Goal: Task Accomplishment & Management: Use online tool/utility

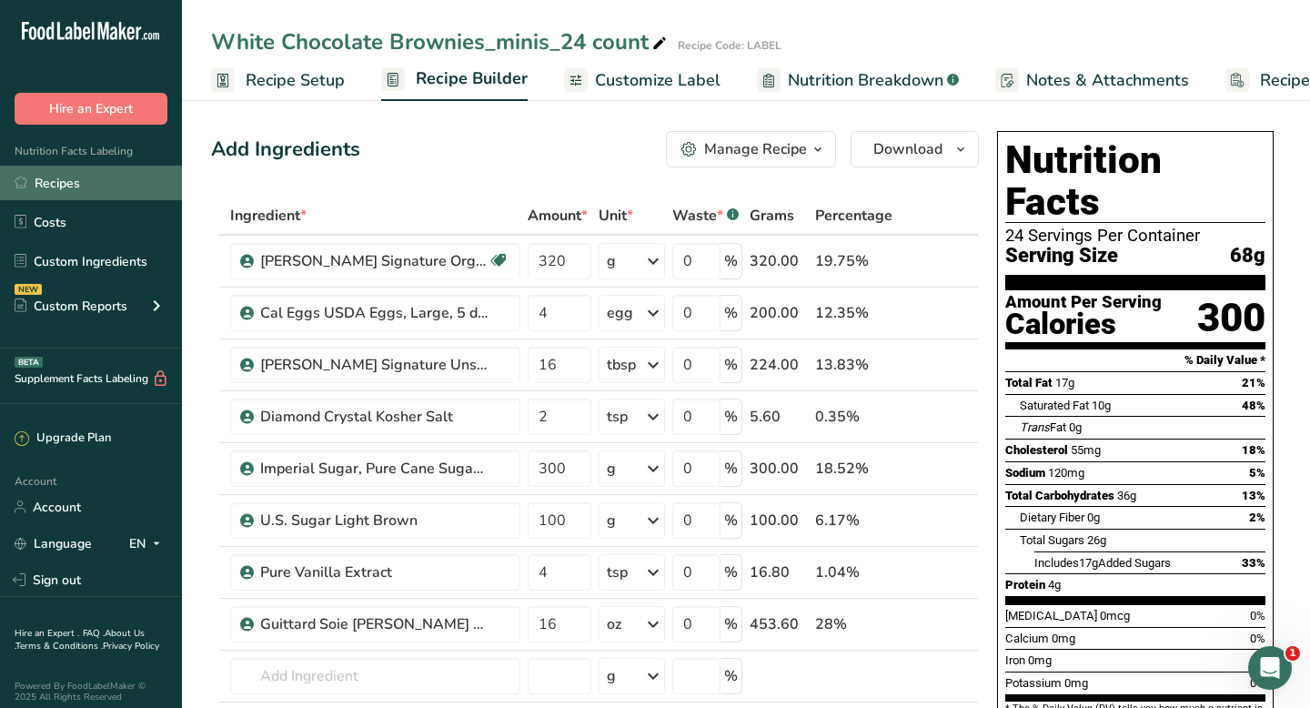
click at [71, 186] on link "Recipes" at bounding box center [91, 183] width 182 height 35
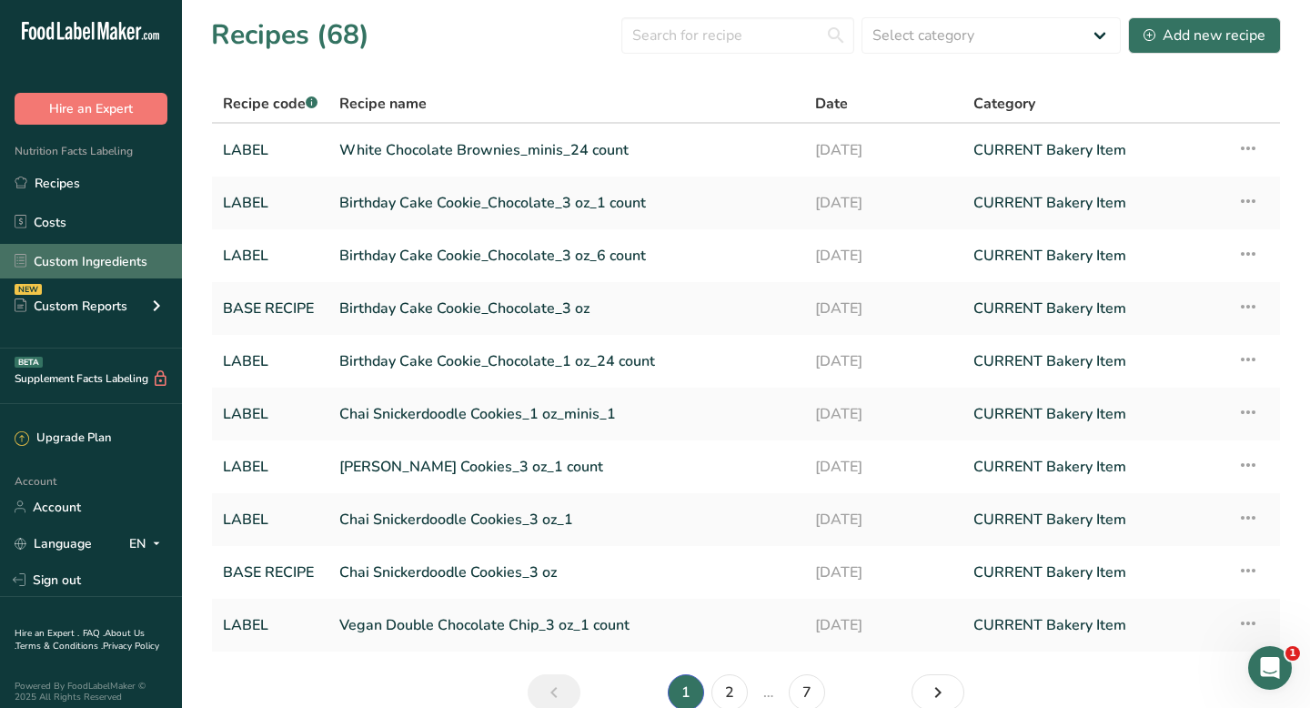
click at [113, 263] on link "Custom Ingredients" at bounding box center [91, 261] width 182 height 35
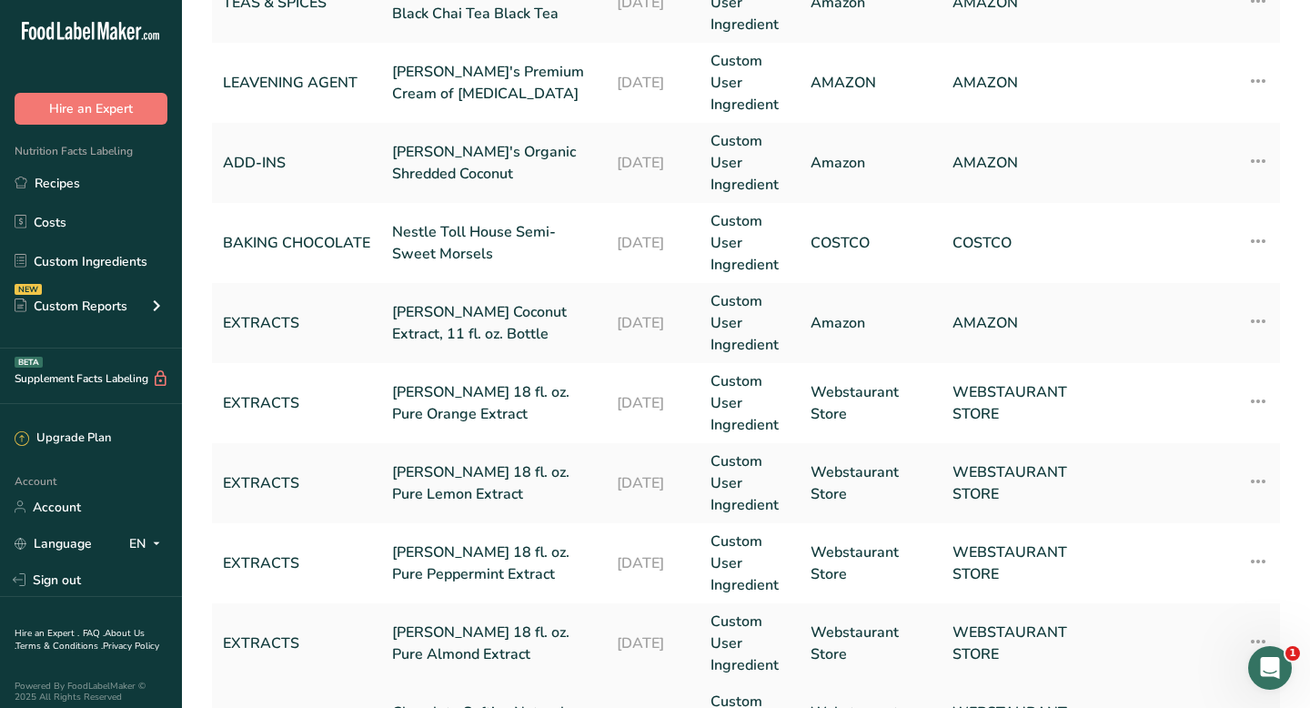
scroll to position [803, 0]
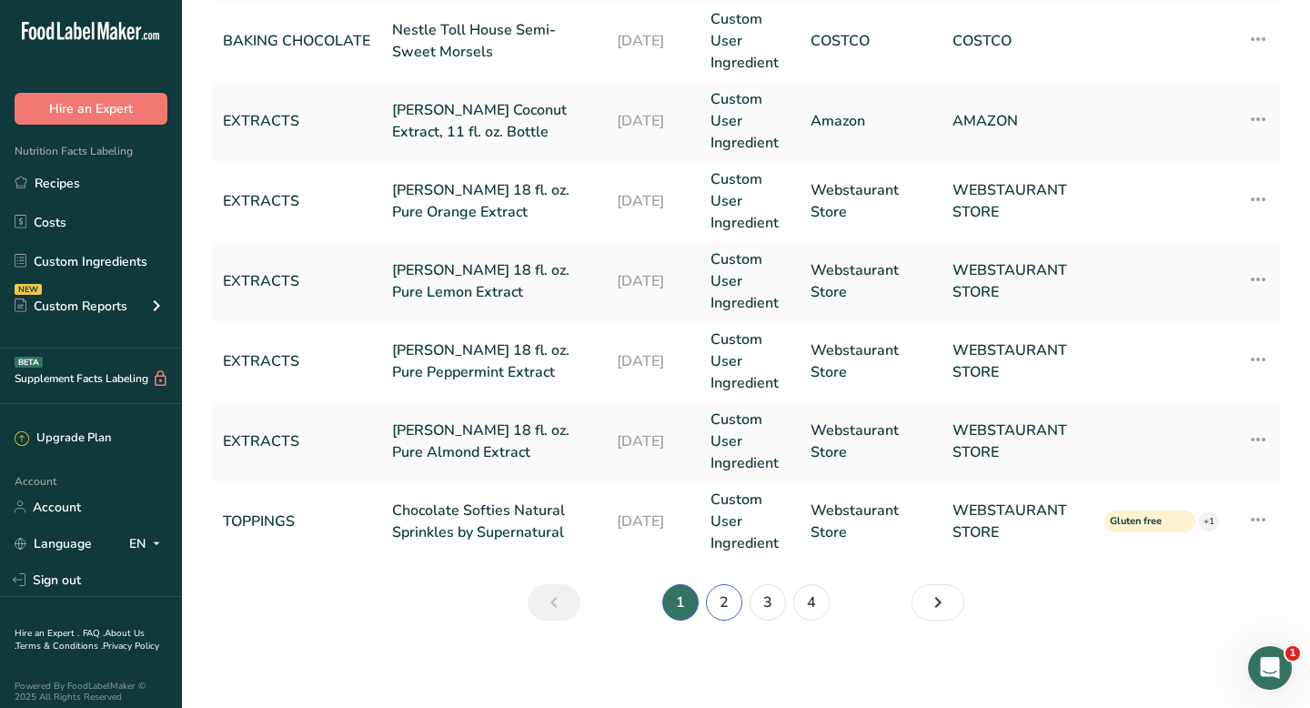
click at [721, 602] on link "2" at bounding box center [724, 602] width 36 height 36
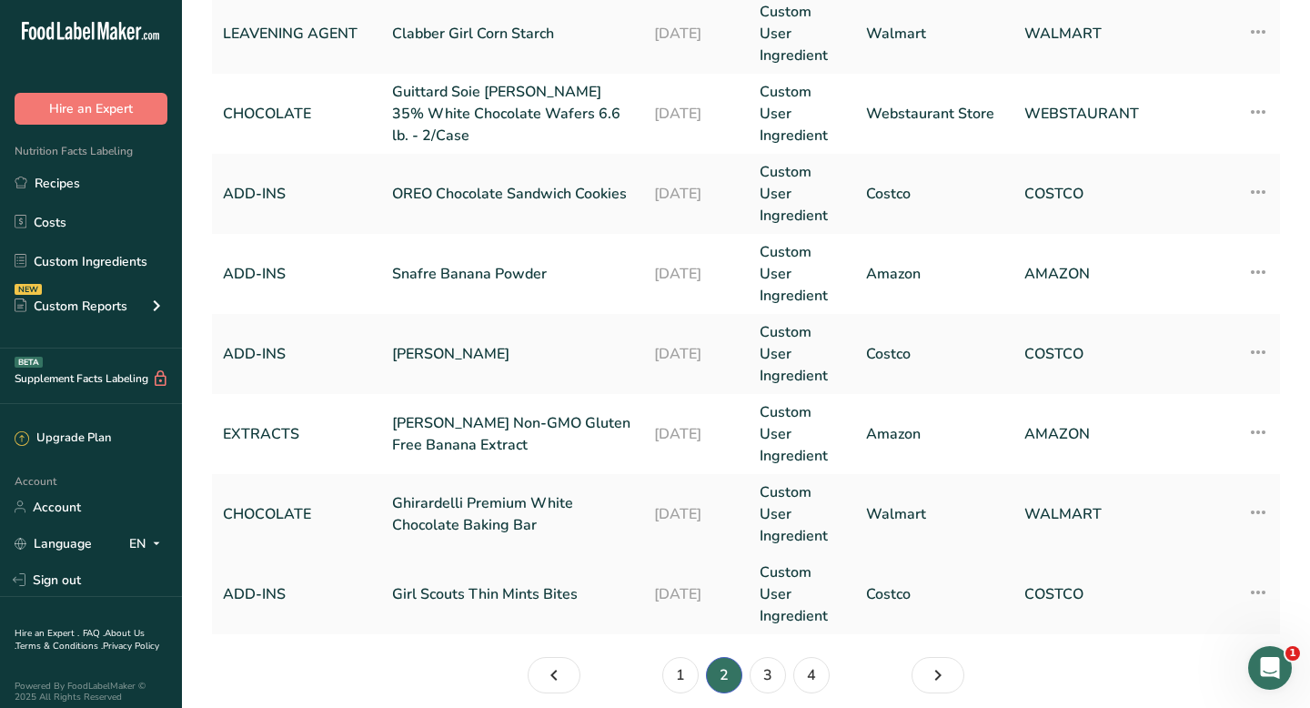
scroll to position [803, 0]
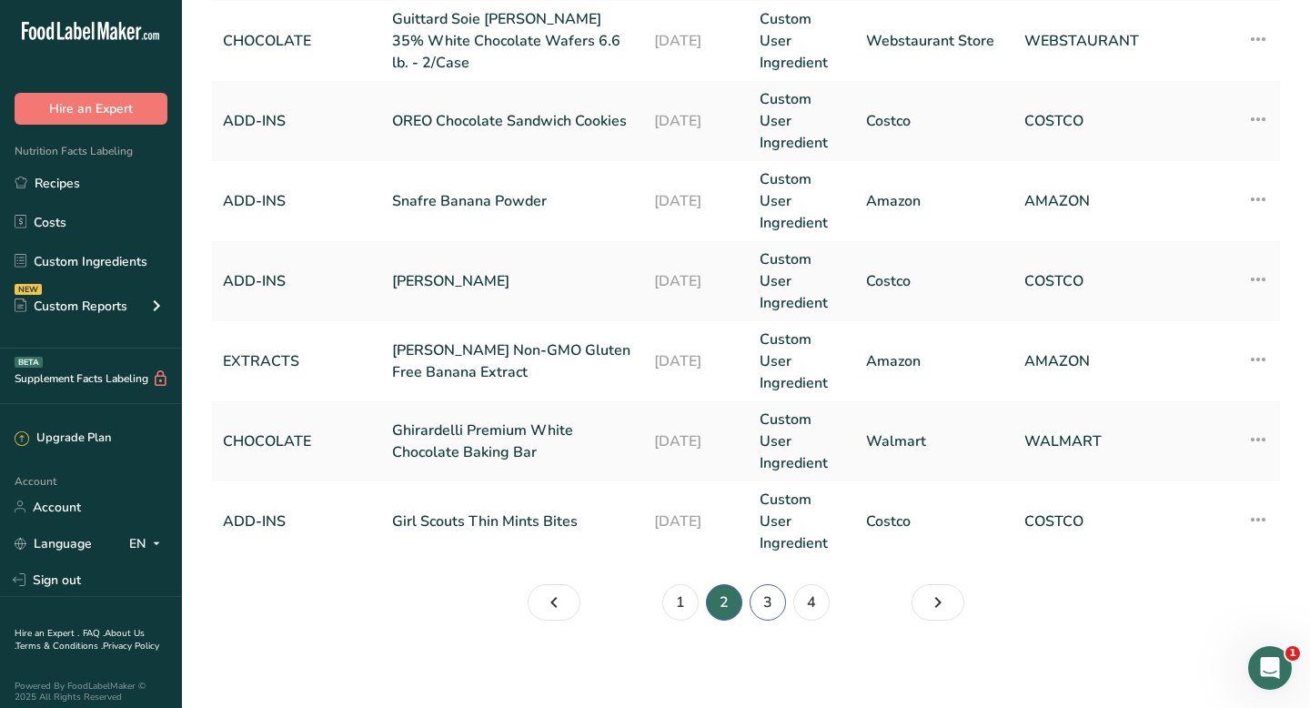
click at [761, 598] on link "3" at bounding box center [768, 602] width 36 height 36
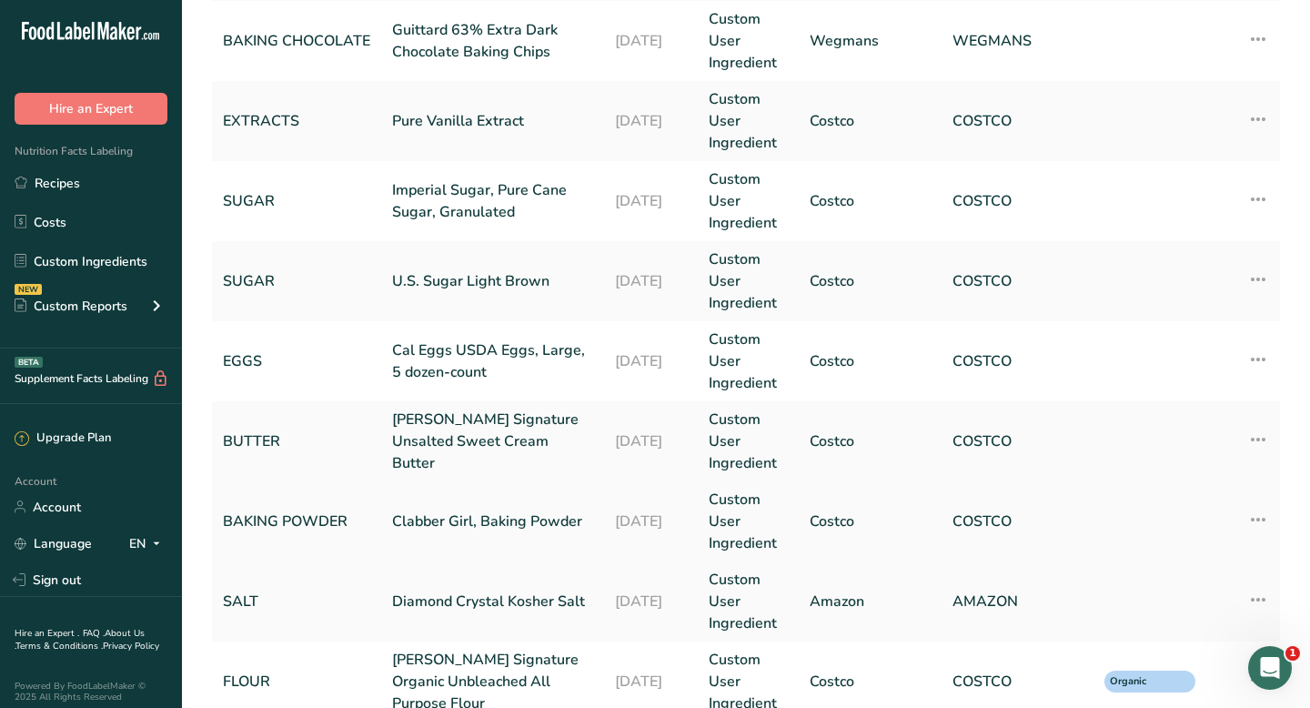
scroll to position [647, 0]
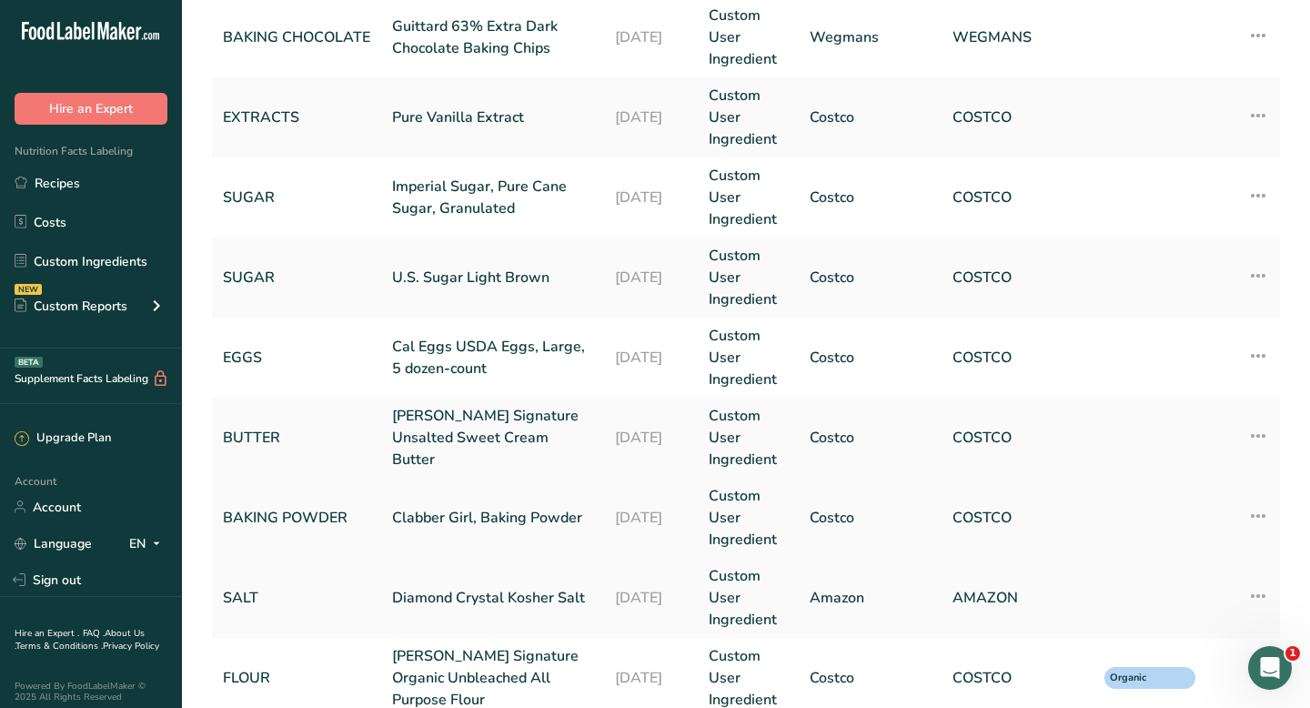
click at [320, 517] on link "BAKING POWDER" at bounding box center [296, 518] width 147 height 22
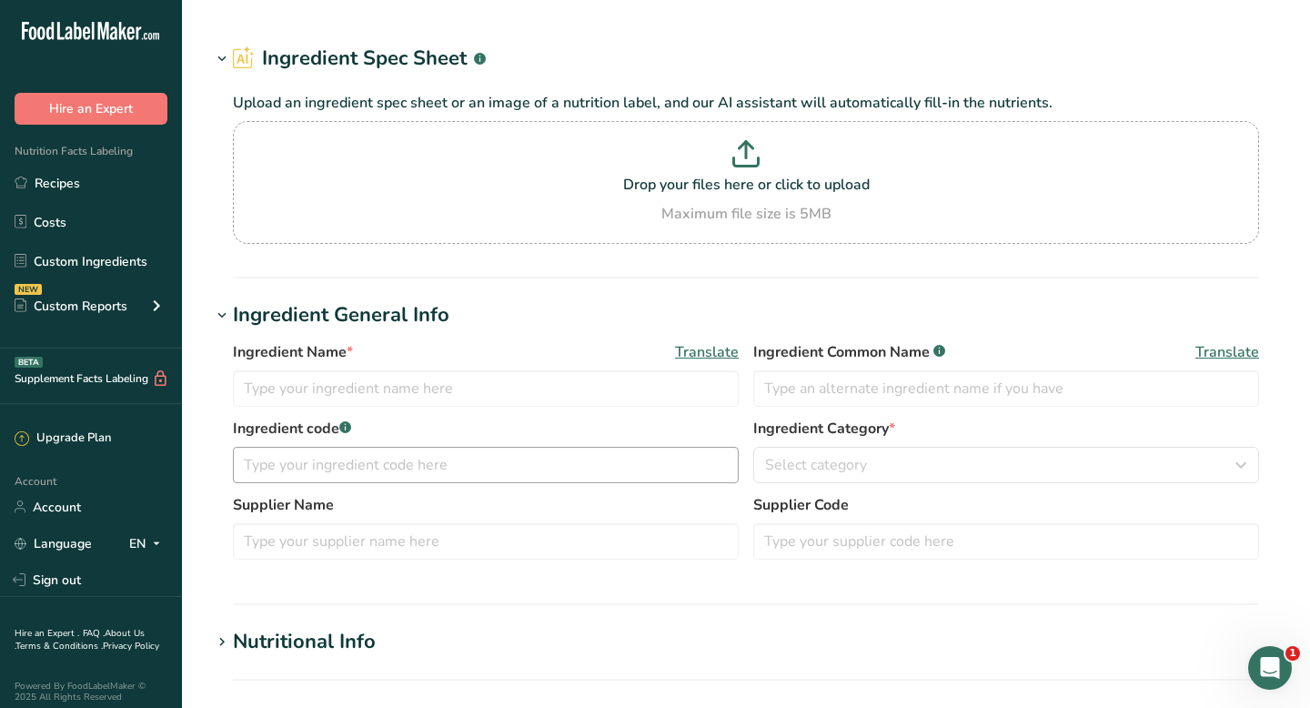
type input "Clabber Girl, Baking Powder"
type input "Baking Powder"
type input "BAKING POWDER"
type input "Costco"
type input "COSTCO"
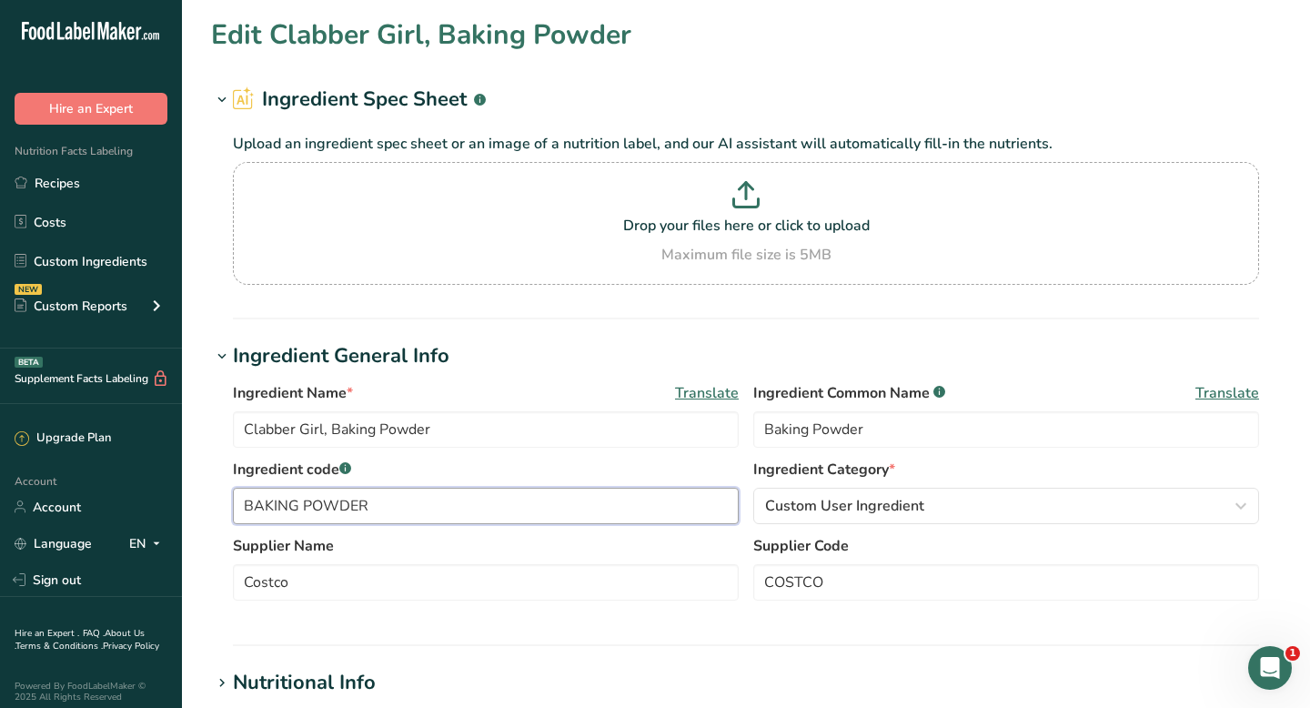
drag, startPoint x: 381, startPoint y: 508, endPoint x: 193, endPoint y: 504, distance: 188.3
click at [193, 504] on section "Edit Clabber Girl, Baking Powder Ingredient Spec Sheet .a-a{fill:#347362;}.b-a{…" at bounding box center [746, 668] width 1128 height 1336
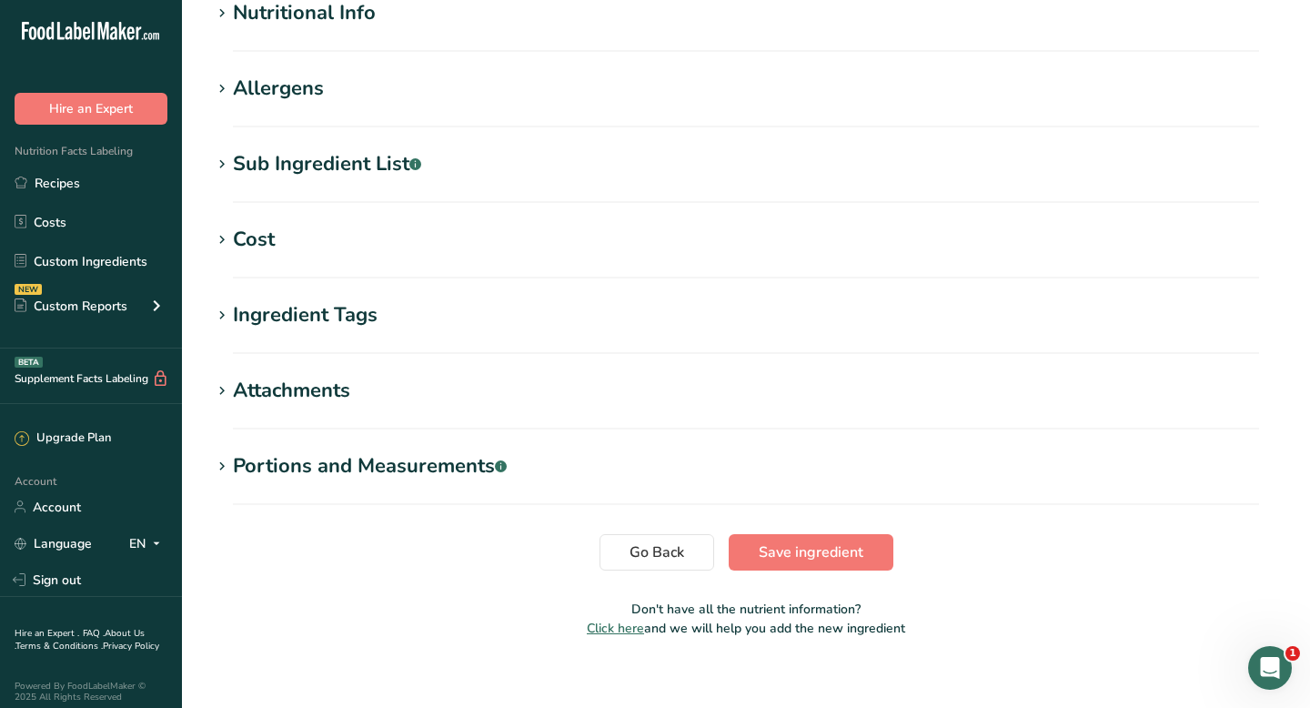
scroll to position [687, 0]
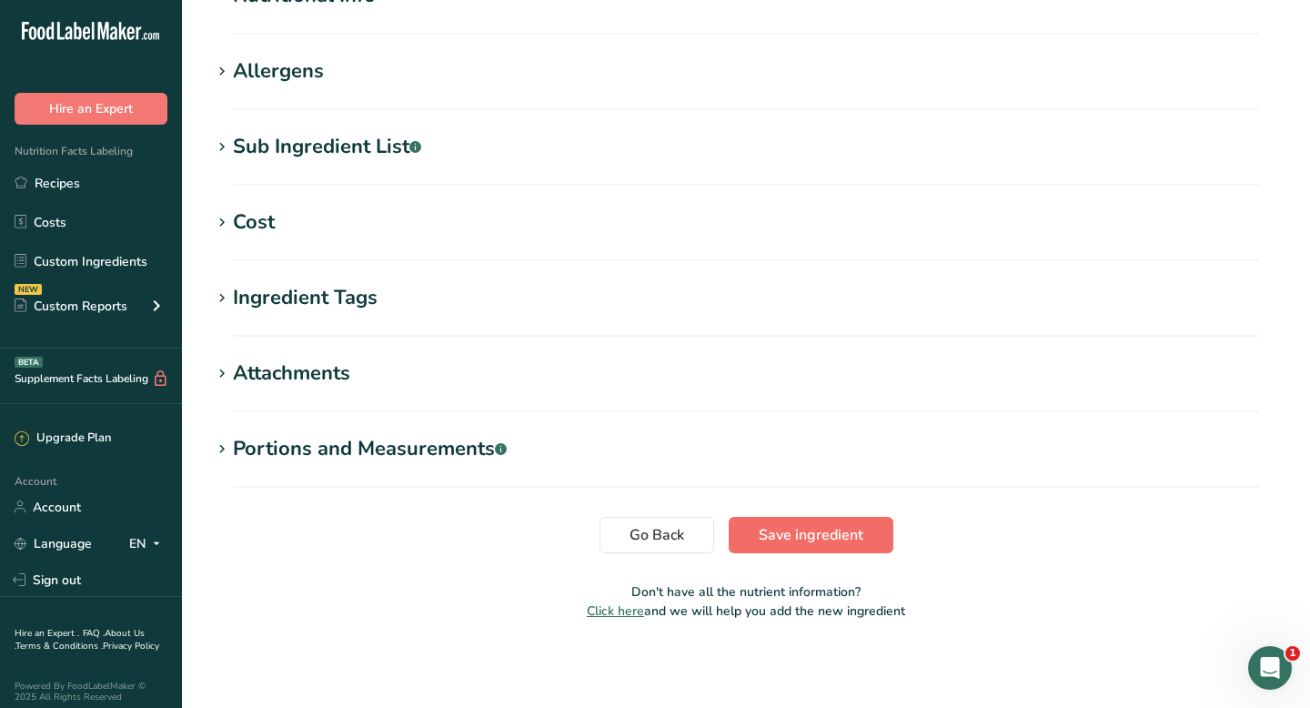
type input "LEAVENING AGENT"
click at [768, 524] on span "Save ingredient" at bounding box center [811, 535] width 105 height 22
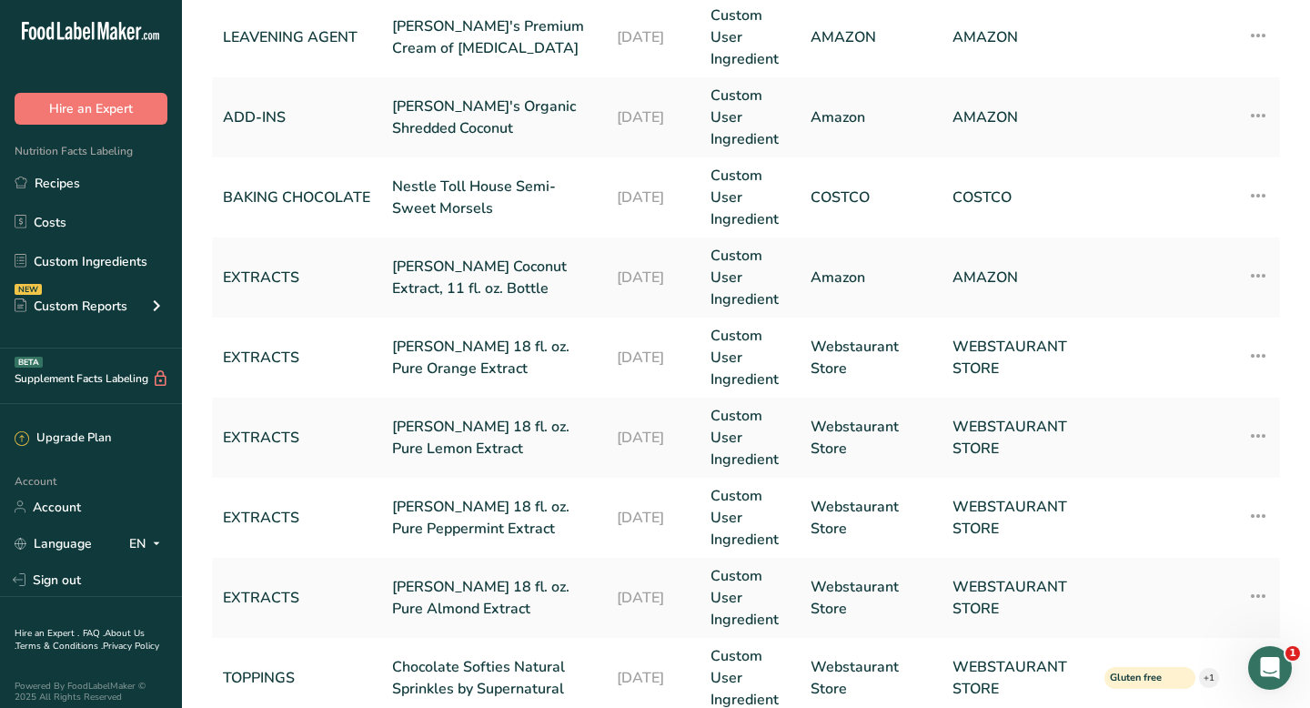
scroll to position [803, 0]
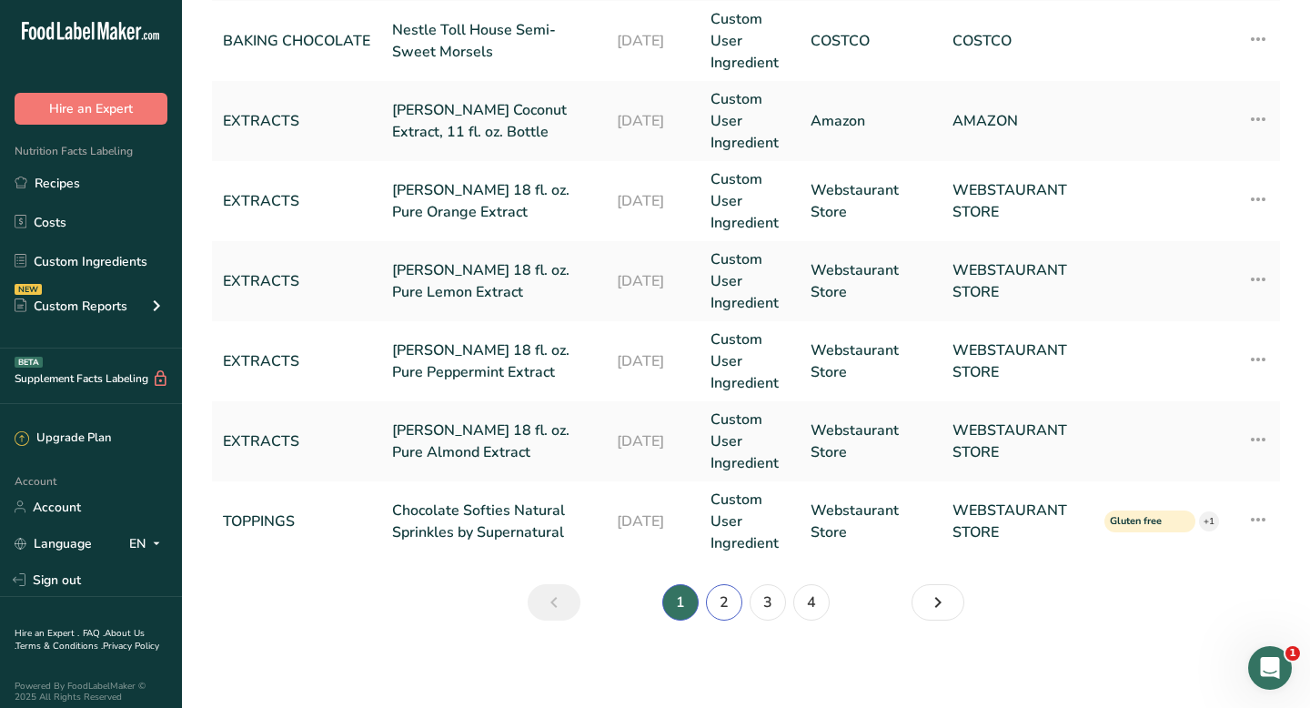
click at [717, 606] on link "2" at bounding box center [724, 602] width 36 height 36
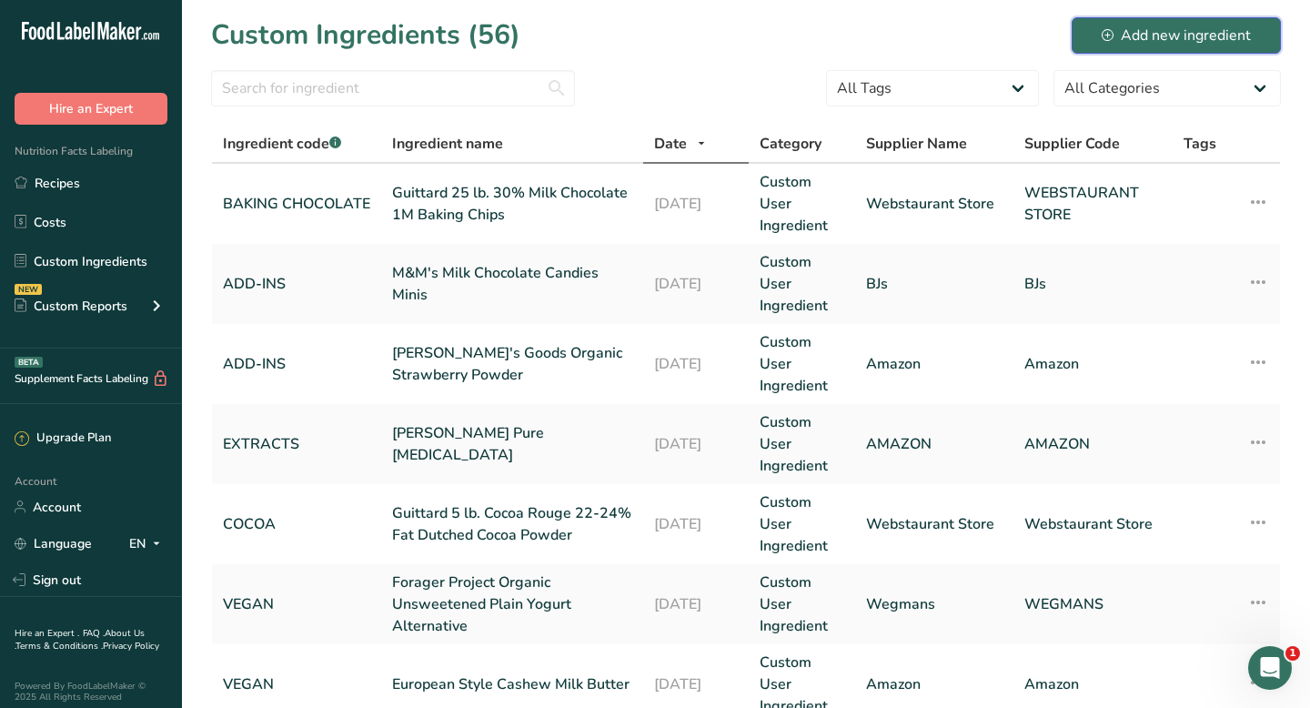
click at [1142, 28] on div "Add new ingredient" at bounding box center [1176, 36] width 149 height 22
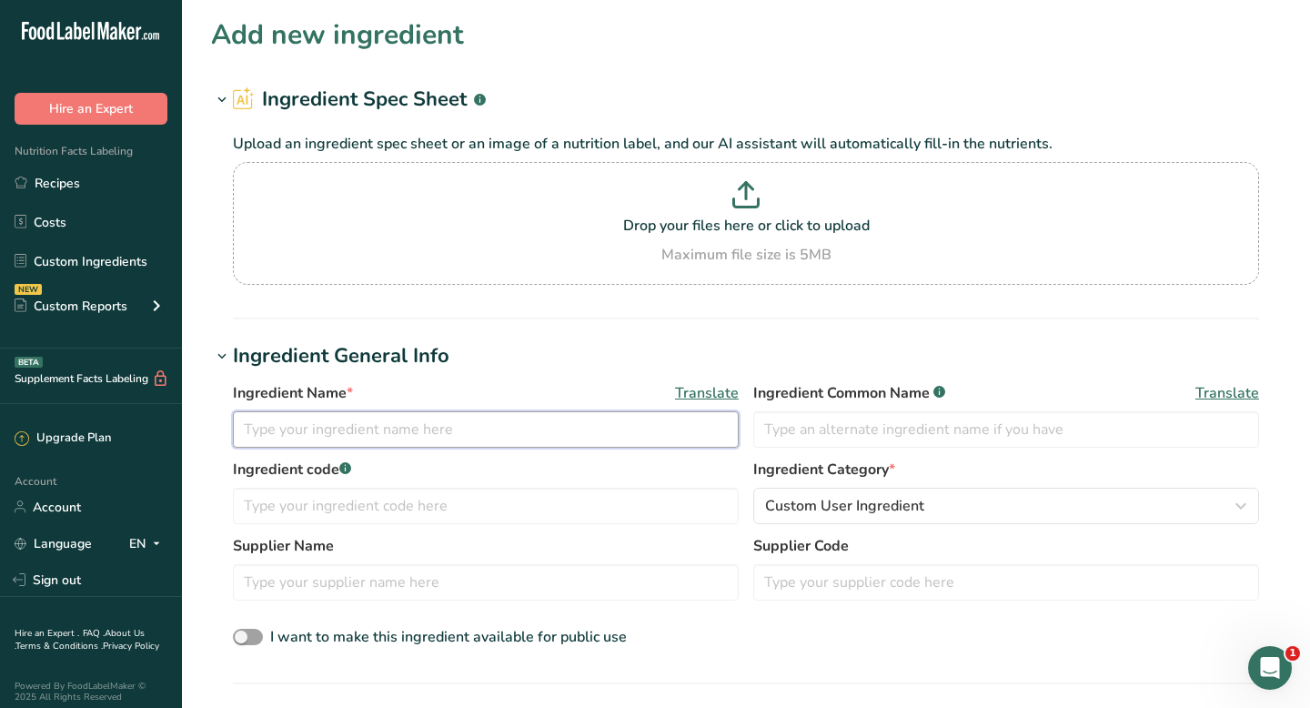
click at [339, 432] on input "text" at bounding box center [486, 429] width 506 height 36
paste input "OREO Double Stuf Golden Sandwich Cookies"
type input "OREO Double Stuf Golden Sandwich Cookies"
click at [802, 418] on input "text" at bounding box center [1006, 429] width 506 height 36
type input "G"
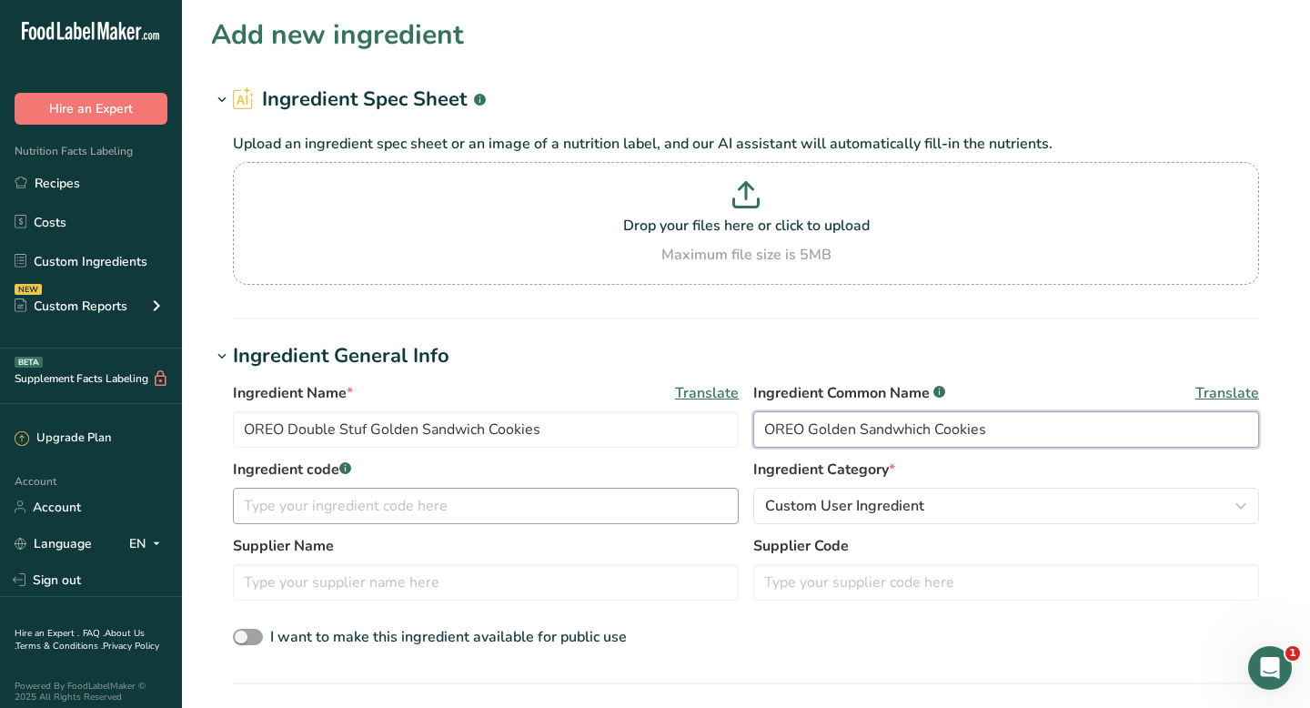
type input "OREO Golden Sandwhich Cookies"
click at [436, 508] on input "text" at bounding box center [486, 506] width 506 height 36
type input "ADD-INS"
click at [338, 575] on input "text" at bounding box center [486, 582] width 506 height 36
type input "WALMART"
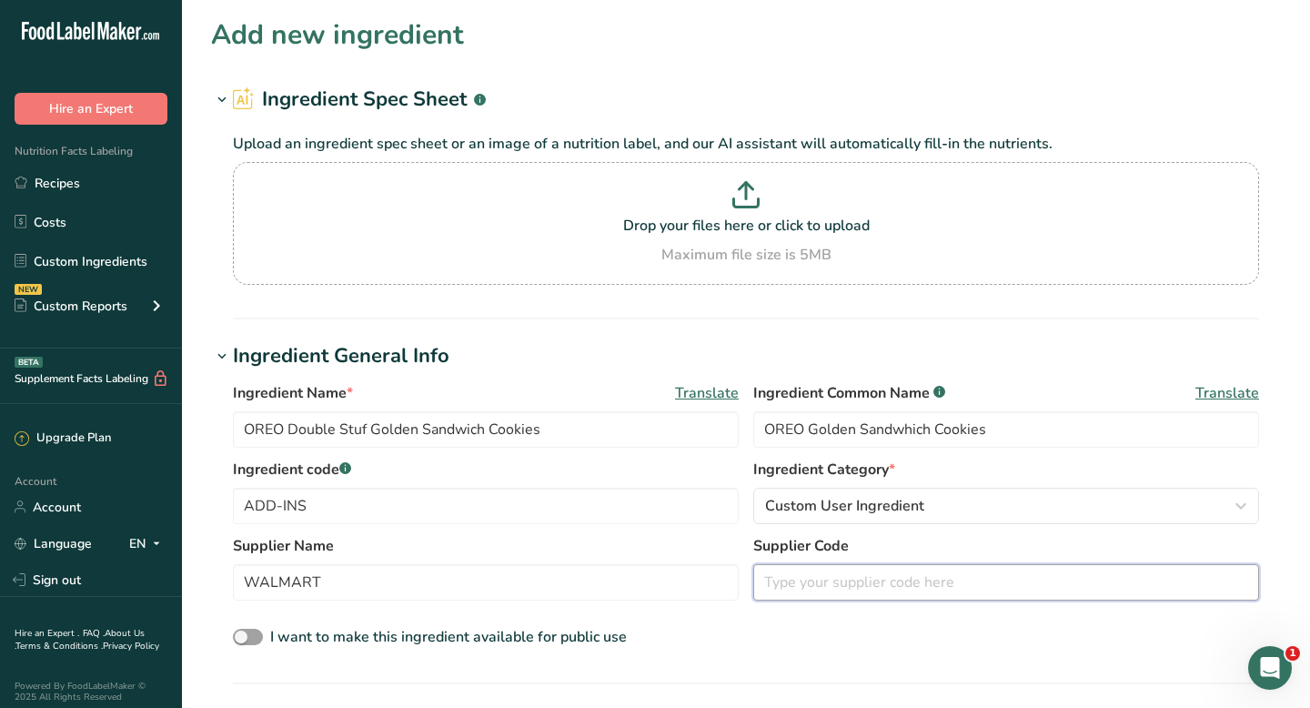
click at [812, 590] on input "text" at bounding box center [1006, 582] width 506 height 36
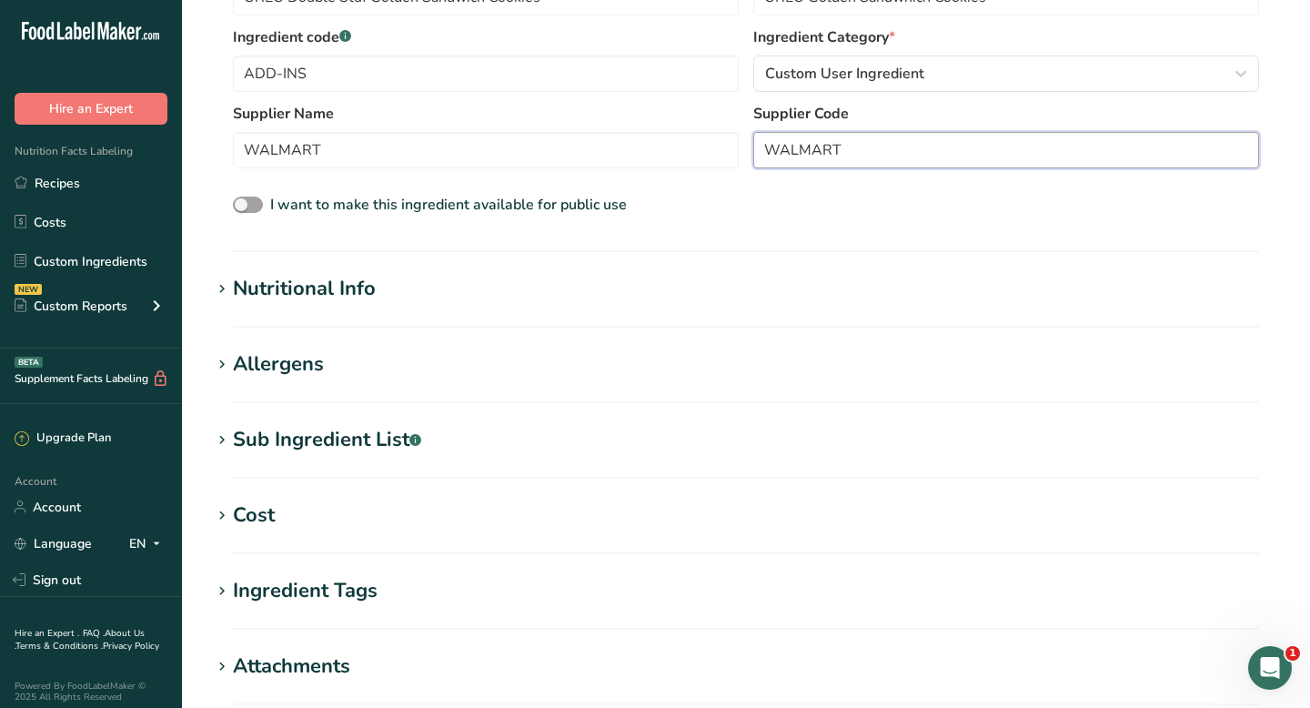
scroll to position [453, 0]
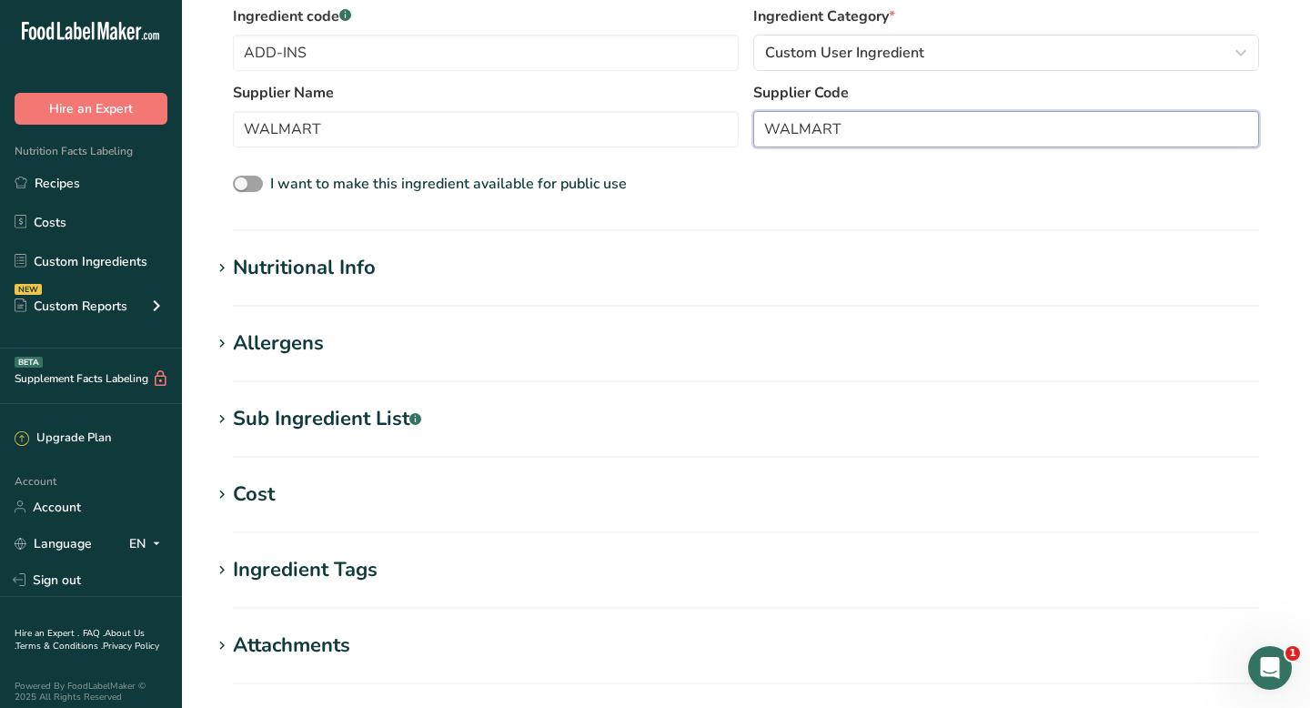
type input "WALMART"
click at [300, 263] on div "Nutritional Info" at bounding box center [304, 268] width 143 height 30
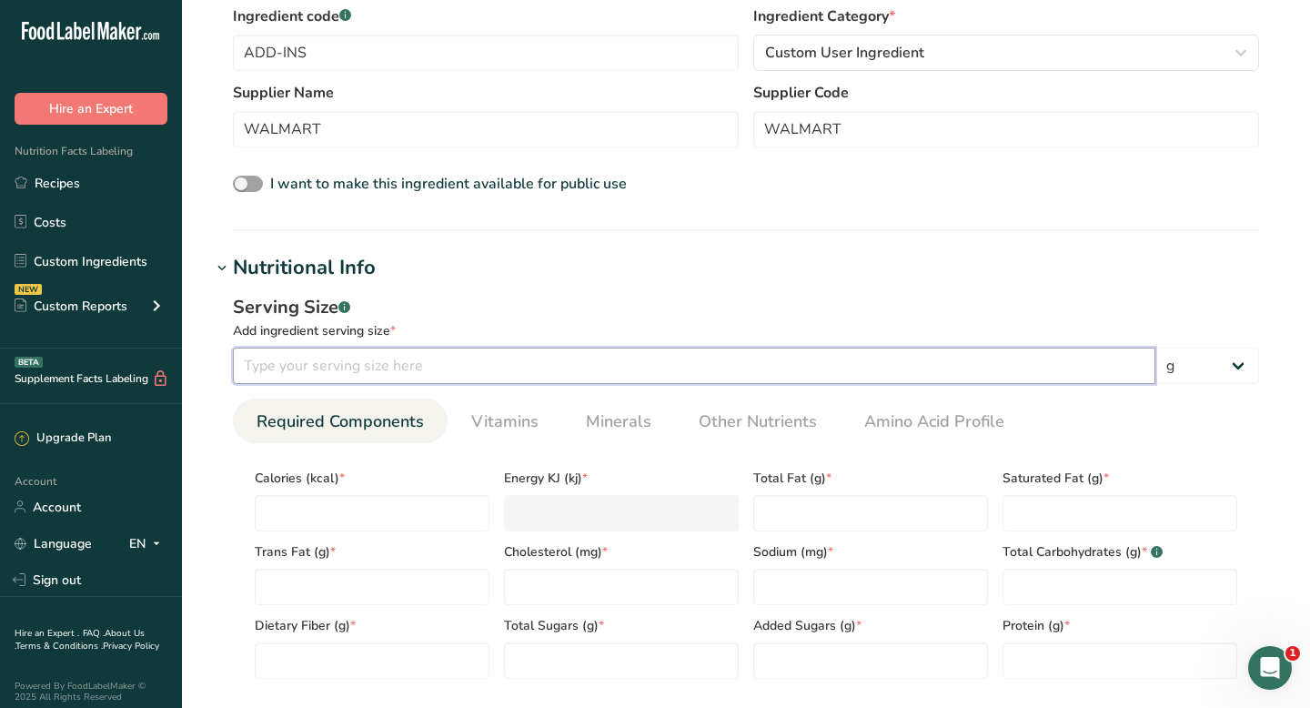
click at [305, 362] on input "number" at bounding box center [694, 365] width 922 height 36
type input "29"
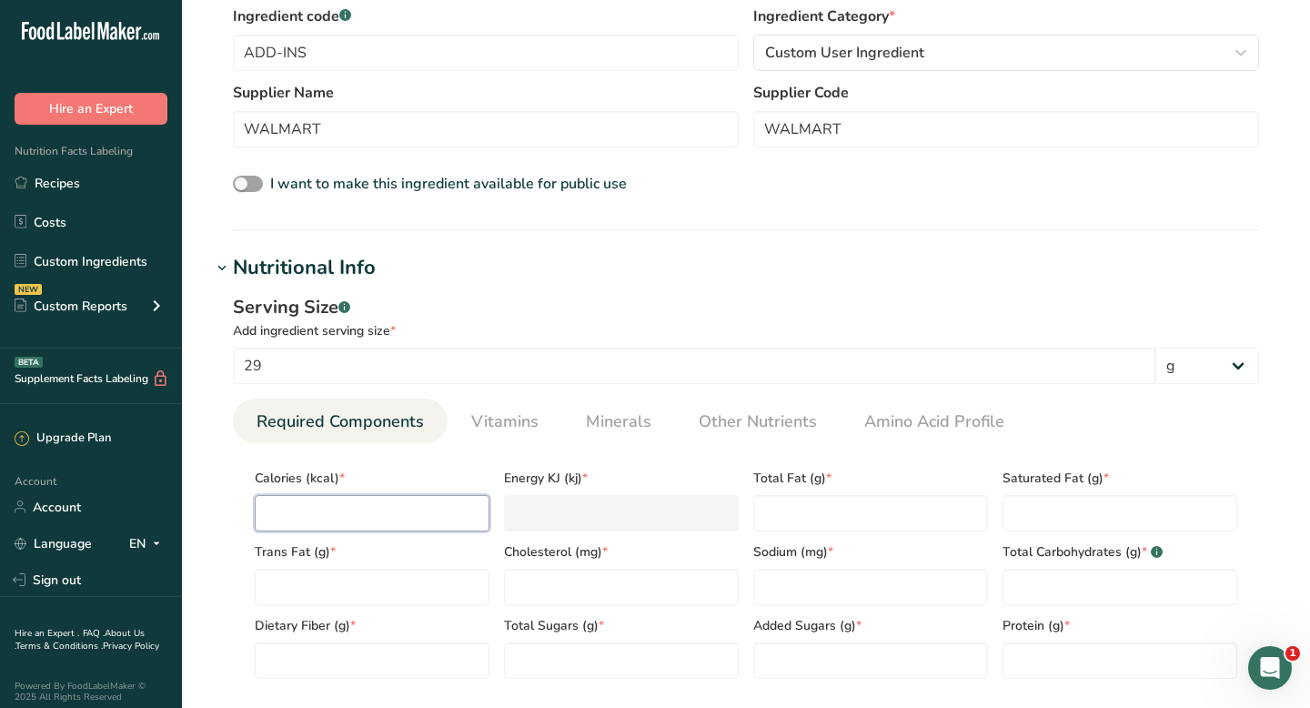
click at [397, 513] on input "number" at bounding box center [372, 513] width 235 height 36
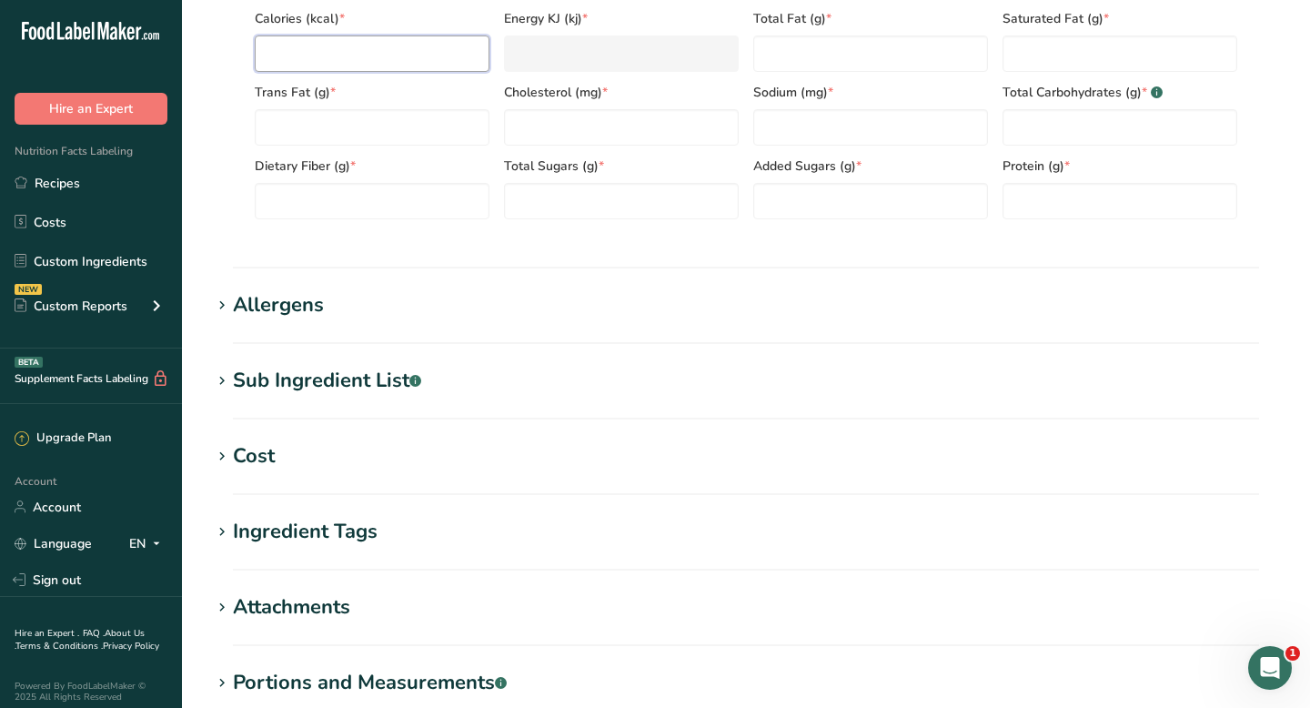
scroll to position [928, 0]
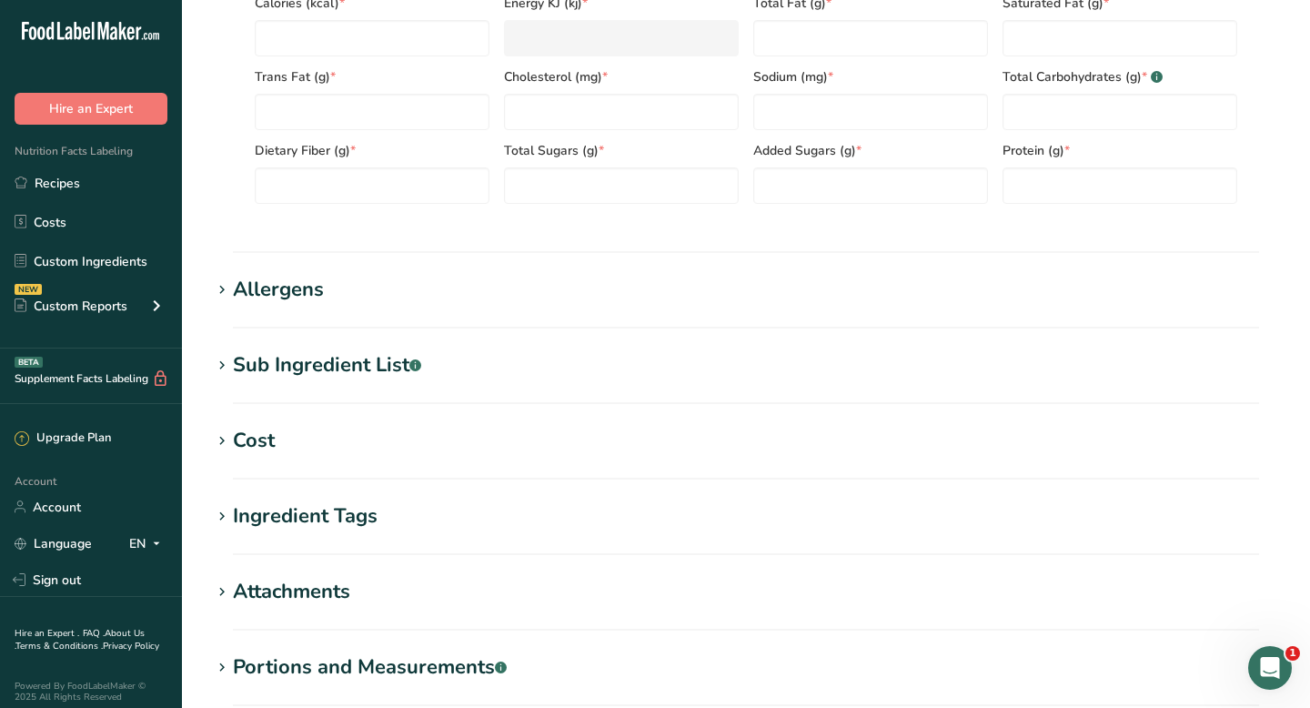
click at [306, 358] on div "Sub Ingredient List .a-a{fill:#347362;}.b-a{fill:#fff;}" at bounding box center [327, 365] width 188 height 30
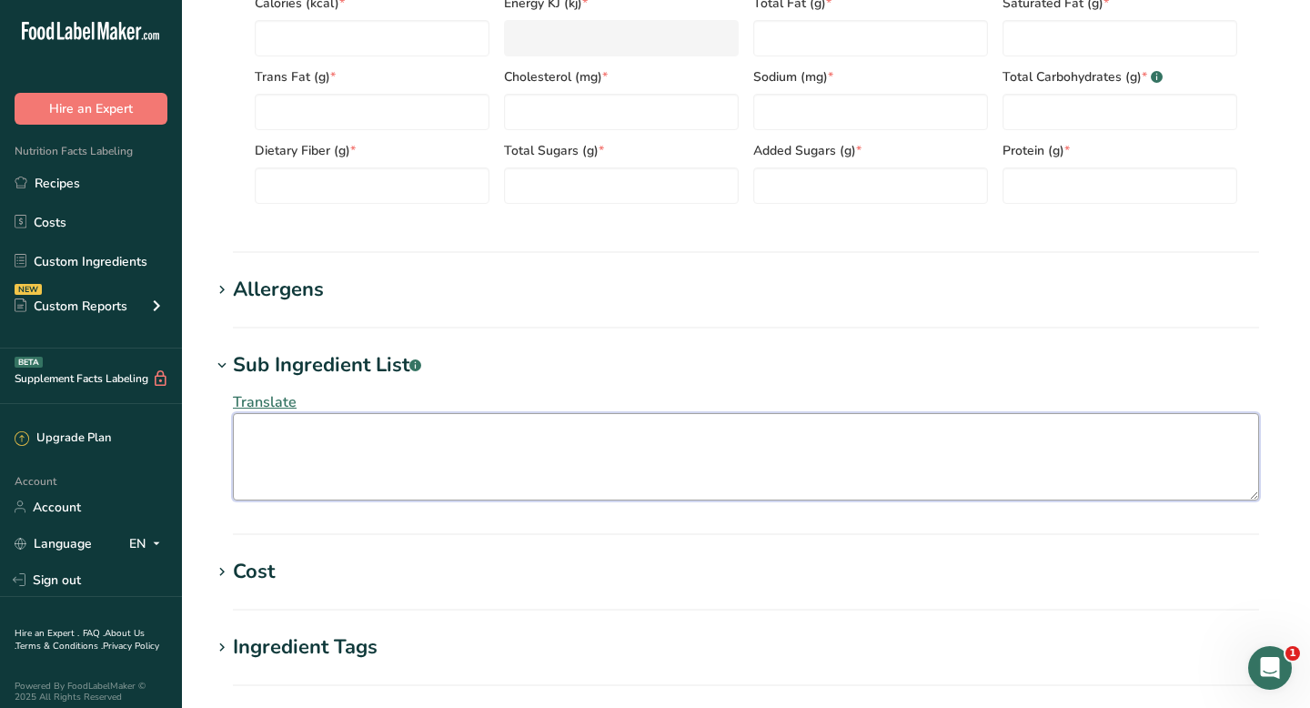
click at [239, 435] on textarea at bounding box center [746, 456] width 1026 height 87
paste textarea "Sugar, Unbleached Enriched Flour (Wheat Flour, Niacin, Reduced Iron, Thiamine M…"
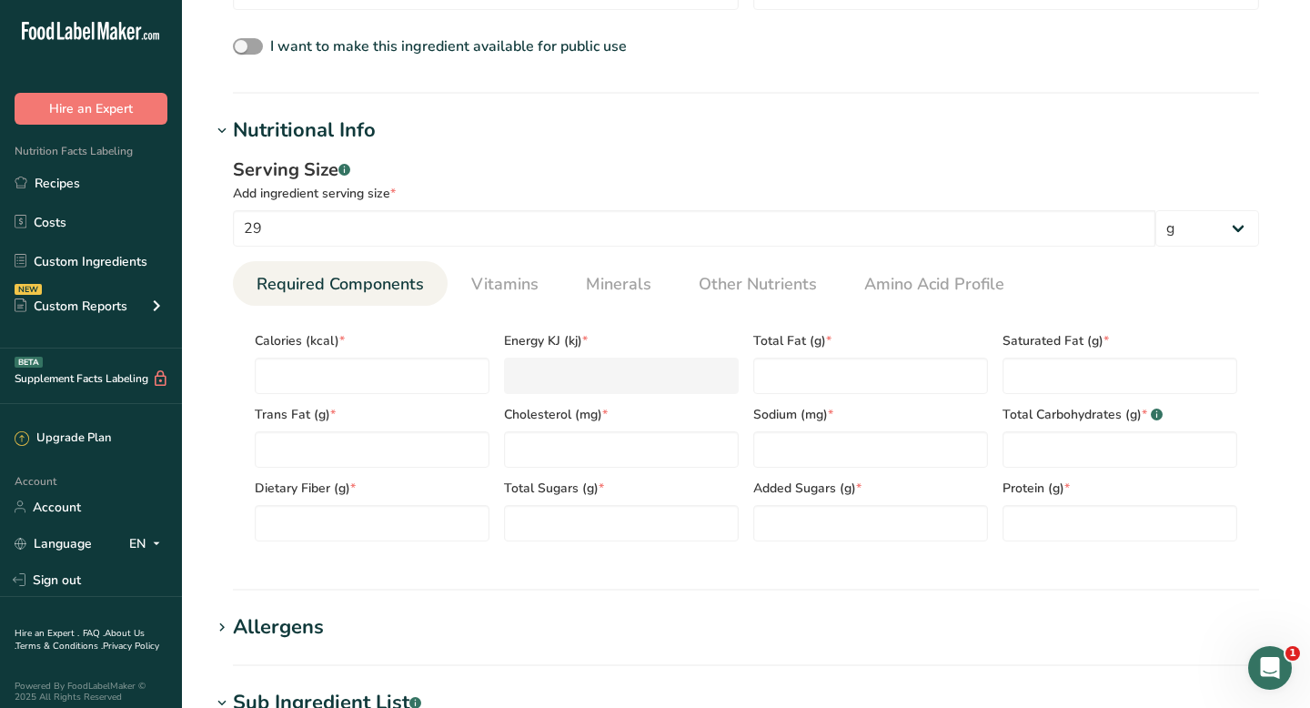
scroll to position [556, 0]
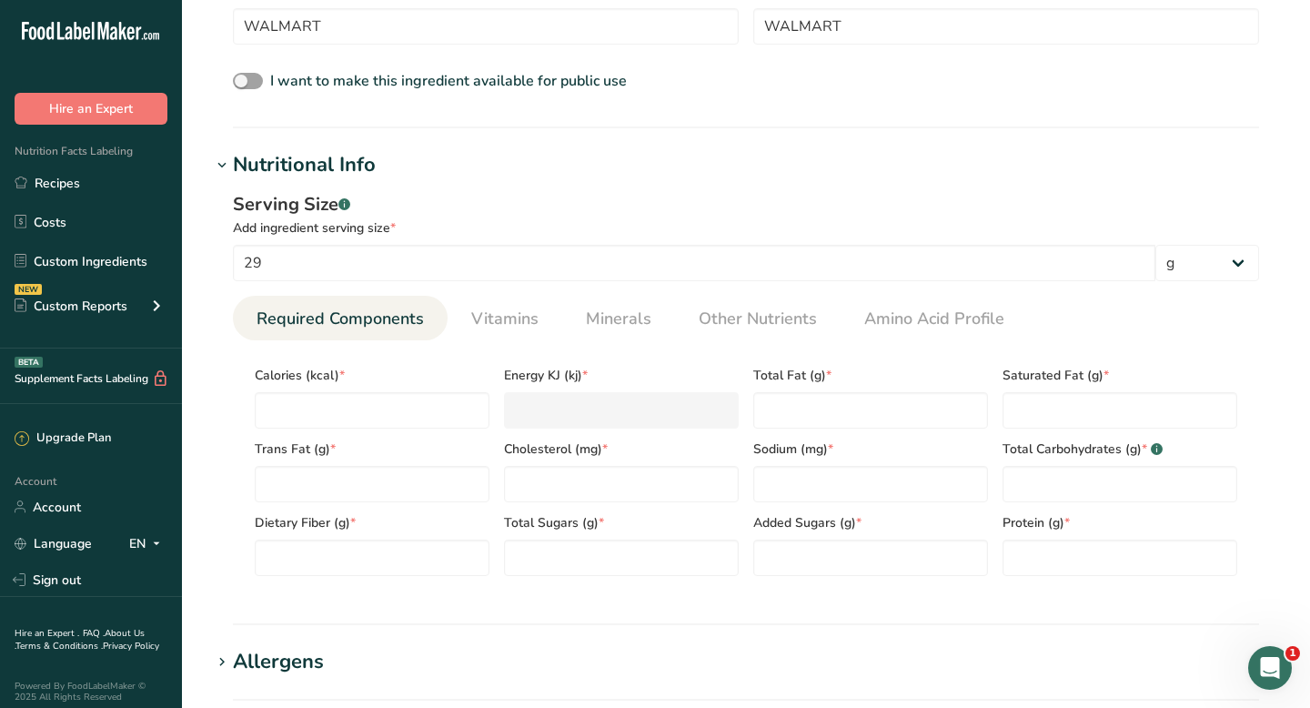
type textarea "Sugar, Unbleached Enriched Flour (Wheat Flour, Niacin, Reduced Iron, Thiamine M…"
click at [430, 403] on input "number" at bounding box center [372, 410] width 235 height 36
type input "1"
type KJ "4.2"
type input "15"
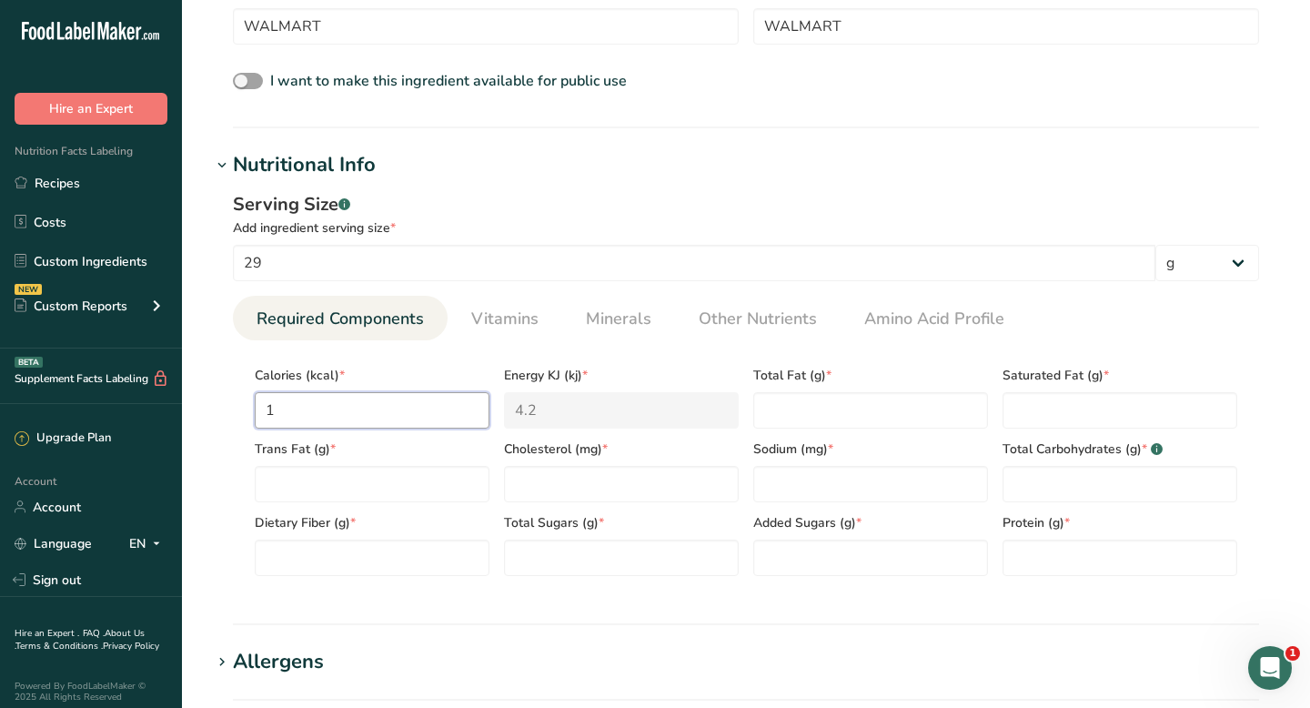
type KJ "62.8"
type input "150"
type KJ "627.6"
type input "150"
click at [800, 395] on Fat "number" at bounding box center [870, 410] width 235 height 36
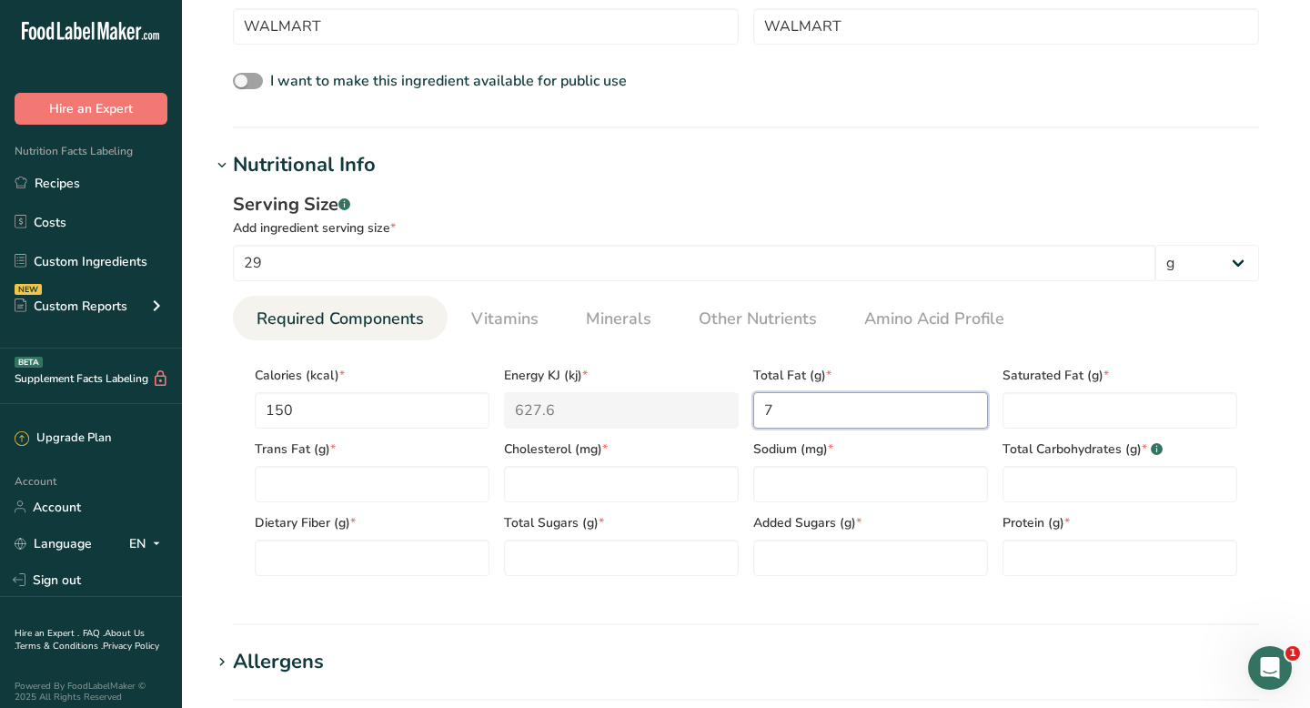
type Fat "7"
type Fat "2"
click at [383, 487] on Fat "number" at bounding box center [372, 484] width 235 height 36
type Fat "0"
type input "0"
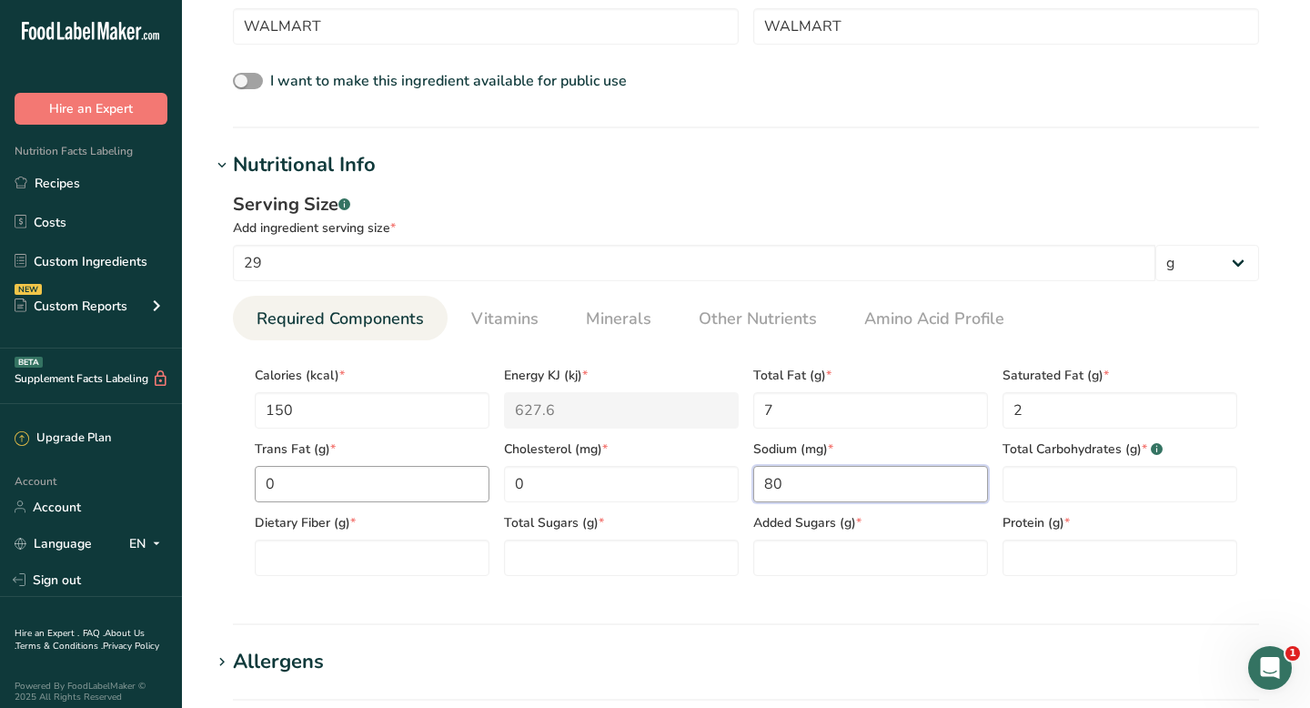
type input "80"
type Carbohydrates "21"
click at [387, 560] on Fiber "number" at bounding box center [372, 557] width 235 height 36
type Fiber "0"
click at [568, 572] on Sugars "number" at bounding box center [621, 557] width 235 height 36
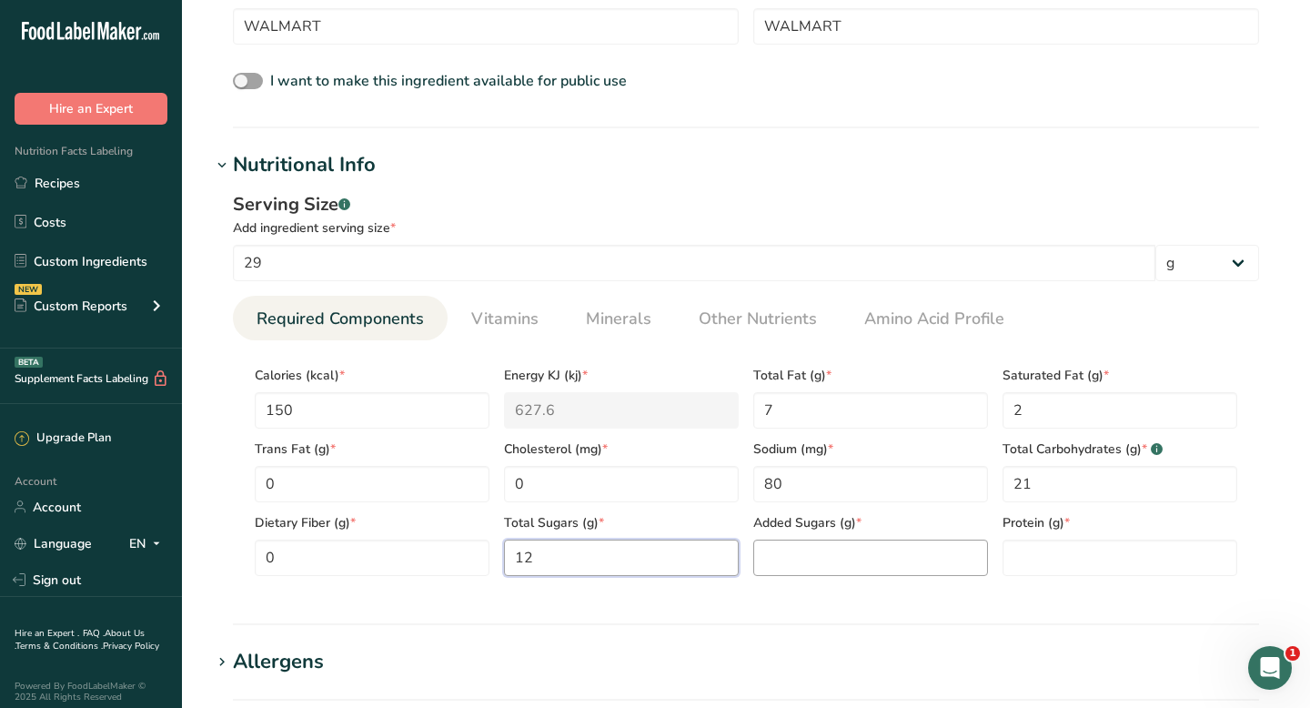
type Sugars "12"
click at [842, 551] on Sugars "number" at bounding box center [870, 557] width 235 height 36
type Sugars "12"
click at [1089, 559] on input "number" at bounding box center [1119, 557] width 235 height 36
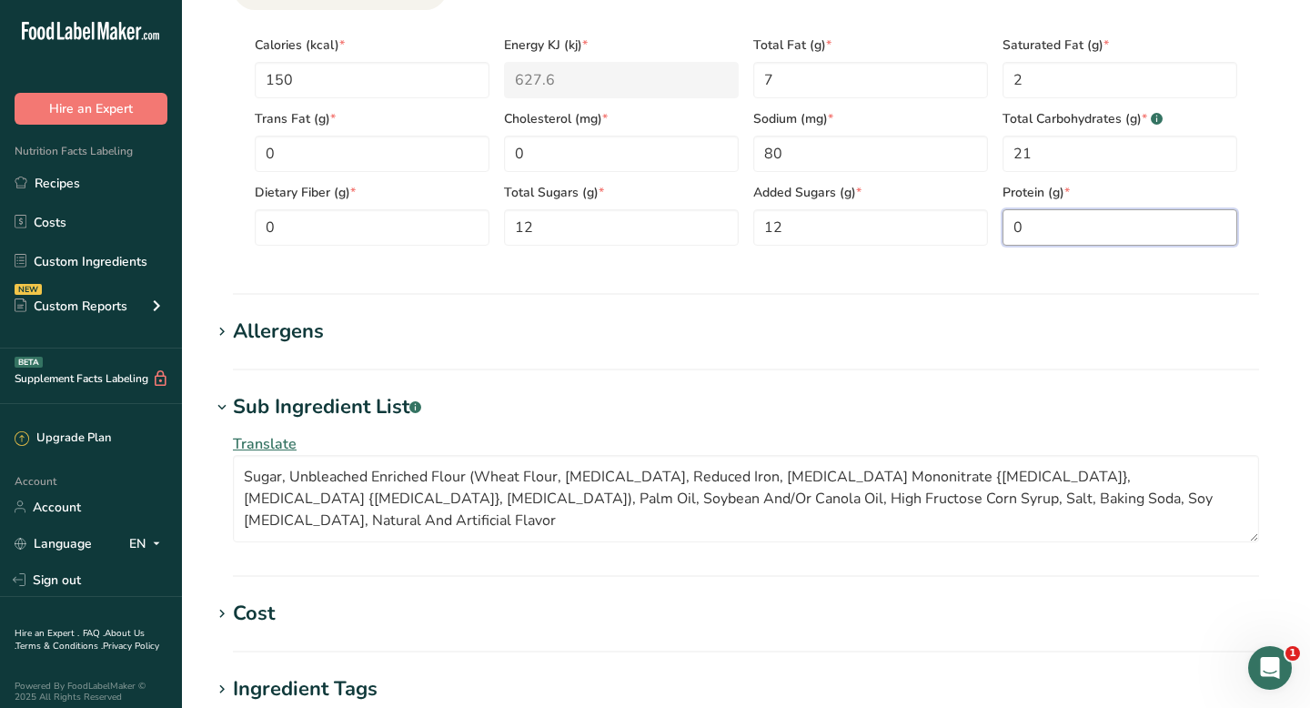
scroll to position [890, 0]
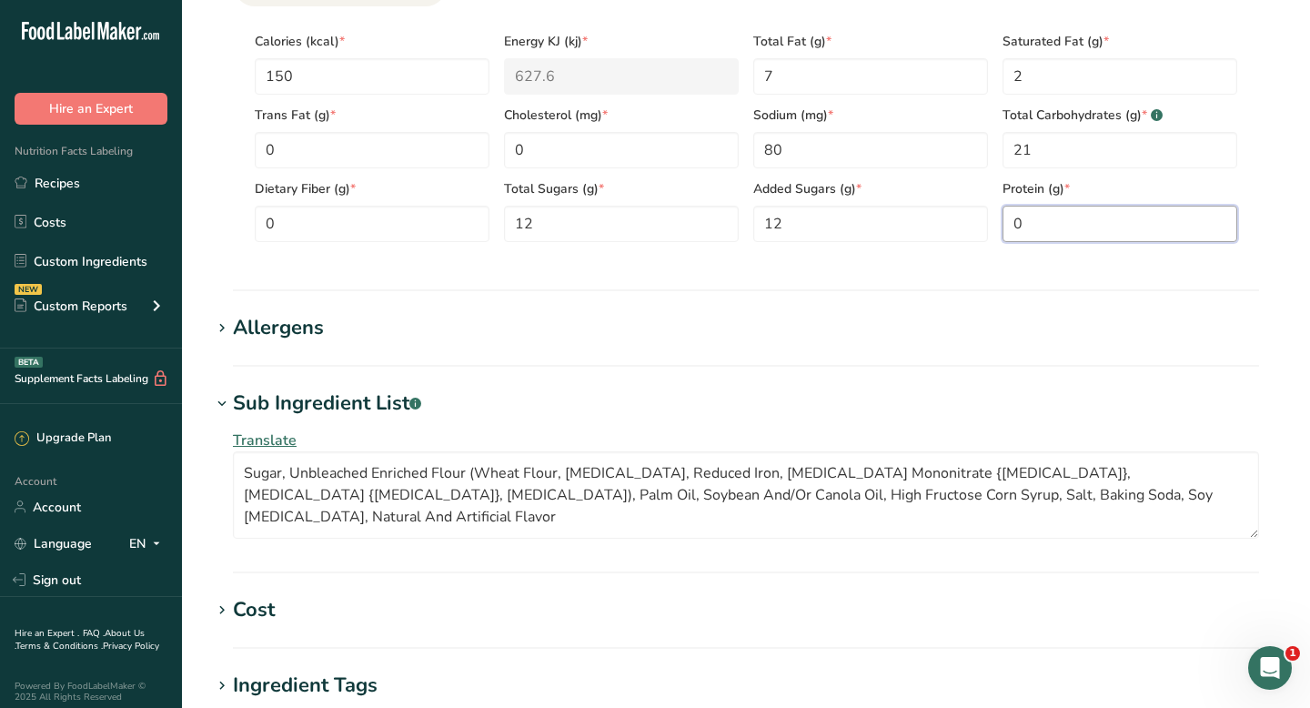
type input "0"
click at [304, 327] on div "Allergens" at bounding box center [278, 328] width 91 height 30
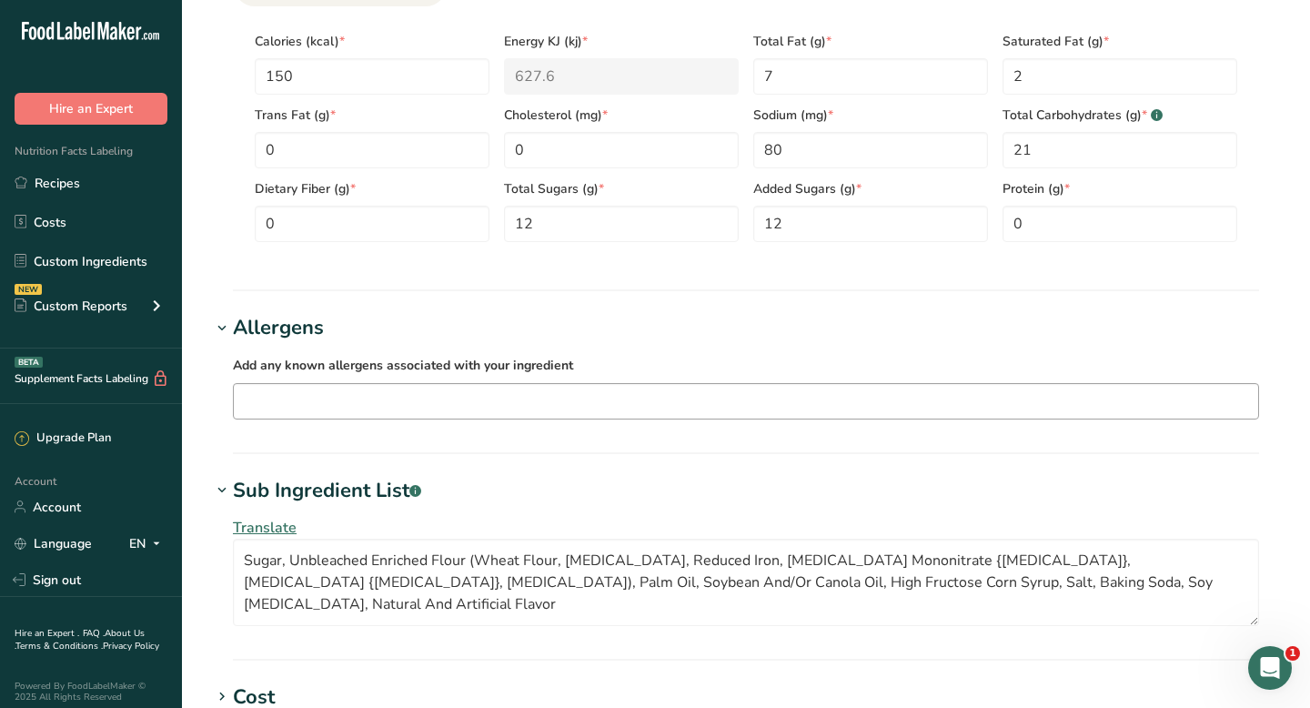
click at [318, 399] on input "text" at bounding box center [746, 401] width 1024 height 28
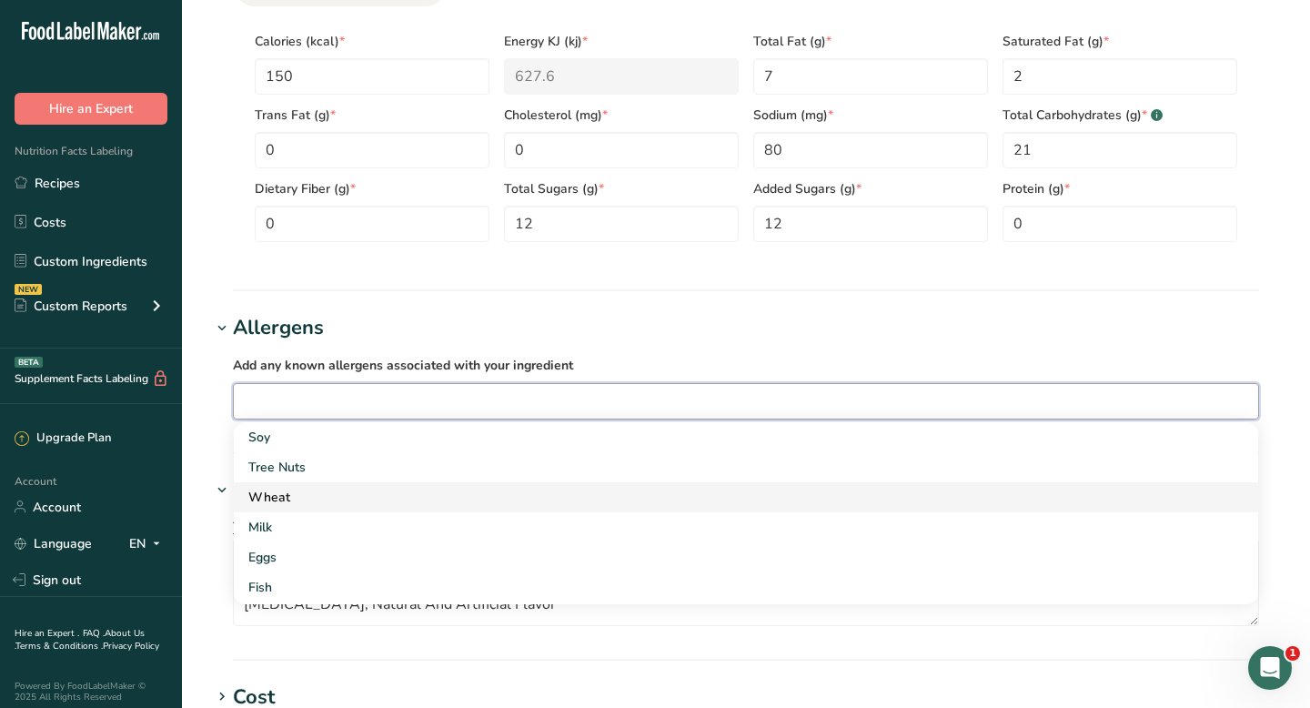
click at [290, 492] on div "Wheat" at bounding box center [731, 497] width 966 height 19
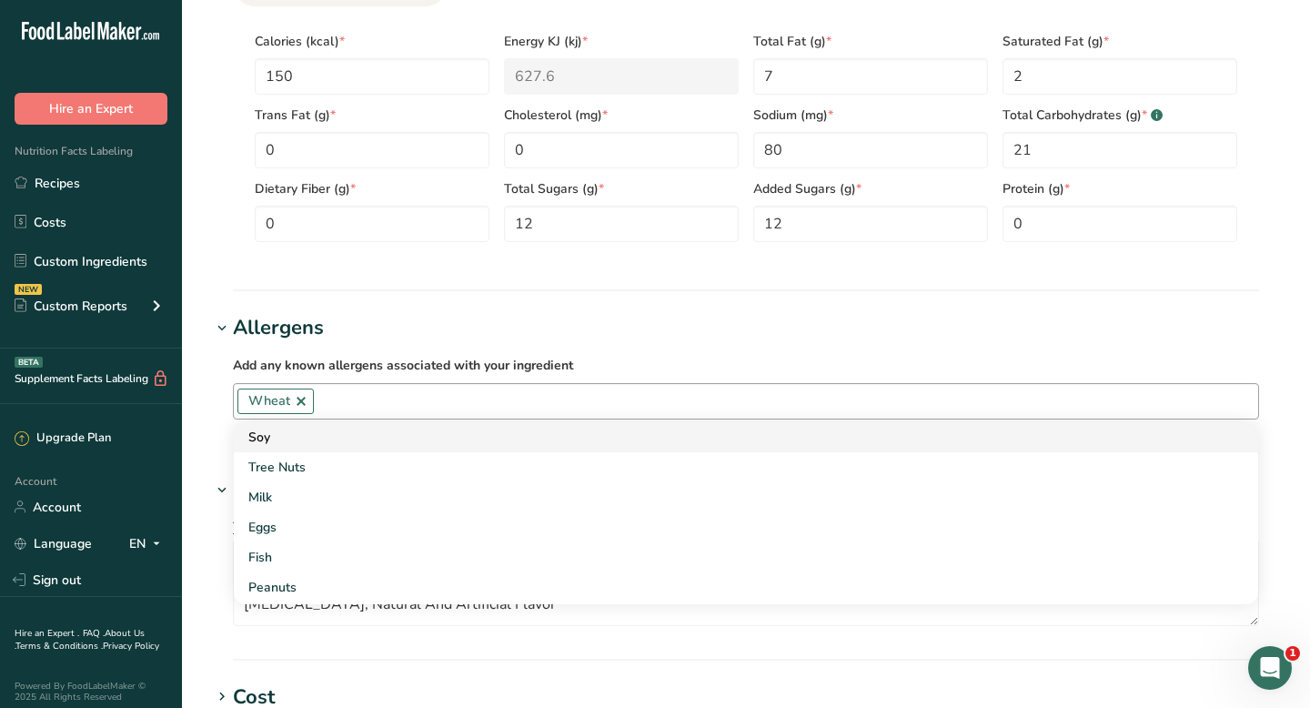
click at [270, 431] on div "Soy" at bounding box center [731, 437] width 966 height 19
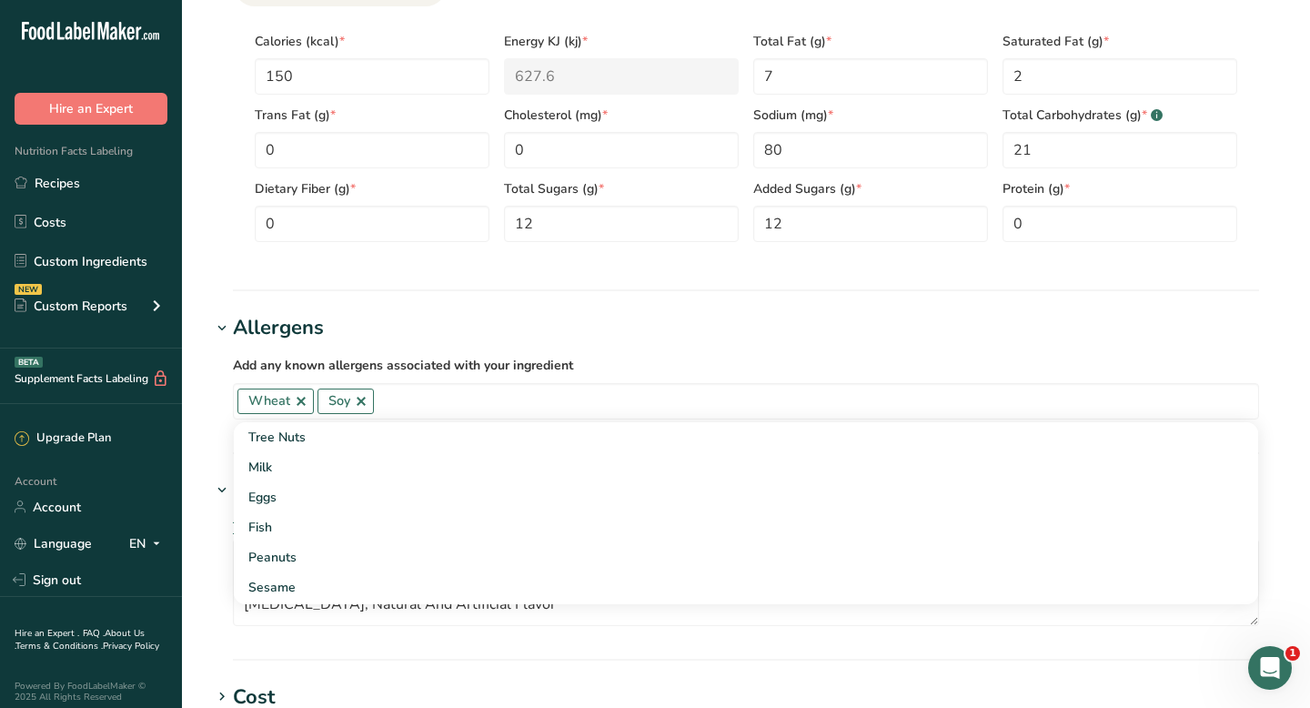
click at [214, 486] on icon at bounding box center [222, 490] width 16 height 25
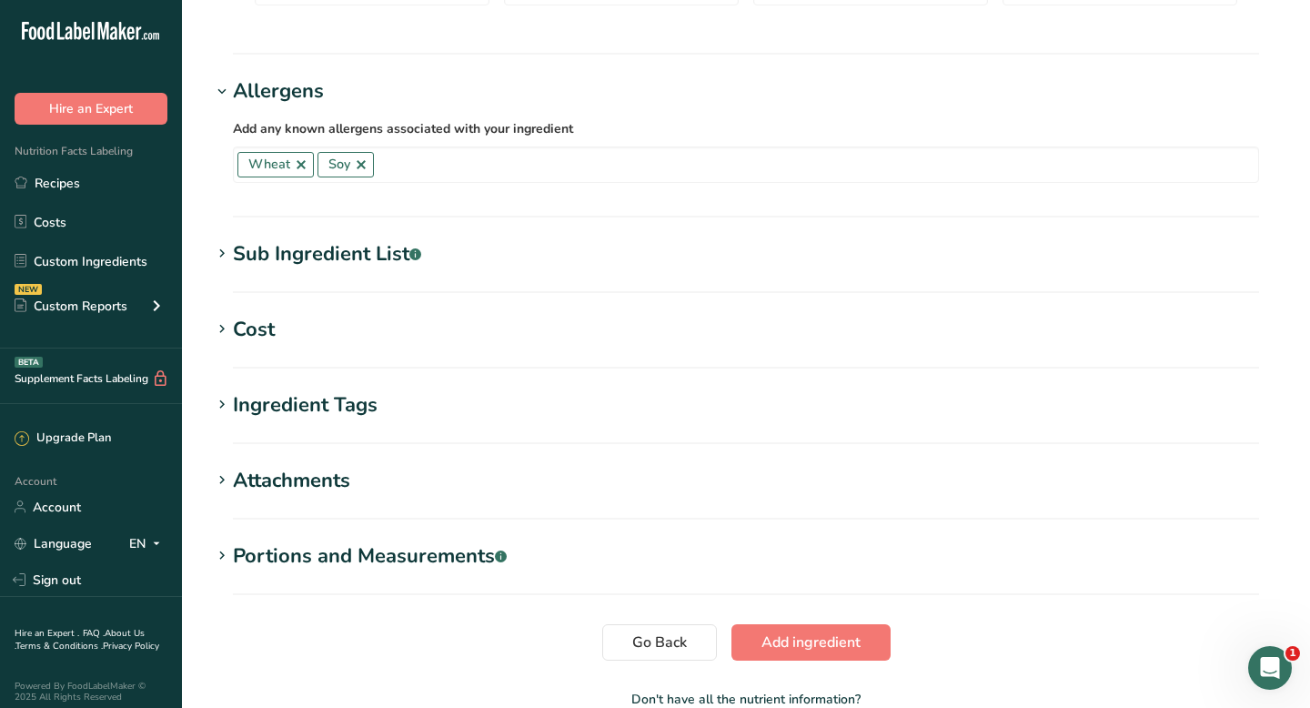
scroll to position [1165, 0]
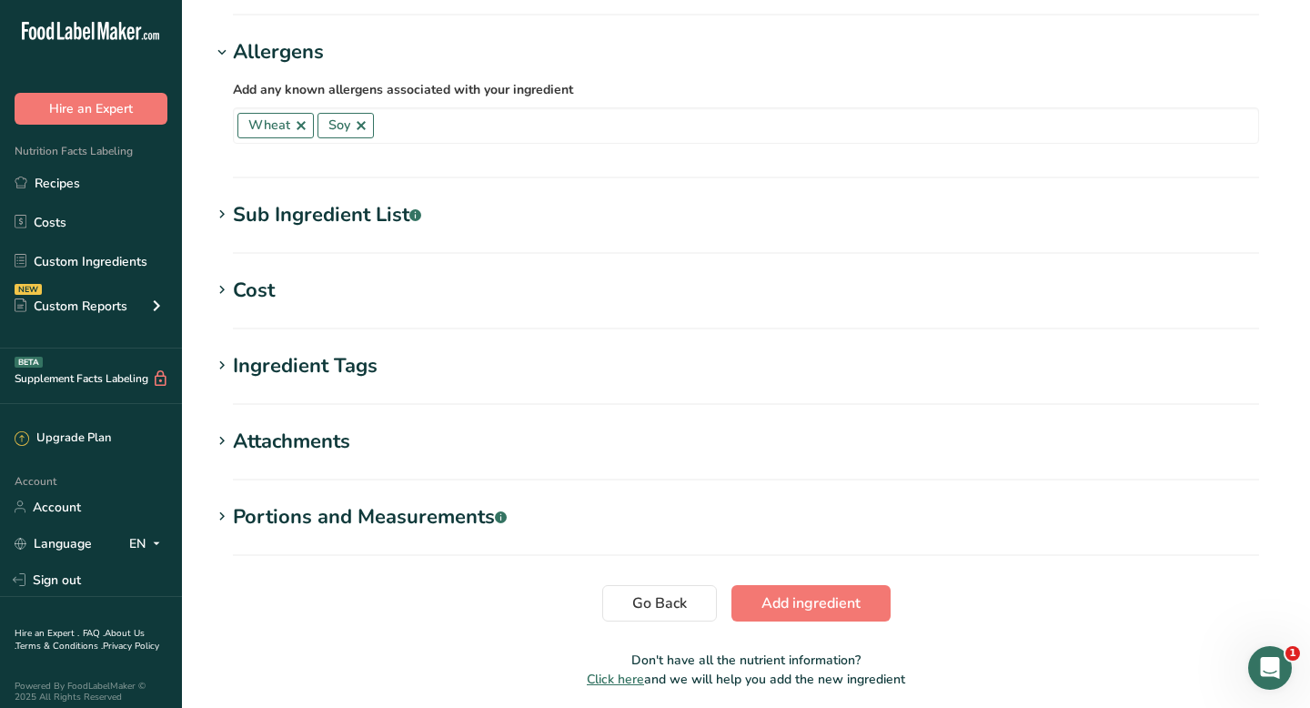
click at [290, 294] on h1 "Cost" at bounding box center [746, 291] width 1070 height 30
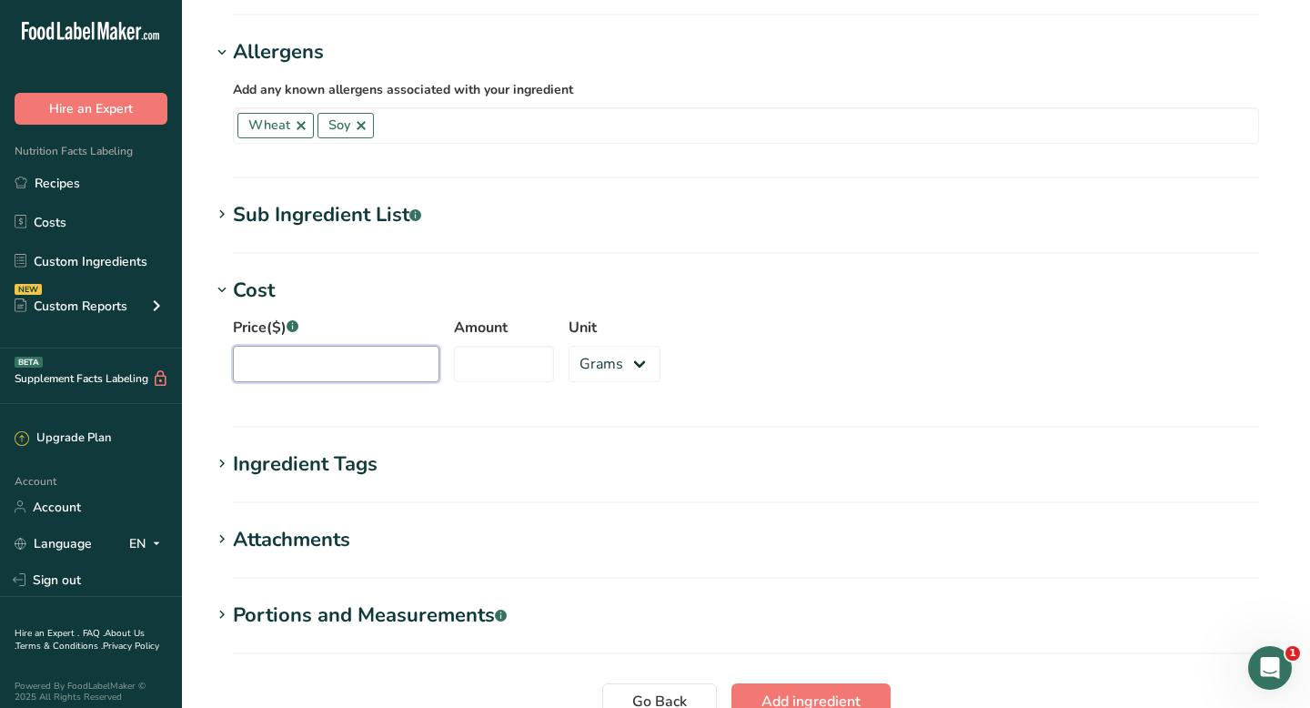
click at [288, 365] on input "Price($) .a-a{fill:#347362;}.b-a{fill:#fff;}" at bounding box center [336, 364] width 206 height 36
type input "19.52"
click at [459, 379] on input "Amount" at bounding box center [504, 364] width 100 height 36
type input "2088"
click at [280, 619] on div "Portions and Measurements .a-a{fill:#347362;}.b-a{fill:#fff;}" at bounding box center [370, 615] width 274 height 30
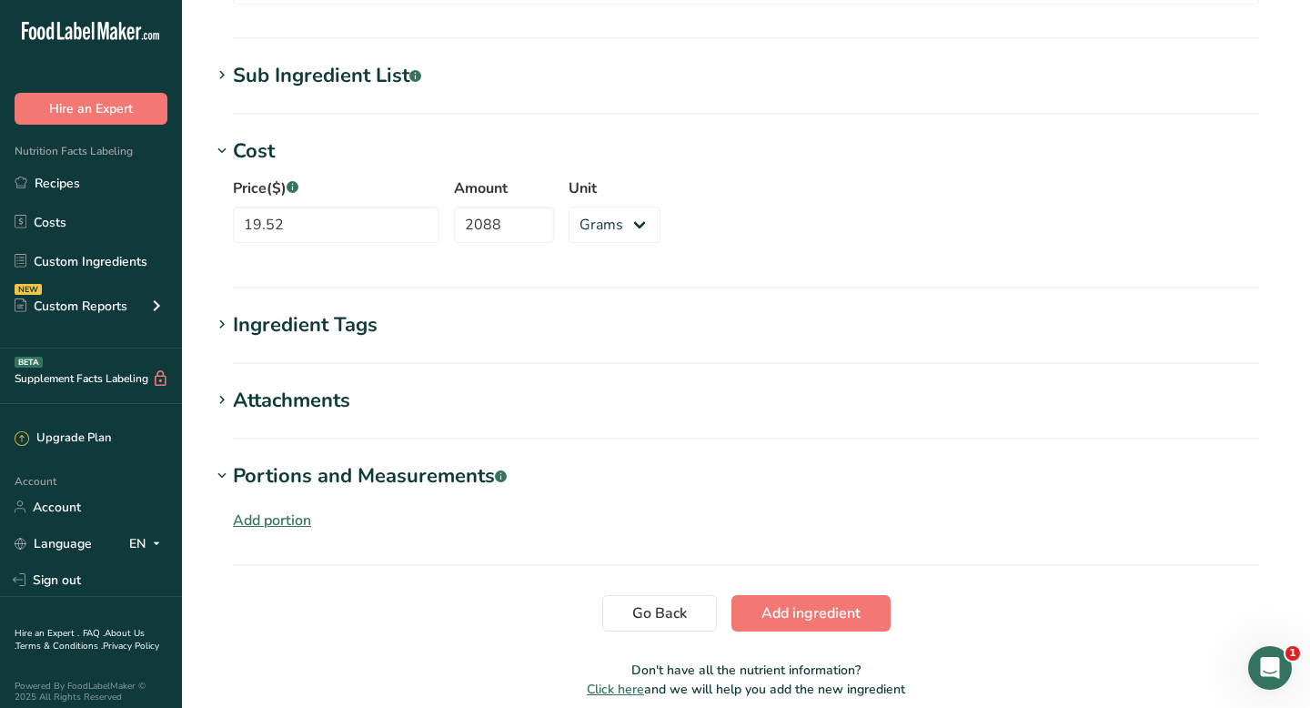
scroll to position [1327, 0]
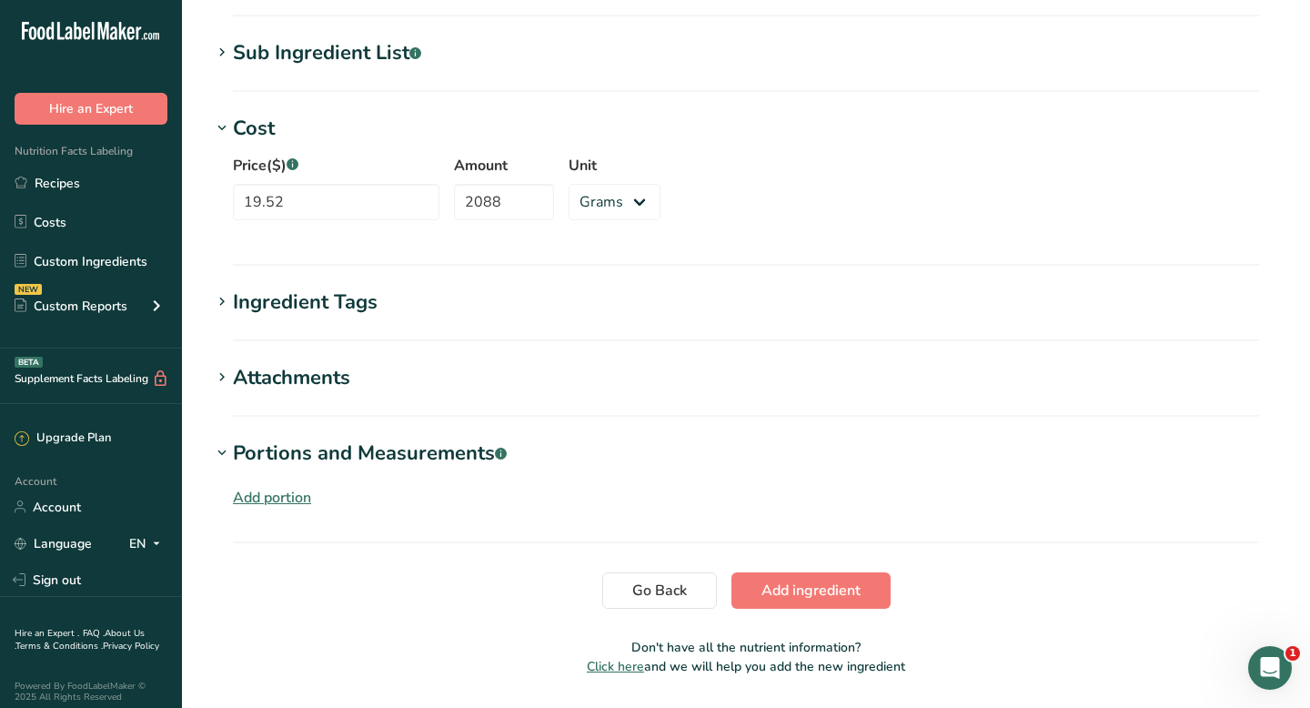
click at [290, 497] on div "Add portion" at bounding box center [272, 498] width 78 height 22
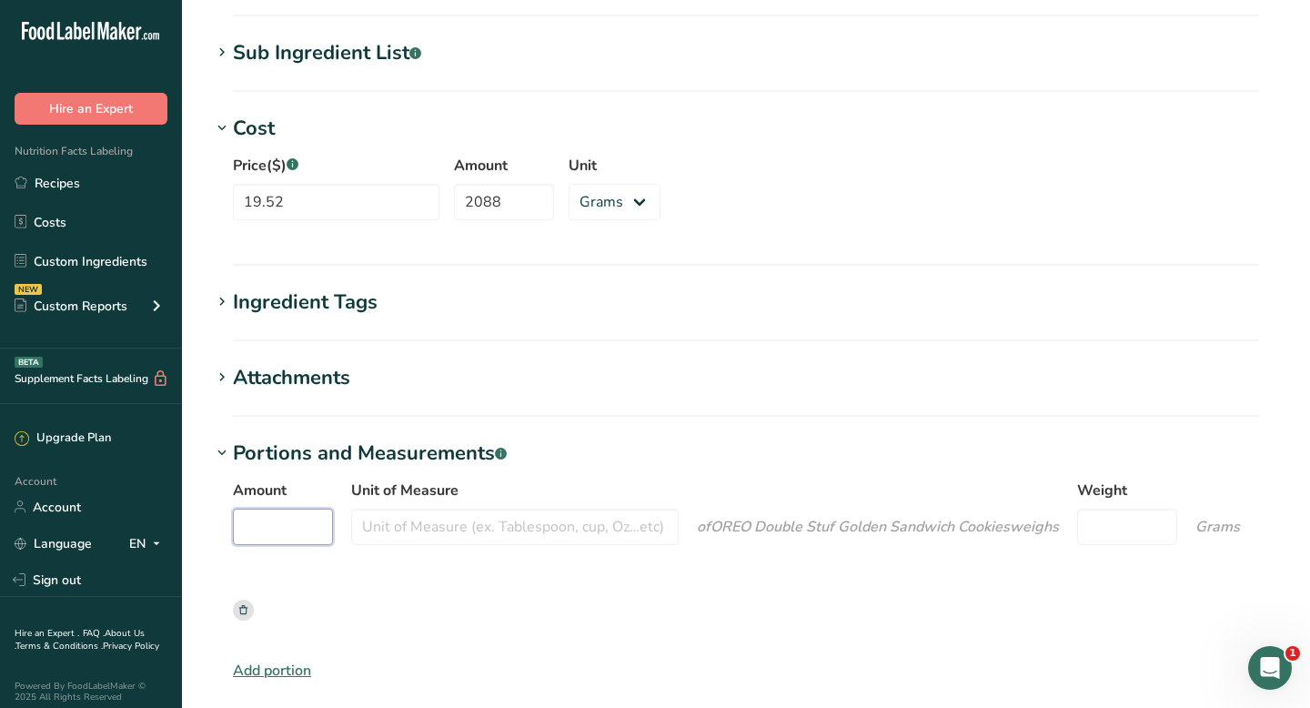
click at [297, 525] on input "Amount" at bounding box center [283, 526] width 100 height 36
type input "2"
type input "cookies"
click at [1104, 529] on input "Weight" at bounding box center [1120, 526] width 100 height 36
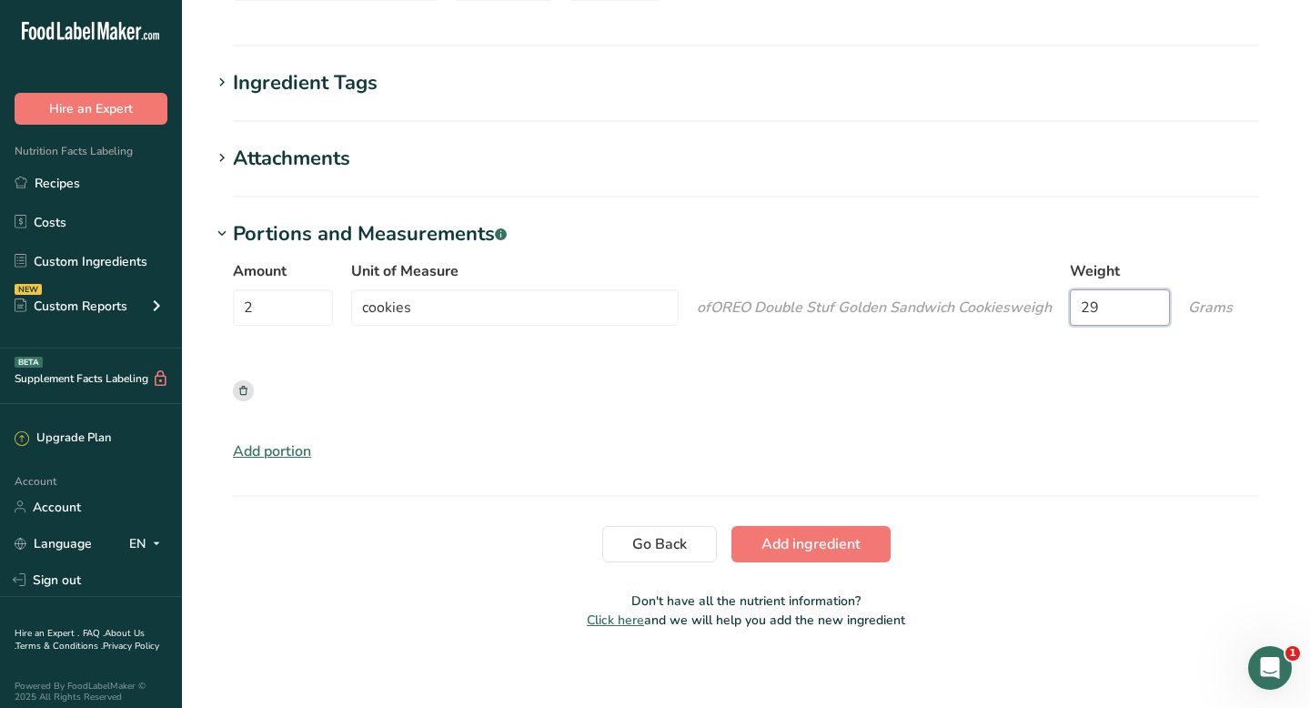
scroll to position [1555, 0]
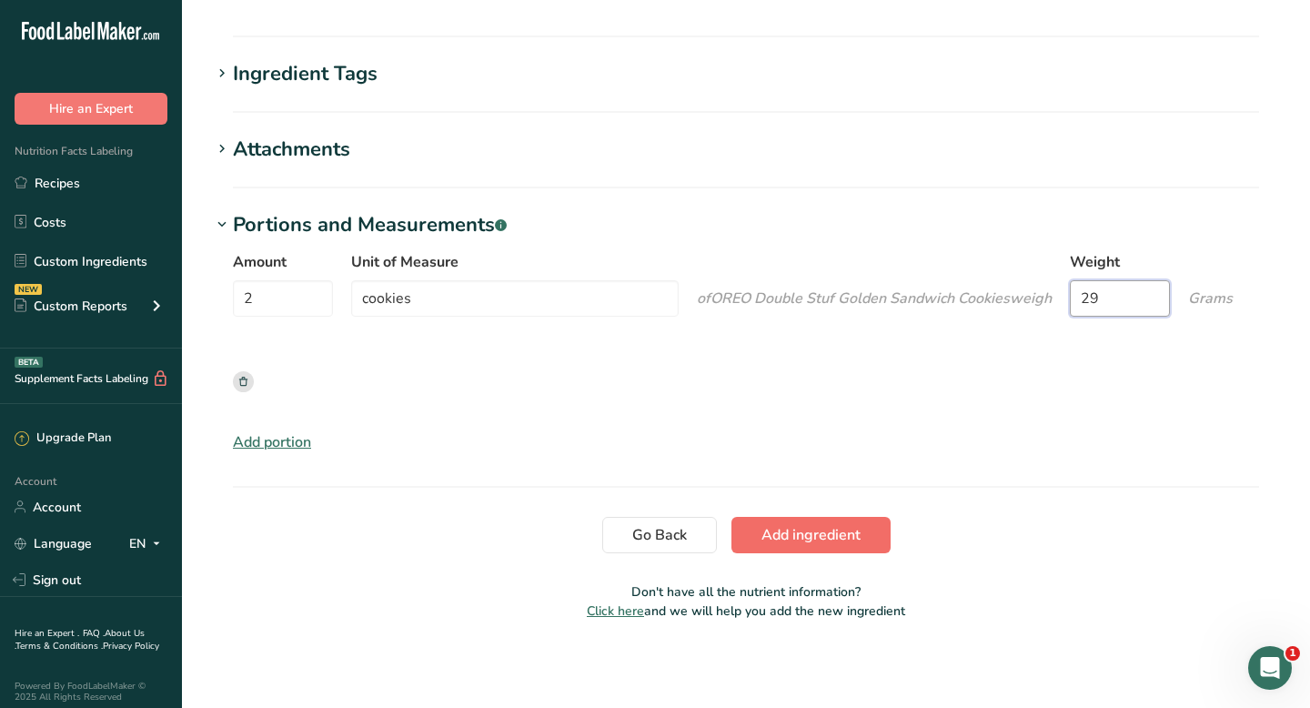
type input "29"
click at [792, 538] on span "Add ingredient" at bounding box center [810, 535] width 99 height 22
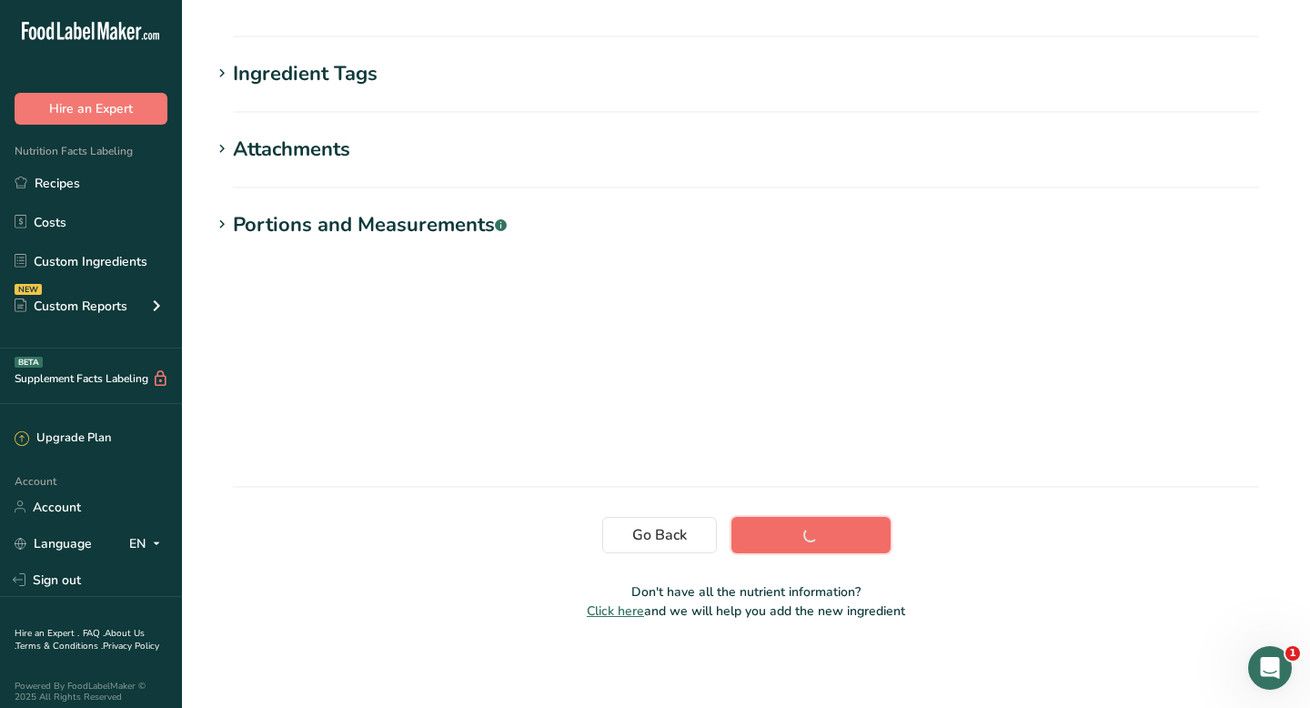
scroll to position [255, 0]
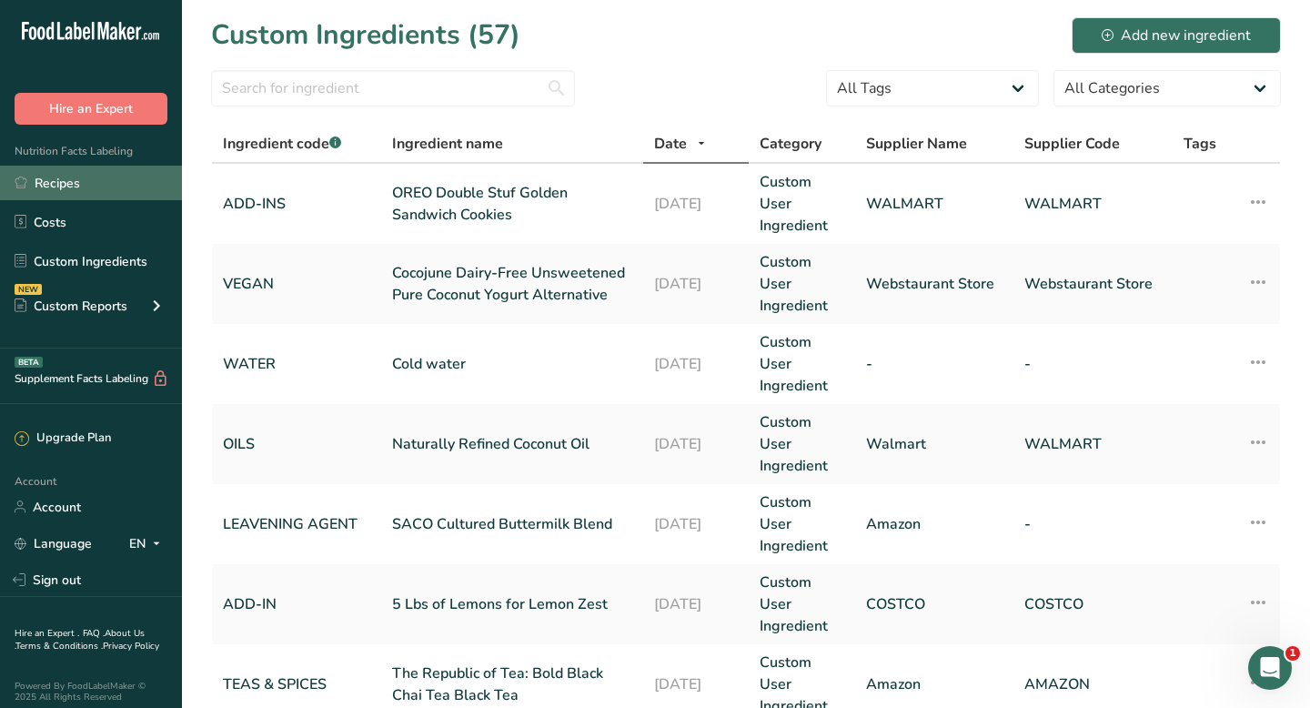
click at [73, 191] on link "Recipes" at bounding box center [91, 183] width 182 height 35
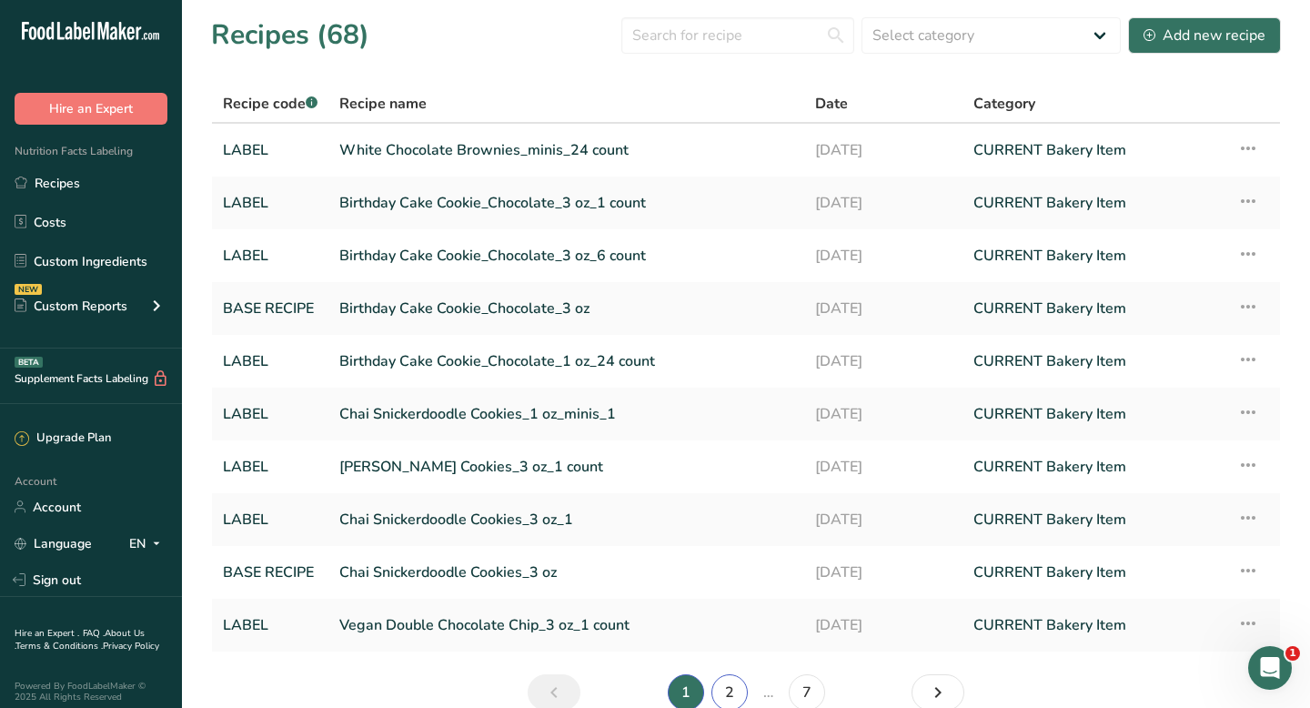
click at [722, 697] on link "2" at bounding box center [729, 692] width 36 height 36
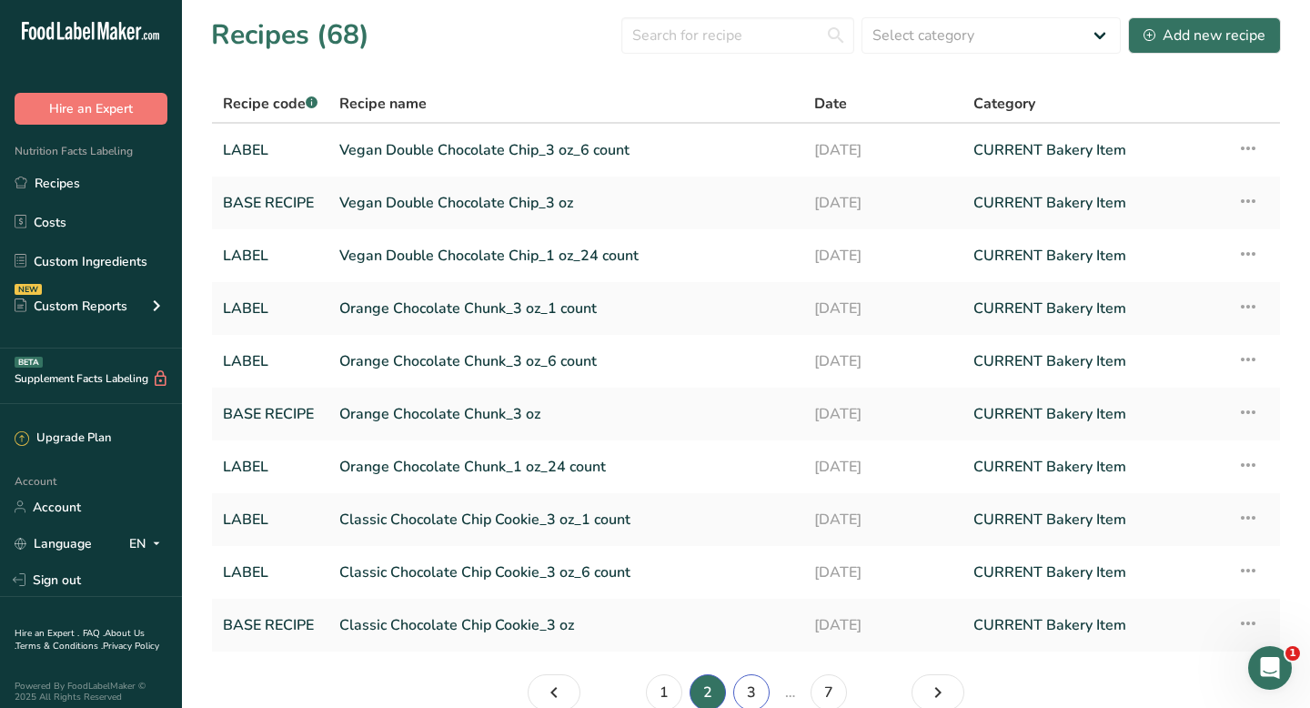
click at [750, 695] on link "3" at bounding box center [751, 692] width 36 height 36
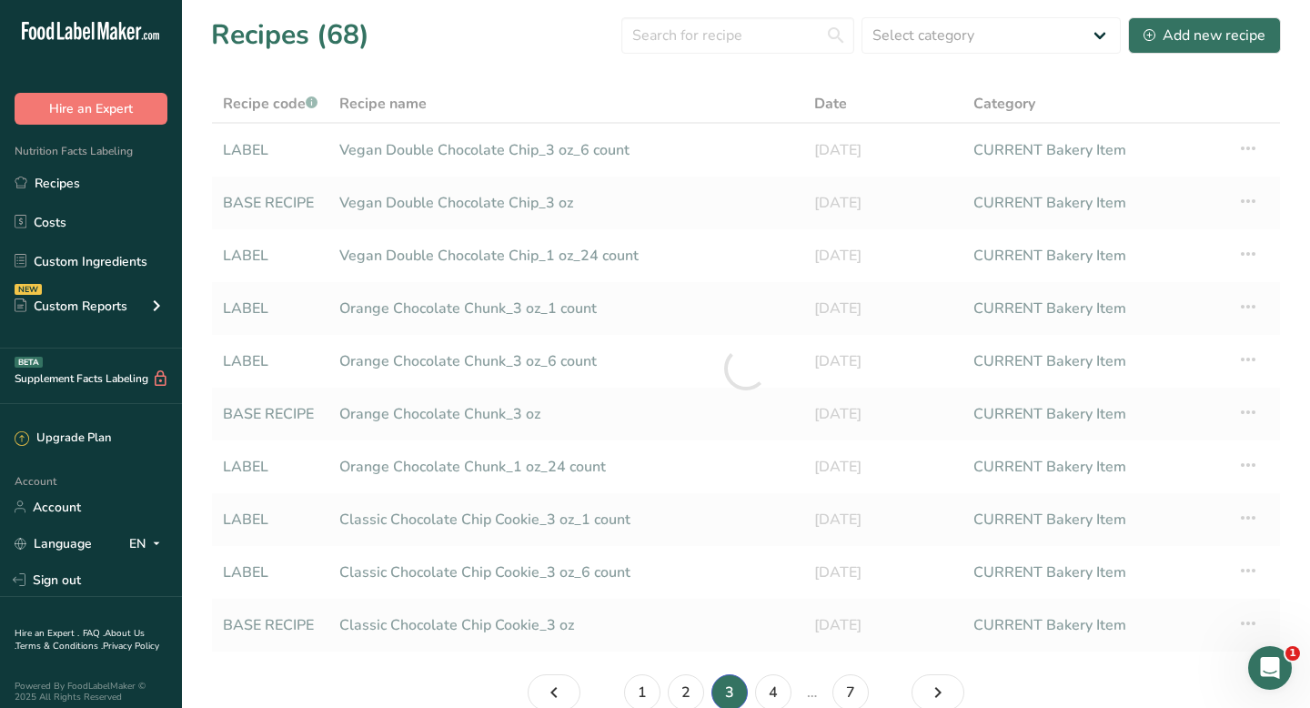
scroll to position [3, 0]
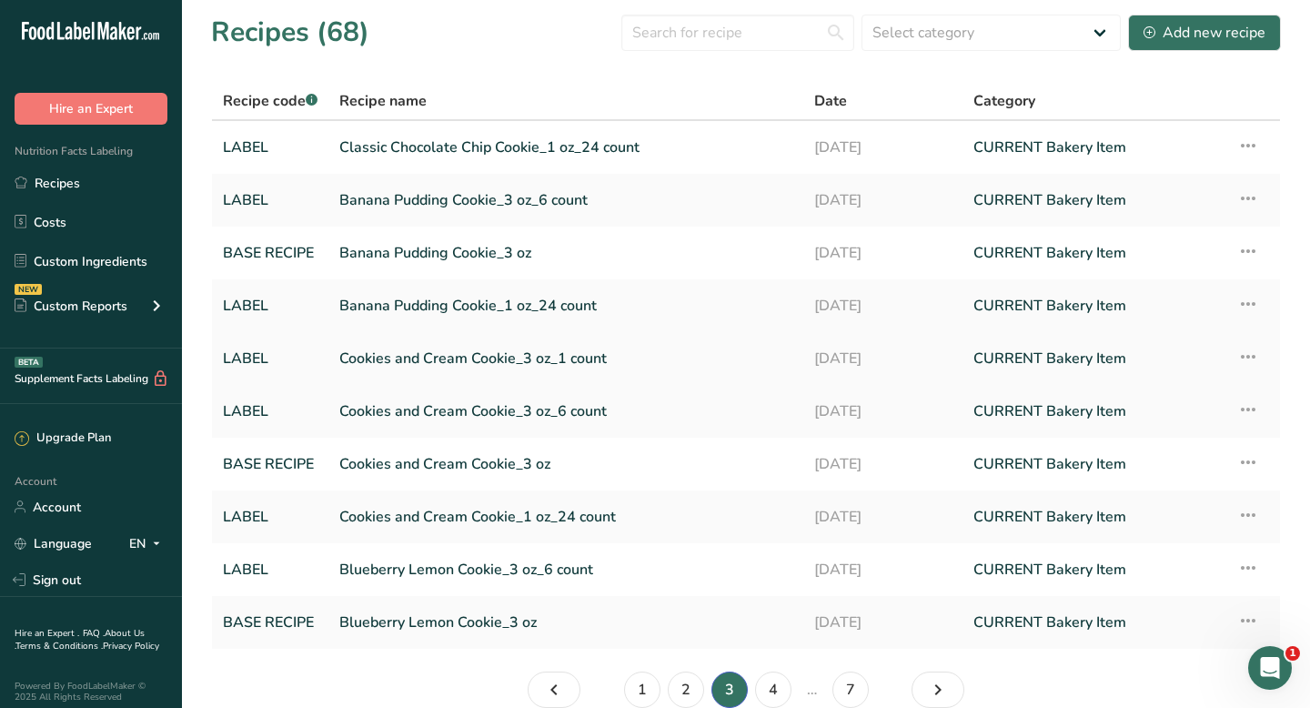
click at [1254, 357] on icon at bounding box center [1248, 356] width 22 height 33
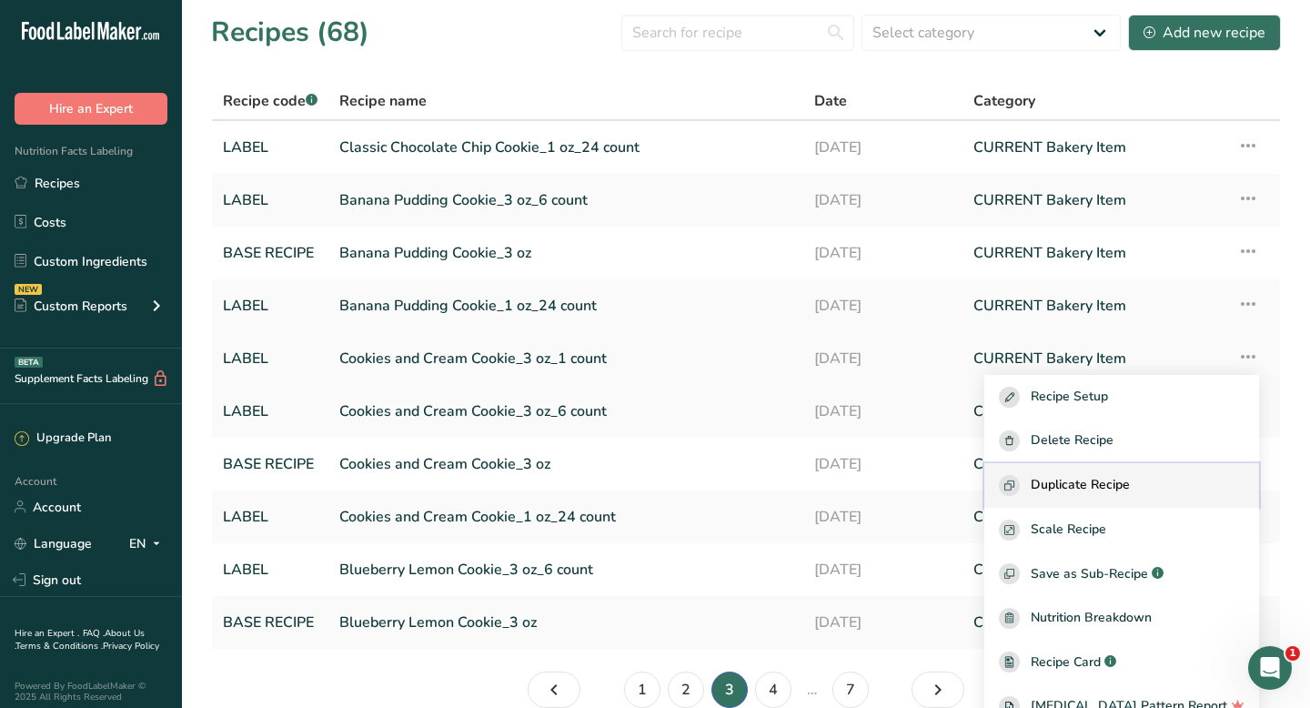
click at [1129, 489] on span "Duplicate Recipe" at bounding box center [1080, 485] width 99 height 21
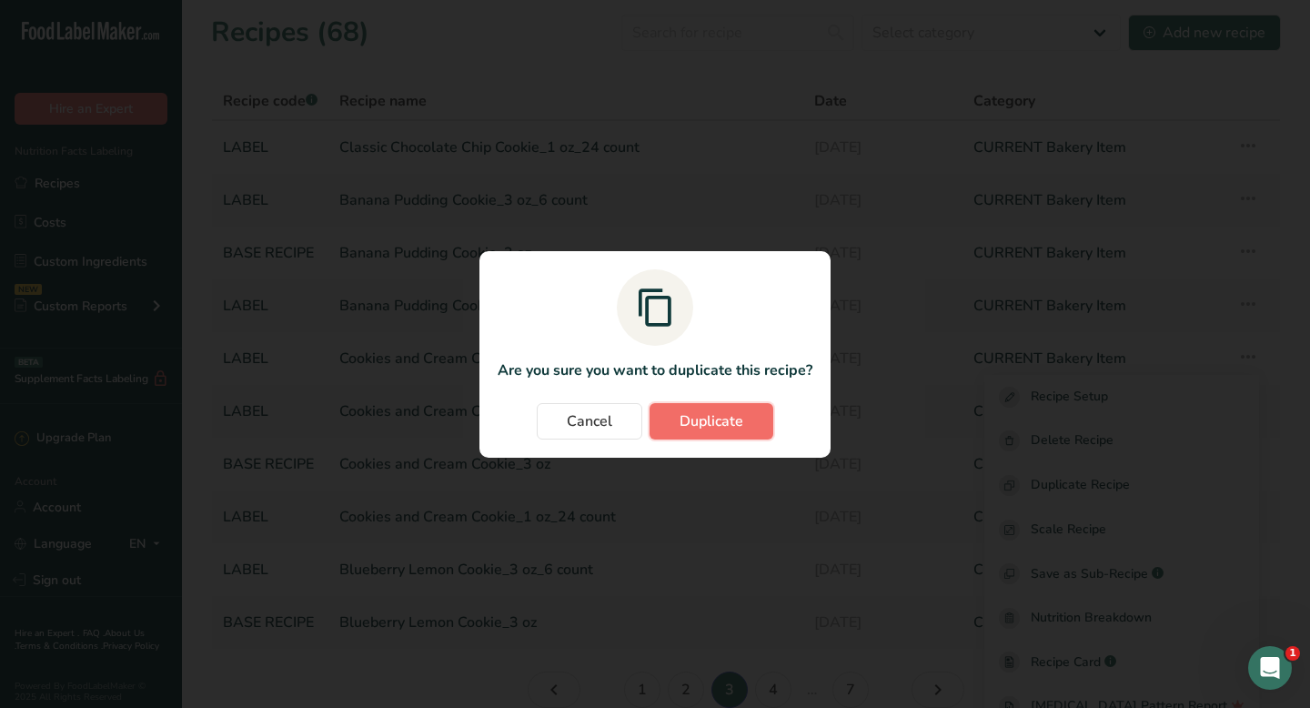
click at [727, 418] on span "Duplicate" at bounding box center [711, 421] width 64 height 22
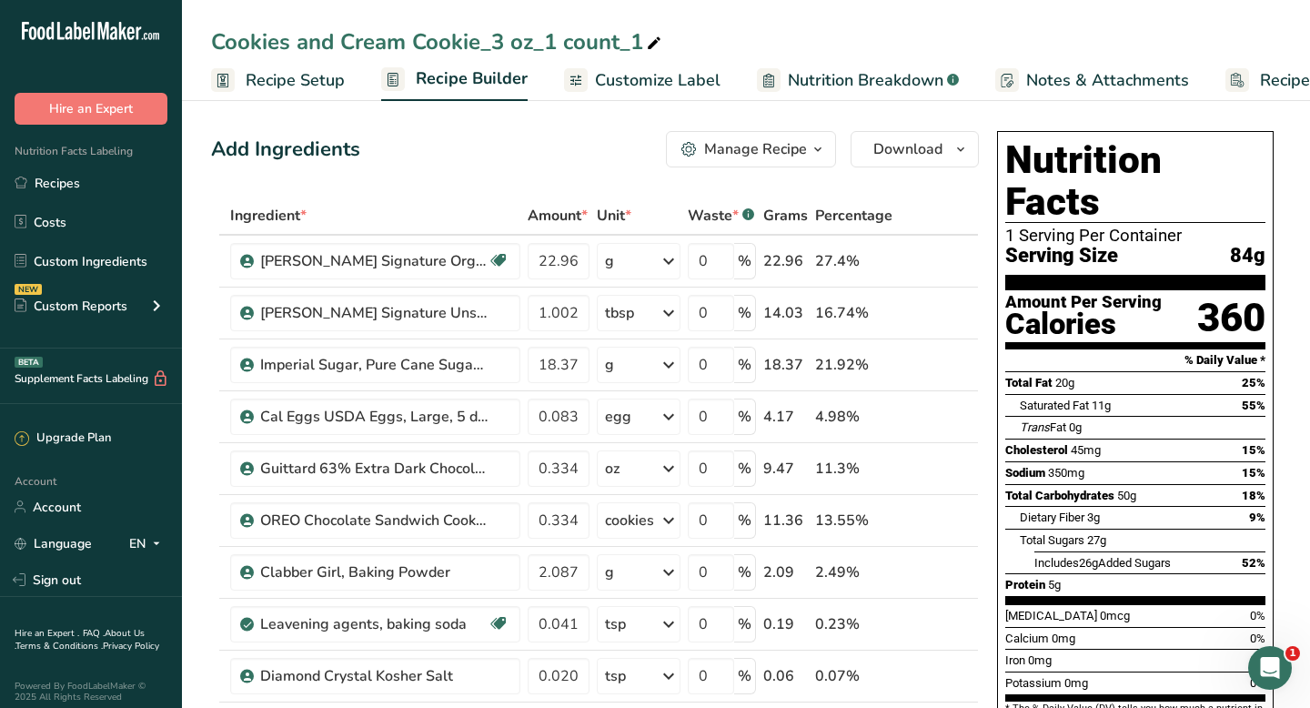
click at [215, 40] on div "Cookies and Cream Cookie_3 oz_1 count_1" at bounding box center [438, 41] width 454 height 33
click at [215, 40] on input "Cookies and Cream Cookie_3 oz_1 count_1" at bounding box center [746, 41] width 1070 height 33
click at [637, 44] on input "Golden Cookies and Cream Cookie_3 oz_1 count_1" at bounding box center [746, 41] width 1070 height 33
drag, startPoint x: 703, startPoint y: 47, endPoint x: 727, endPoint y: 47, distance: 23.6
click at [727, 47] on input "Golden Cookies and Cream Cookie_3 oz_1 count_1" at bounding box center [746, 41] width 1070 height 33
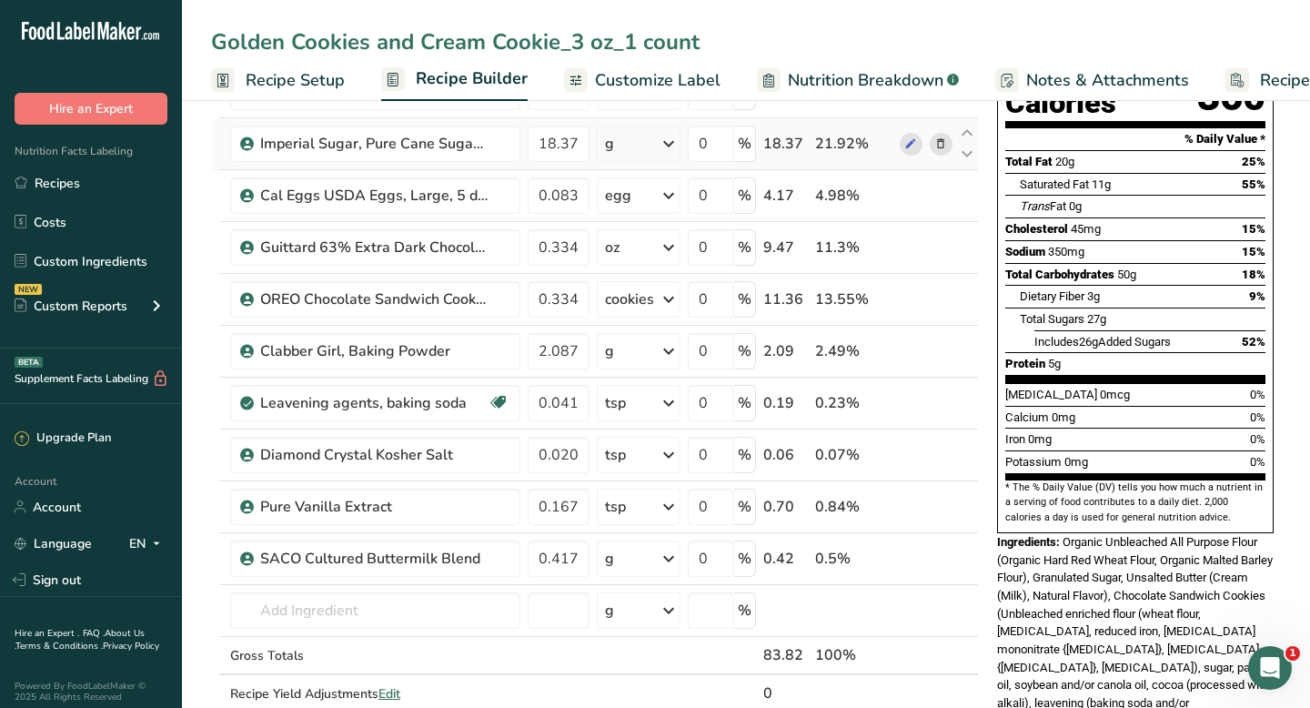
scroll to position [226, 0]
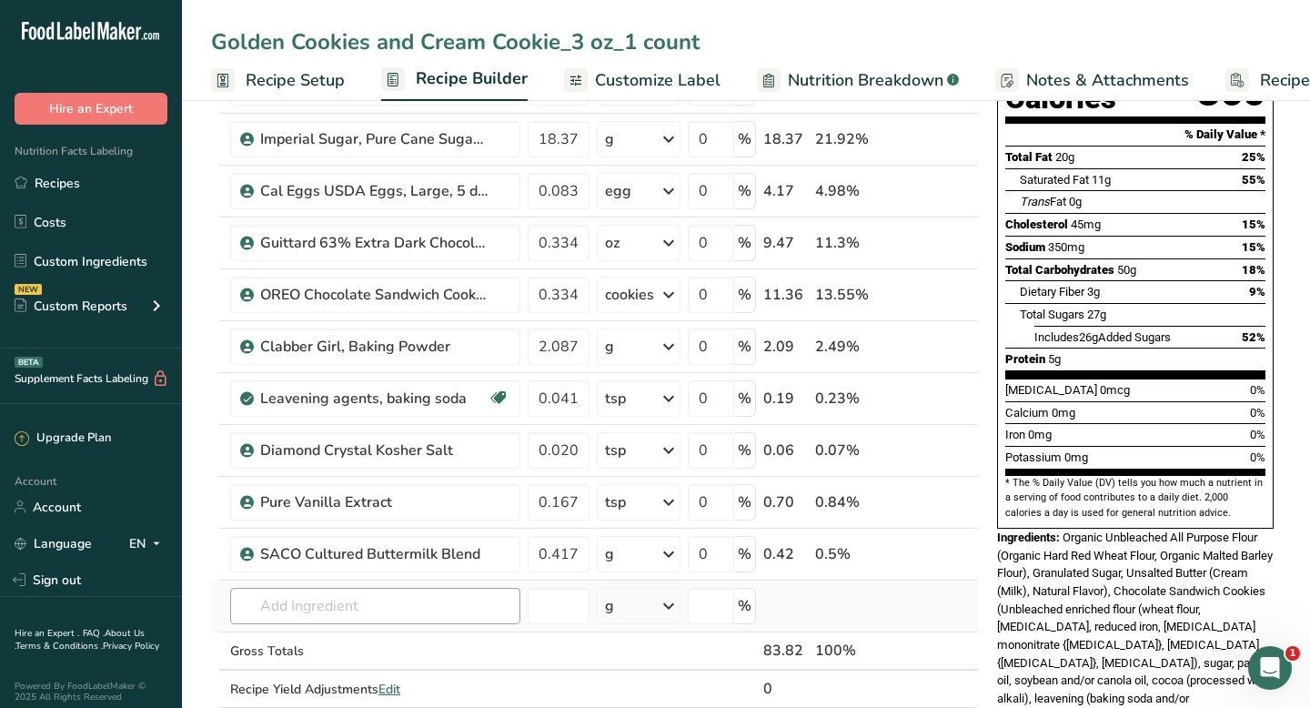
type input "Golden Cookies and Cream Cookie_3 oz_1 count"
click at [257, 609] on input "text" at bounding box center [375, 606] width 290 height 36
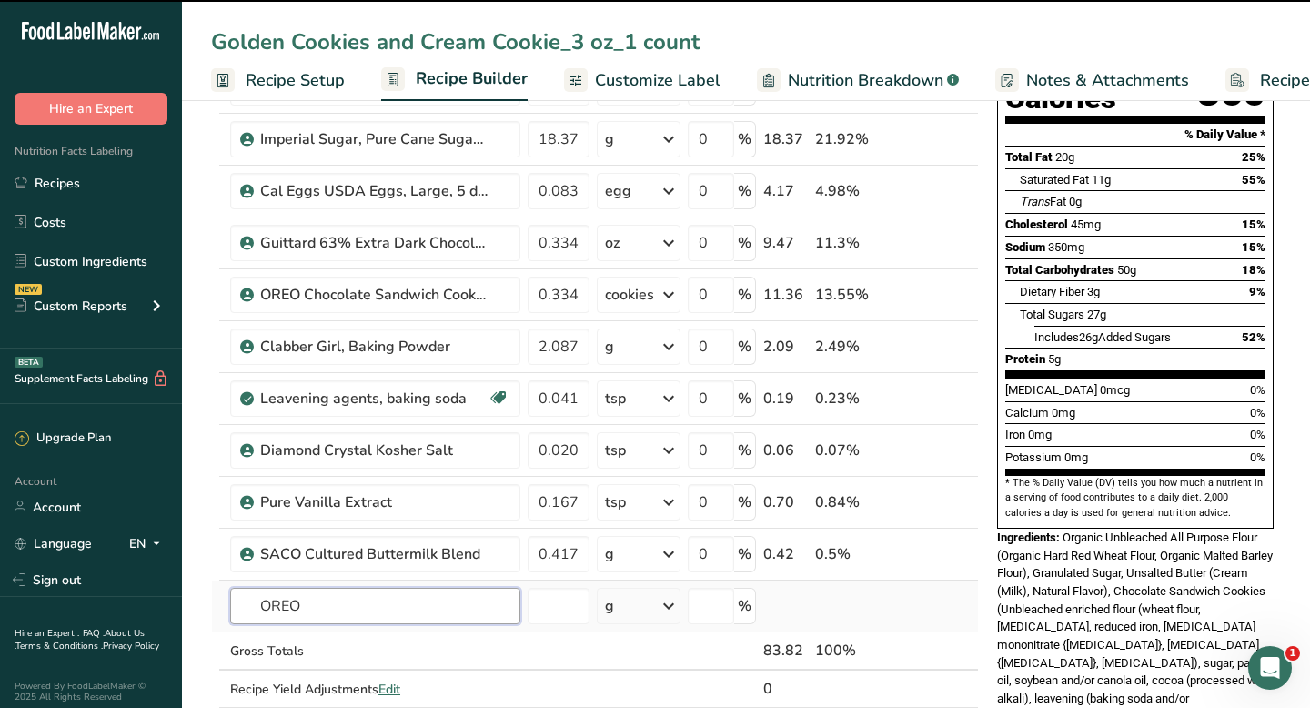
click at [301, 616] on input "OREO" at bounding box center [375, 606] width 290 height 36
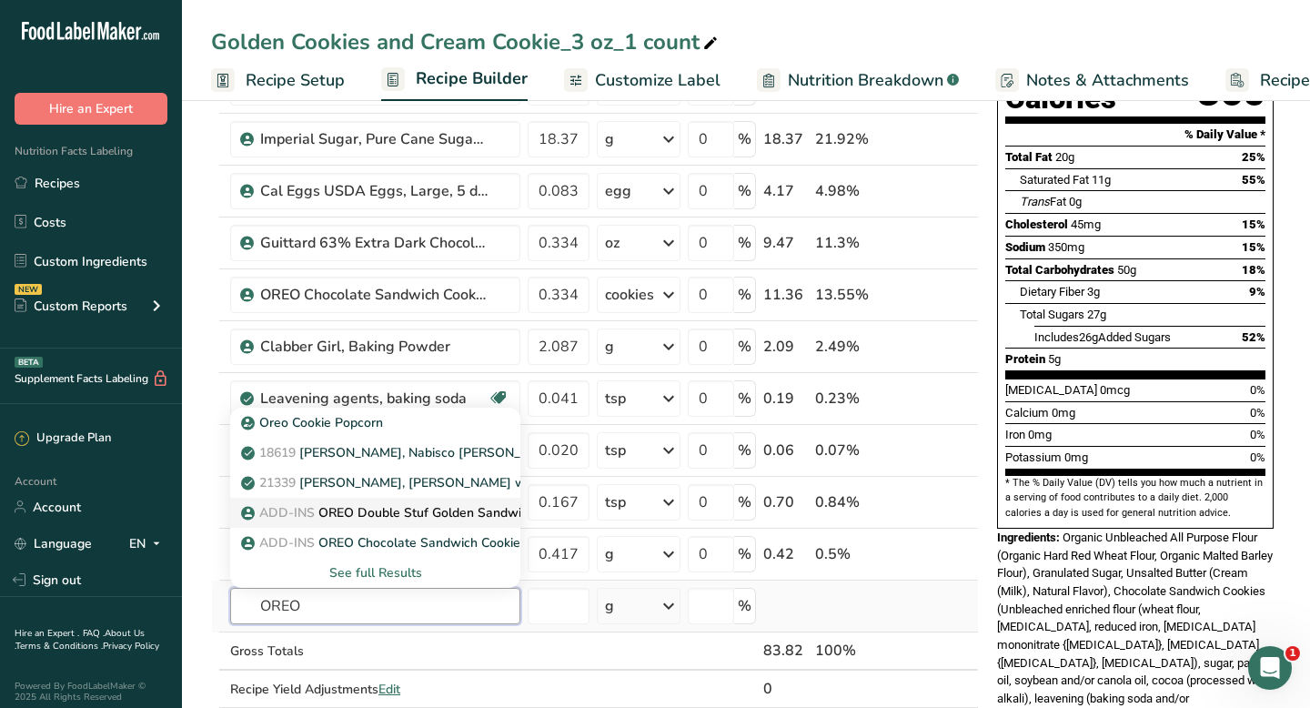
type input "OREO"
click at [418, 516] on p "ADD-INS OREO Double Stuf Golden Sandwich Cookies" at bounding box center [414, 512] width 339 height 19
type input "OREO Double Stuf Golden Sandwich Cookies"
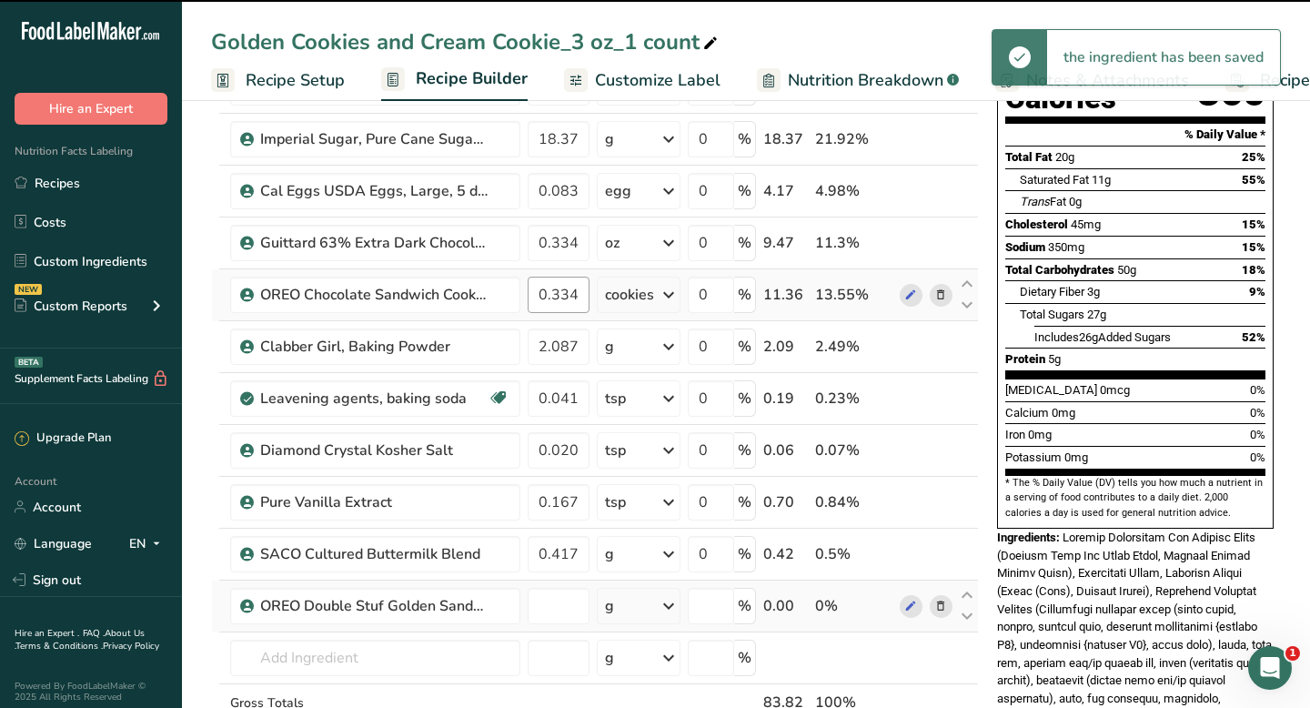
type input "0"
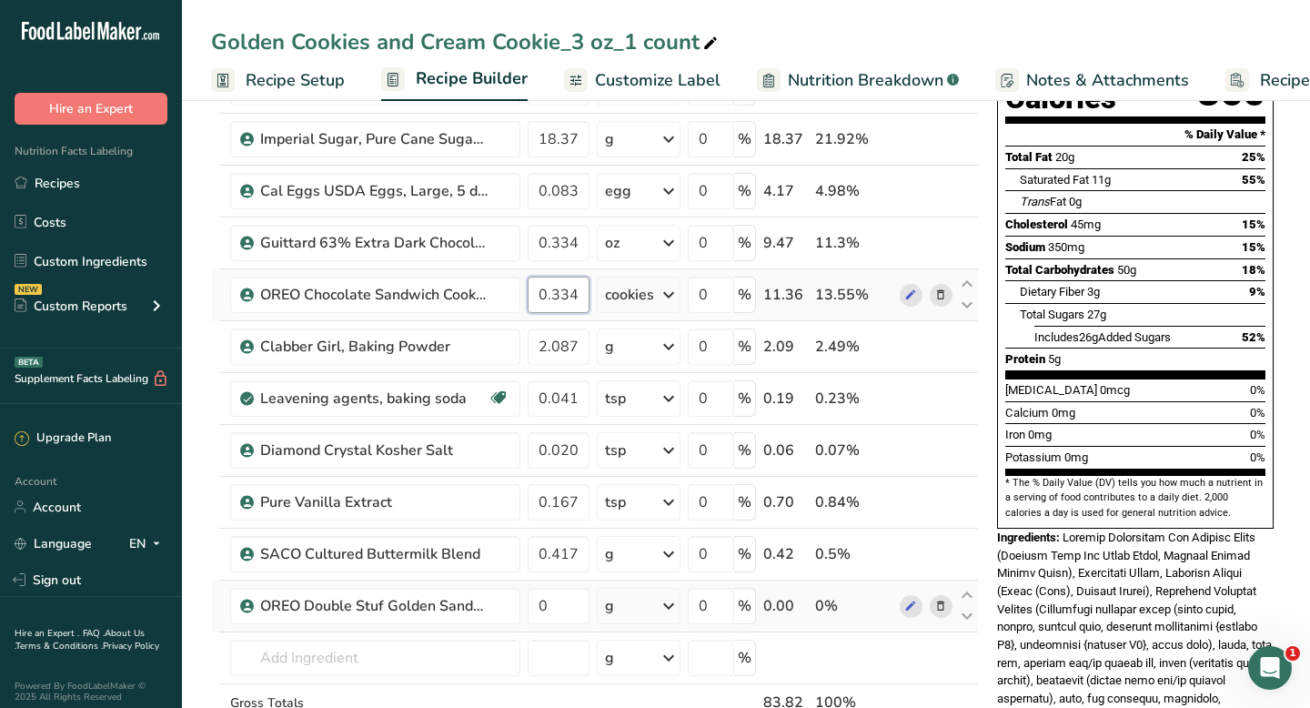
drag, startPoint x: 537, startPoint y: 294, endPoint x: 580, endPoint y: 297, distance: 43.8
click at [580, 297] on input "0.334" at bounding box center [559, 295] width 62 height 36
click at [670, 609] on div "Ingredient * Amount * Unit * Waste * .a-a{fill:#347362;}.b-a{fill:#fff;} Grams …" at bounding box center [595, 384] width 768 height 827
click at [670, 609] on icon at bounding box center [669, 605] width 22 height 33
click at [642, 664] on div "2 cookies" at bounding box center [684, 667] width 153 height 26
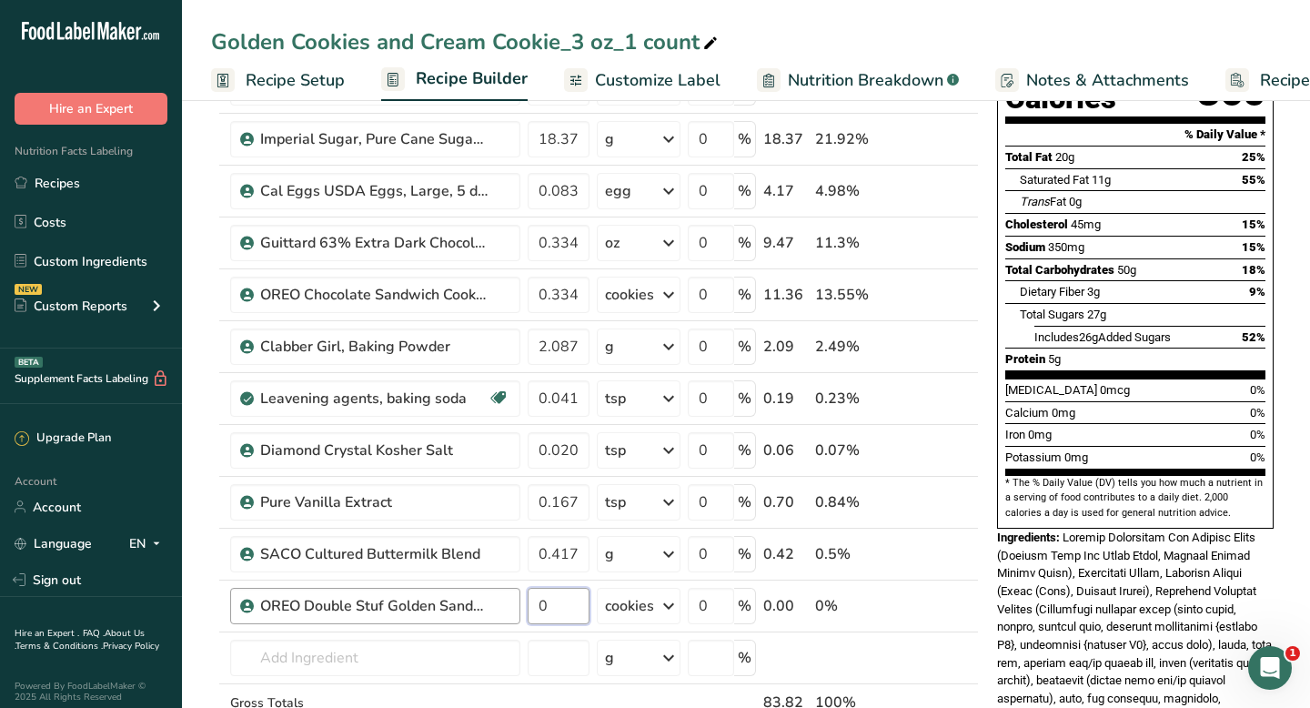
drag, startPoint x: 555, startPoint y: 605, endPoint x: 518, endPoint y: 603, distance: 36.4
click at [518, 603] on tr "OREO Double Stuf Golden Sandwich Cookies 0 cookies Portions 2 cookies Weight Un…" at bounding box center [595, 606] width 766 height 52
paste input ".334"
type input "0.334"
click at [804, 657] on div "Ingredient * Amount * Unit * Waste * .a-a{fill:#347362;}.b-a{fill:#fff;} Grams …" at bounding box center [595, 384] width 768 height 827
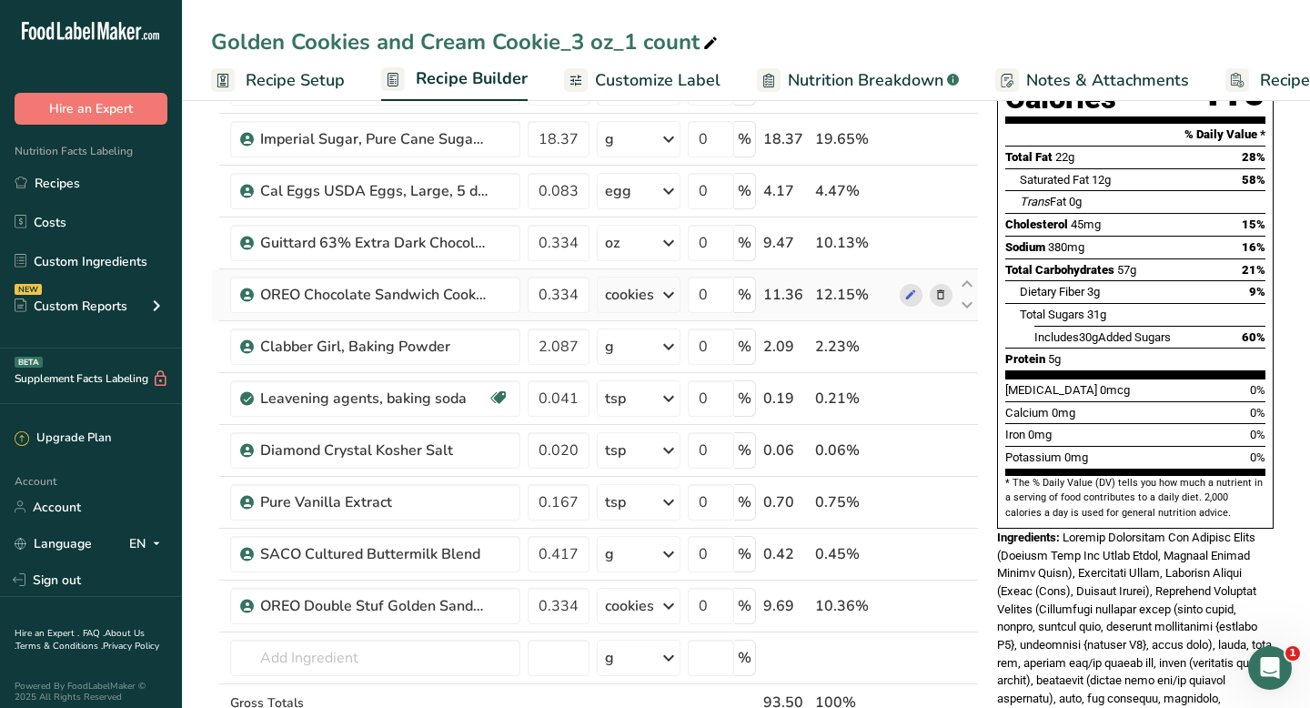
click at [945, 295] on icon at bounding box center [940, 295] width 13 height 19
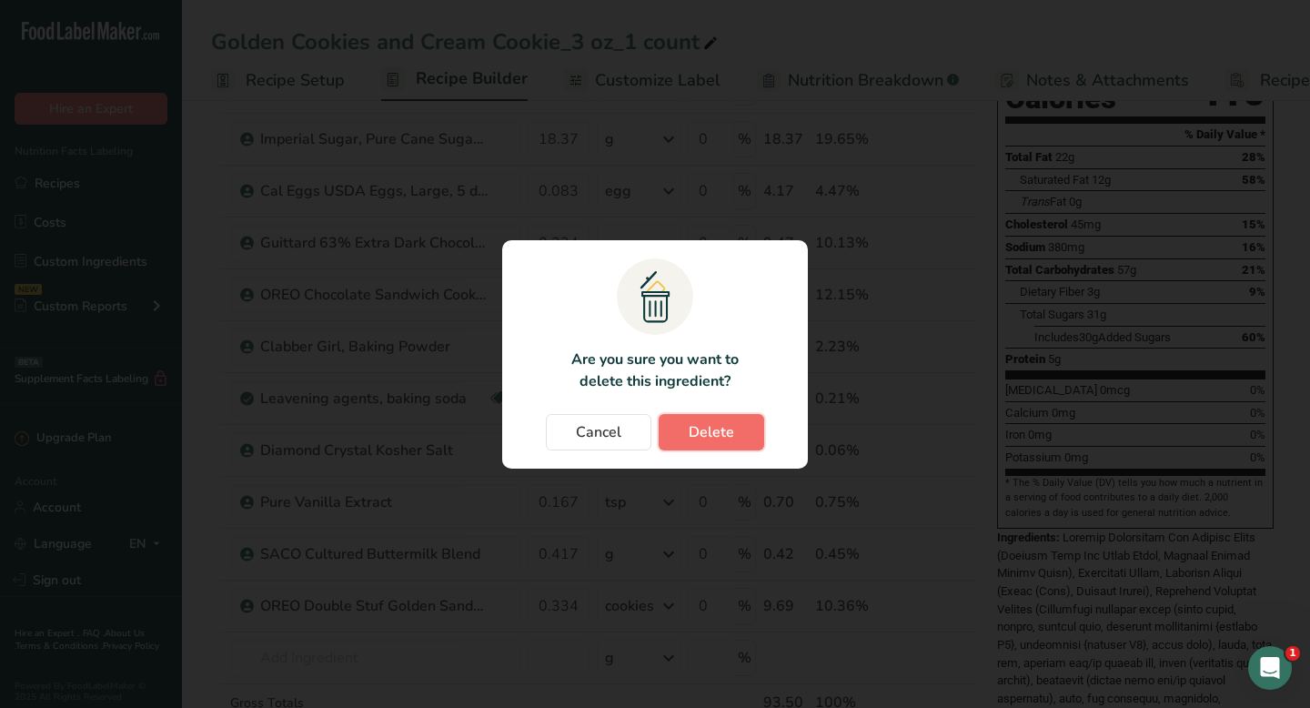
click at [690, 435] on span "Delete" at bounding box center [711, 432] width 45 height 22
type input "2.0875"
type input "0.04175"
type input "0.020875"
type input "0.167"
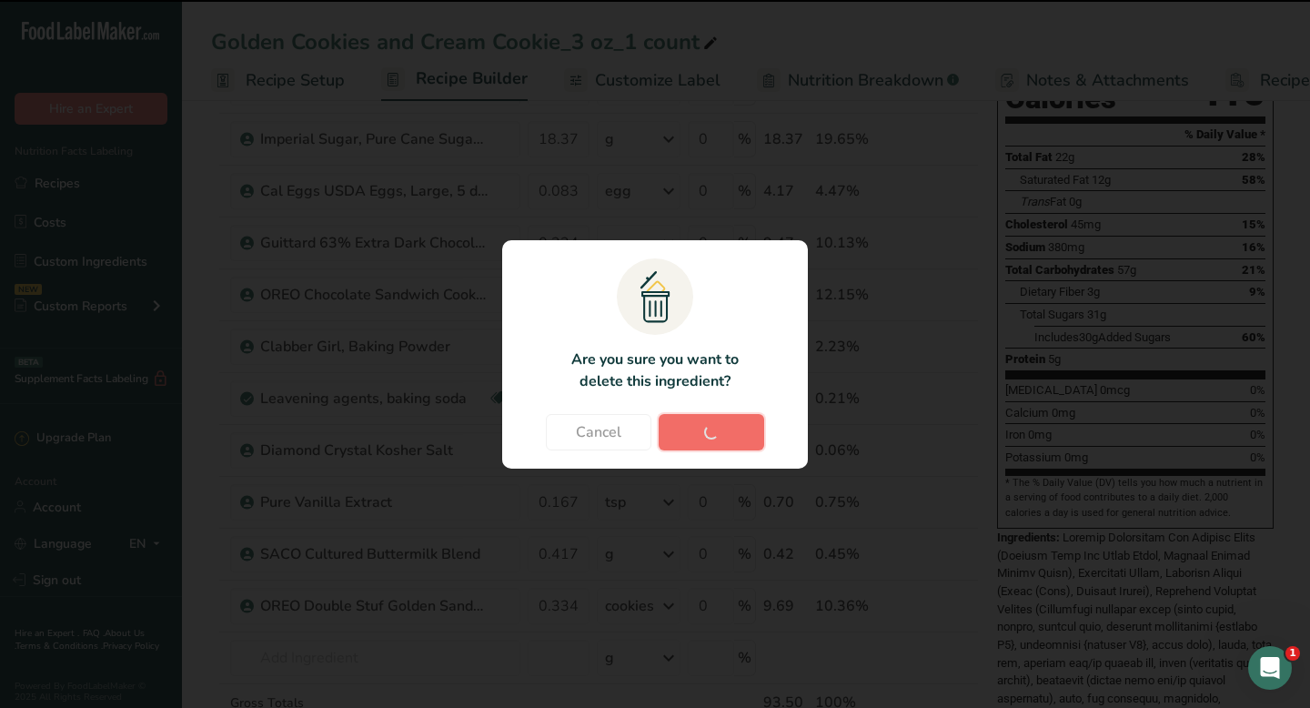
type input "0.4175"
type input "0.334"
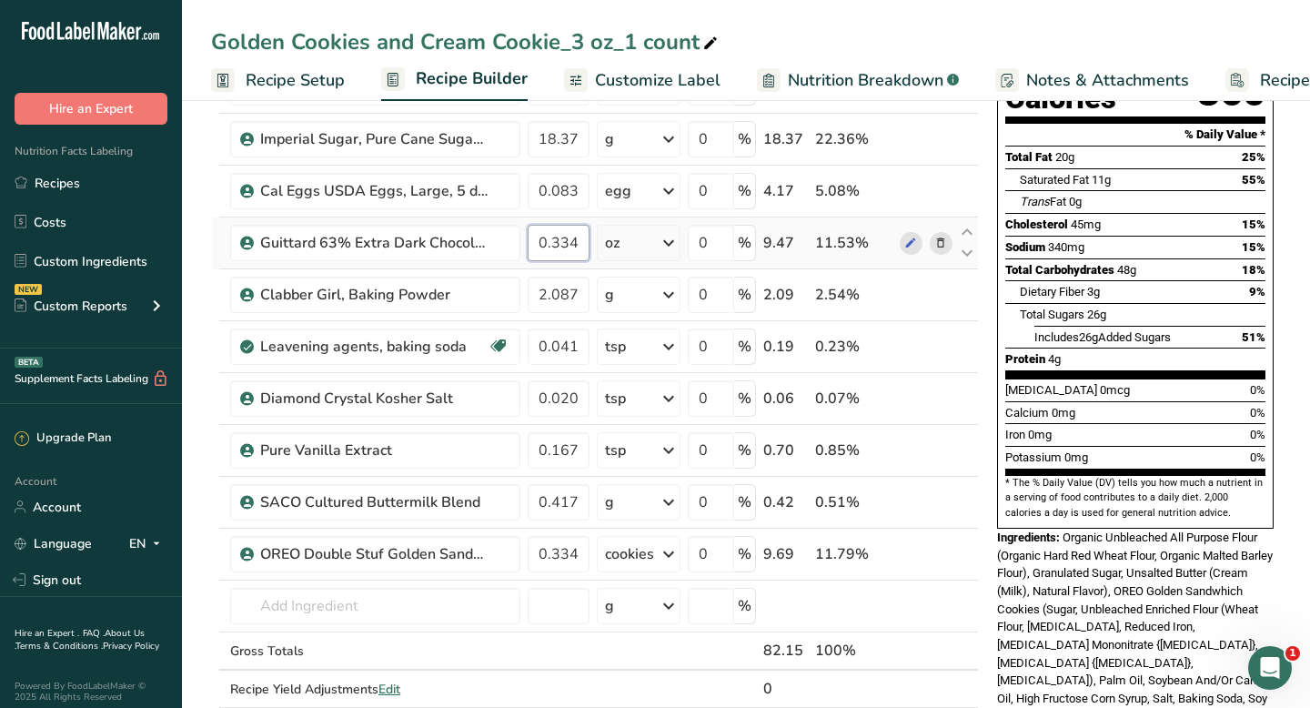
drag, startPoint x: 583, startPoint y: 246, endPoint x: 536, endPoint y: 246, distance: 47.3
click at [536, 246] on input "0.334" at bounding box center [559, 243] width 62 height 36
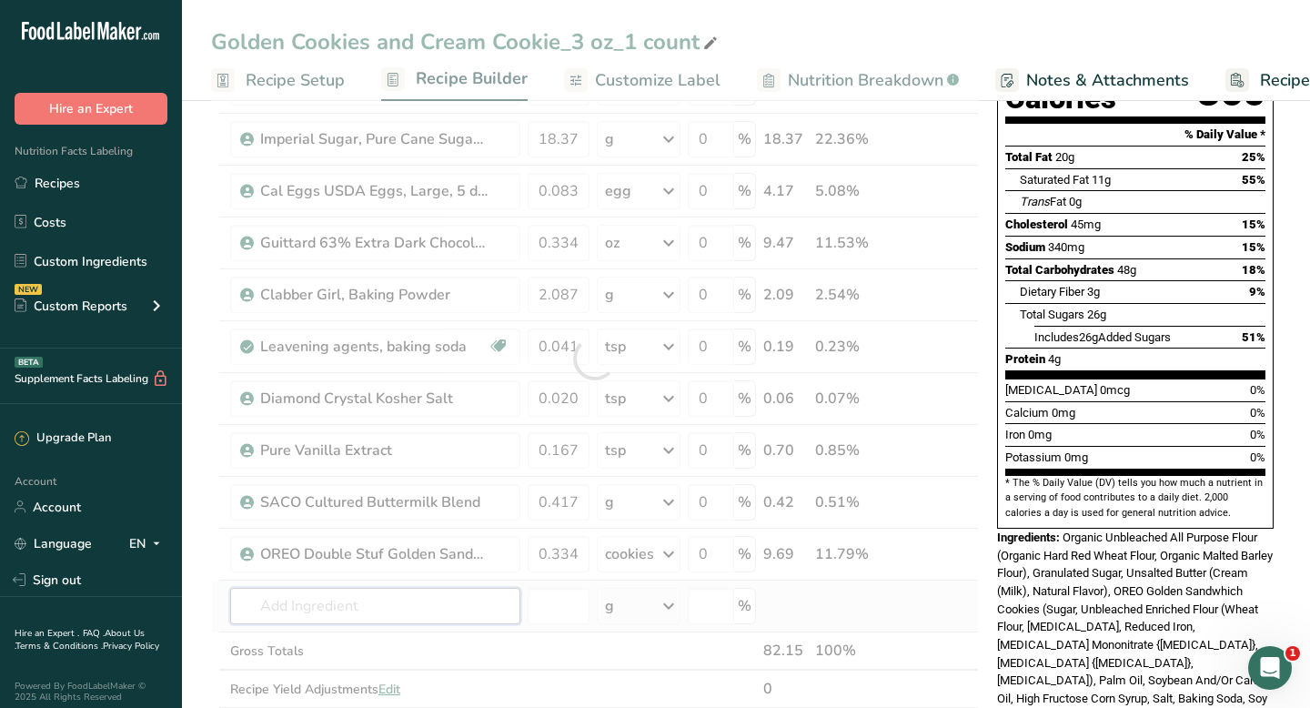
click at [394, 603] on div "Ingredient * Amount * Unit * Waste * .a-a{fill:#347362;}.b-a{fill:#fff;} Grams …" at bounding box center [595, 358] width 768 height 775
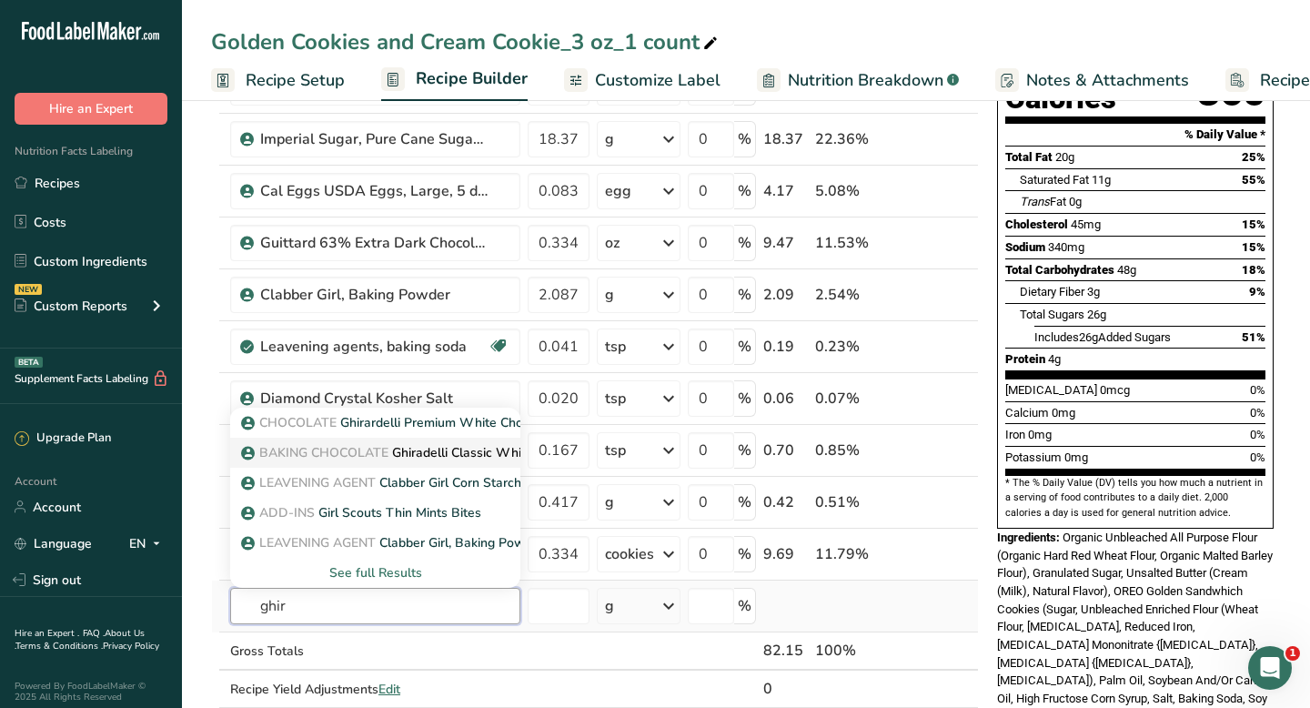
type input "ghir"
click at [426, 457] on p "BAKING CHOCOLATE Ghiradelli Classic White Premium Chips" at bounding box center [434, 452] width 379 height 19
type input "Ghiradelli Classic White Premium Chips"
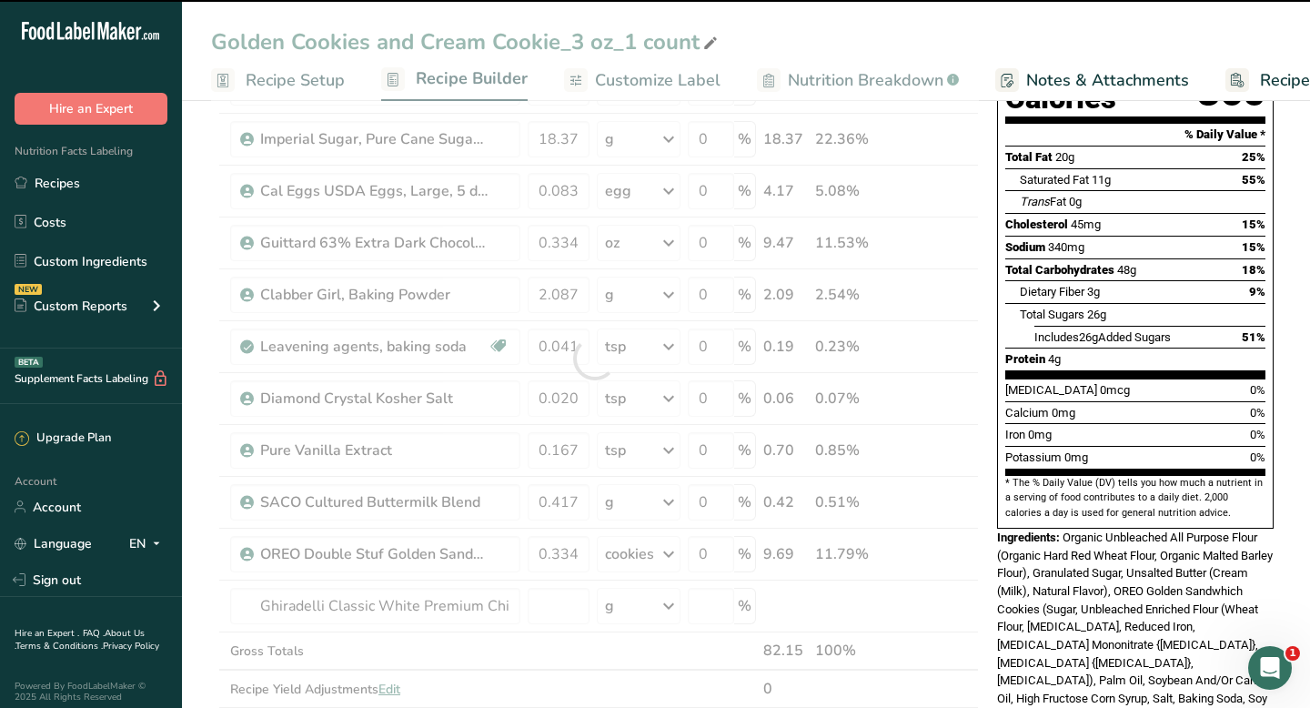
type input "0"
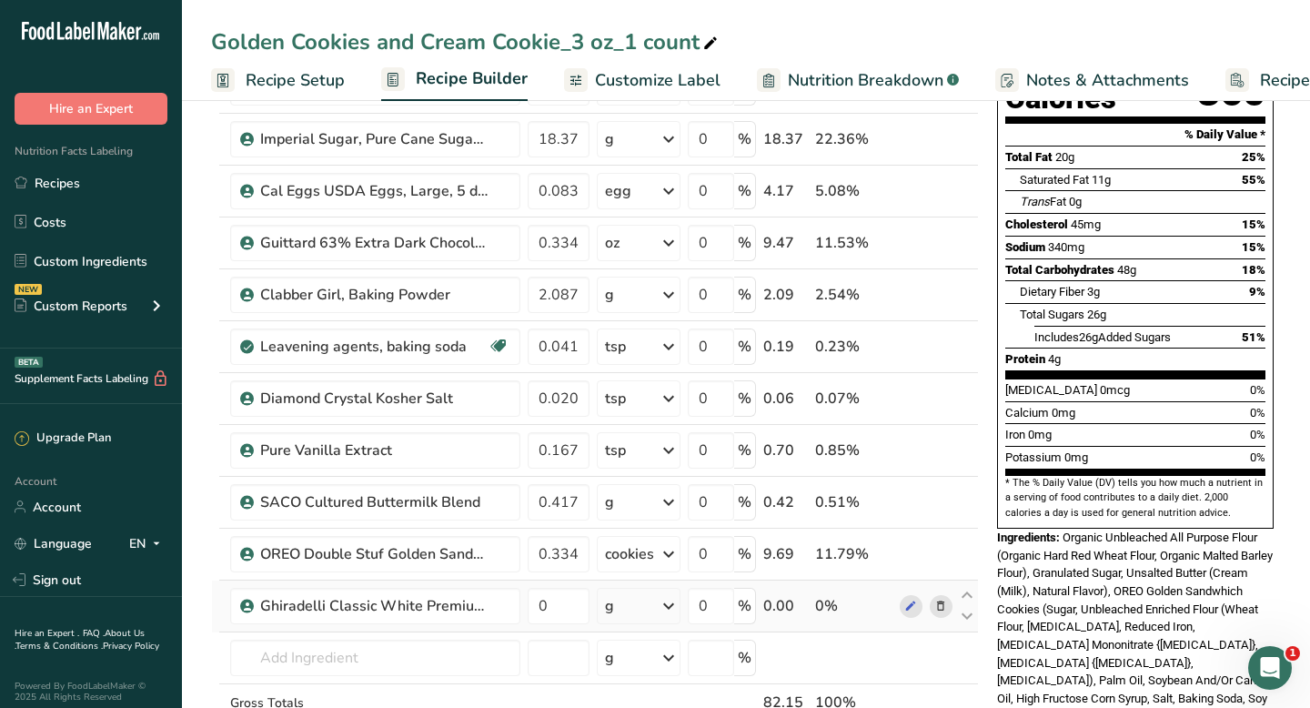
click at [669, 607] on icon at bounding box center [669, 605] width 22 height 33
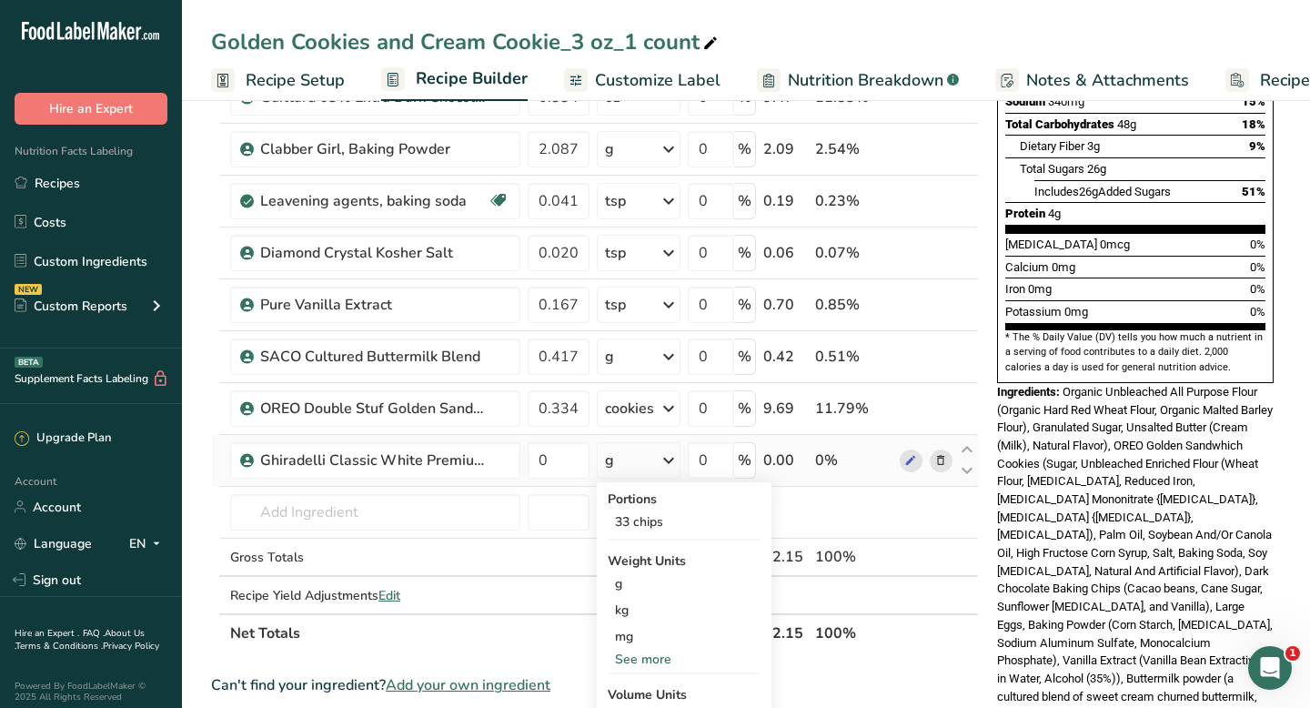
scroll to position [378, 0]
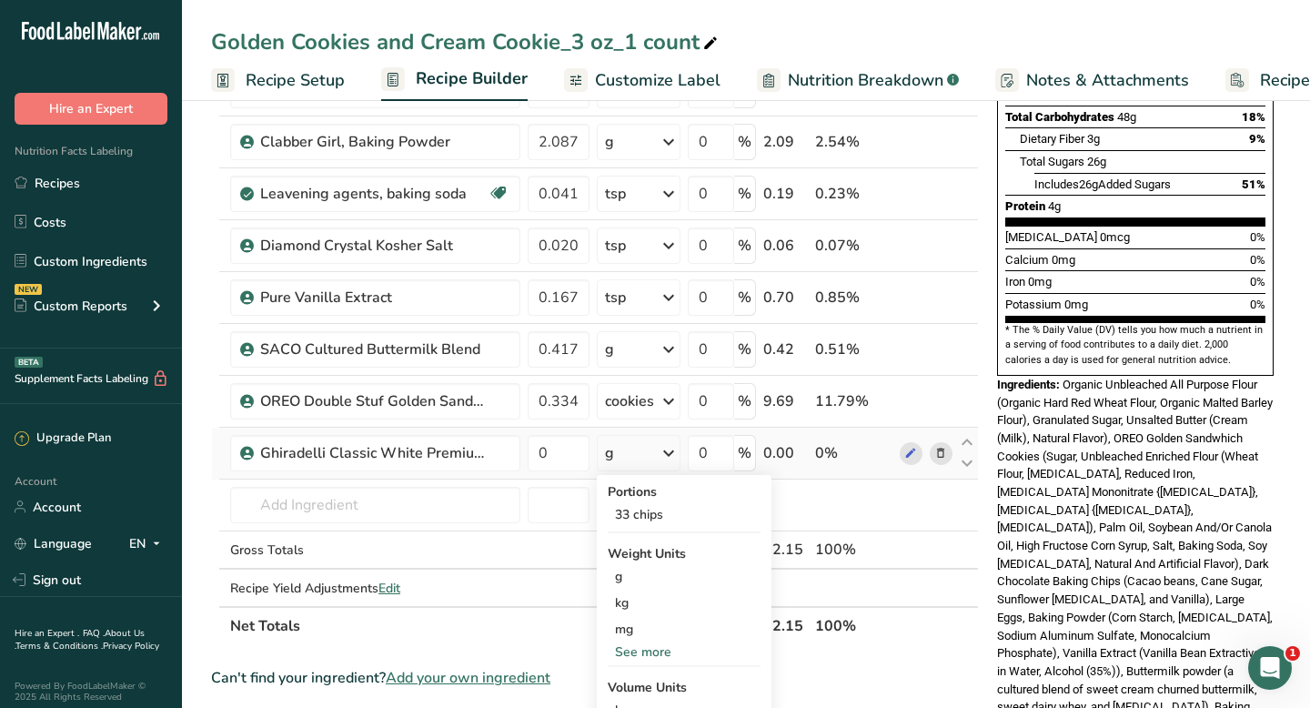
click at [649, 649] on div "See more" at bounding box center [684, 651] width 153 height 19
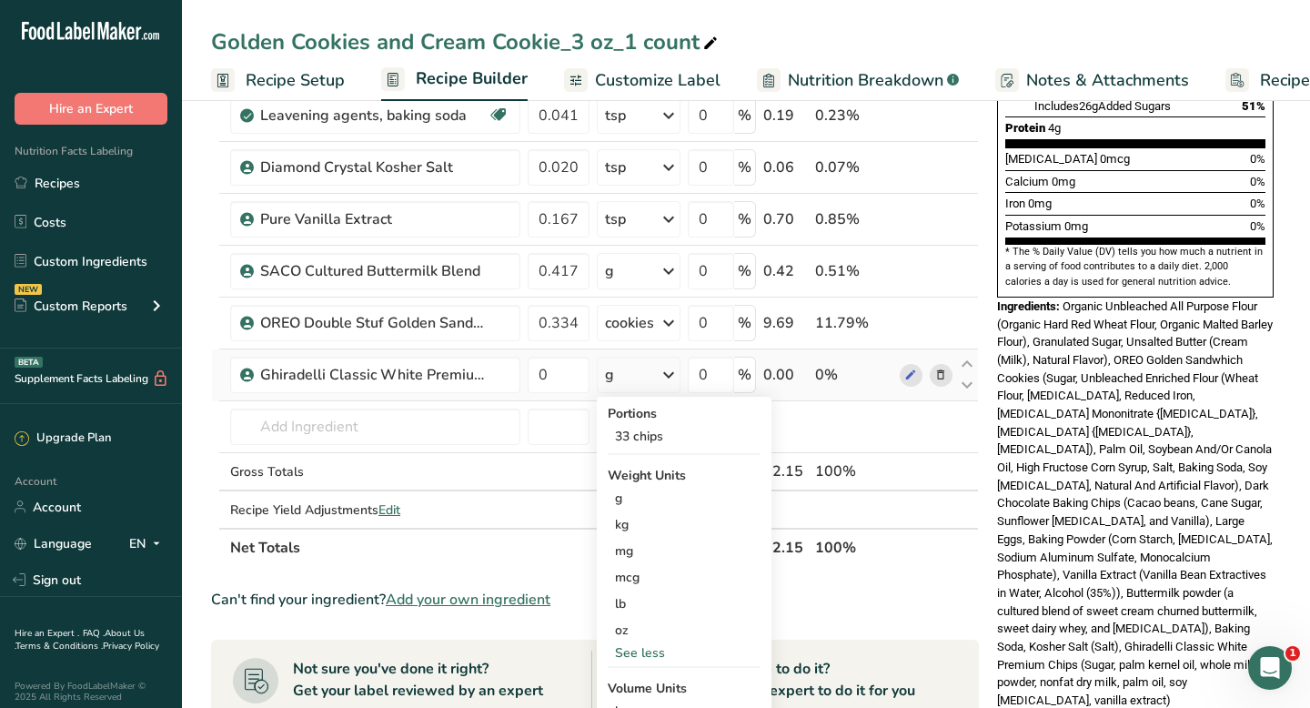
scroll to position [464, 0]
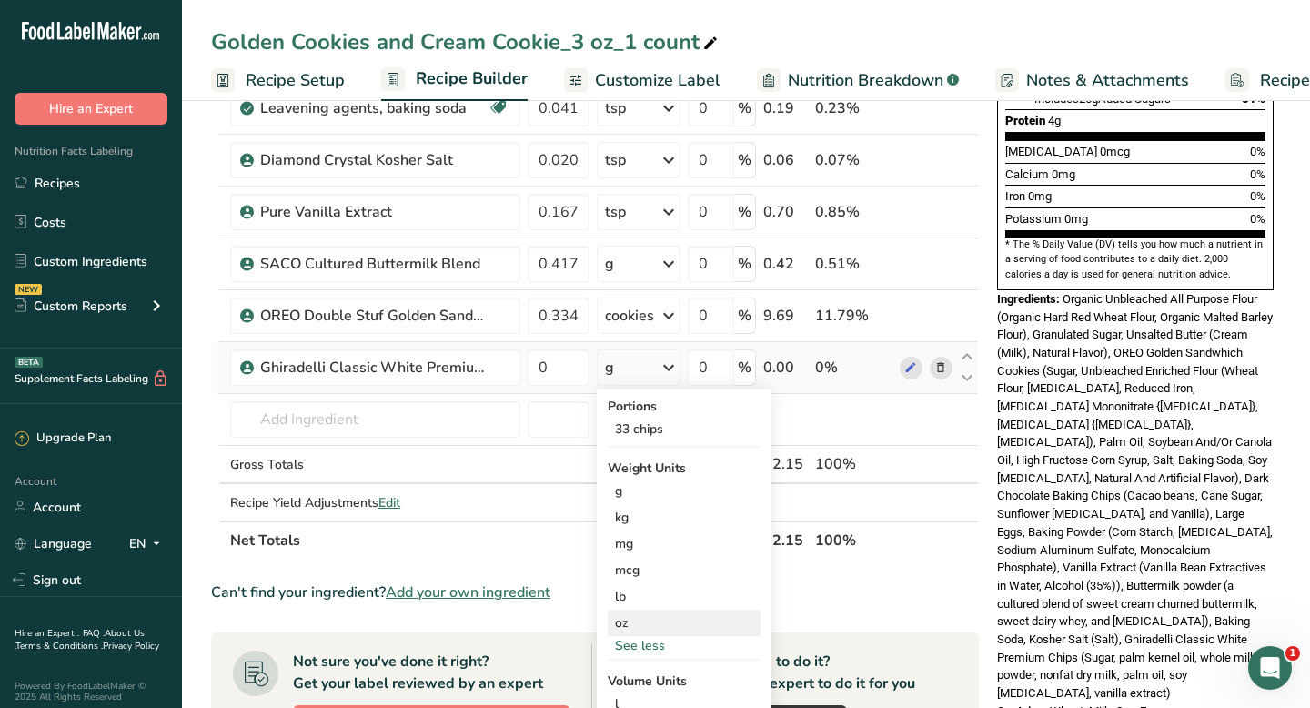
click at [637, 621] on div "oz" at bounding box center [684, 622] width 153 height 26
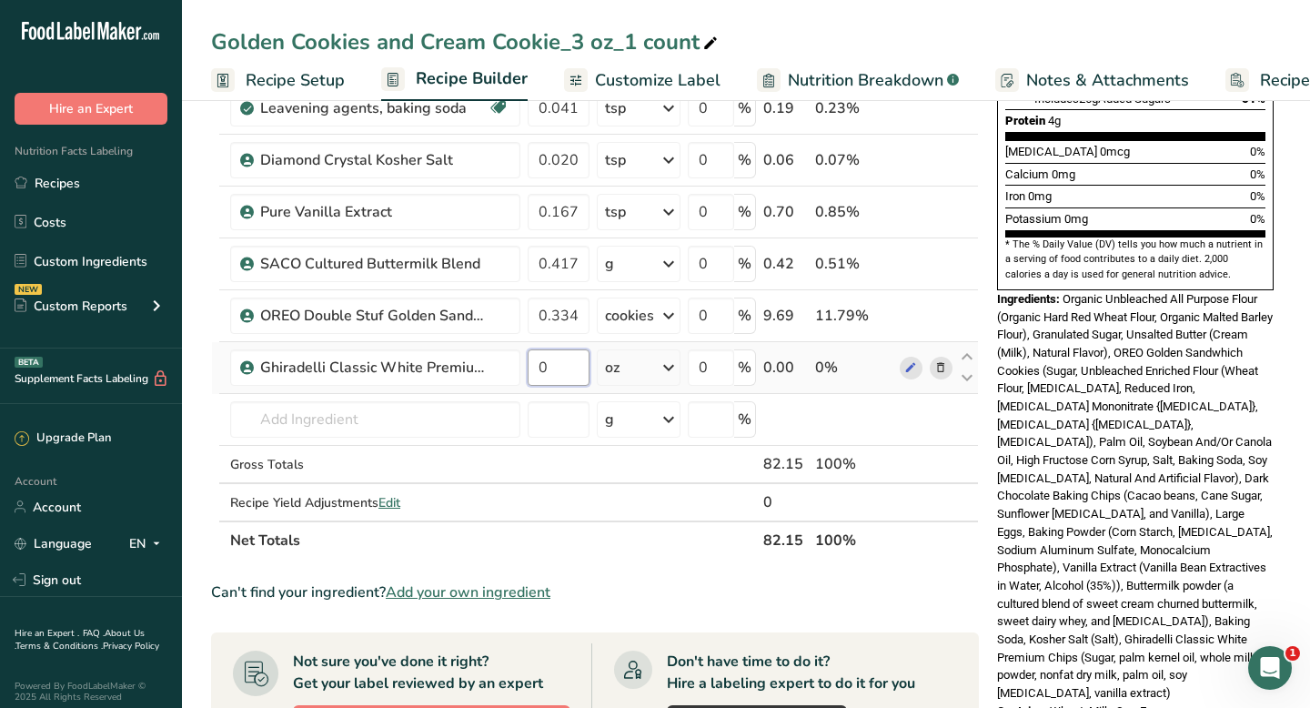
drag, startPoint x: 568, startPoint y: 372, endPoint x: 538, endPoint y: 371, distance: 30.0
click at [538, 371] on input "0" at bounding box center [559, 367] width 62 height 36
paste input ".334"
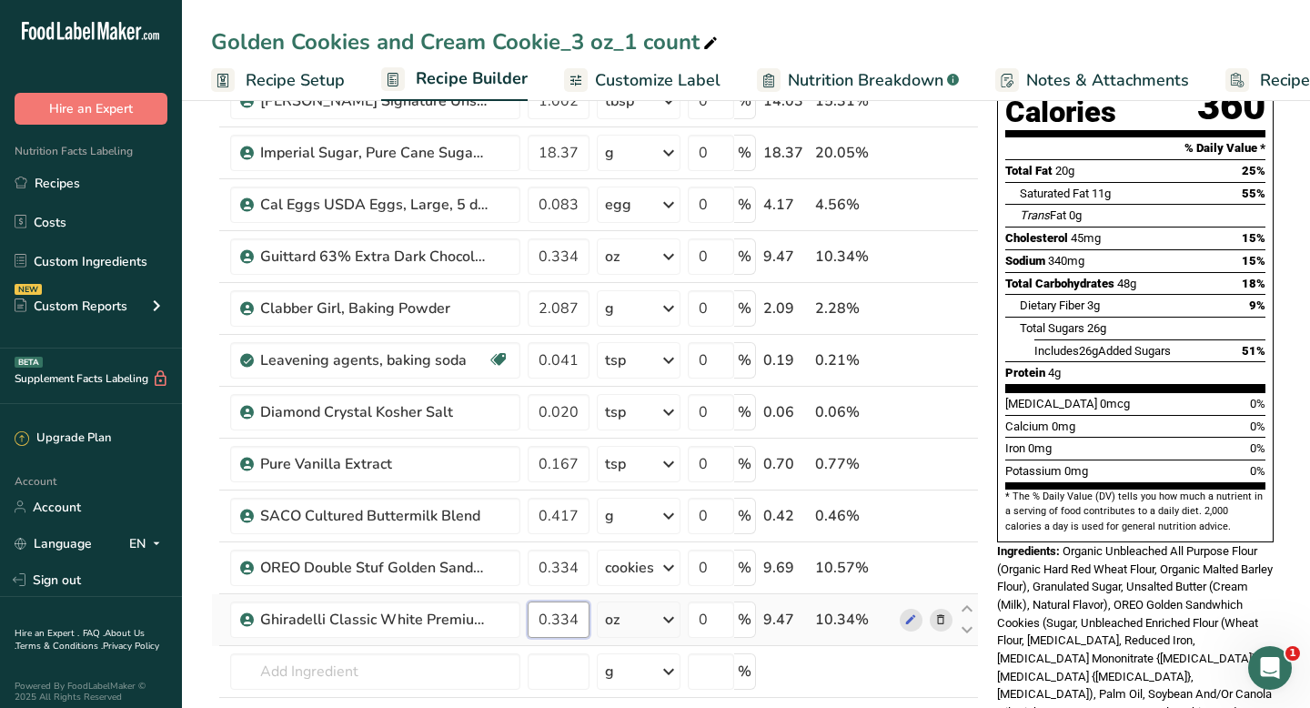
scroll to position [207, 0]
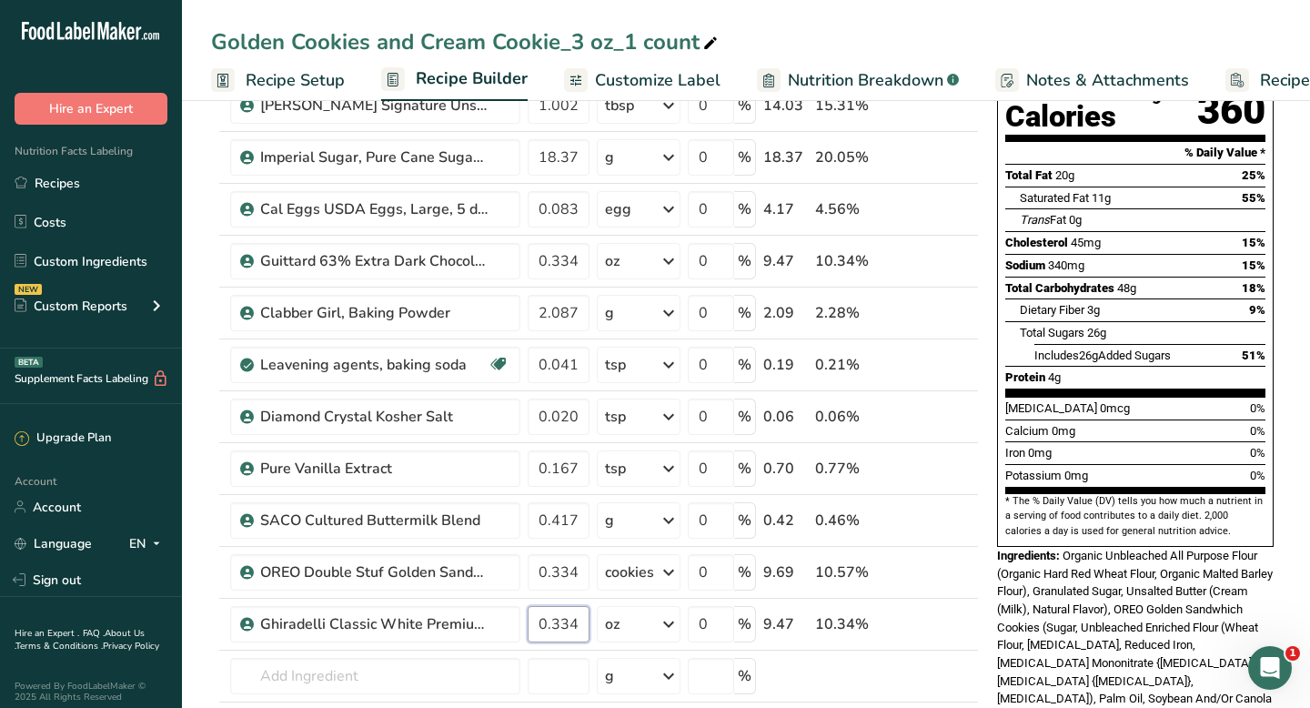
type input "0.334002"
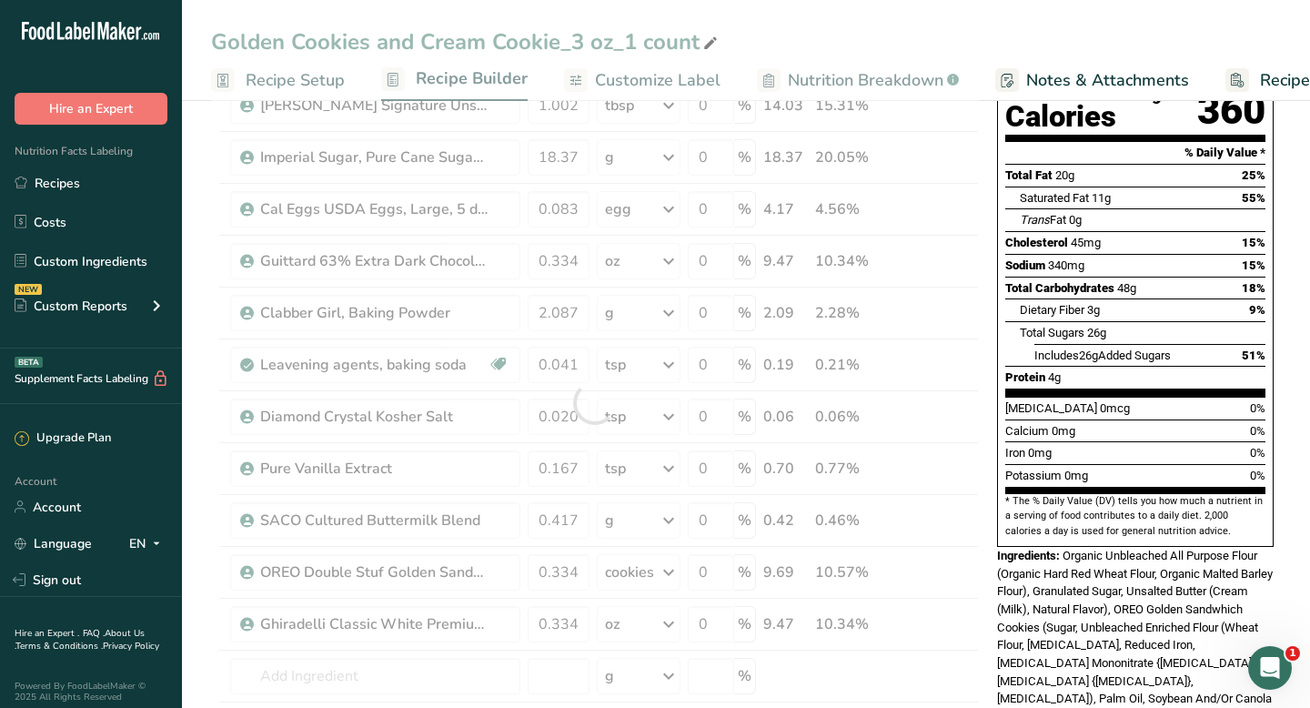
click at [193, 226] on section "Add Ingredients Manage Recipe Delete Recipe Duplicate Recipe Scale Recipe Save …" at bounding box center [746, 662] width 1128 height 1550
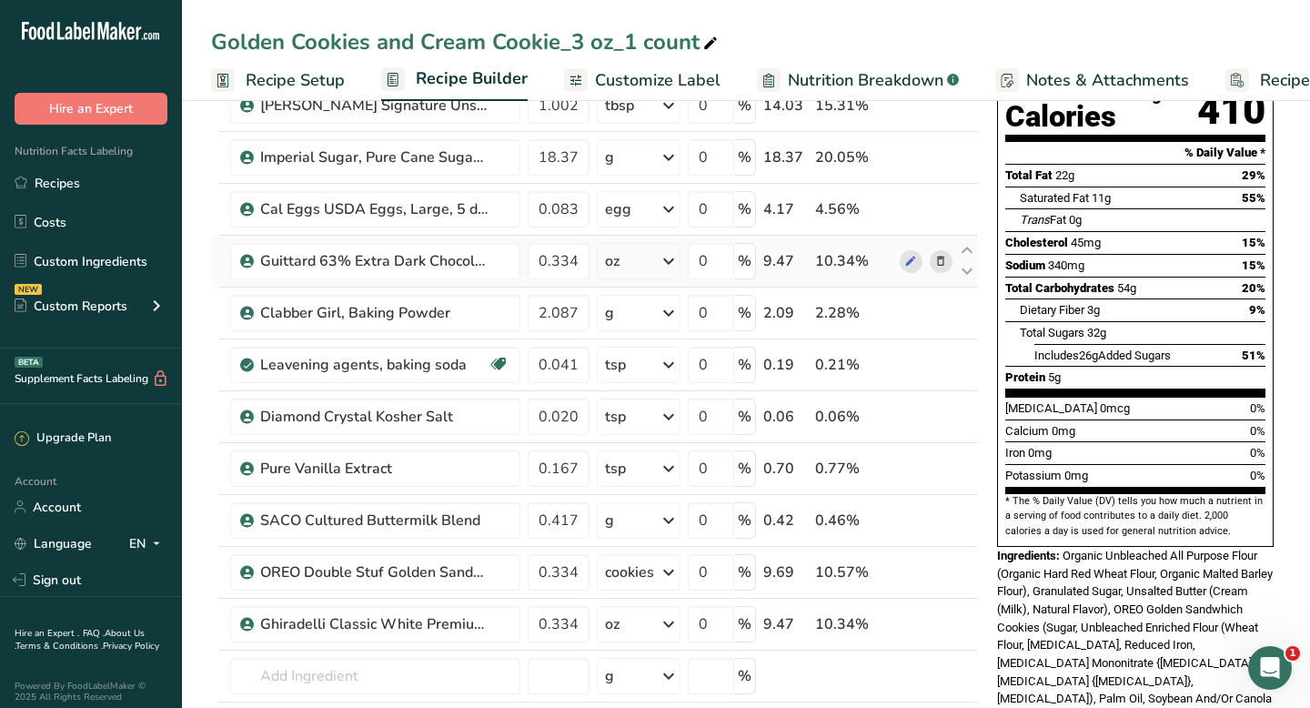
click at [948, 262] on span at bounding box center [941, 261] width 22 height 22
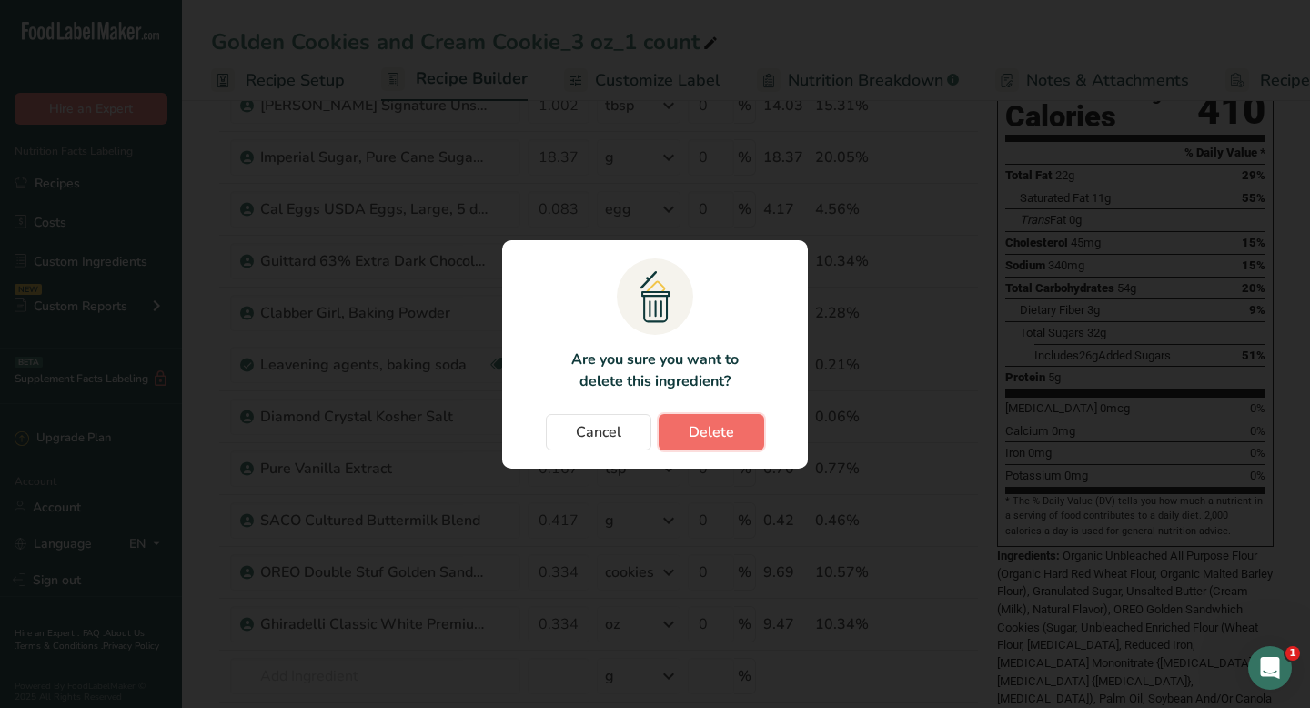
click at [740, 430] on button "Delete" at bounding box center [712, 432] width 106 height 36
type input "2.0875"
type input "0.04175"
type input "0.020875"
type input "0.167"
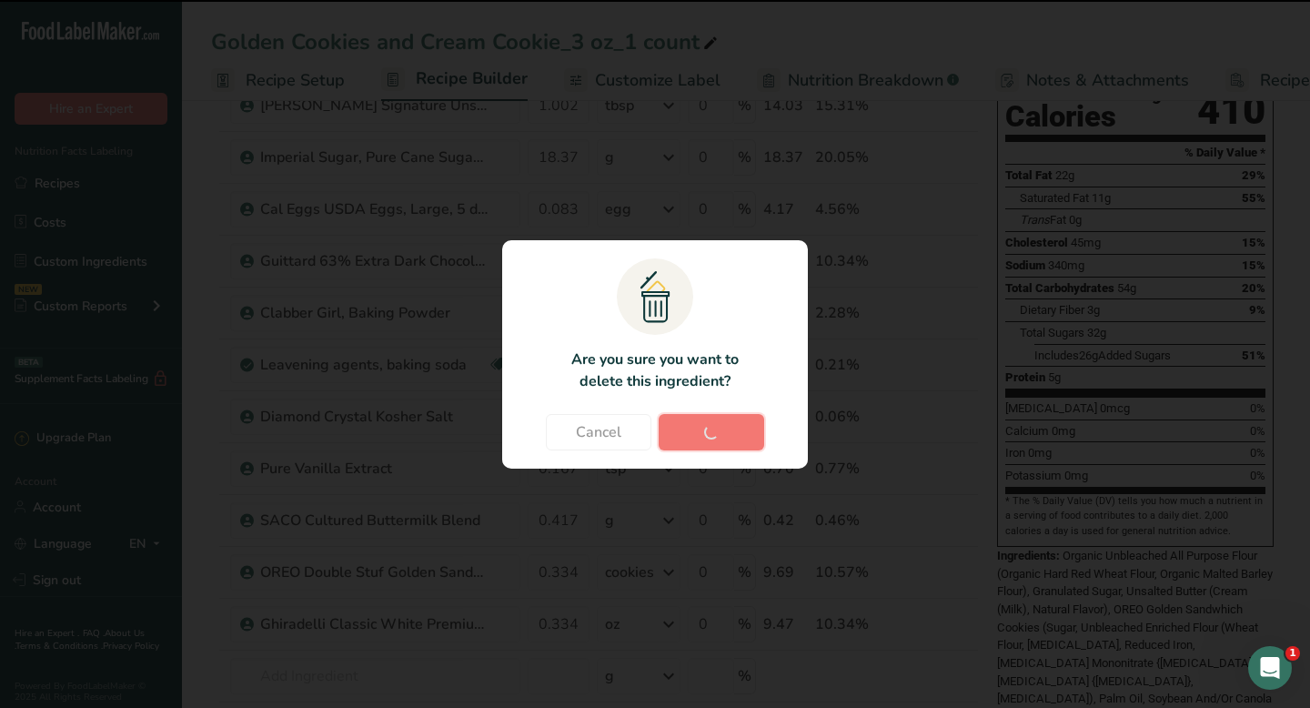
type input "0.4175"
type input "0.334"
type input "0.334002"
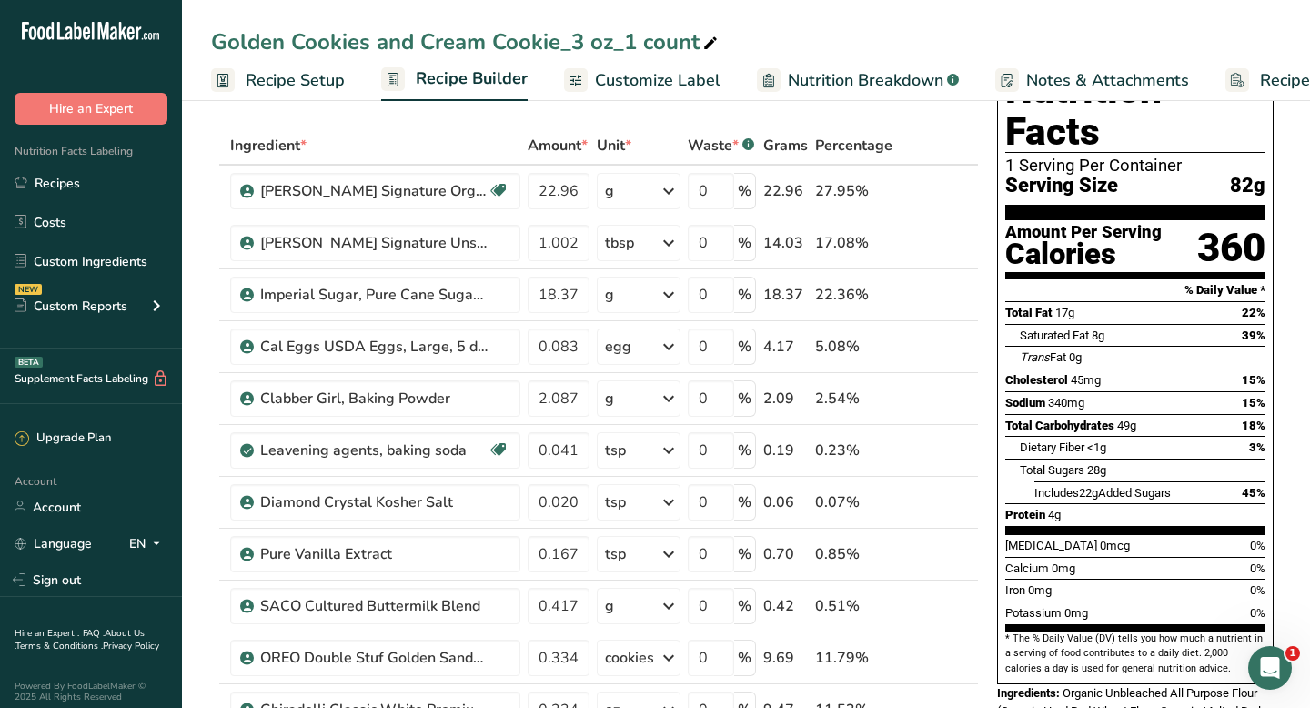
scroll to position [0, 0]
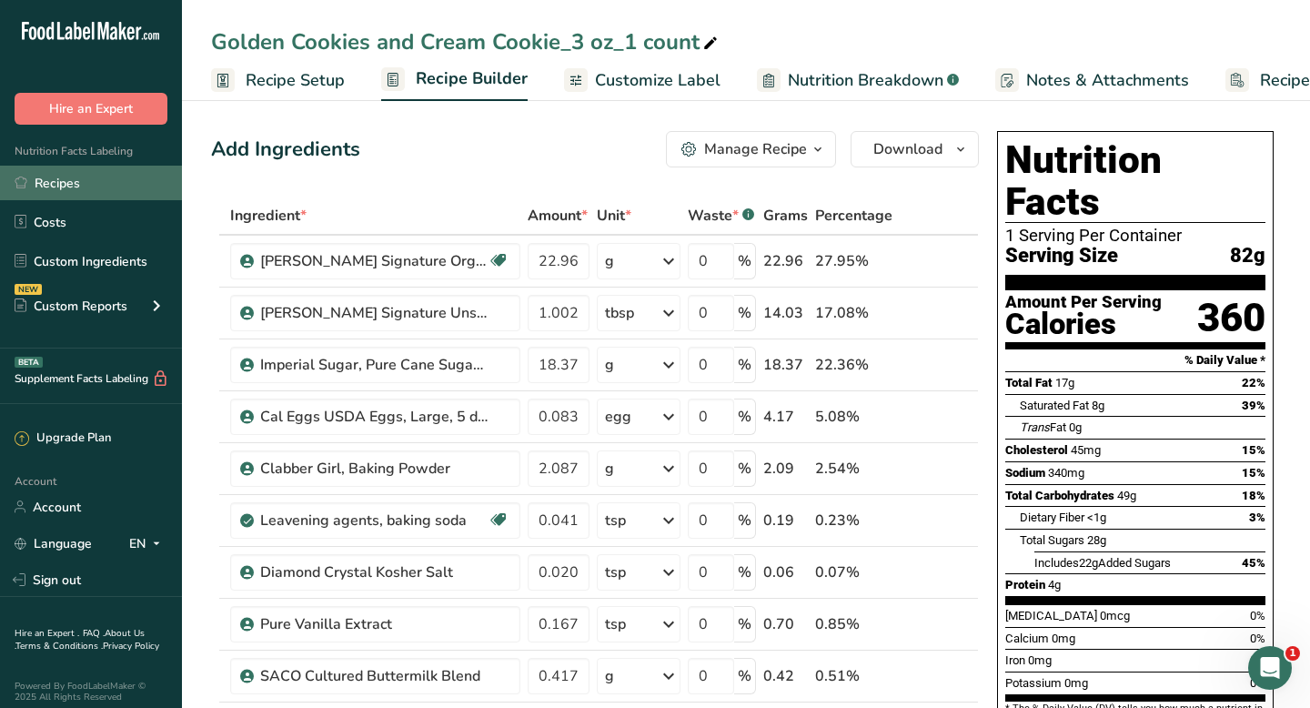
click at [53, 183] on link "Recipes" at bounding box center [91, 183] width 182 height 35
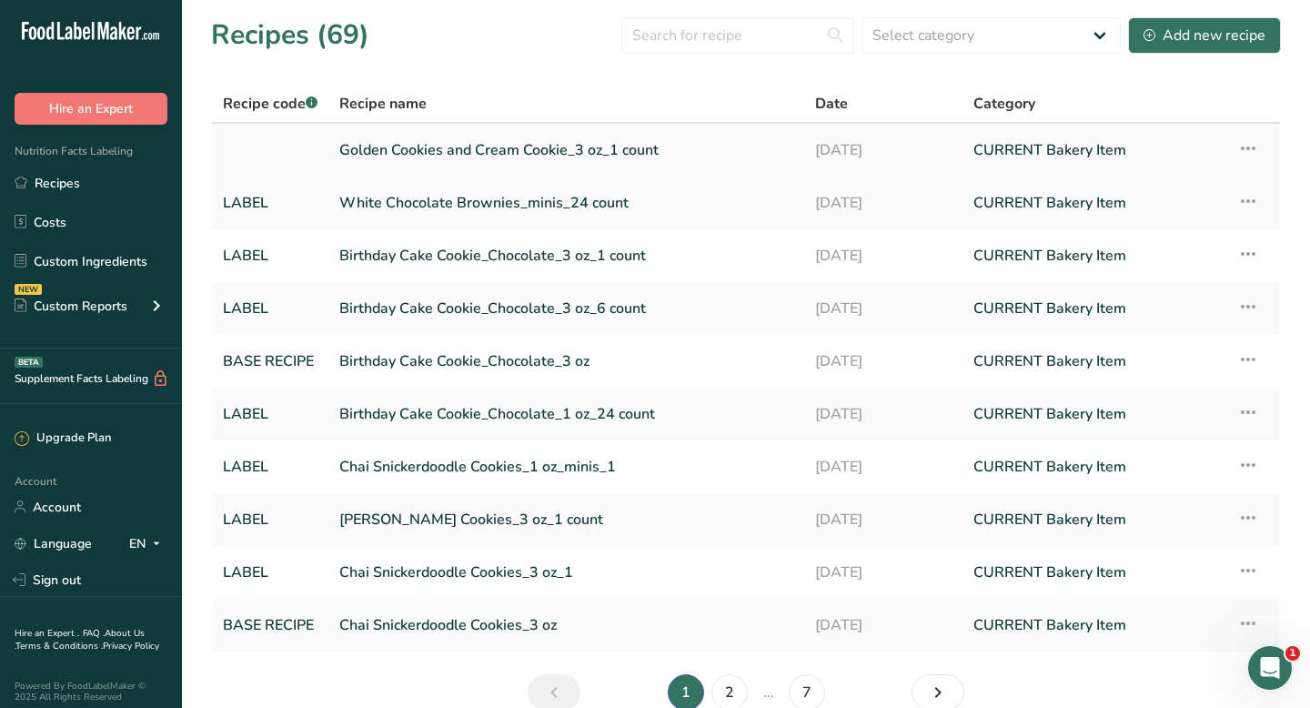
click at [1256, 143] on icon at bounding box center [1248, 148] width 22 height 33
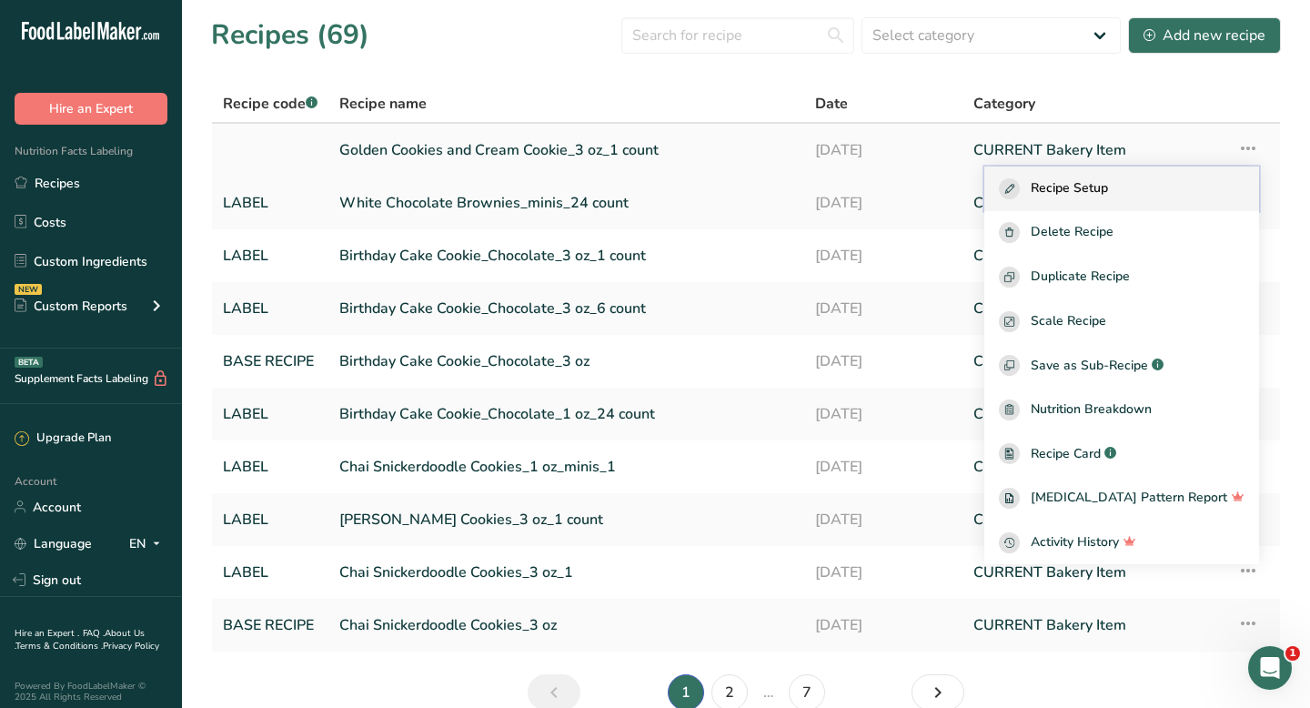
click at [1141, 183] on div "Recipe Setup" at bounding box center [1122, 188] width 246 height 21
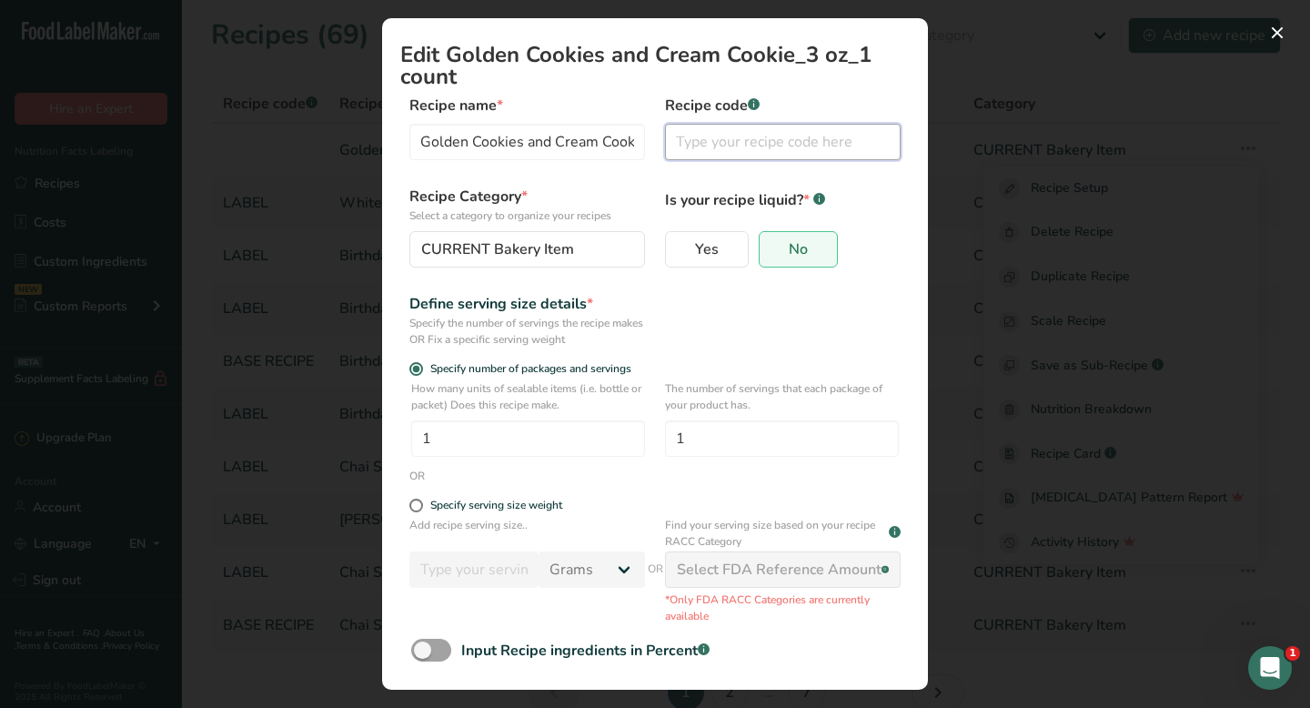
click at [780, 133] on input "Edit Recipe Modal" at bounding box center [783, 142] width 236 height 36
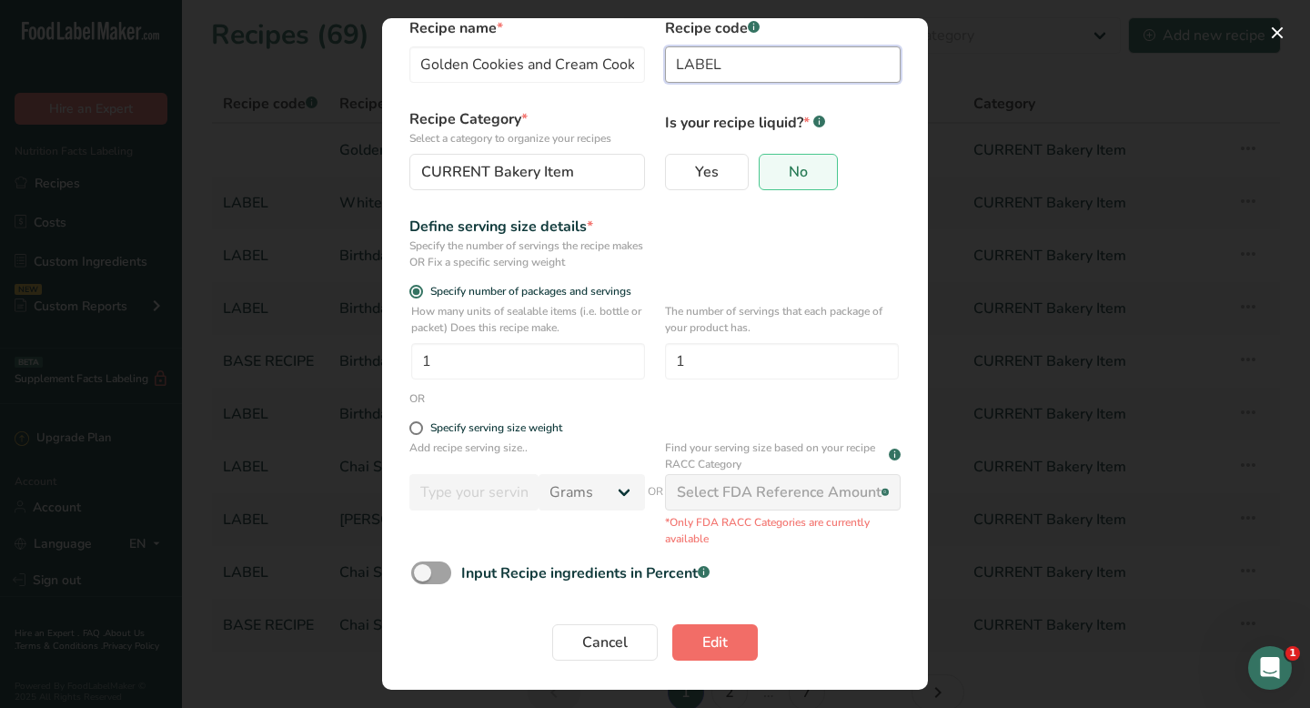
type input "LABEL"
click at [738, 642] on button "Edit" at bounding box center [715, 642] width 86 height 36
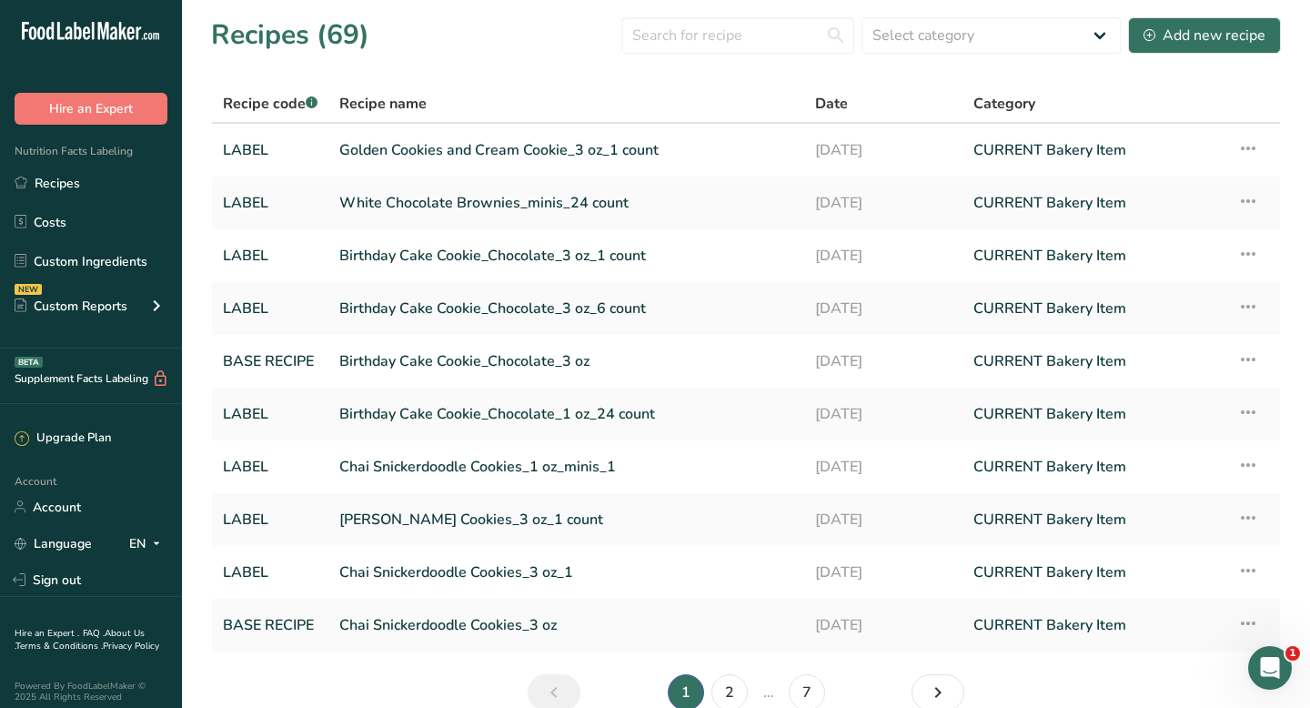
scroll to position [90, 0]
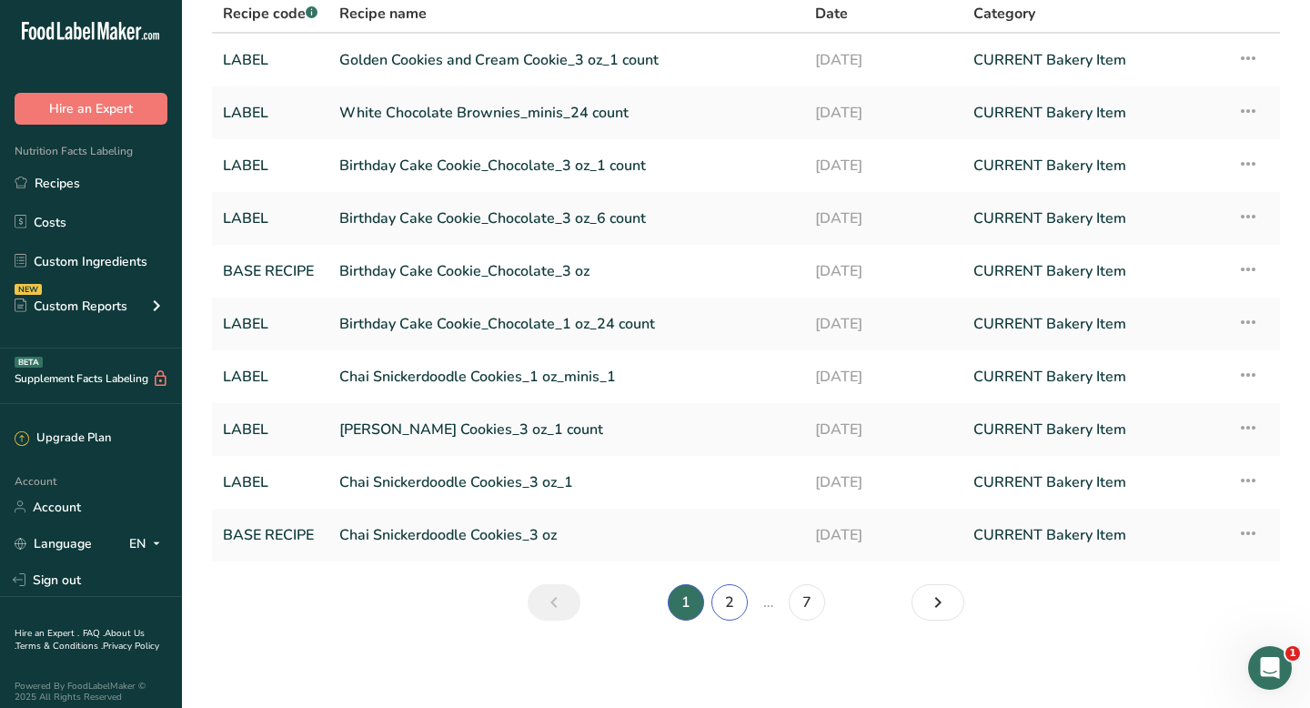
click at [736, 607] on link "2" at bounding box center [729, 602] width 36 height 36
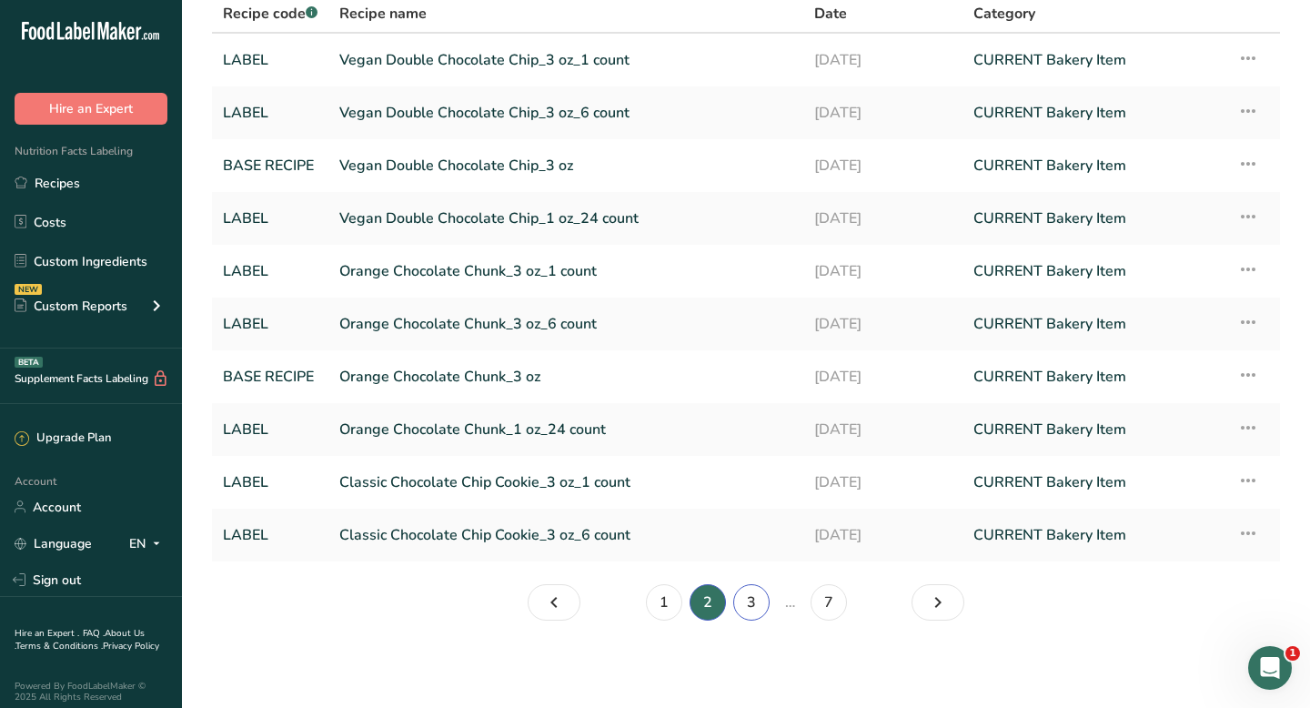
click at [748, 609] on link "3" at bounding box center [751, 602] width 36 height 36
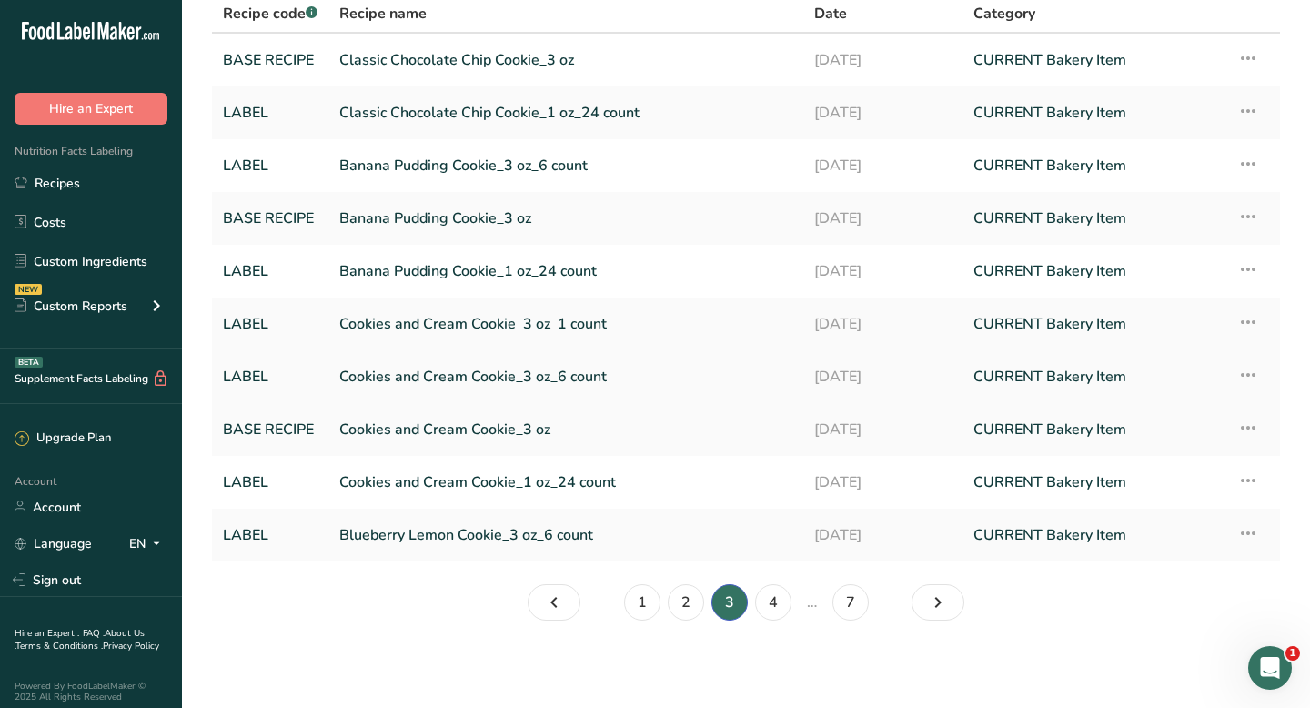
click at [479, 383] on link "Cookies and Cream Cookie_3 oz_6 count" at bounding box center [565, 376] width 453 height 38
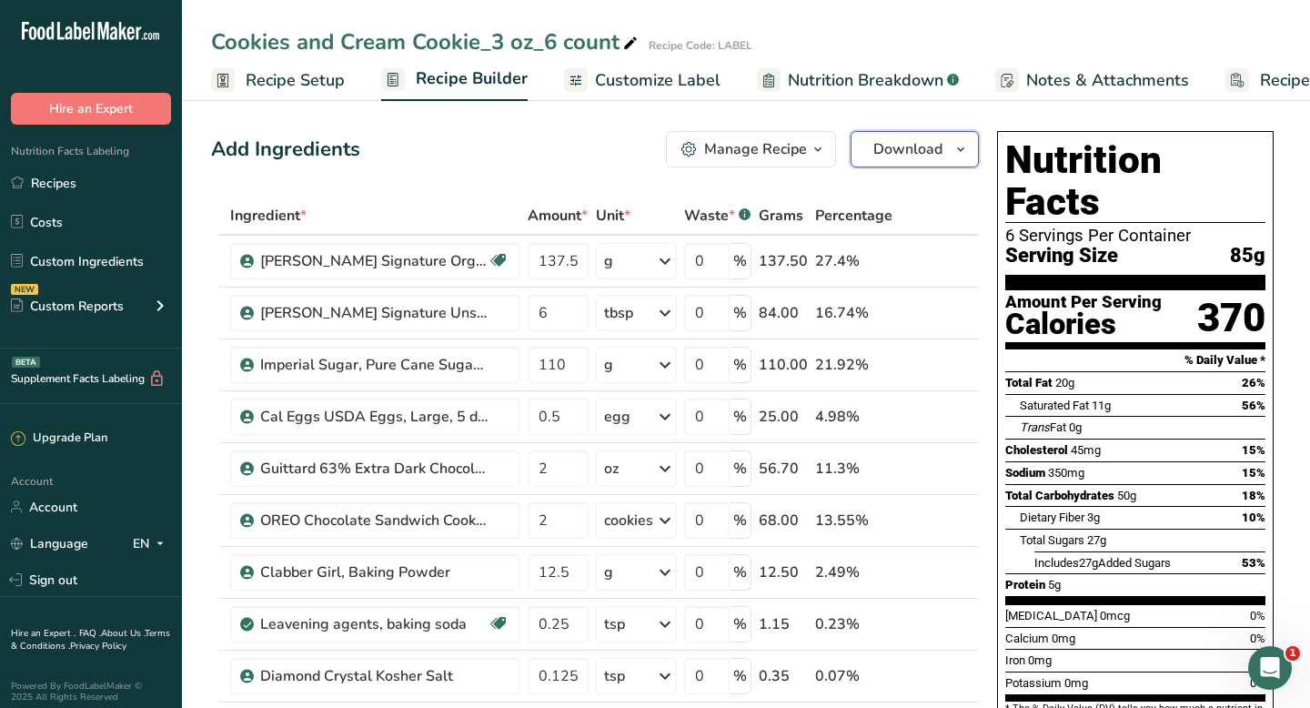
click at [918, 154] on span "Download" at bounding box center [907, 149] width 69 height 22
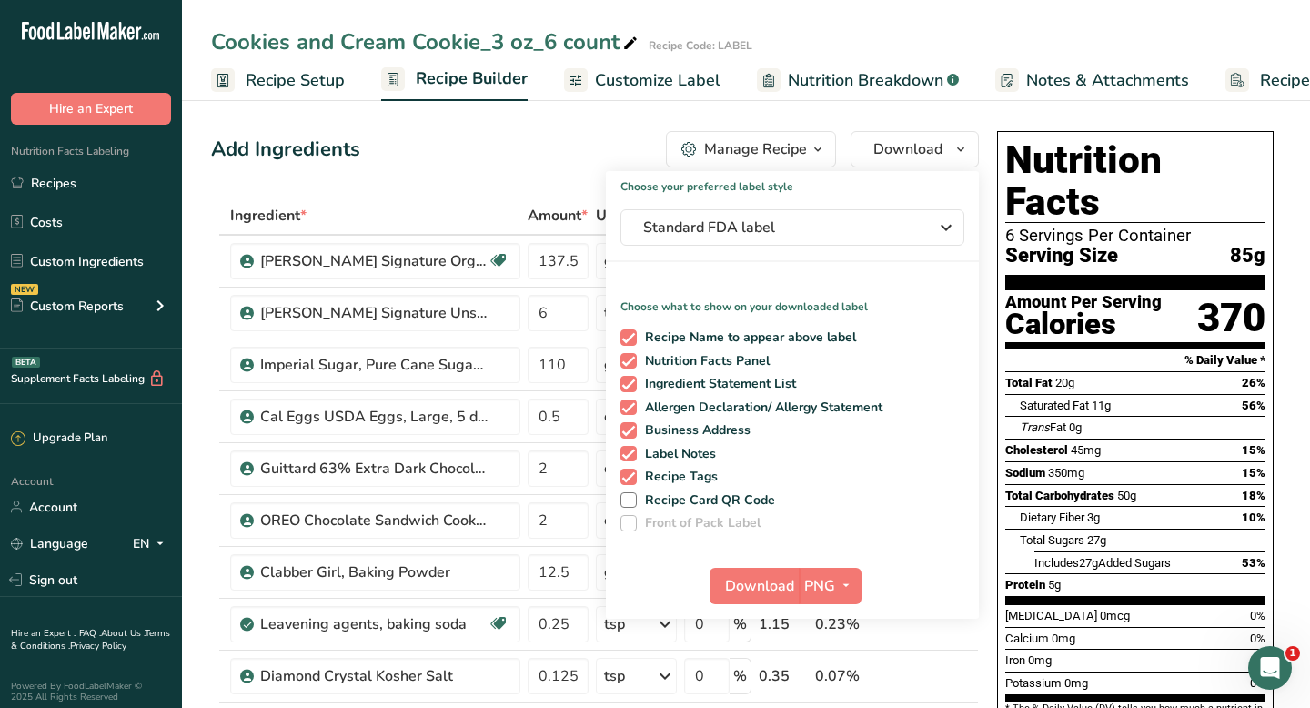
click at [789, 151] on div "Manage Recipe" at bounding box center [755, 149] width 103 height 22
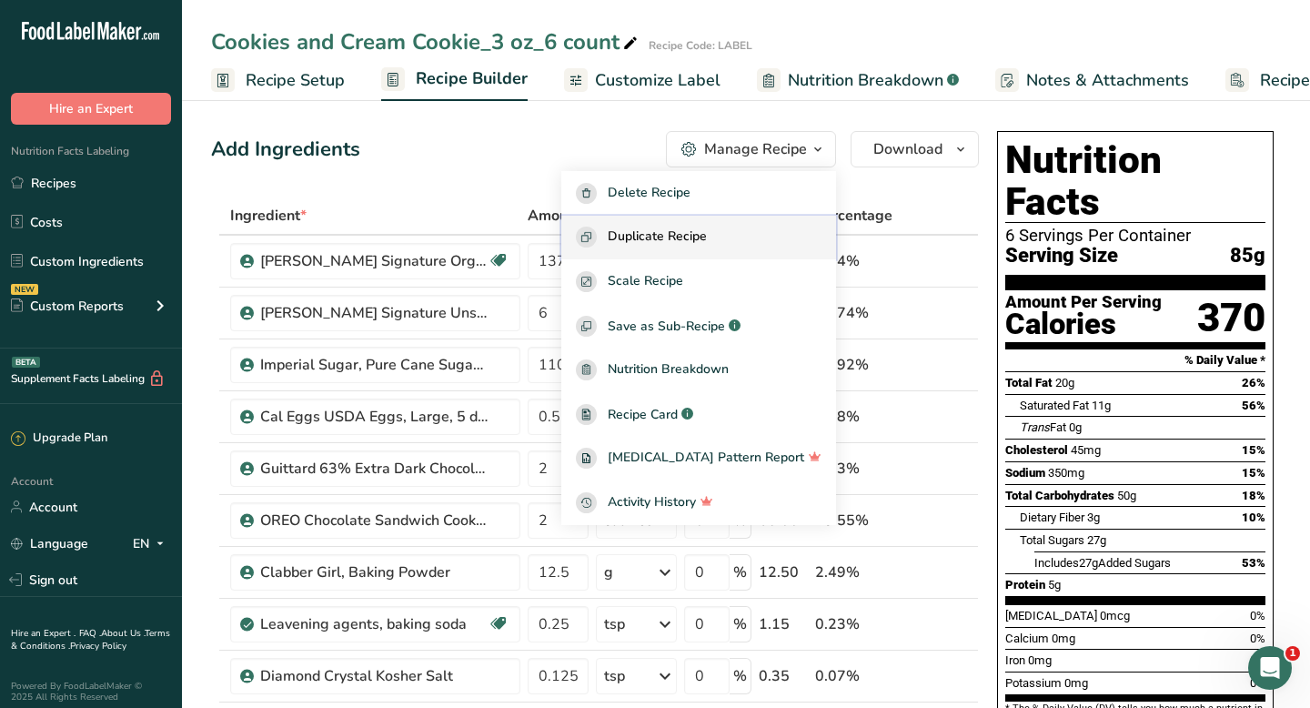
click at [707, 232] on span "Duplicate Recipe" at bounding box center [657, 236] width 99 height 21
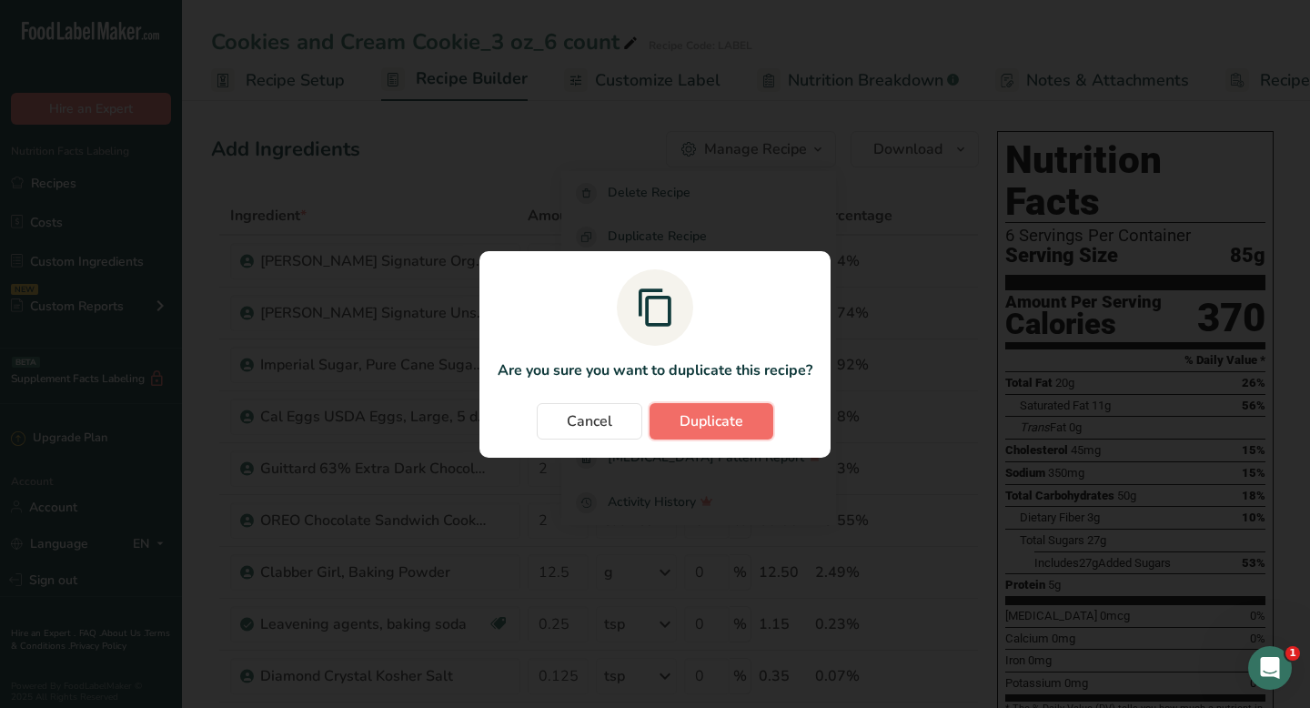
click at [683, 410] on span "Duplicate" at bounding box center [711, 421] width 64 height 22
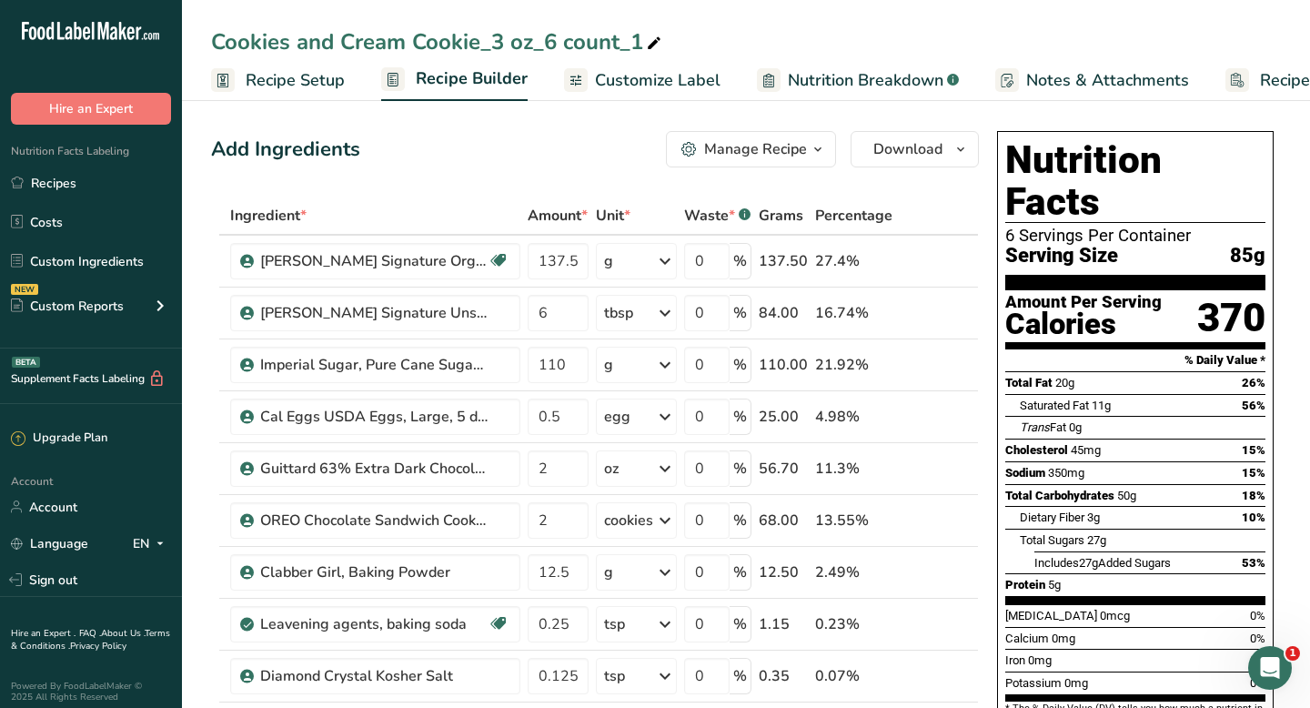
click at [660, 47] on icon at bounding box center [654, 43] width 16 height 25
click at [217, 38] on input "Cookies and Cream Cookie_3 oz_6 count" at bounding box center [746, 41] width 1070 height 33
click at [216, 41] on input "Cookies and Cream Cookie_3 oz_6 count" at bounding box center [746, 41] width 1070 height 33
type input "Golden Cookies and Cream Cookie_3 oz_6 count"
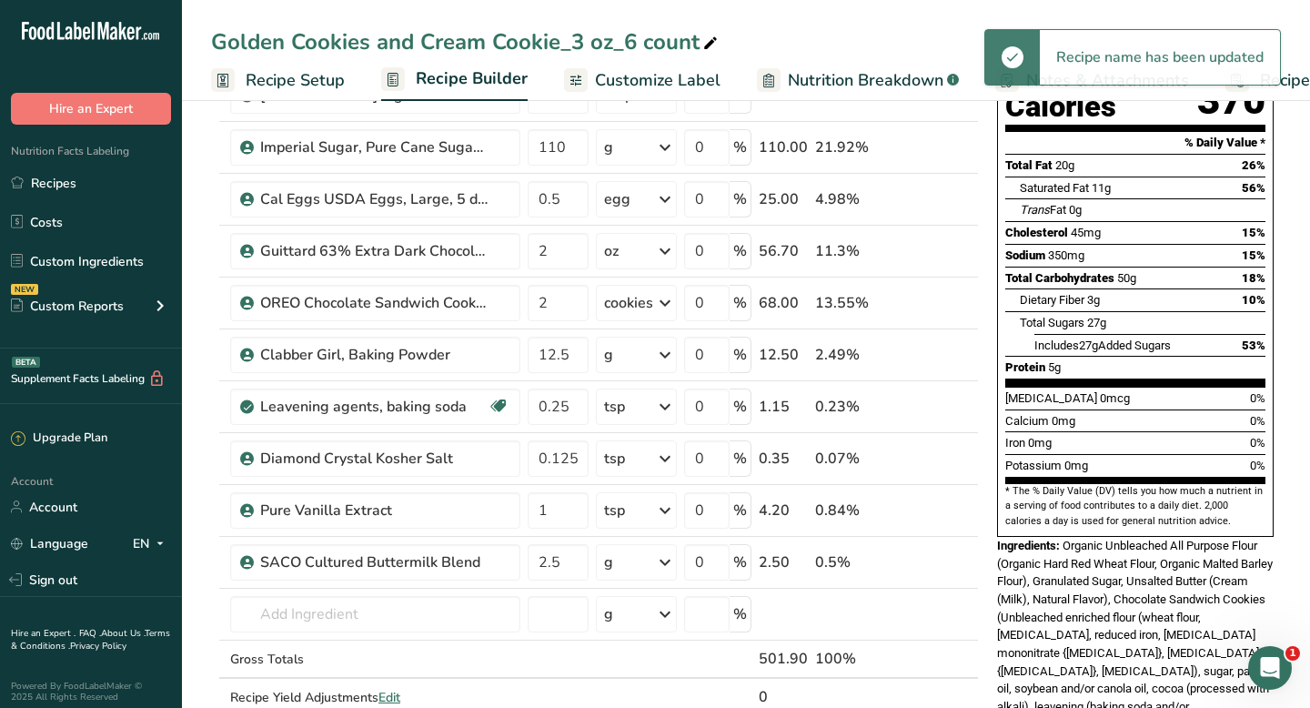
scroll to position [221, 0]
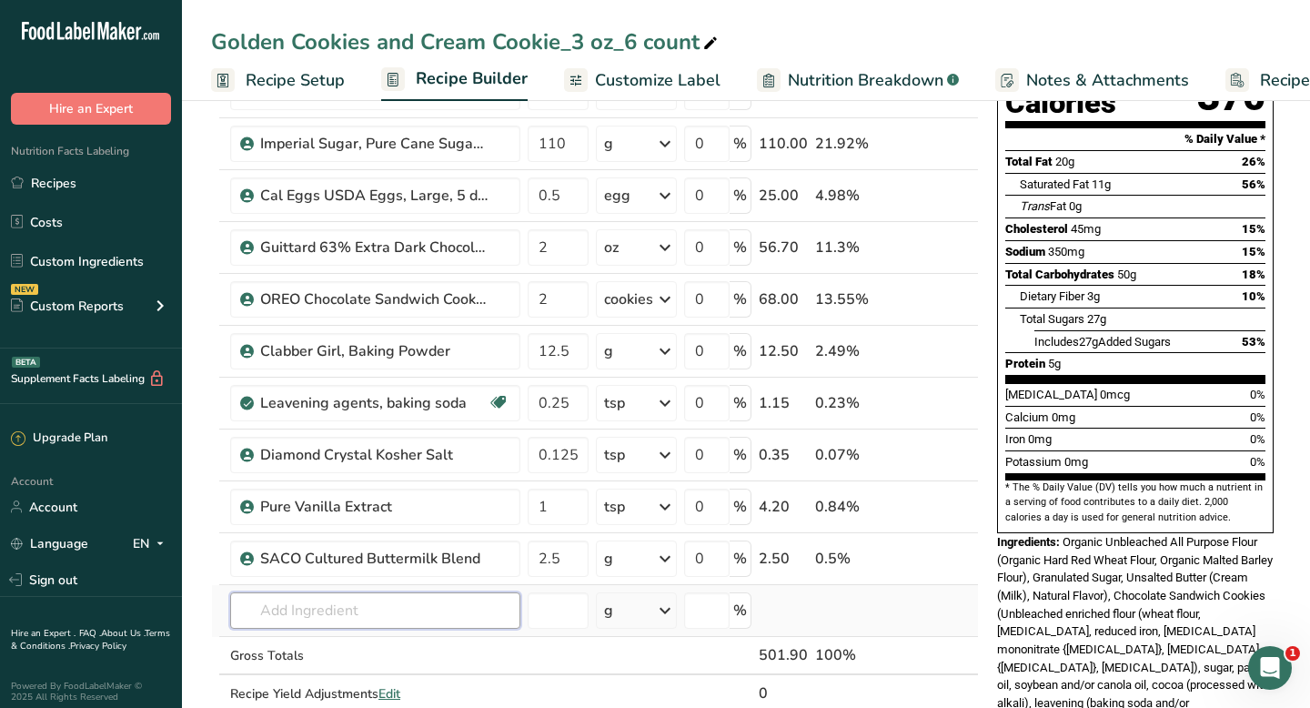
click at [299, 614] on input "text" at bounding box center [375, 610] width 290 height 36
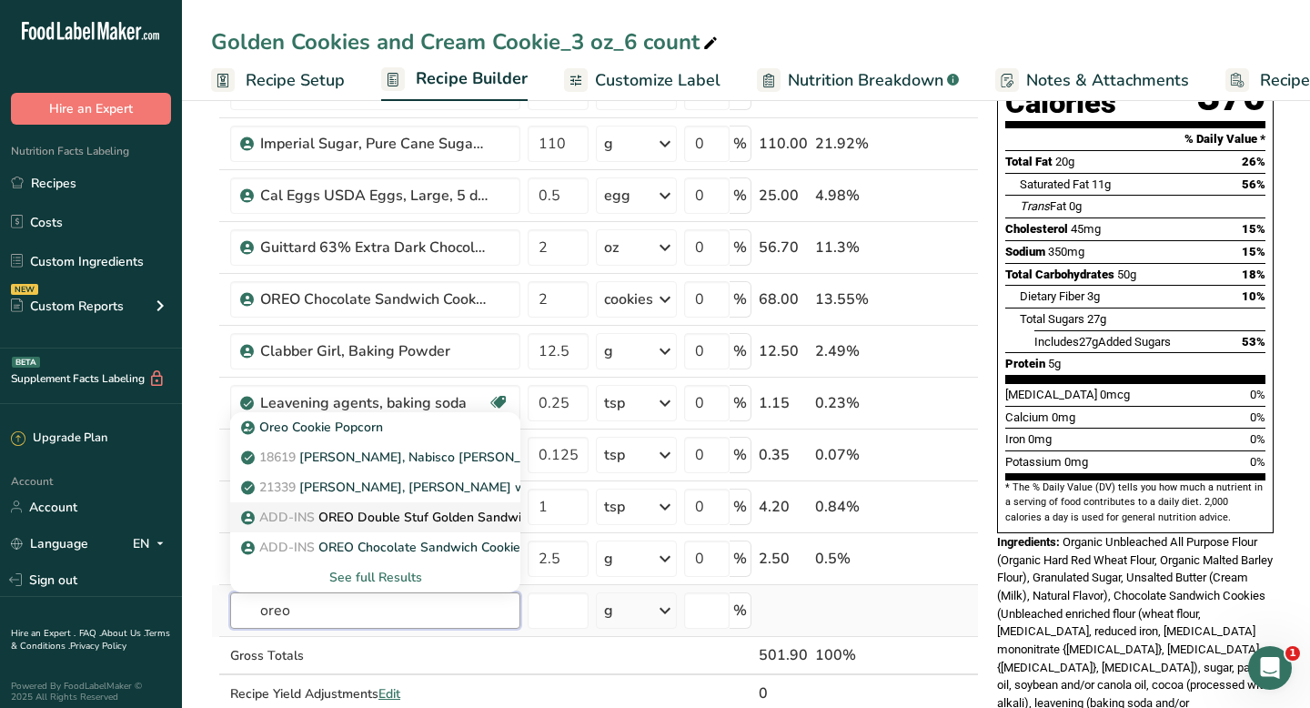
type input "oreo"
click at [420, 518] on p "ADD-INS OREO Double Stuf Golden Sandwich Cookies" at bounding box center [414, 517] width 339 height 19
type input "OREO Double Stuf Golden Sandwich Cookies"
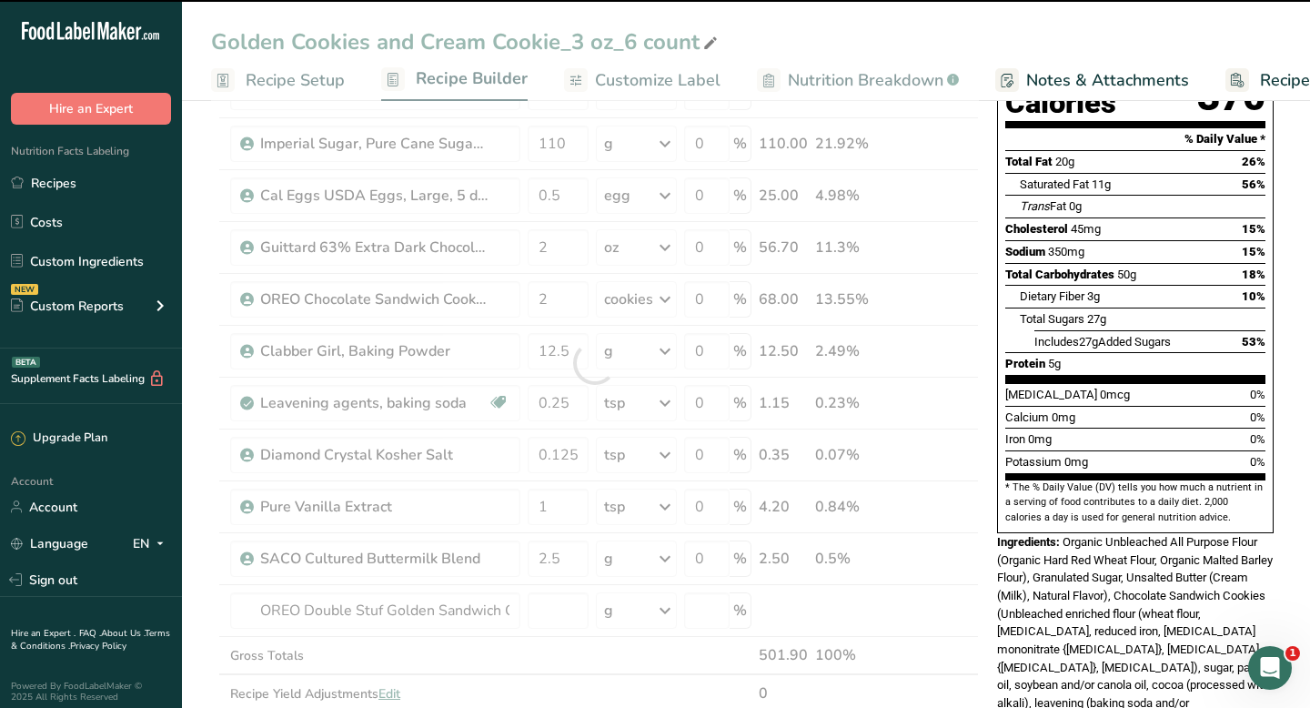
type input "0"
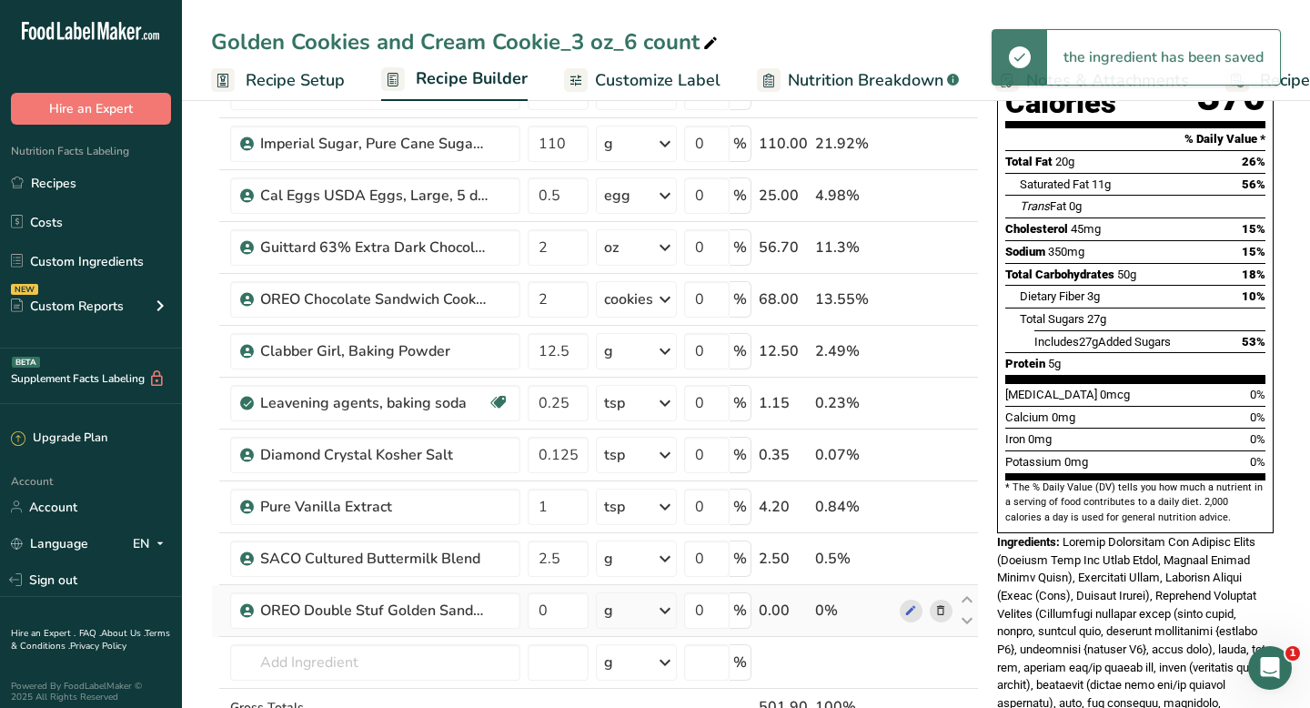
click at [653, 613] on div "g" at bounding box center [636, 610] width 81 height 36
click at [650, 676] on div "2 cookies" at bounding box center [683, 672] width 153 height 26
click at [553, 613] on input "0" at bounding box center [558, 610] width 61 height 36
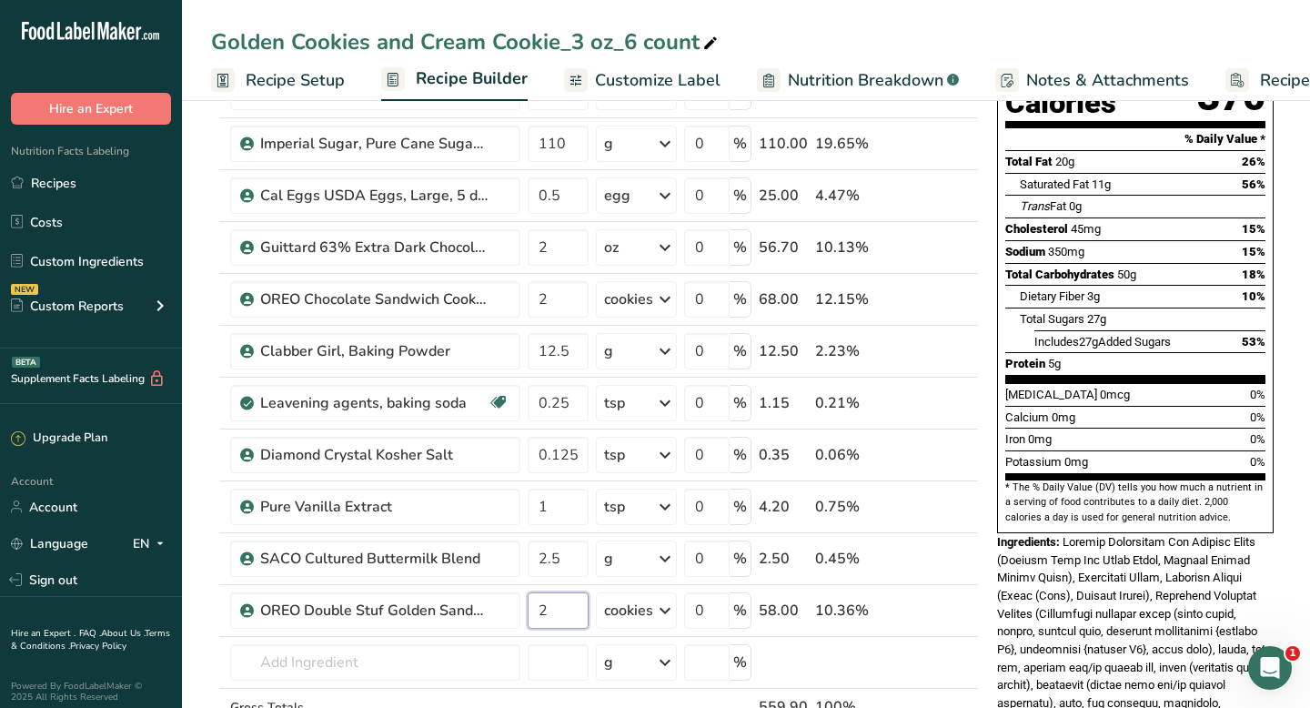
type input "2"
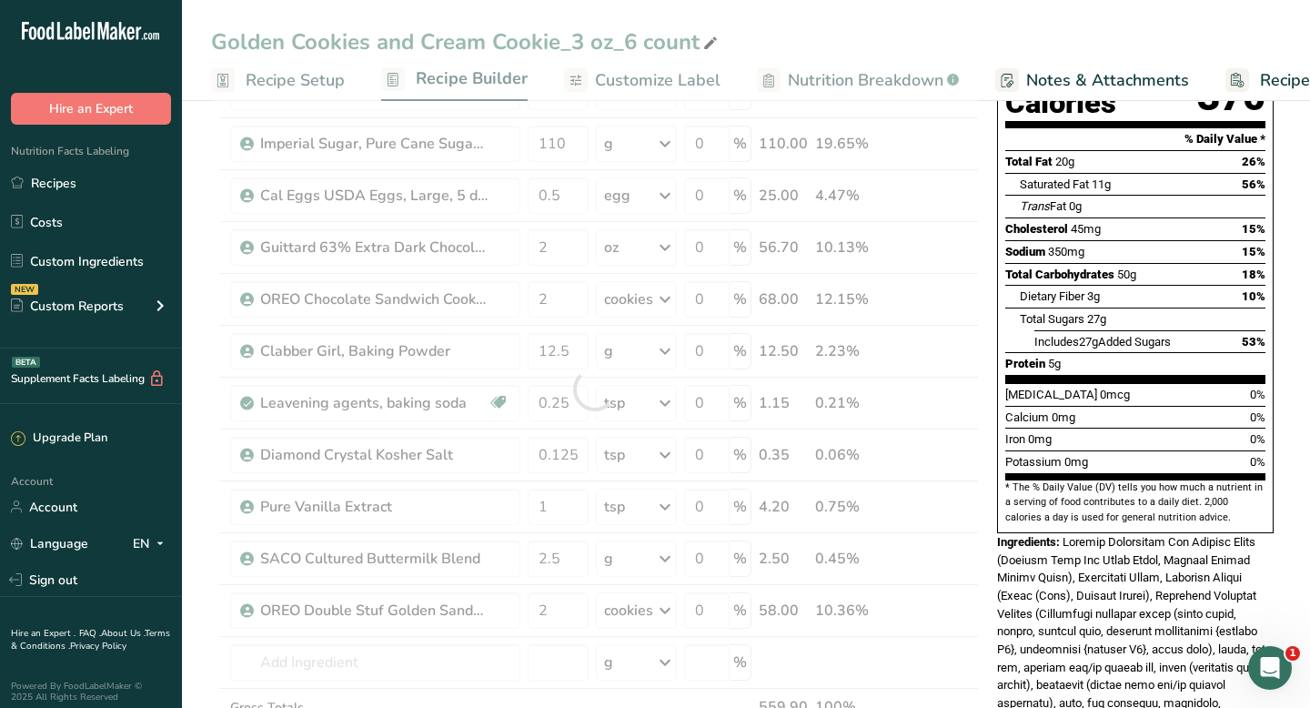
click at [195, 357] on section "Add Ingredients Manage Recipe Delete Recipe Duplicate Recipe Scale Recipe Save …" at bounding box center [746, 660] width 1128 height 1572
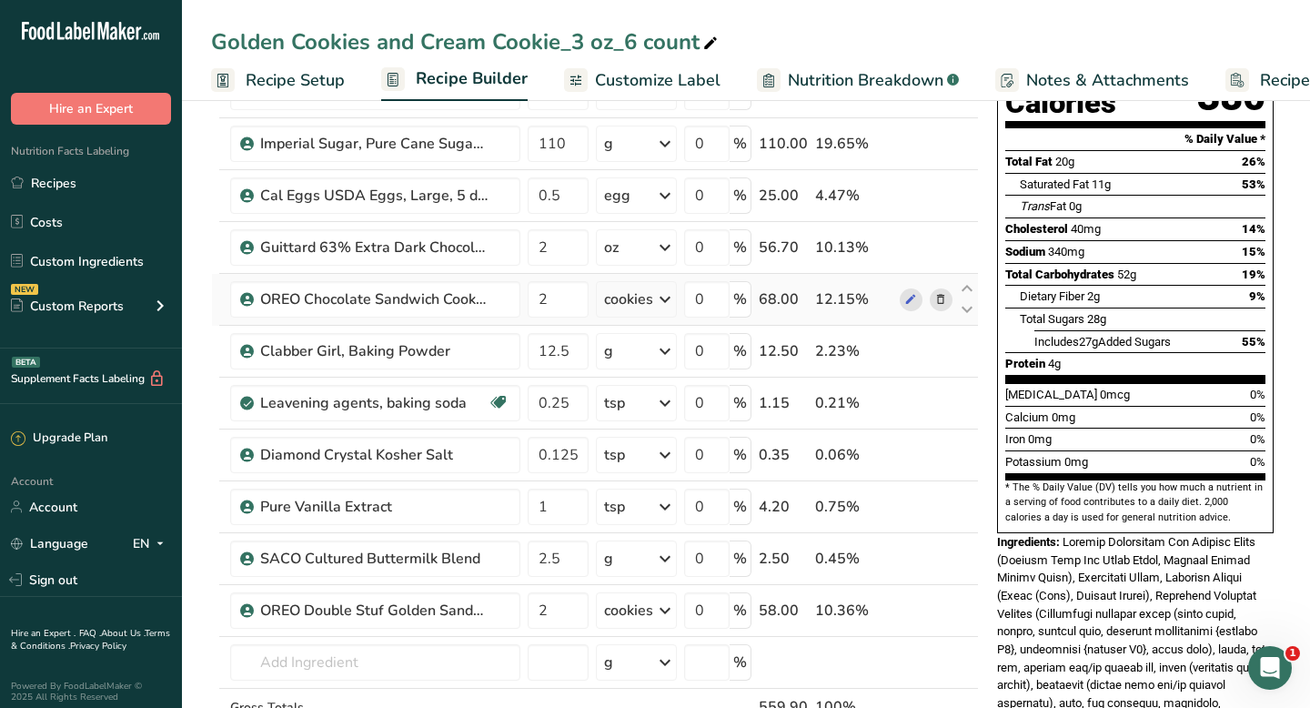
click at [943, 303] on icon at bounding box center [940, 299] width 13 height 19
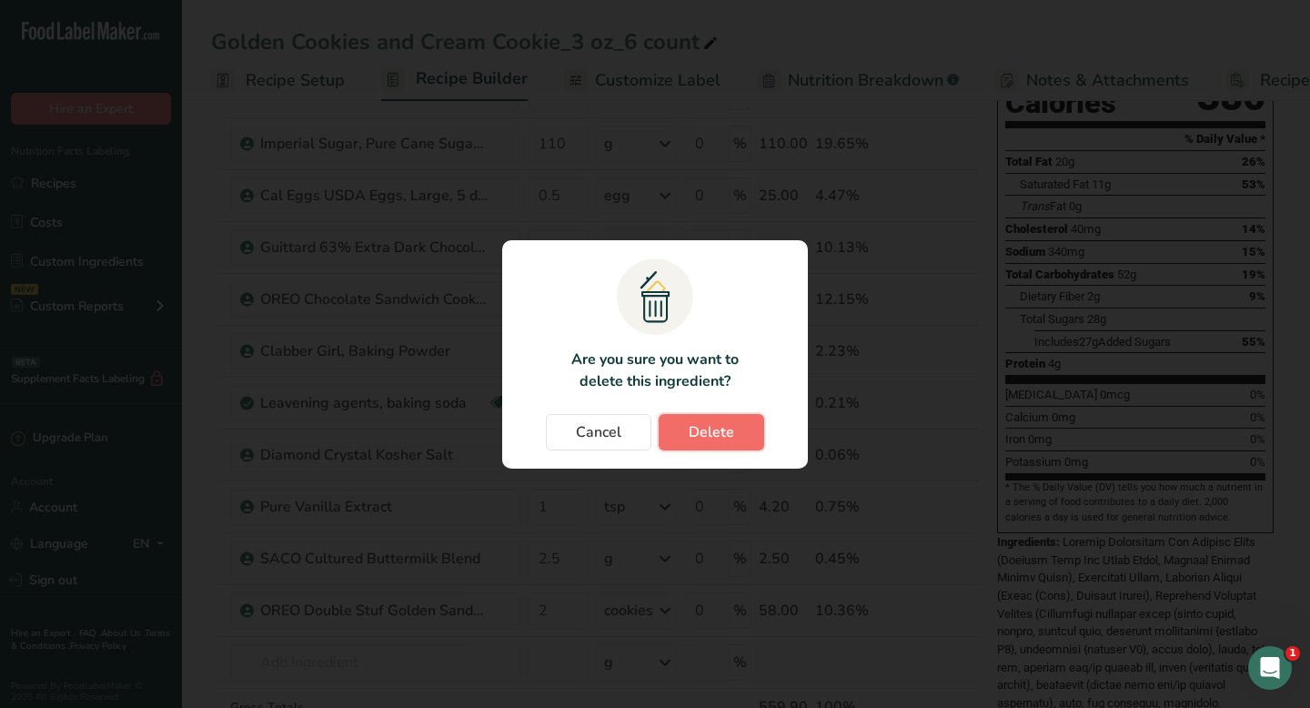
click at [711, 428] on span "Delete" at bounding box center [711, 432] width 45 height 22
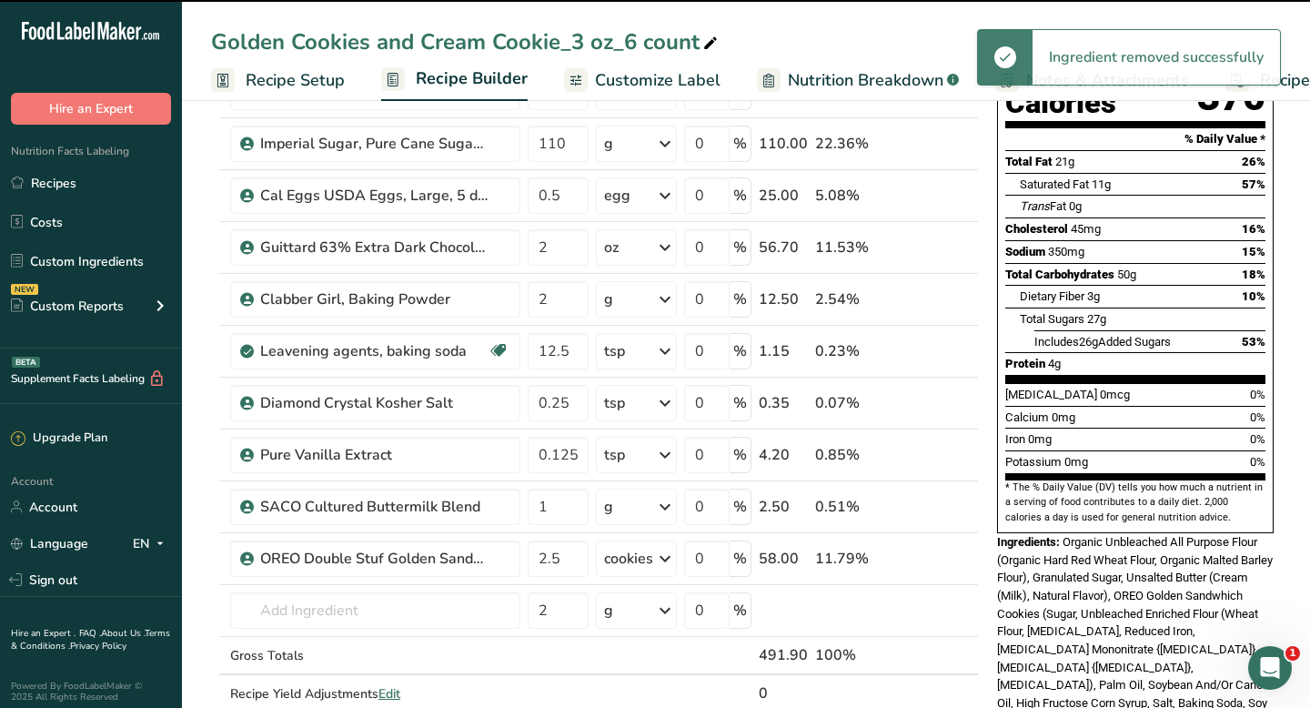
type input "12.5"
type input "0.25"
type input "0.125"
type input "1"
type input "2.5"
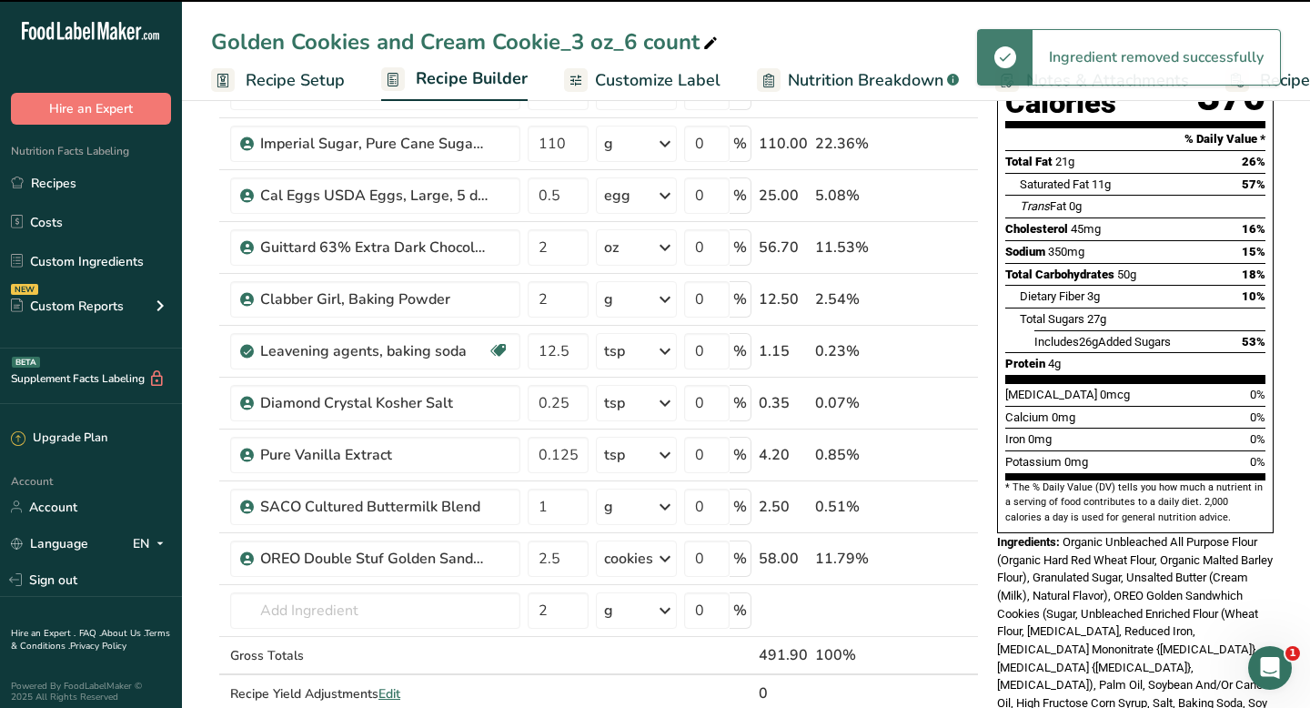
type input "2"
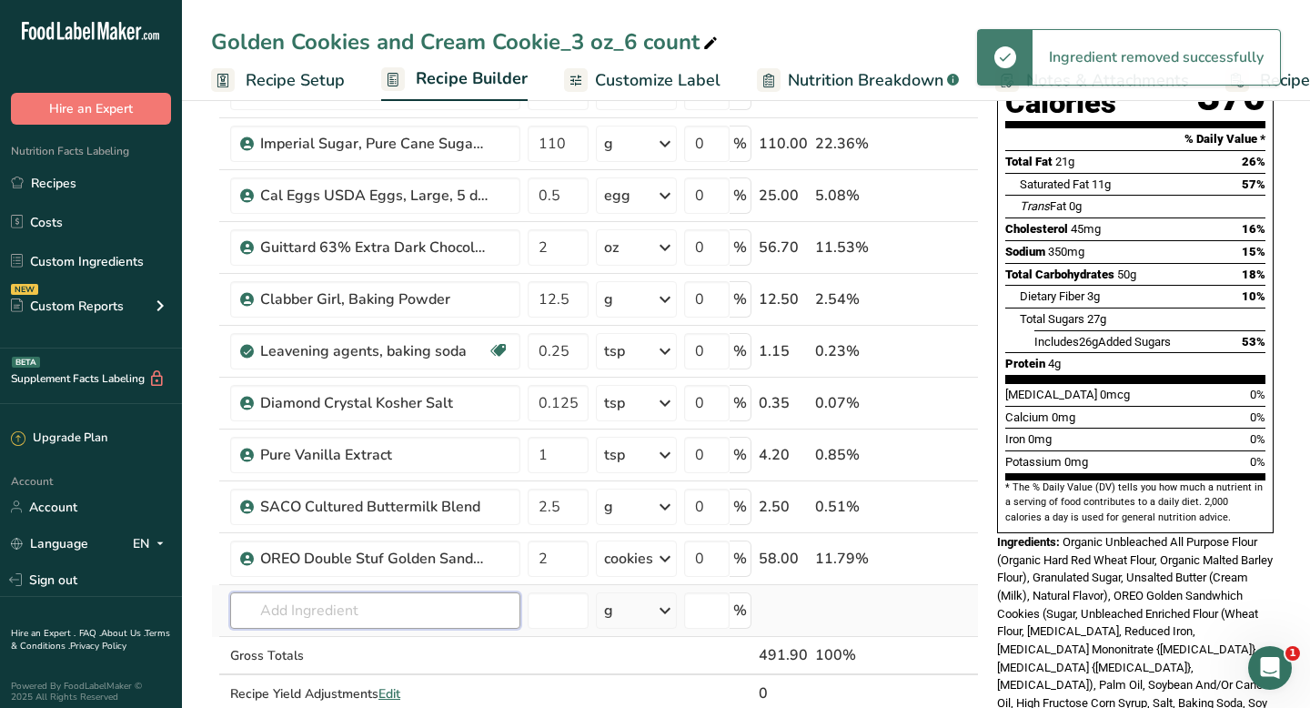
click at [315, 621] on input "text" at bounding box center [375, 610] width 290 height 36
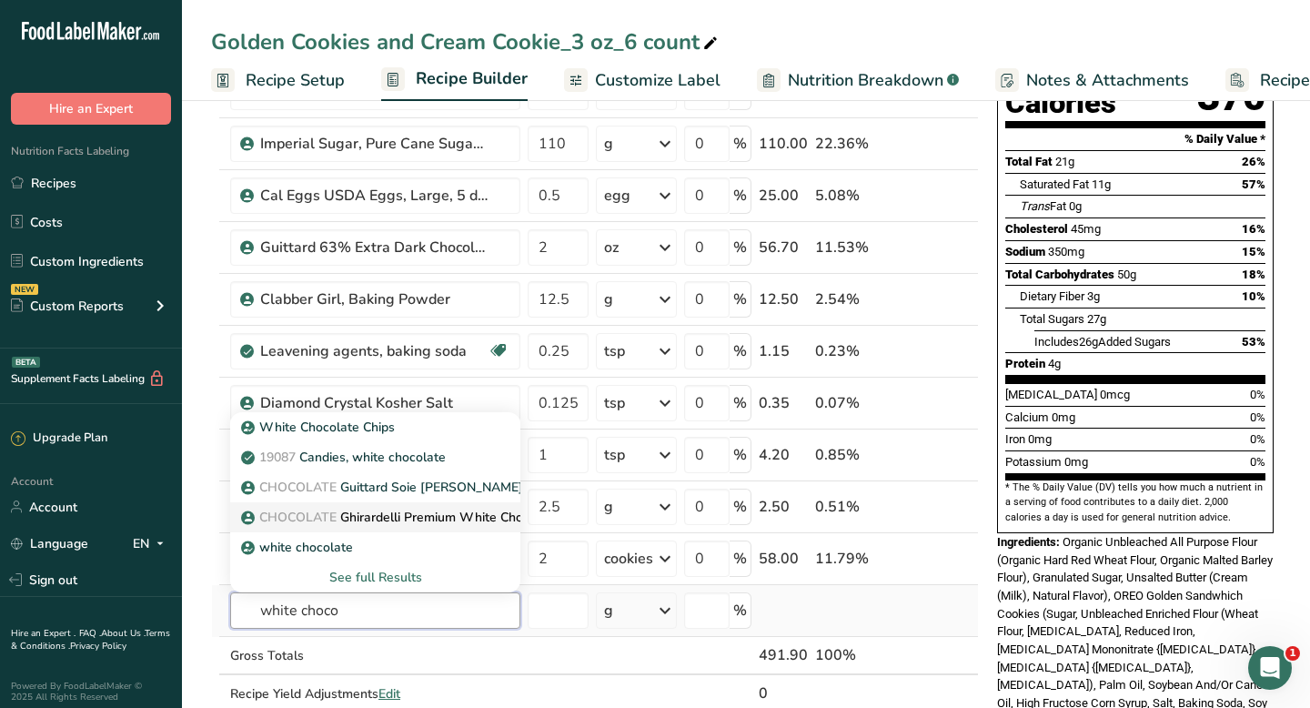
type input "white choco"
click at [417, 524] on p "CHOCOLATE Ghirardelli Premium White Chocolate Baking Bar" at bounding box center [436, 517] width 383 height 19
type input "Ghirardelli Premium White Chocolate Baking Bar"
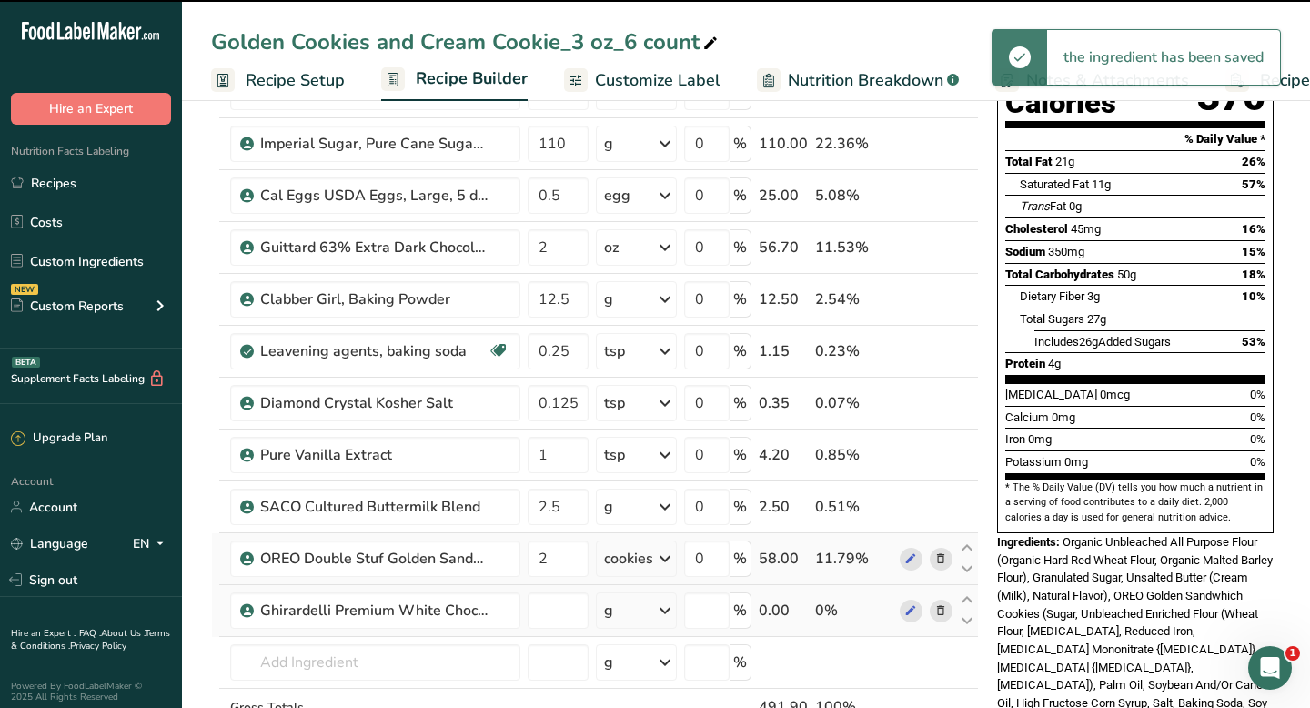
type input "0"
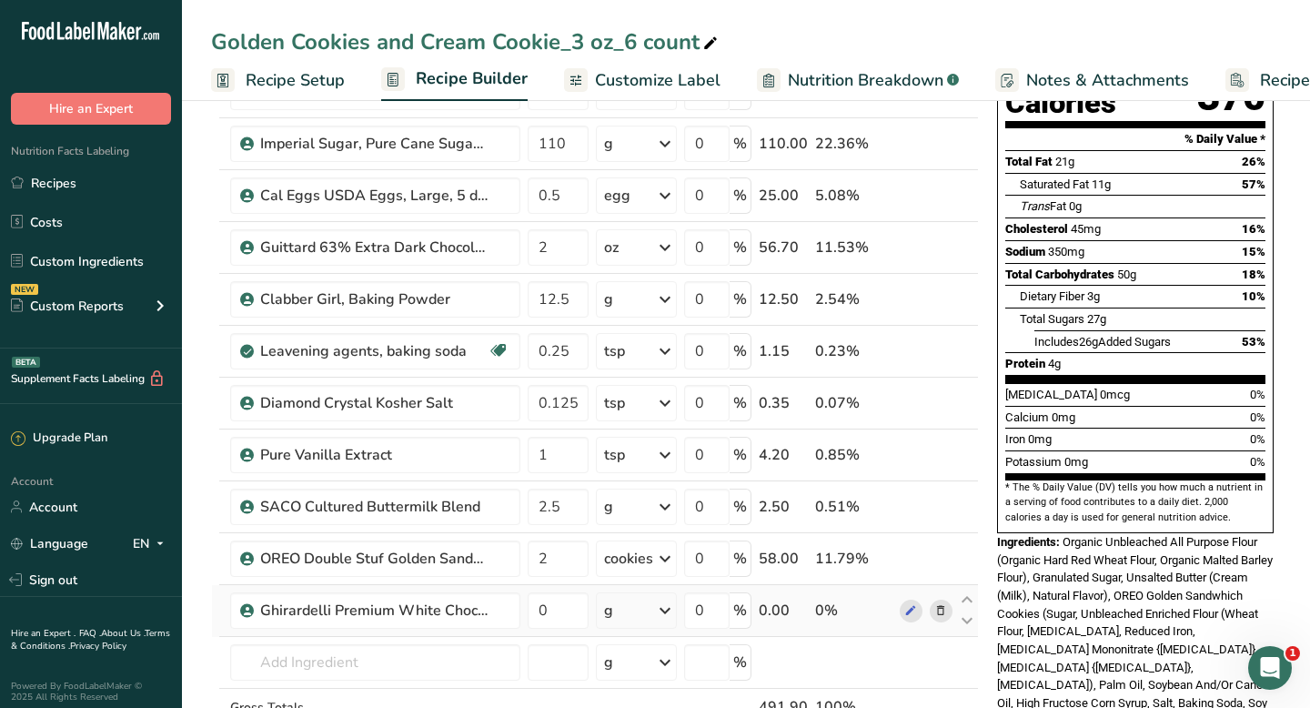
click at [647, 616] on div "g" at bounding box center [636, 610] width 81 height 36
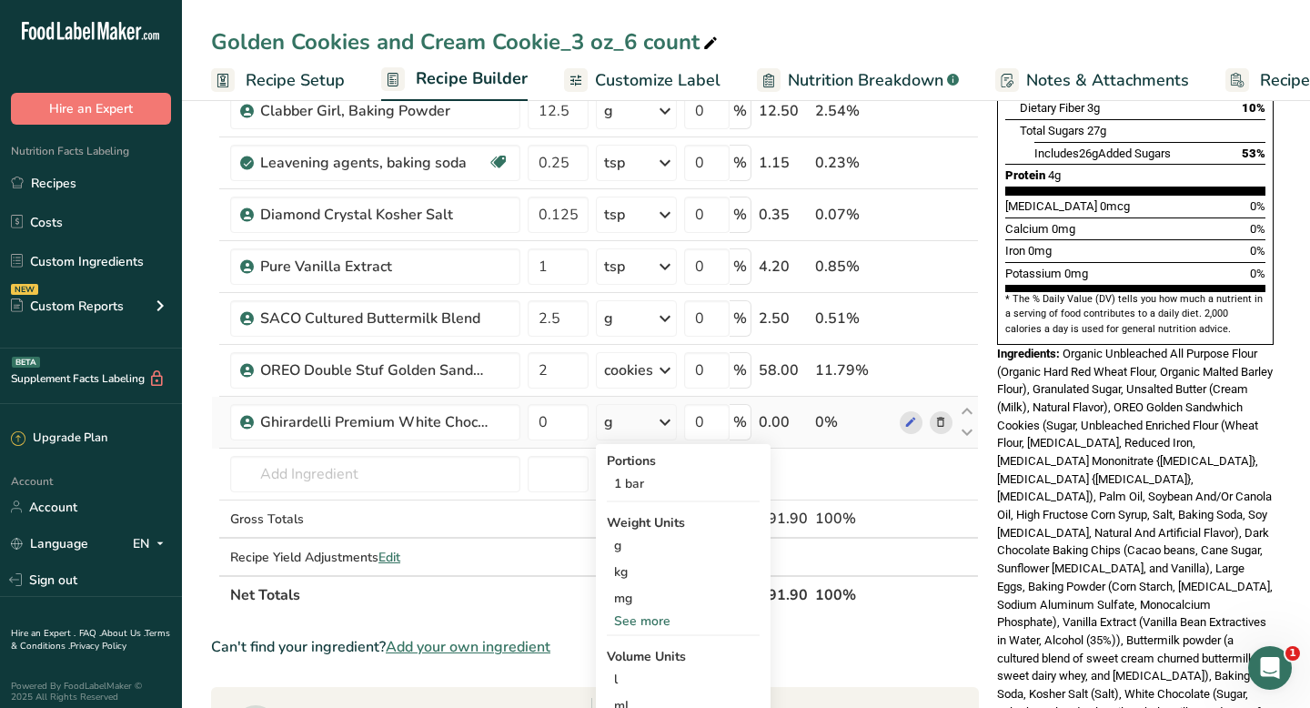
scroll to position [410, 0]
click at [647, 617] on div "See more" at bounding box center [683, 619] width 153 height 19
click at [629, 679] on div "oz" at bounding box center [683, 676] width 153 height 26
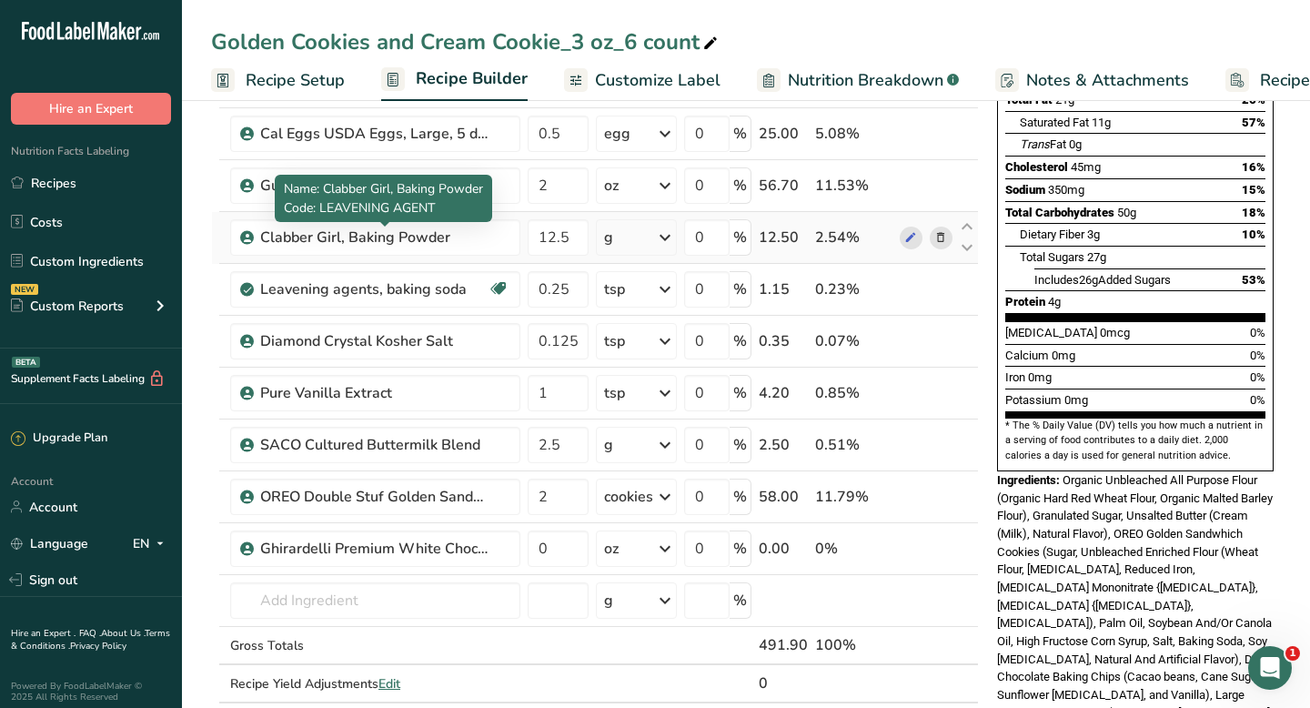
scroll to position [287, 0]
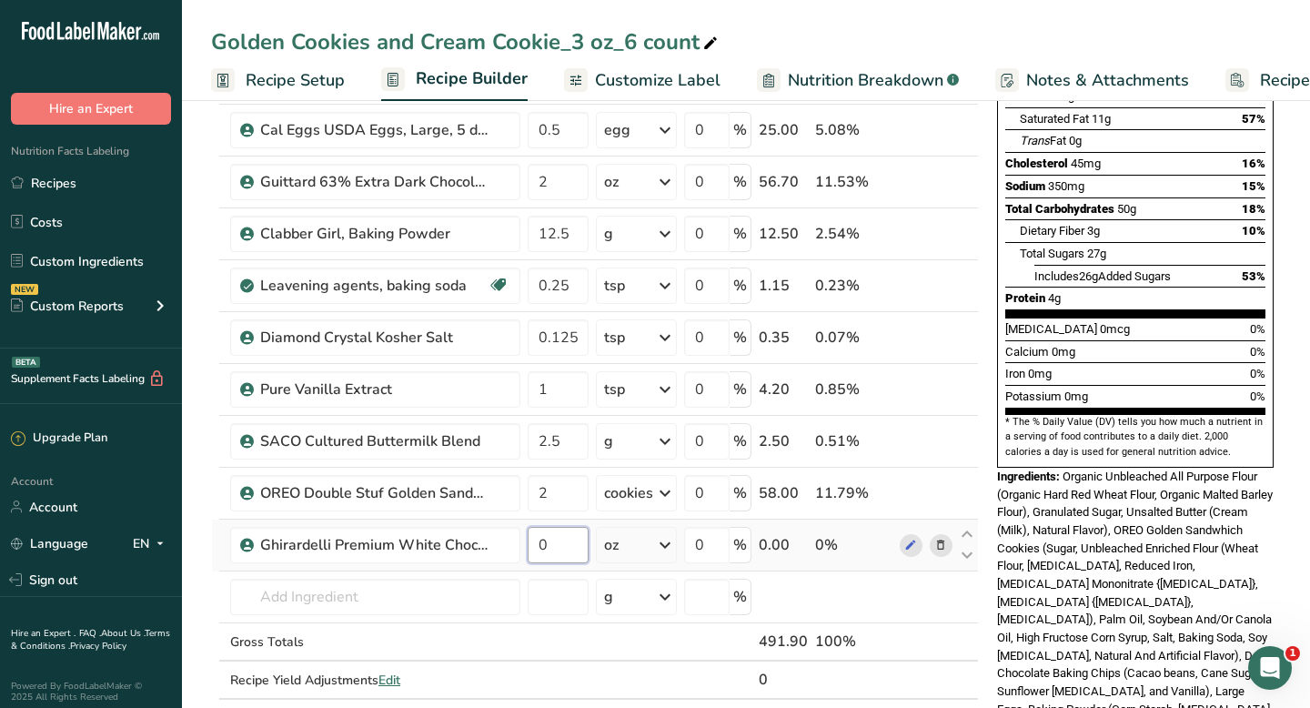
drag, startPoint x: 548, startPoint y: 538, endPoint x: 538, endPoint y: 534, distance: 10.6
click at [538, 534] on input "0" at bounding box center [558, 545] width 61 height 36
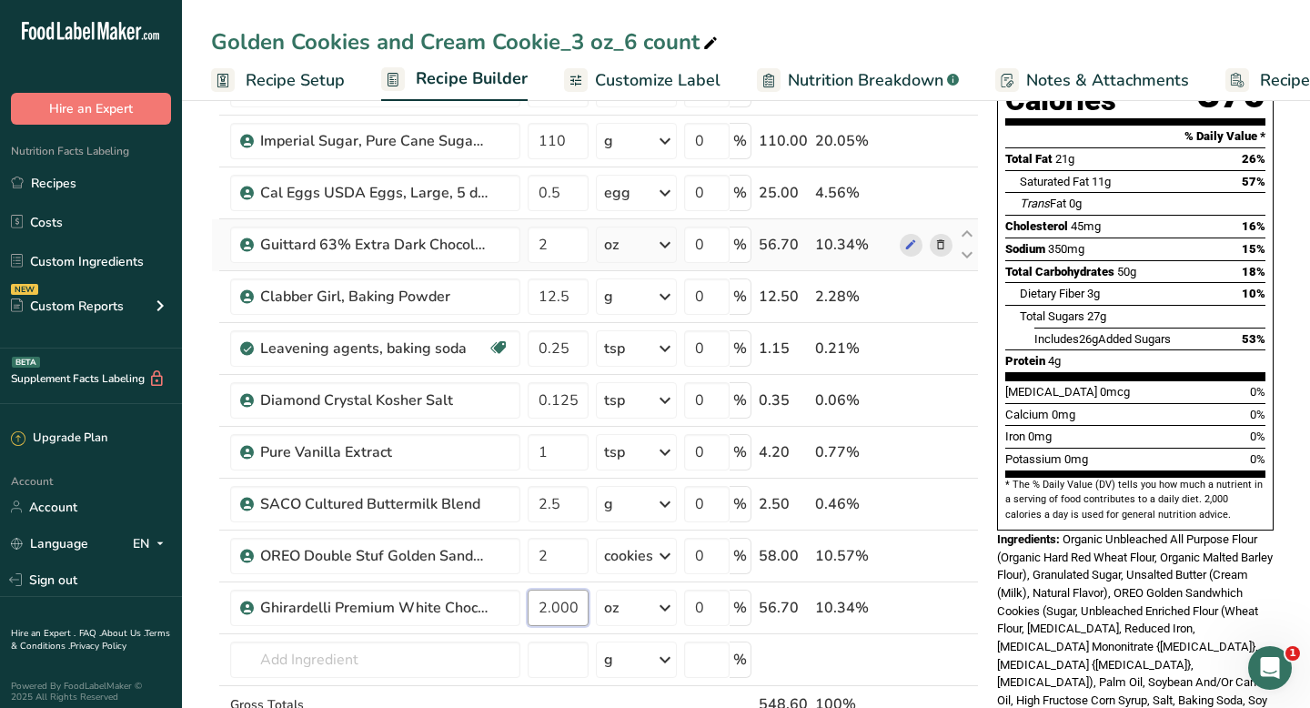
type input "2.000001"
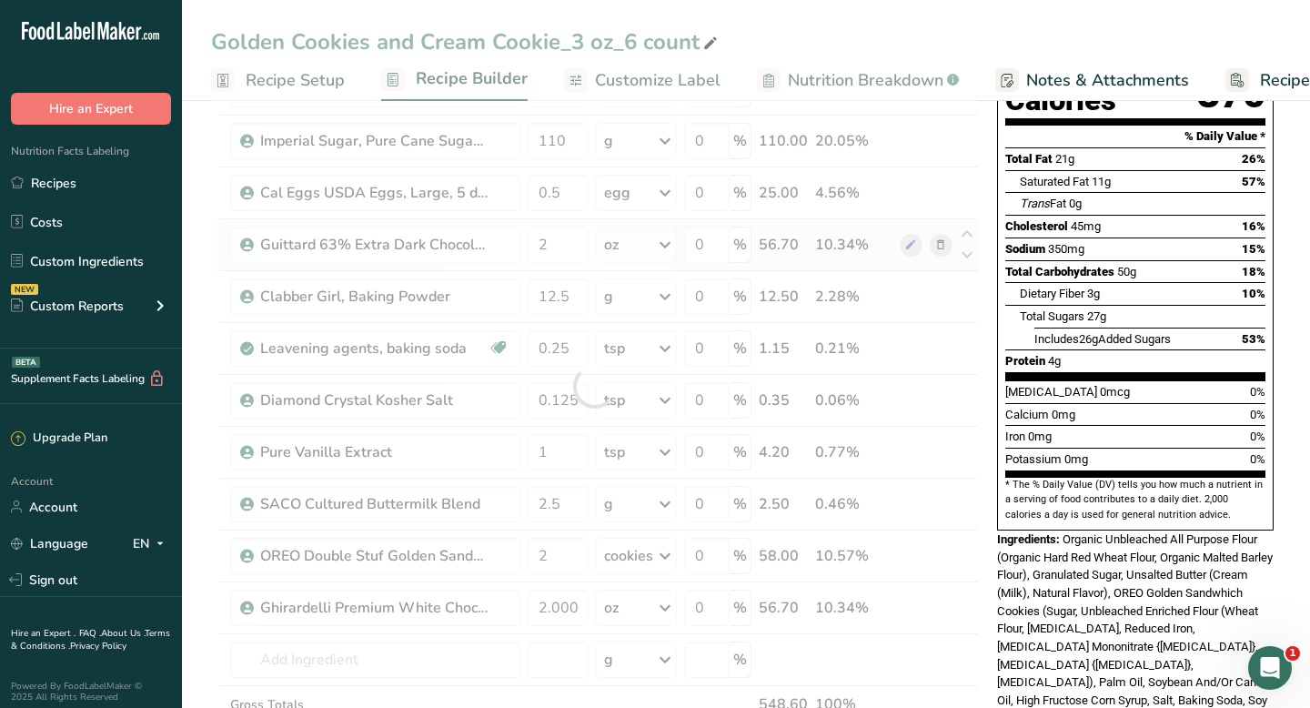
click at [939, 247] on div "Ingredient * Amount * Unit * Waste * .a-a{fill:#347362;}.b-a{fill:#fff;} Grams …" at bounding box center [595, 386] width 768 height 827
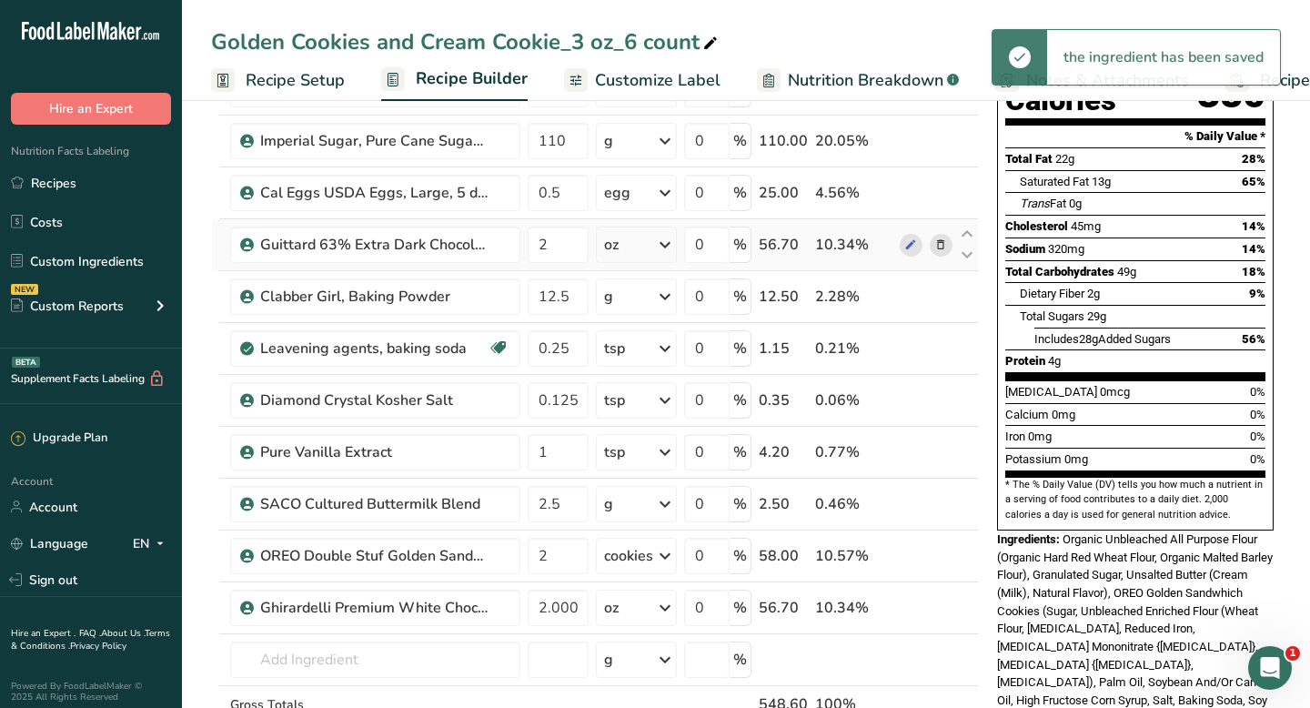
click at [939, 246] on icon at bounding box center [940, 245] width 13 height 19
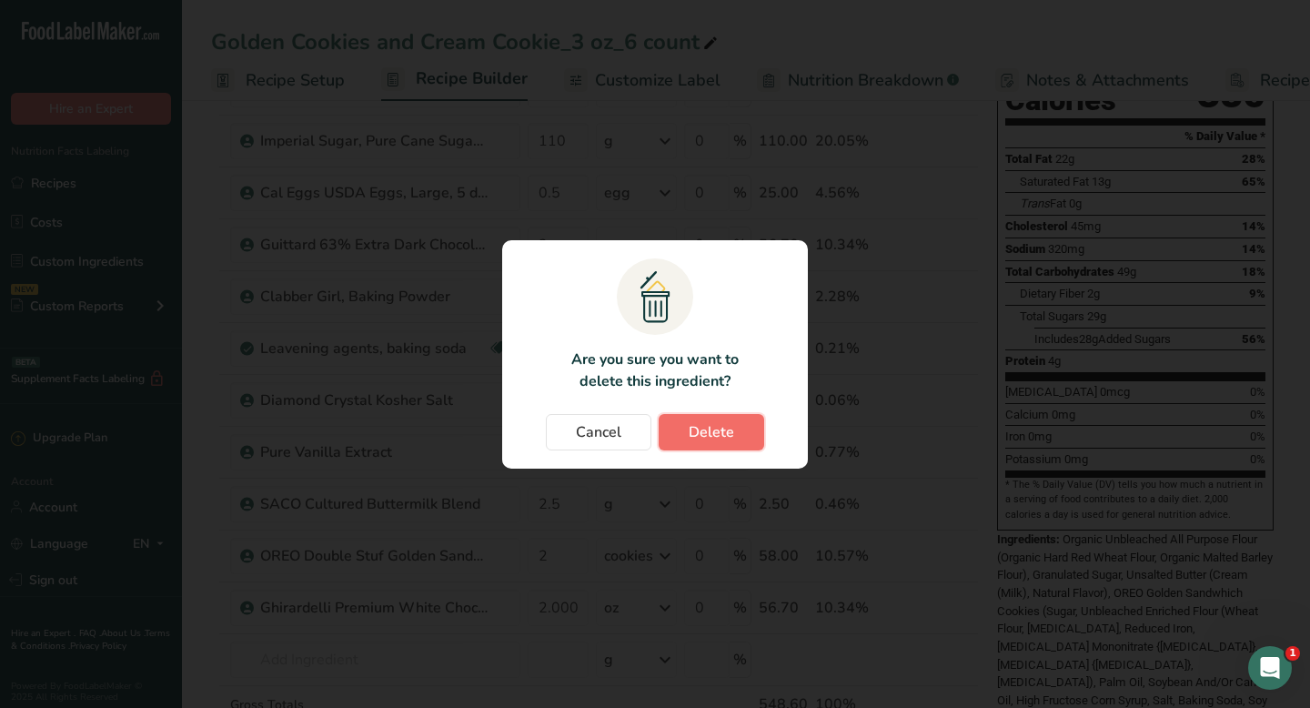
click at [731, 433] on span "Delete" at bounding box center [711, 432] width 45 height 22
type input "12.5"
type input "0.25"
type input "0.125"
type input "1"
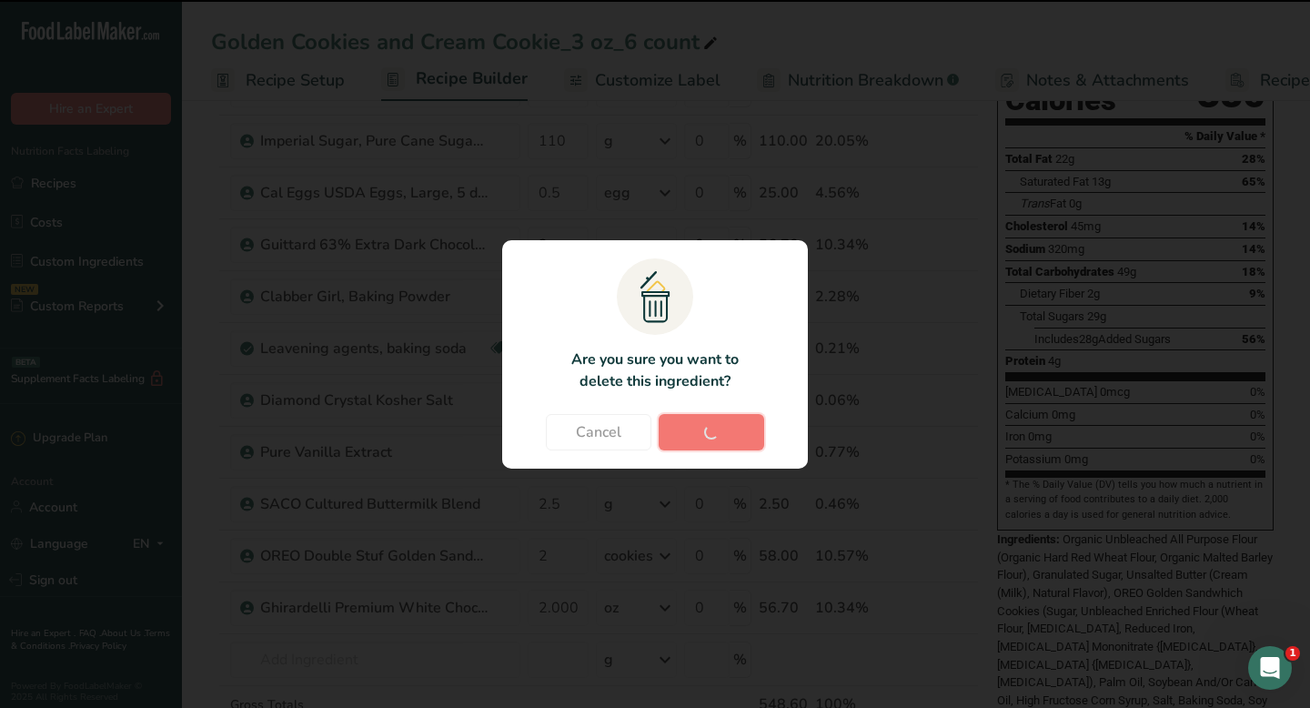
type input "2.5"
type input "2"
type input "2.000001"
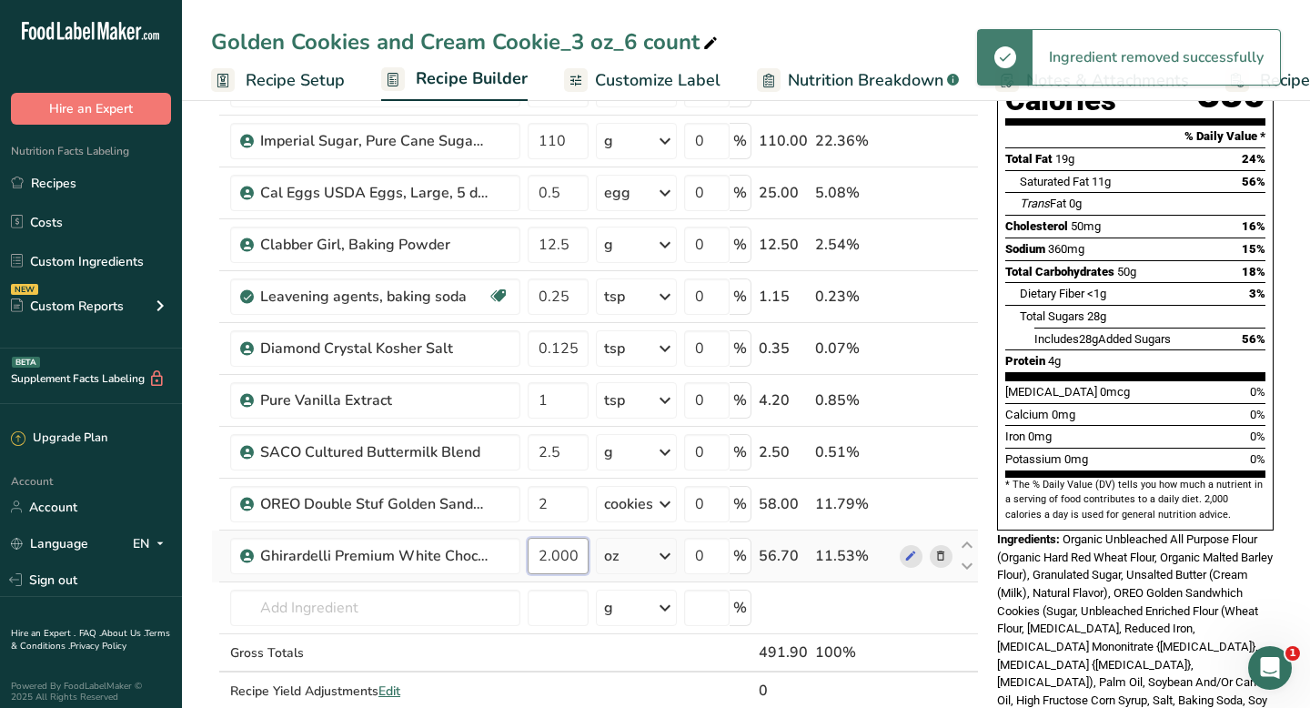
click at [576, 556] on input "2.000001" at bounding box center [558, 556] width 61 height 36
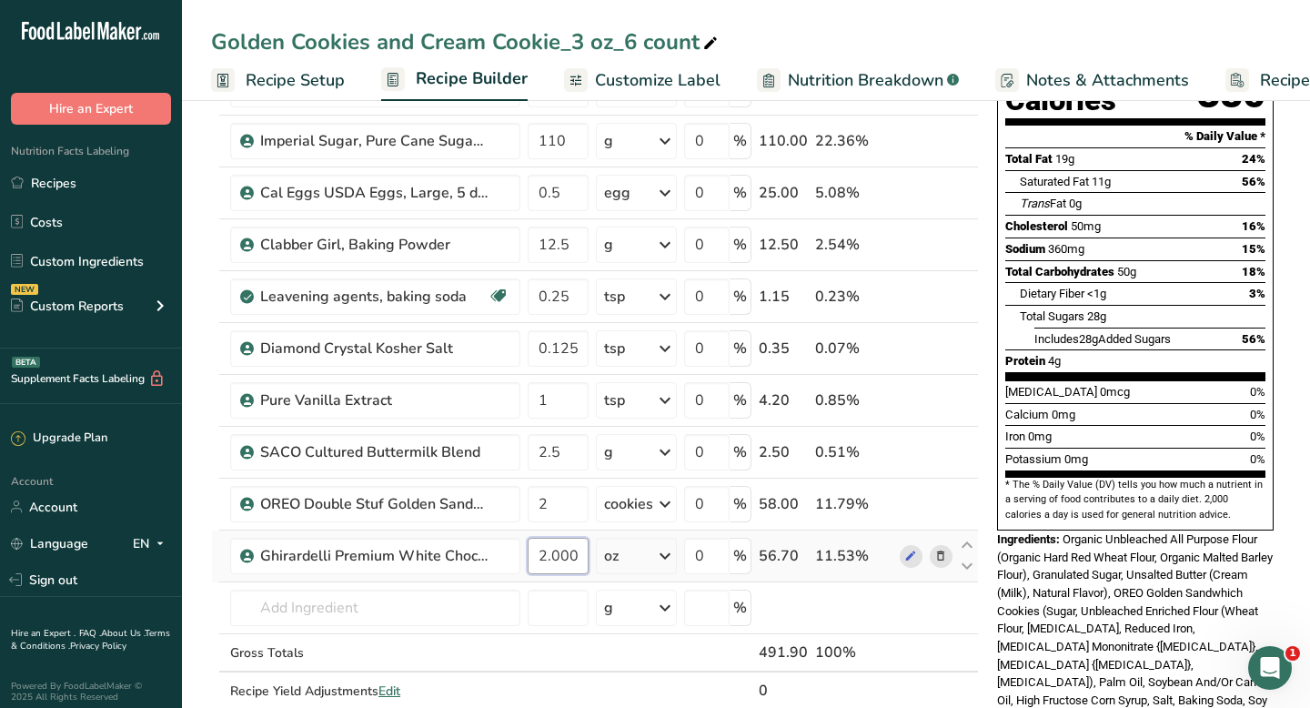
scroll to position [0, 23]
drag, startPoint x: 538, startPoint y: 552, endPoint x: 634, endPoint y: 559, distance: 96.7
click at [634, 559] on tr "Ghirardelli Premium White Chocolate Baking Bar 2.000001 oz Portions 1 bar Weigh…" at bounding box center [595, 556] width 766 height 52
type input "2"
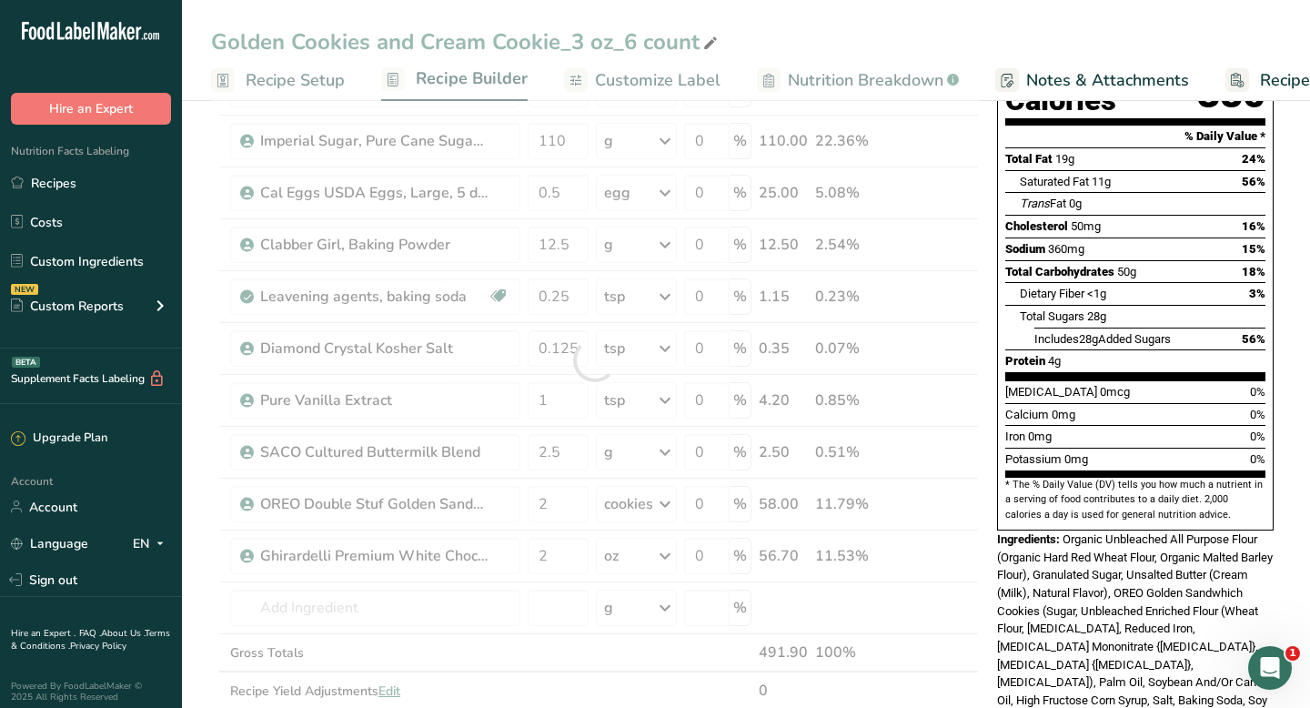
click at [191, 615] on section "Add Ingredients Manage Recipe Delete Recipe Duplicate Recipe Scale Recipe Save …" at bounding box center [746, 631] width 1128 height 1520
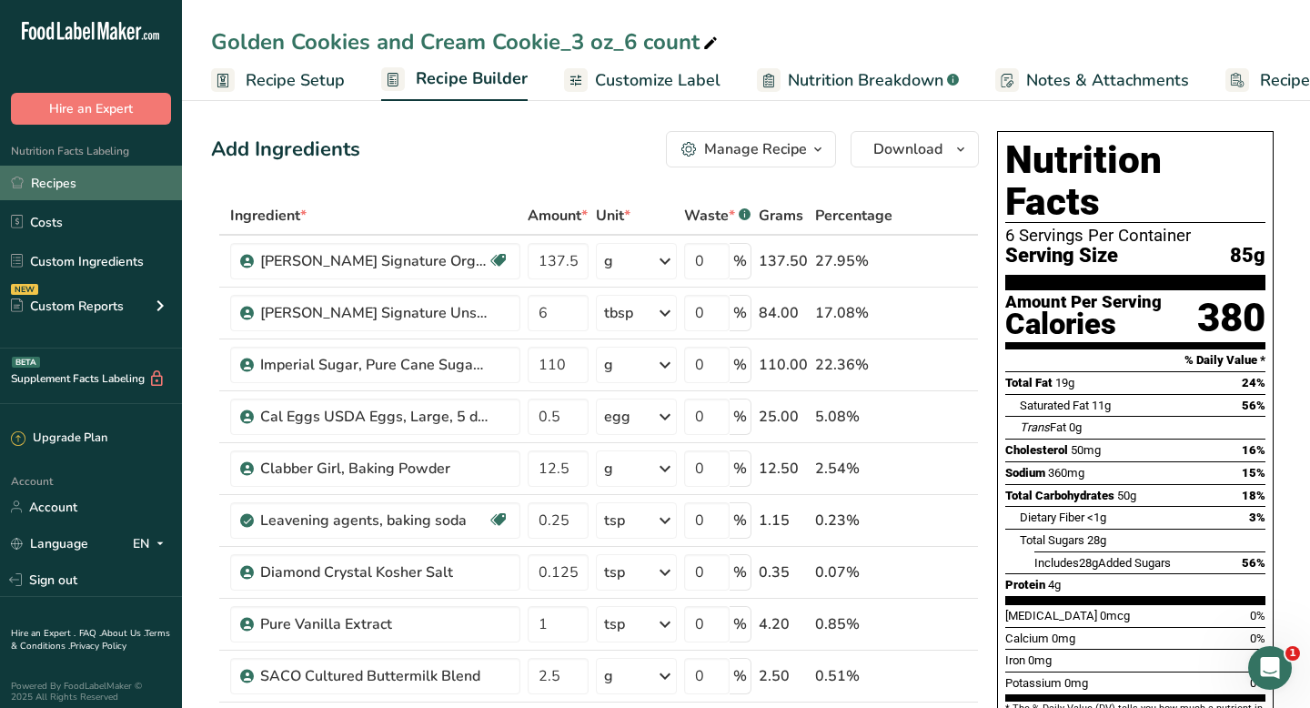
click at [94, 185] on link "Recipes" at bounding box center [91, 183] width 182 height 35
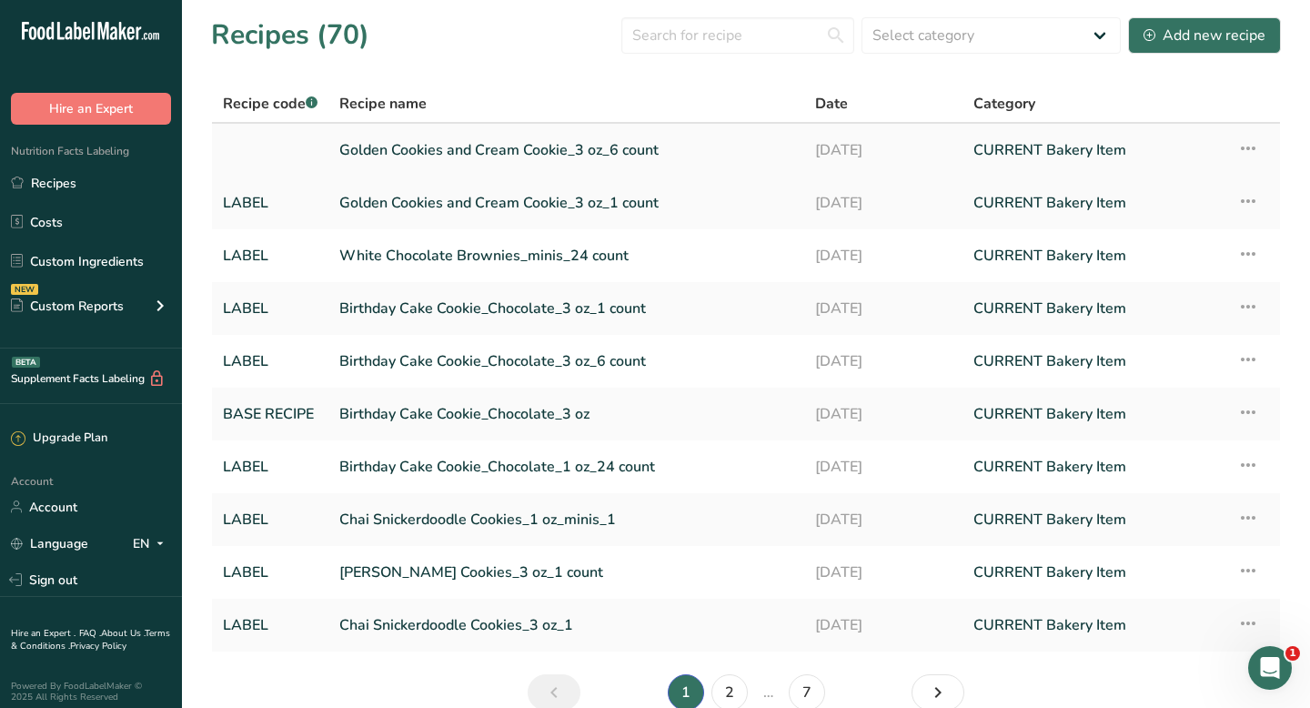
click at [1250, 150] on icon at bounding box center [1248, 148] width 22 height 33
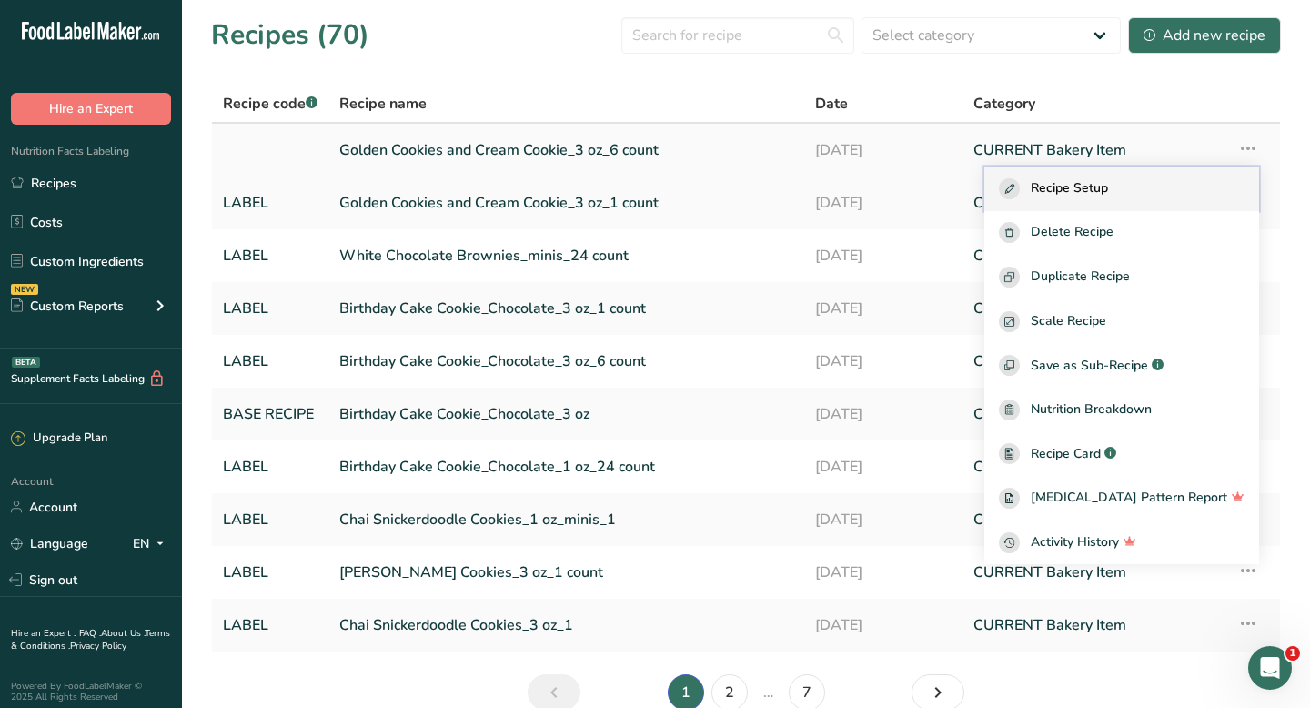
click at [1108, 185] on span "Recipe Setup" at bounding box center [1069, 188] width 77 height 21
select select "5"
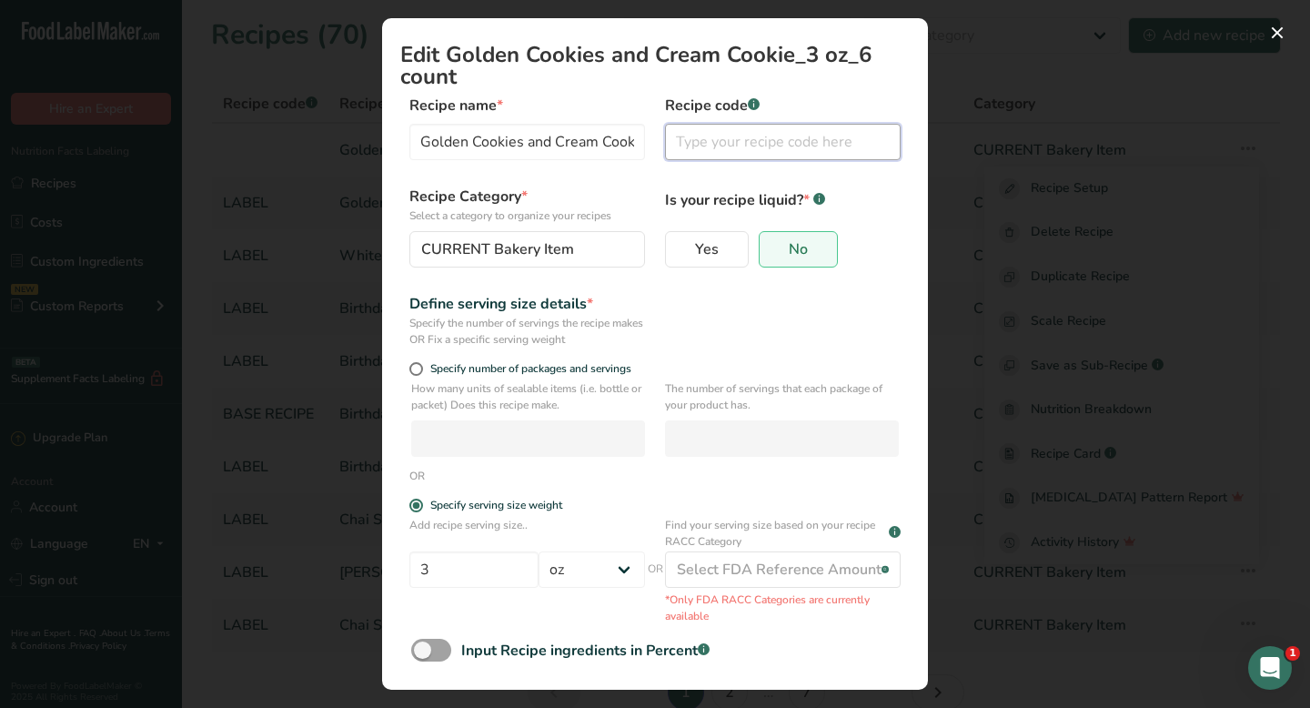
click at [679, 150] on input "Edit Recipe Modal" at bounding box center [783, 142] width 236 height 36
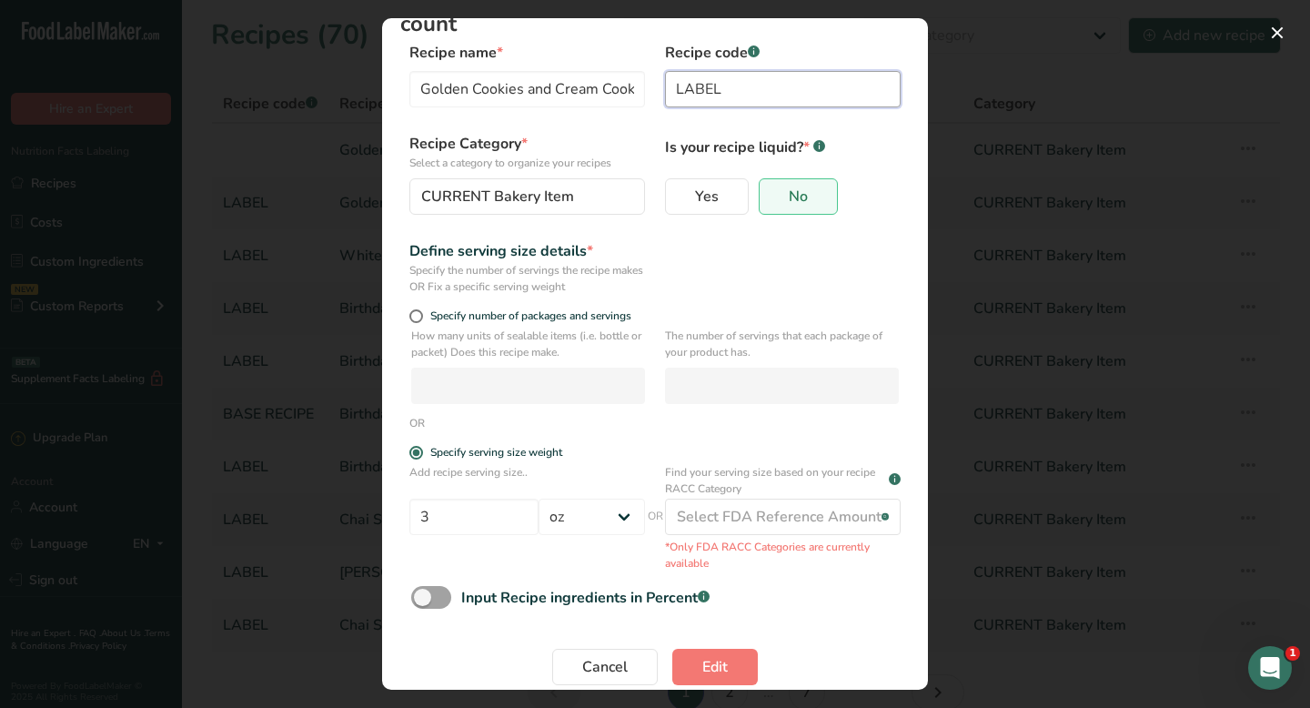
scroll to position [77, 0]
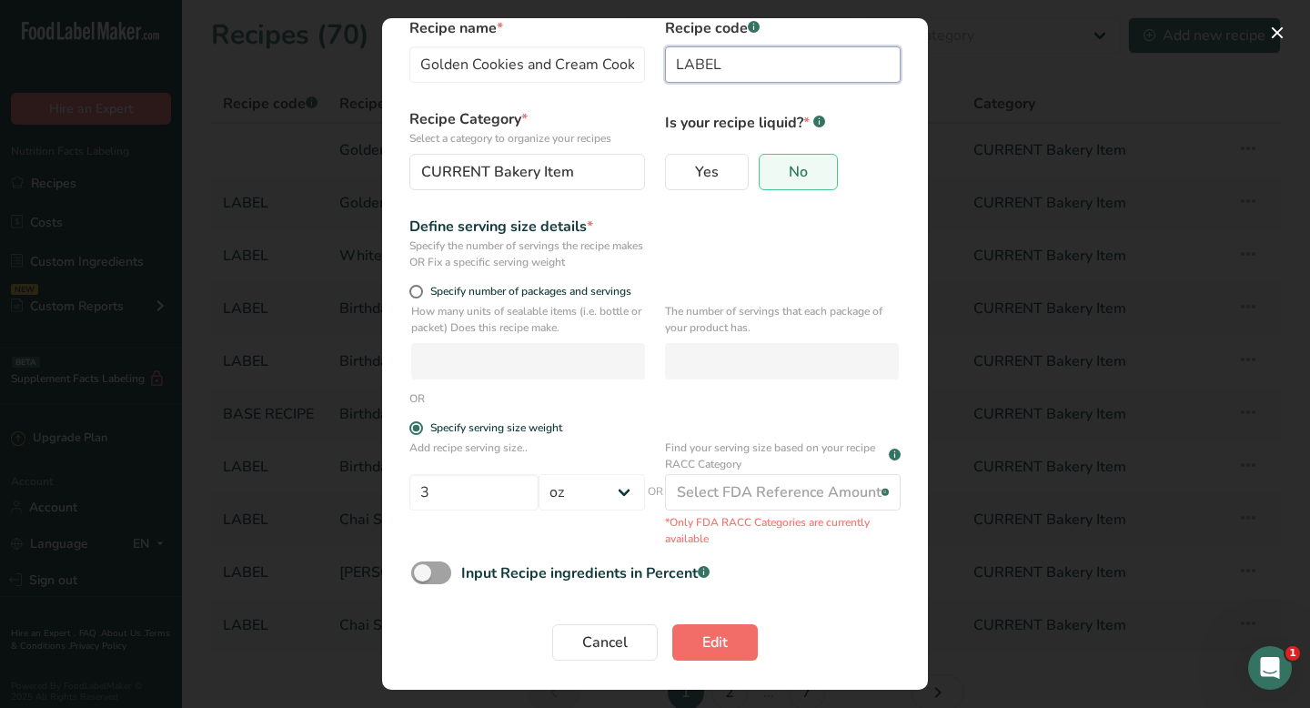
type input "LABEL"
click at [712, 650] on span "Edit" at bounding box center [714, 642] width 25 height 22
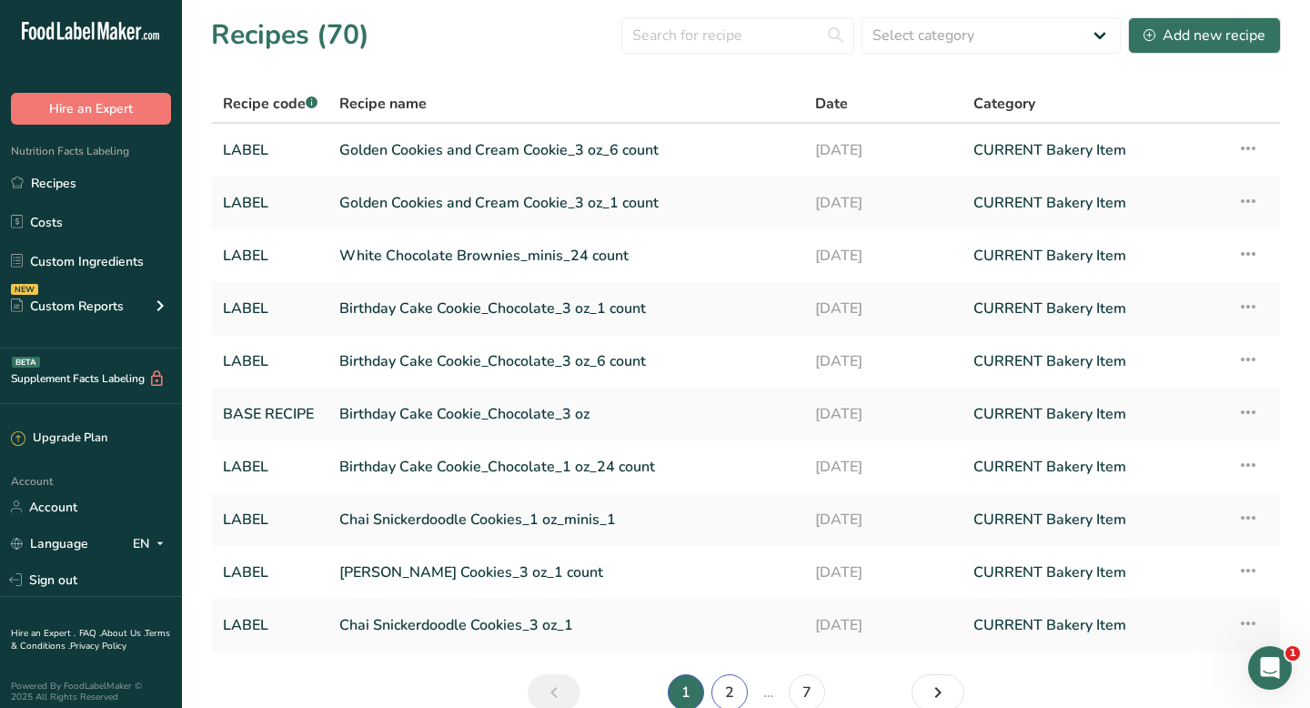
click at [726, 694] on link "2" at bounding box center [729, 692] width 36 height 36
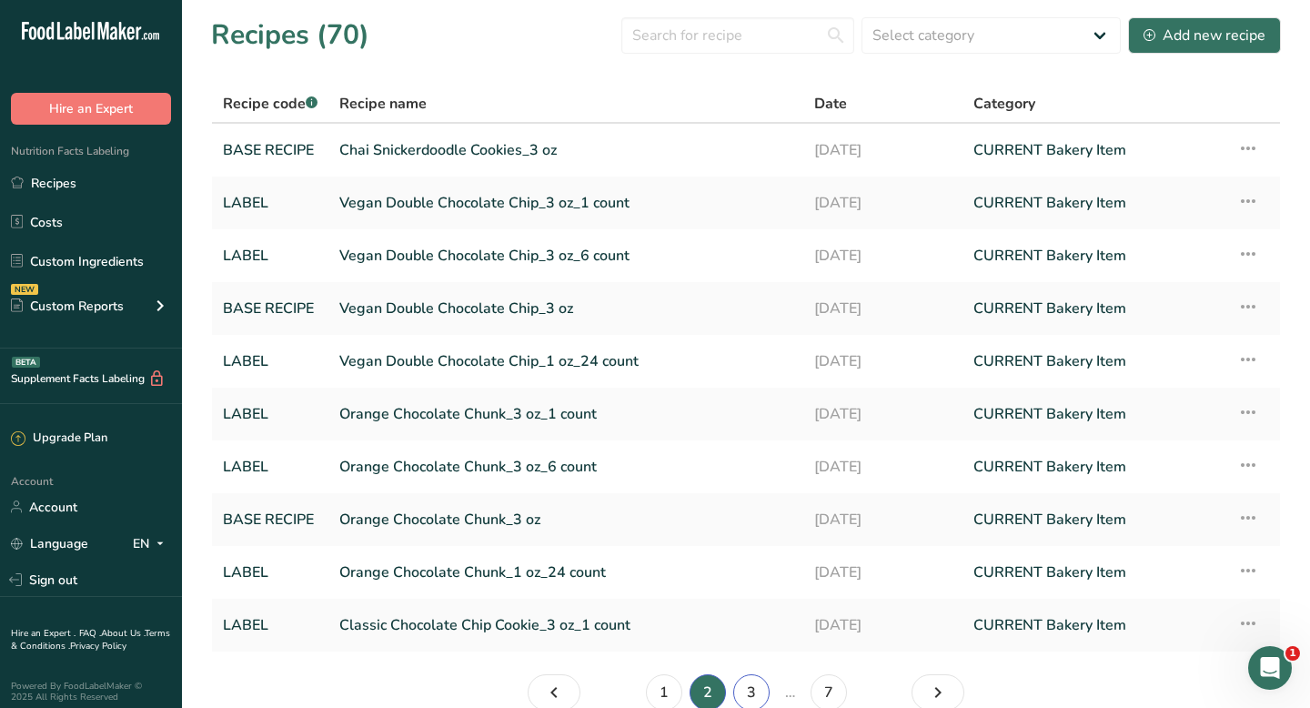
click at [745, 693] on link "3" at bounding box center [751, 692] width 36 height 36
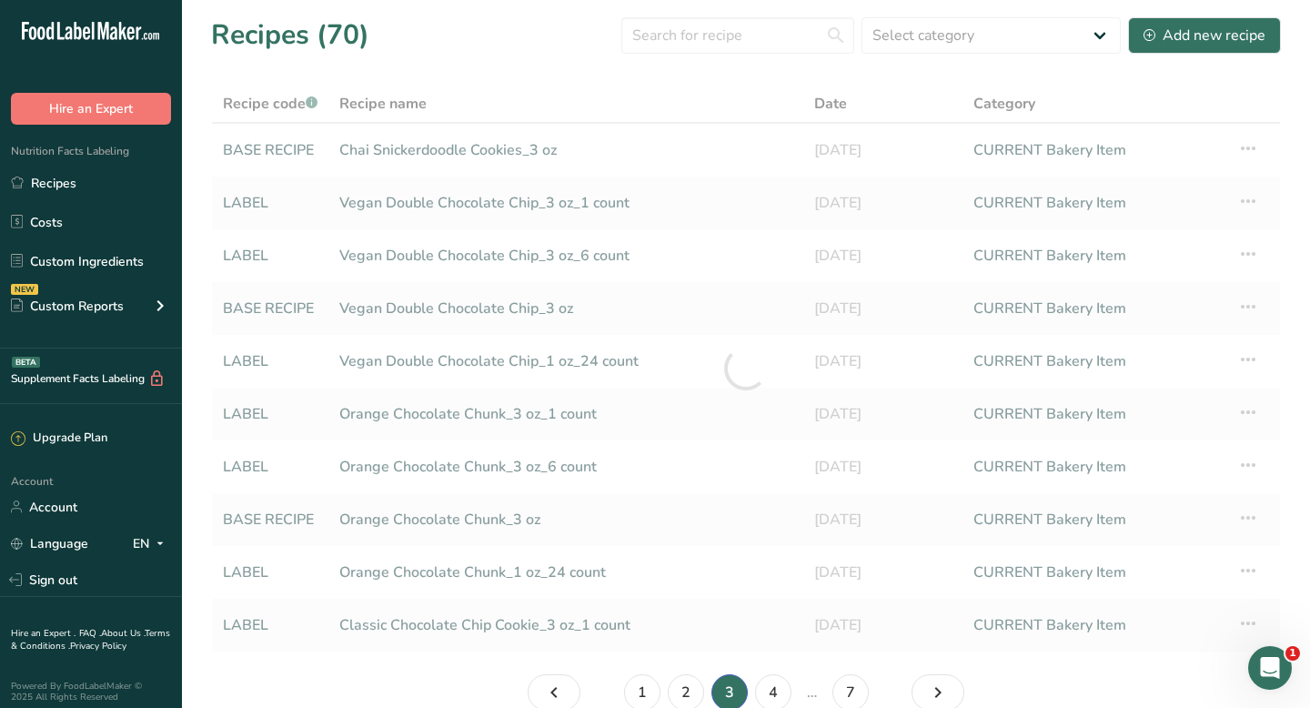
scroll to position [3, 0]
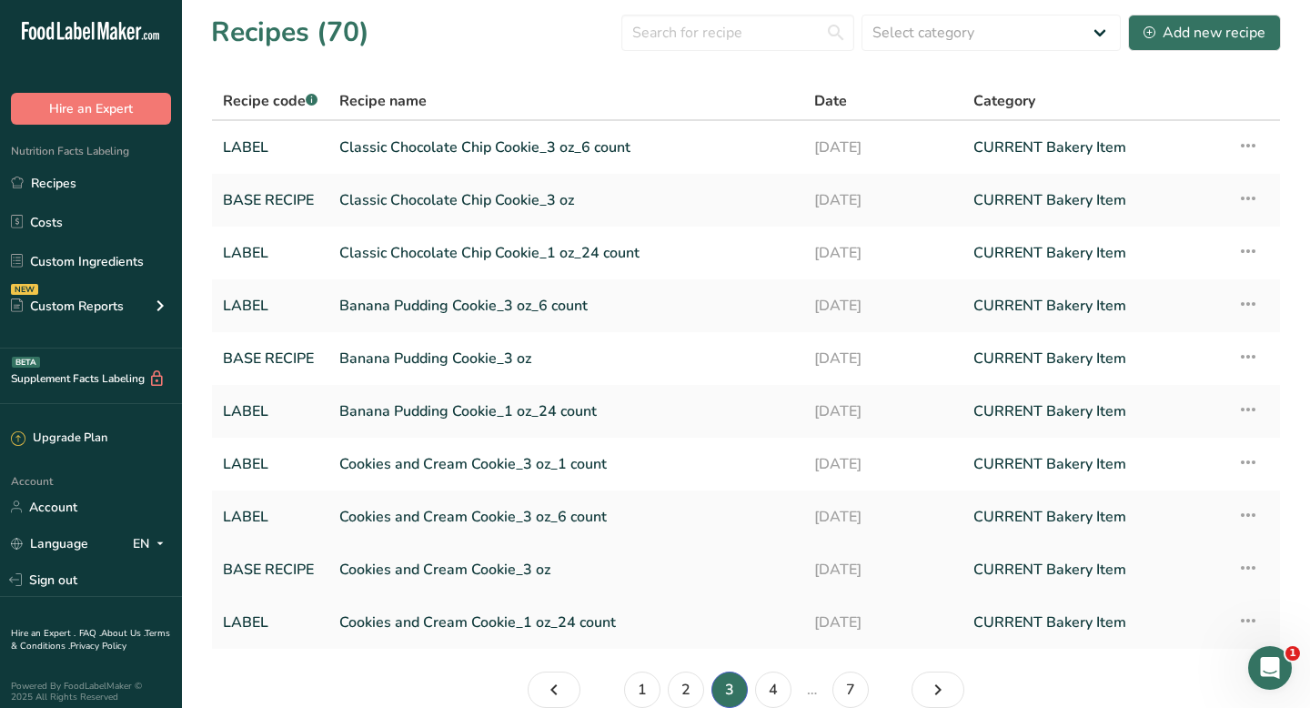
click at [508, 572] on link "Cookies and Cream Cookie_3 oz" at bounding box center [565, 569] width 453 height 38
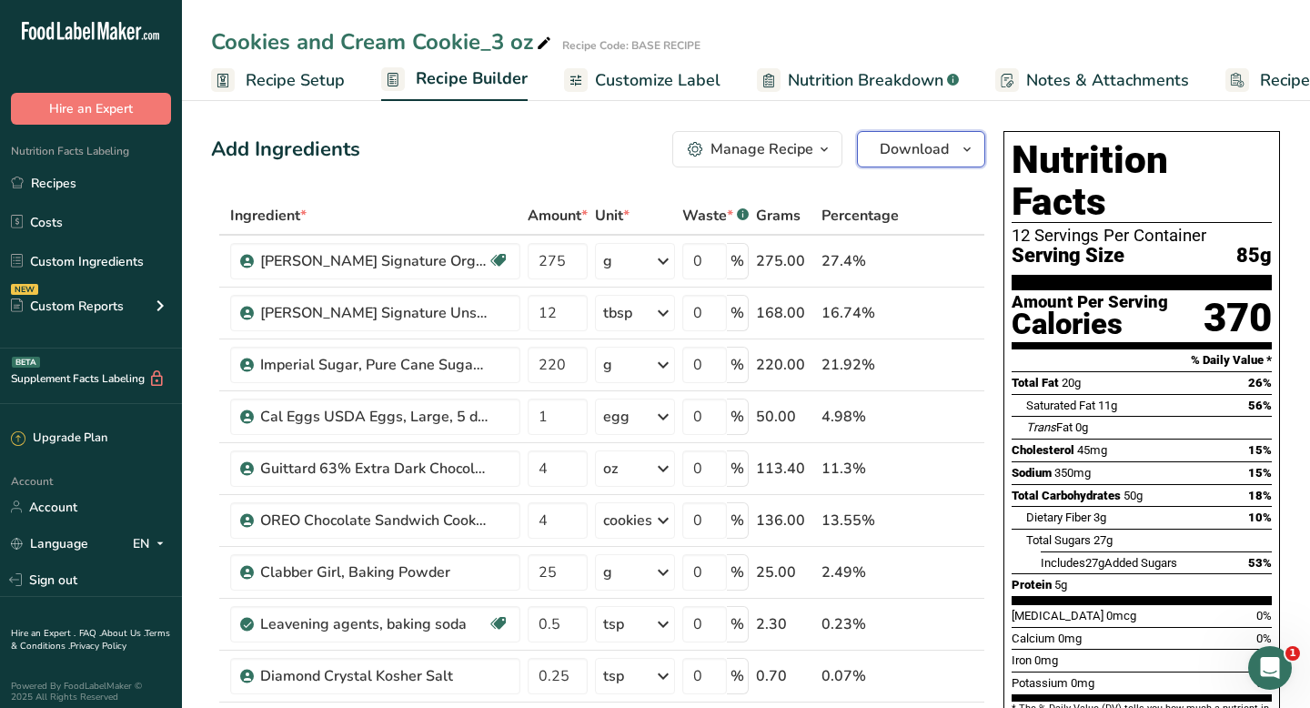
click at [880, 149] on span "Download" at bounding box center [914, 149] width 69 height 22
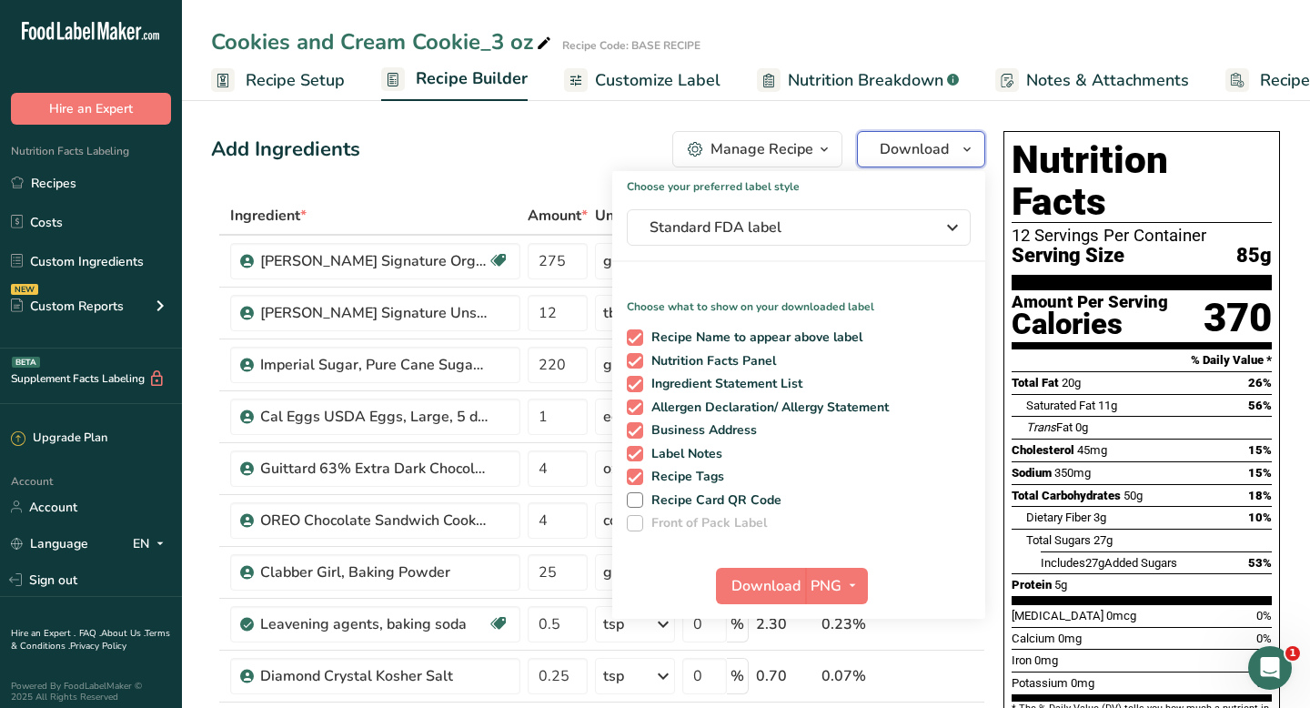
click at [880, 149] on span "Download" at bounding box center [914, 149] width 69 height 22
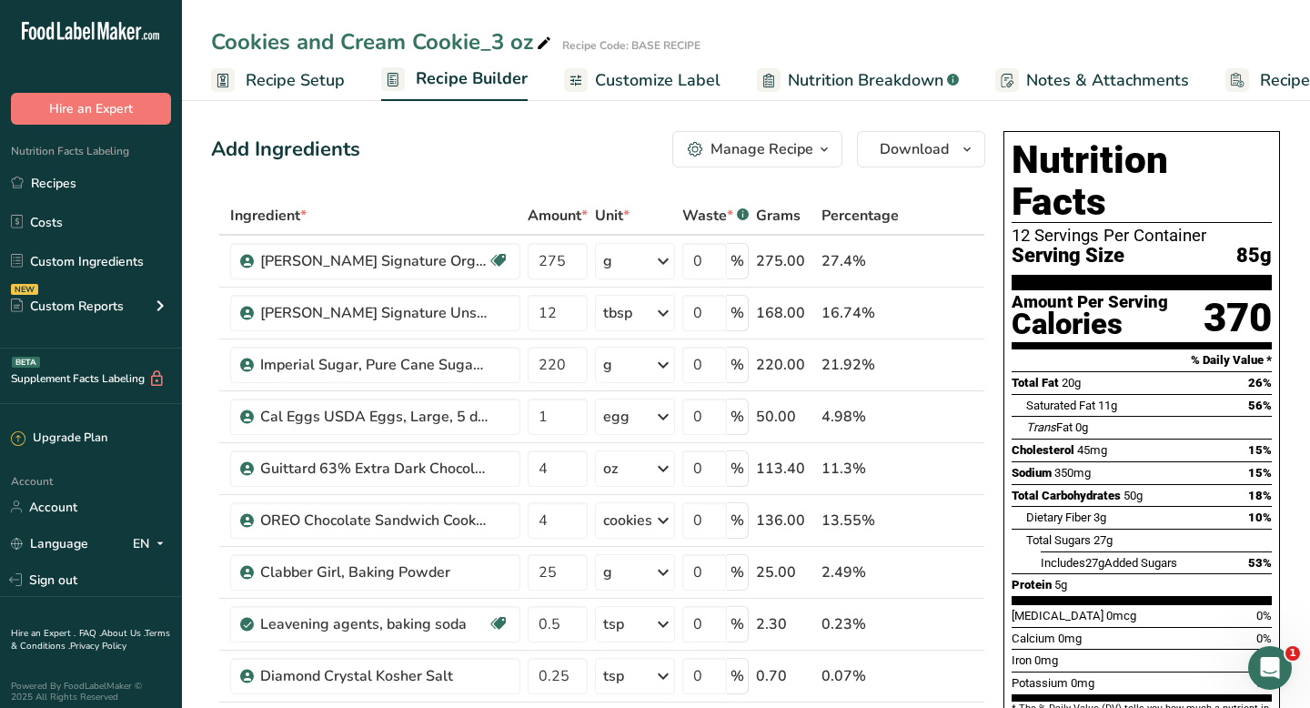
click at [807, 150] on div "Manage Recipe" at bounding box center [761, 149] width 103 height 22
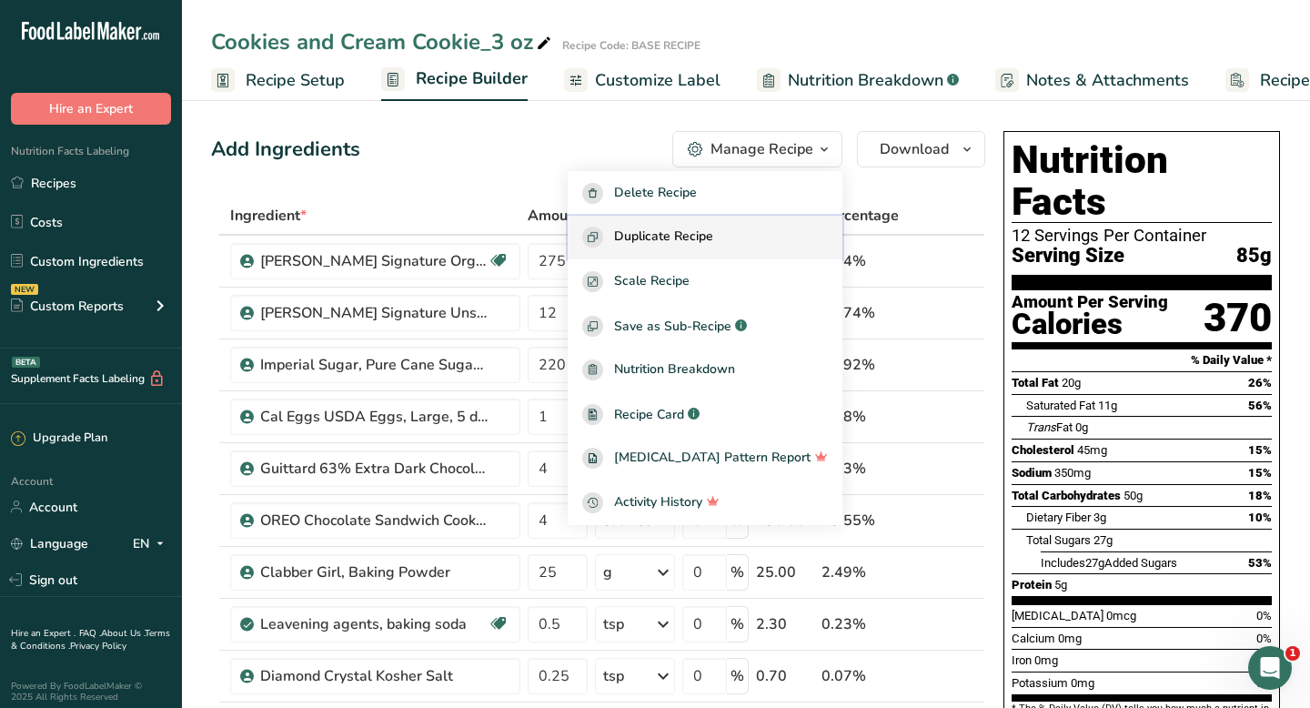
click at [713, 238] on span "Duplicate Recipe" at bounding box center [663, 236] width 99 height 21
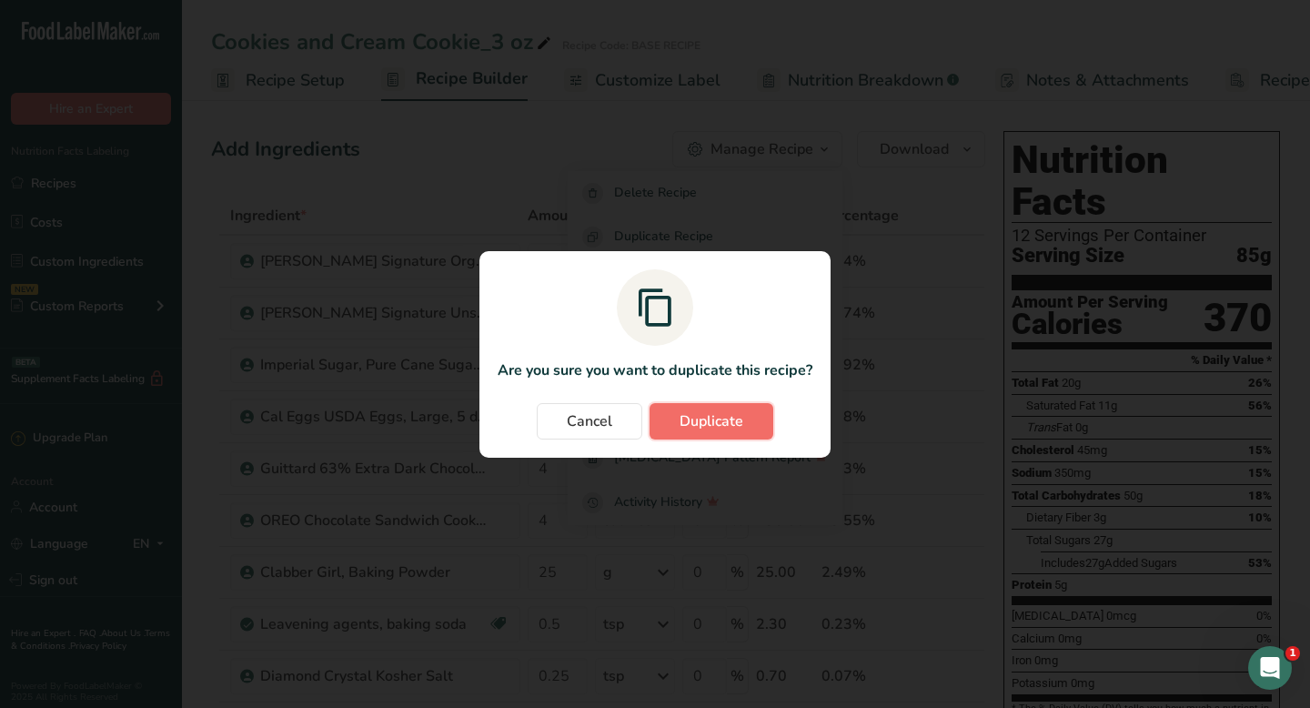
click at [670, 421] on button "Duplicate" at bounding box center [711, 421] width 124 height 36
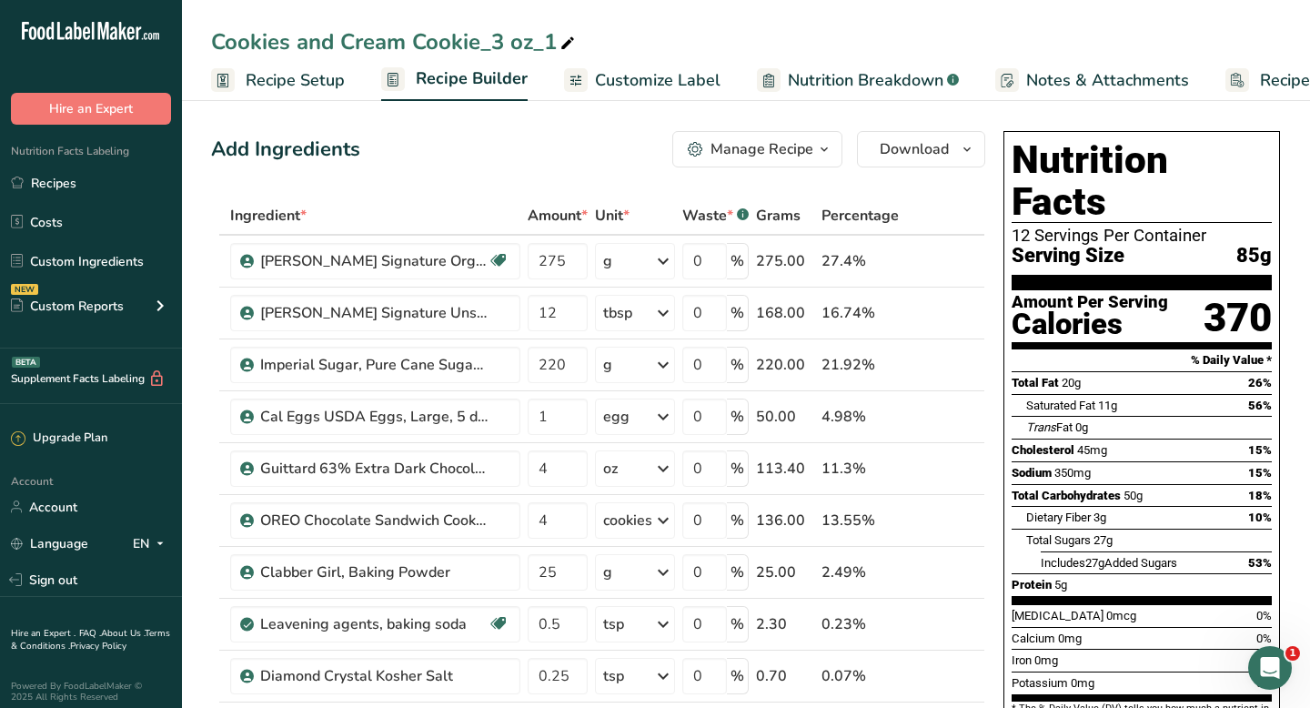
click at [569, 43] on icon at bounding box center [567, 43] width 16 height 25
click at [216, 38] on input "Cookies and Cream Cookie_3 oz_1" at bounding box center [746, 41] width 1070 height 33
click at [624, 42] on input "Golden Cookies and Cream Cookie_3 oz_1" at bounding box center [746, 41] width 1070 height 33
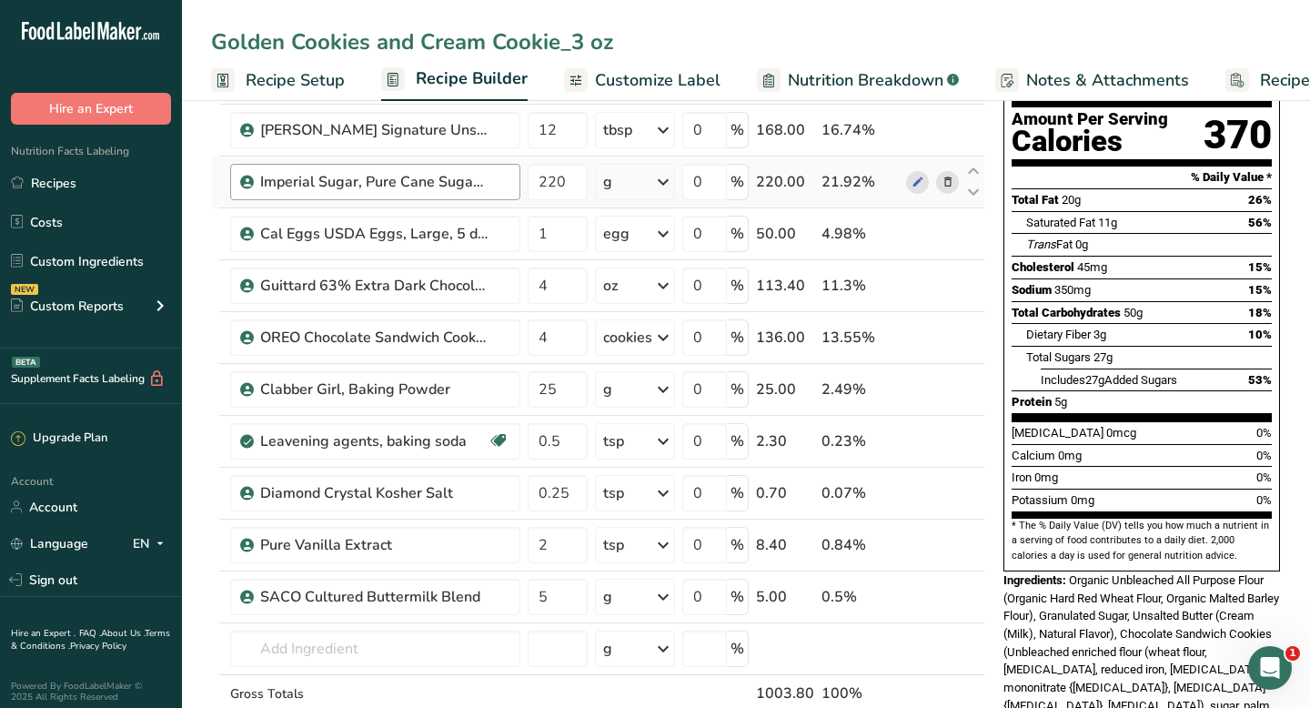
scroll to position [189, 0]
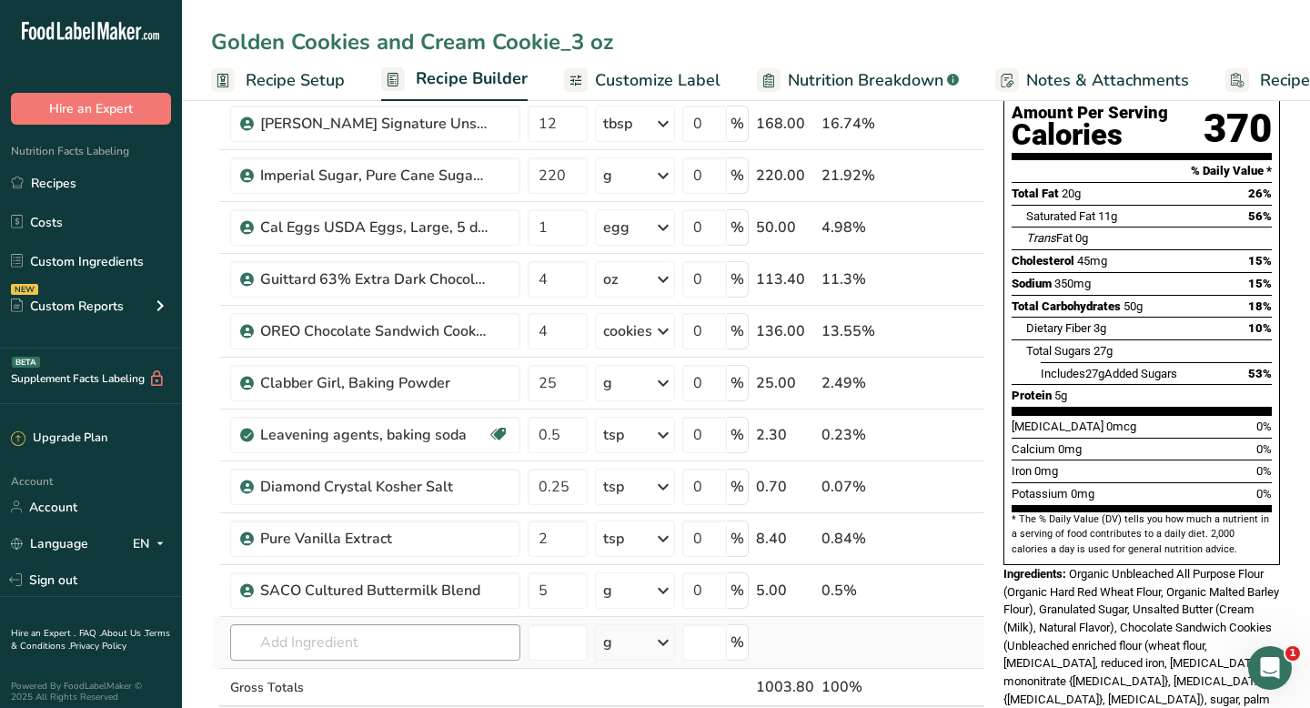
type input "Golden Cookies and Cream Cookie_3 oz"
click at [358, 639] on input "text" at bounding box center [375, 642] width 290 height 36
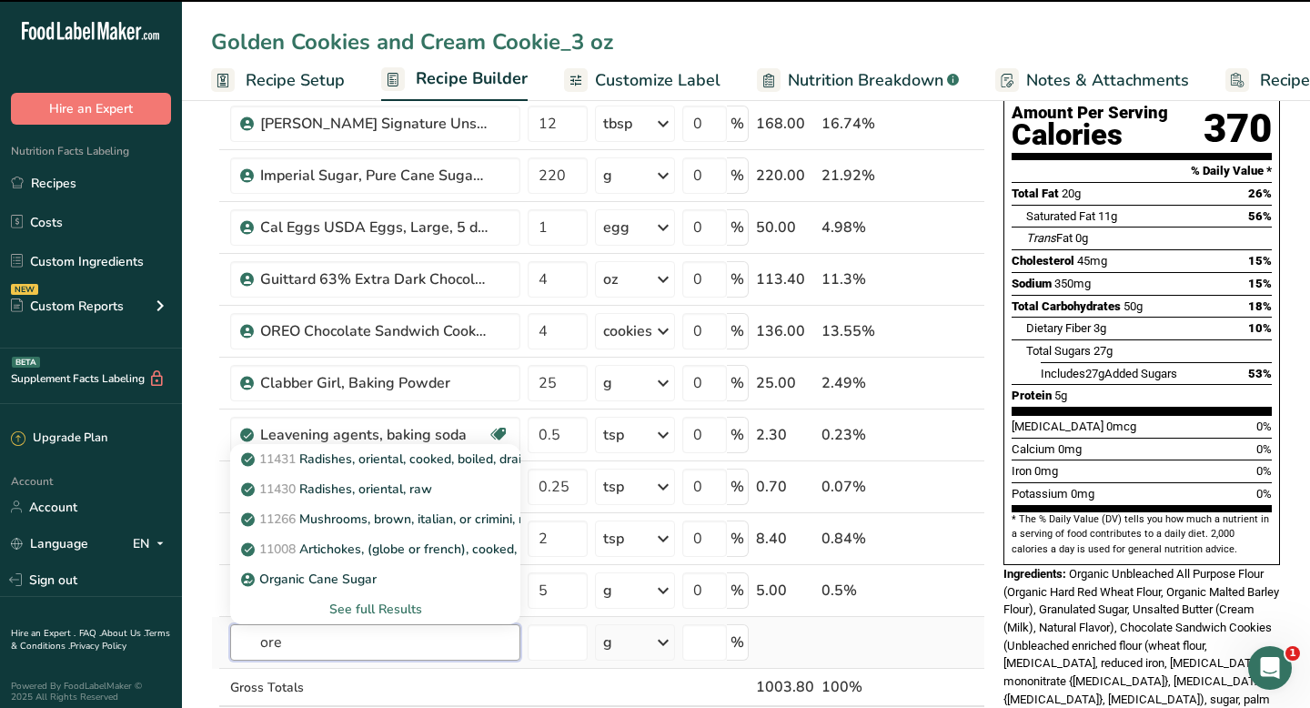
type input "oreo"
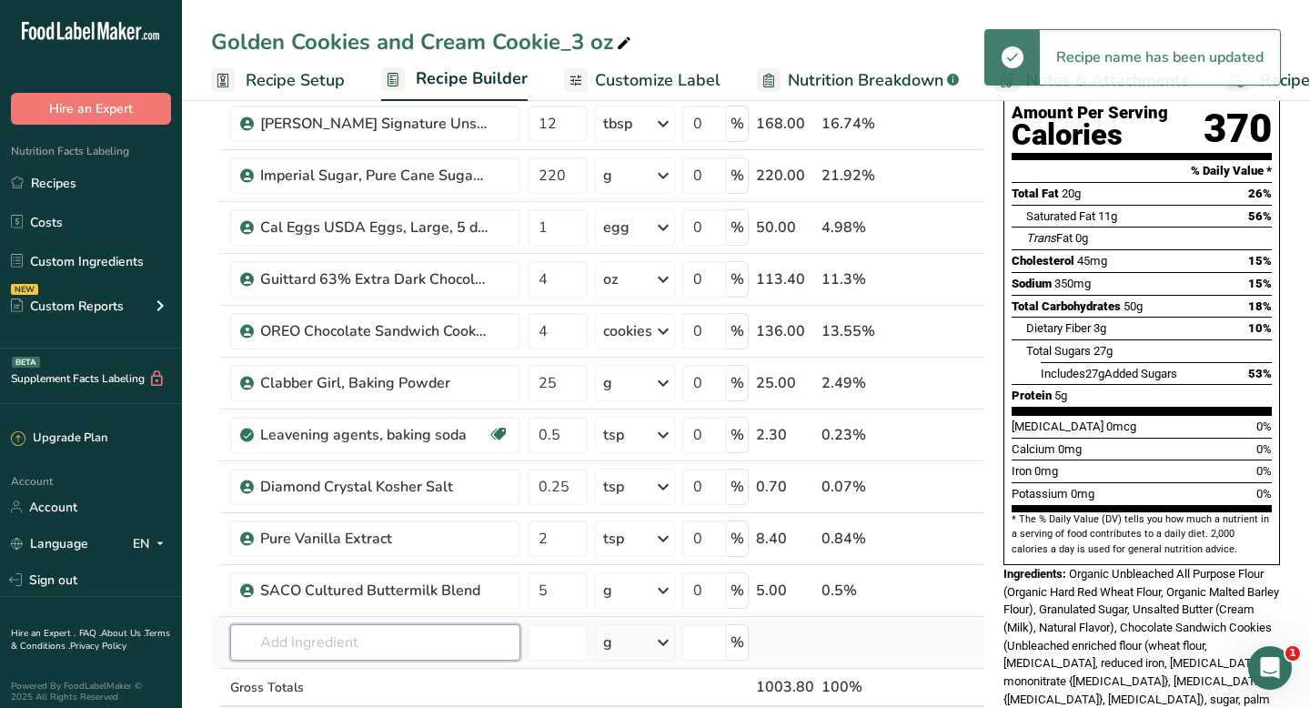
click at [359, 635] on input "text" at bounding box center [375, 642] width 290 height 36
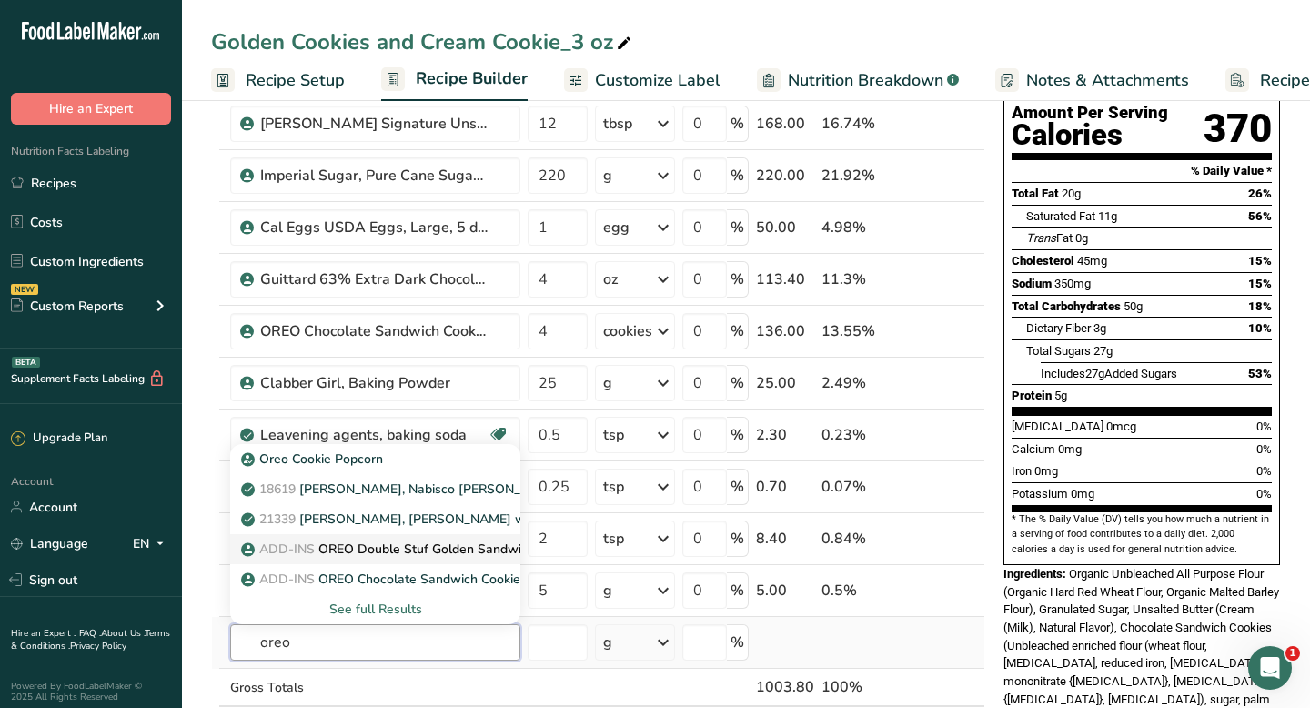
type input "oreo"
click at [418, 548] on p "ADD-INS OREO Double Stuf Golden Sandwich Cookies" at bounding box center [414, 548] width 339 height 19
type input "OREO Double Stuf Golden Sandwich Cookies"
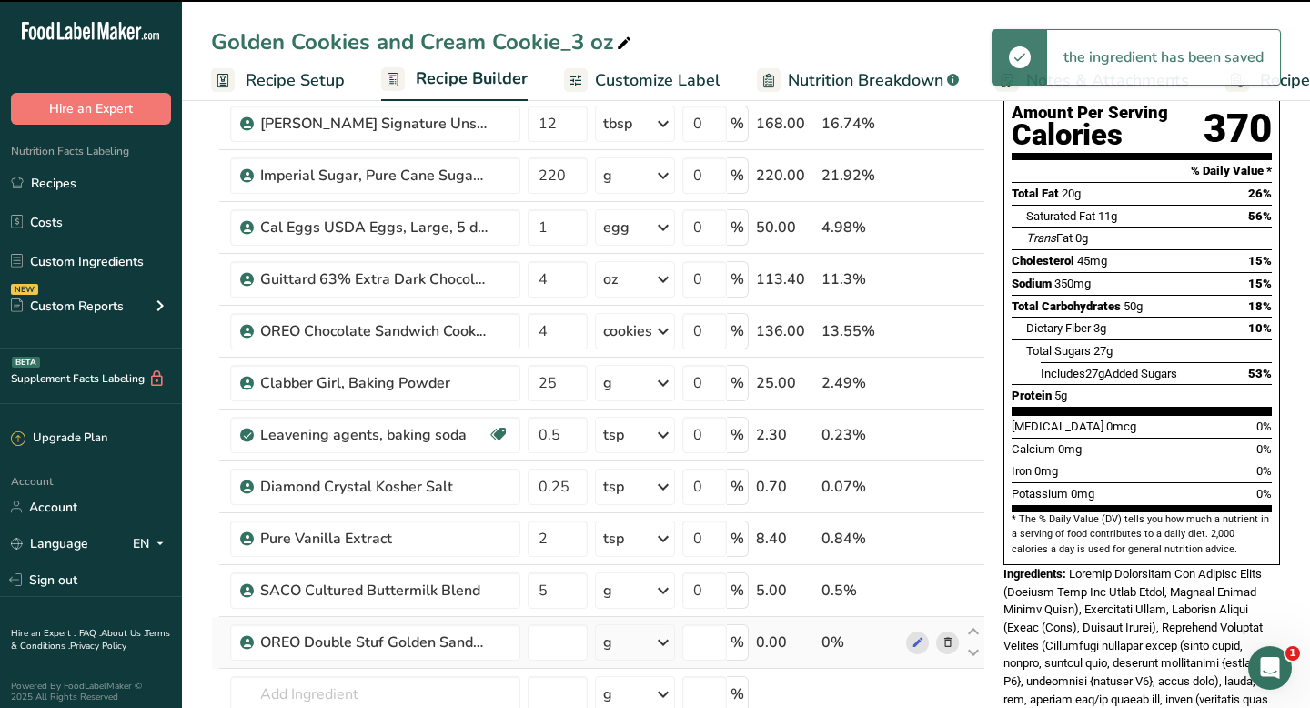
type input "0"
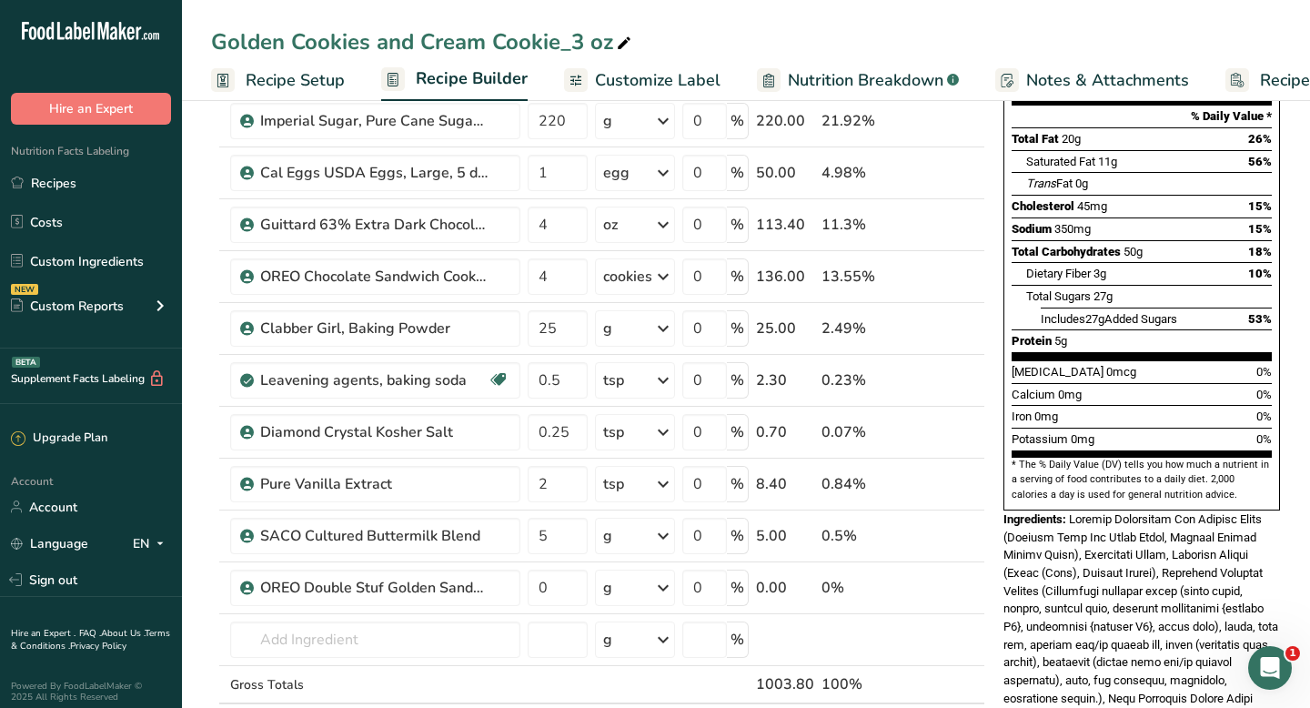
scroll to position [255, 0]
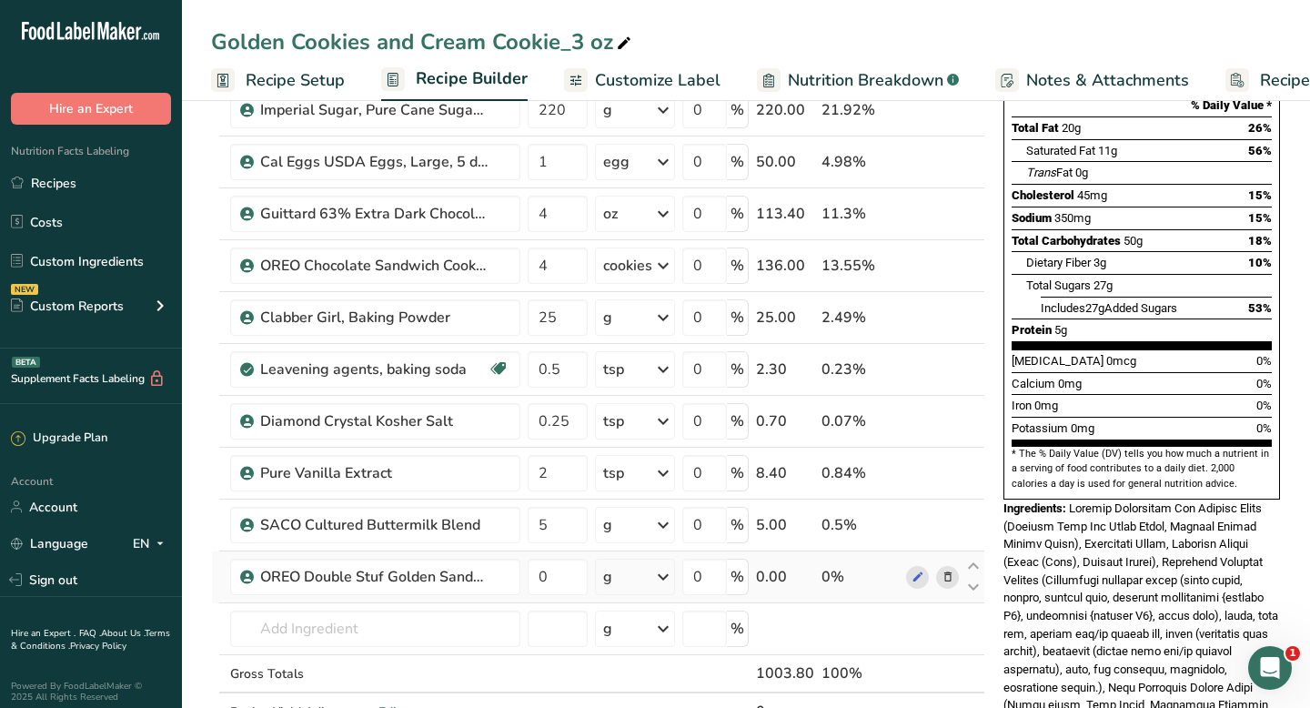
click at [629, 576] on div "g" at bounding box center [635, 576] width 80 height 36
click at [642, 639] on div "2 cookies" at bounding box center [682, 638] width 153 height 26
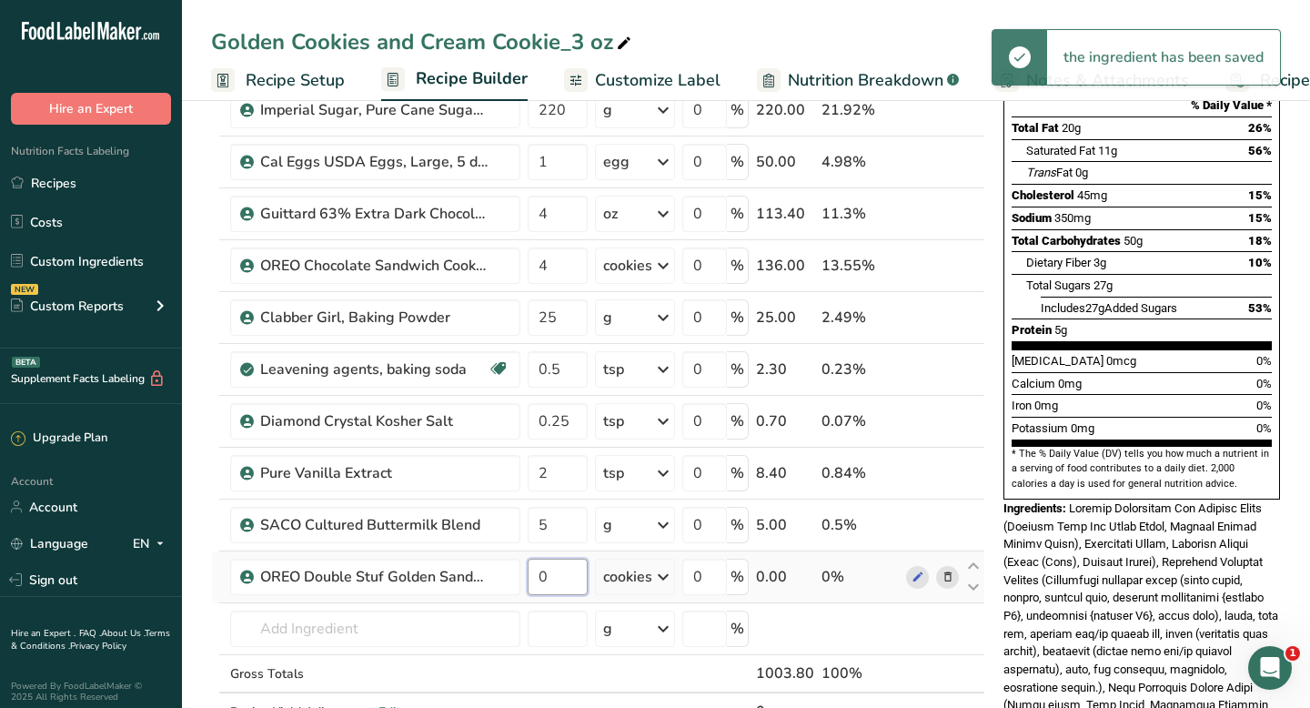
drag, startPoint x: 544, startPoint y: 575, endPoint x: 535, endPoint y: 574, distance: 9.1
click at [535, 574] on input "0" at bounding box center [558, 576] width 60 height 36
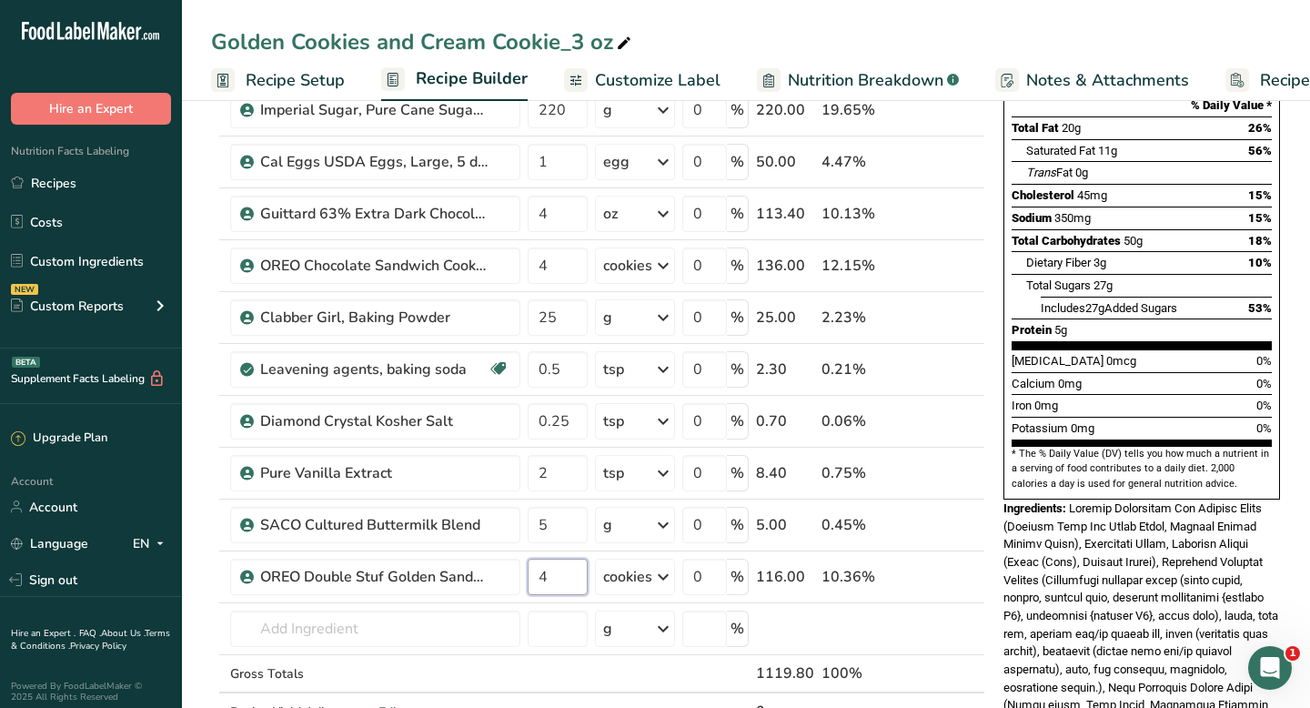
type input "4"
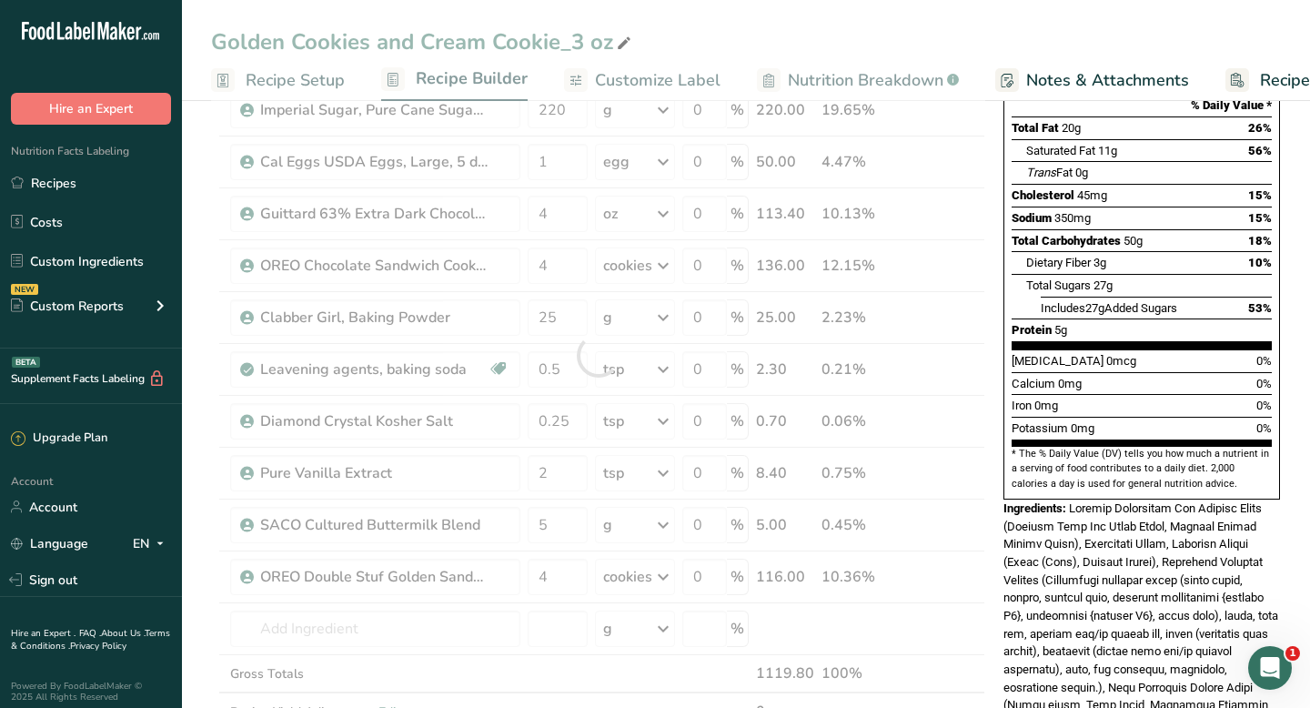
click at [190, 520] on section "Add Ingredients Manage Recipe Delete Recipe Duplicate Recipe Scale Recipe Save …" at bounding box center [746, 626] width 1128 height 1572
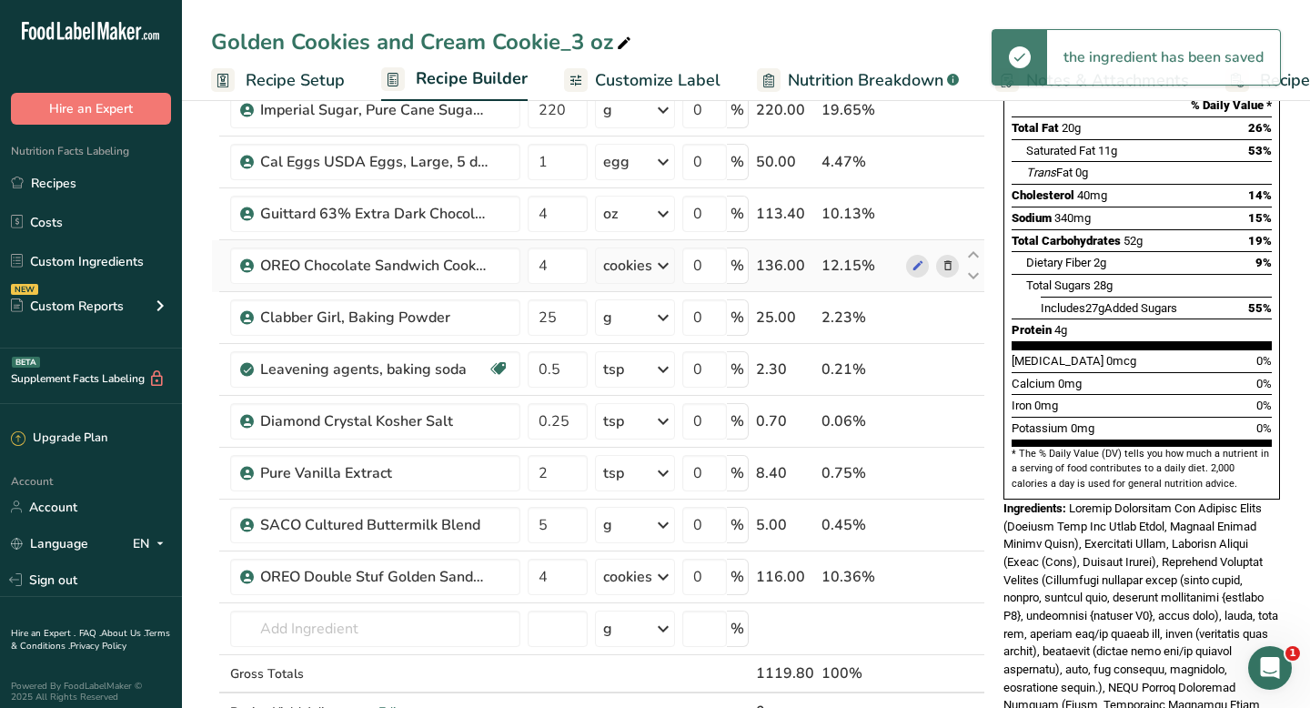
click at [941, 269] on icon at bounding box center [947, 266] width 13 height 19
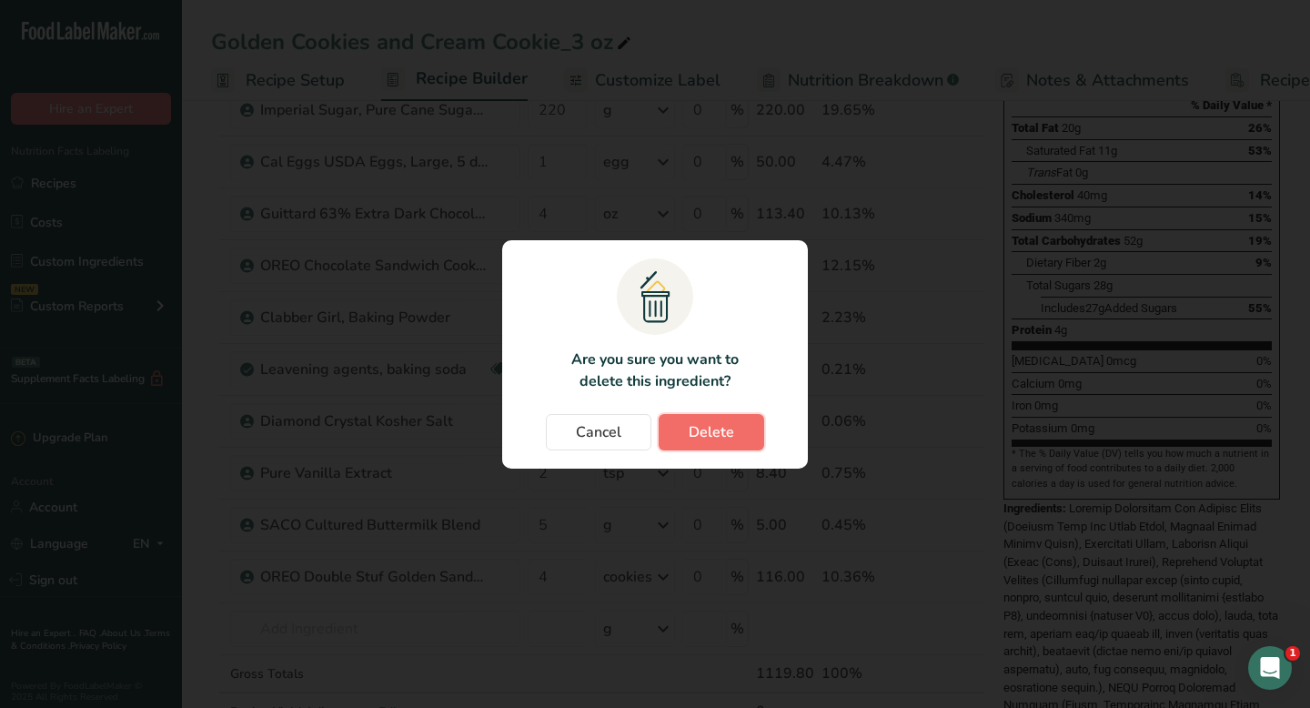
click at [686, 438] on button "Delete" at bounding box center [712, 432] width 106 height 36
type input "25"
type input "0.5"
type input "0.25"
type input "2"
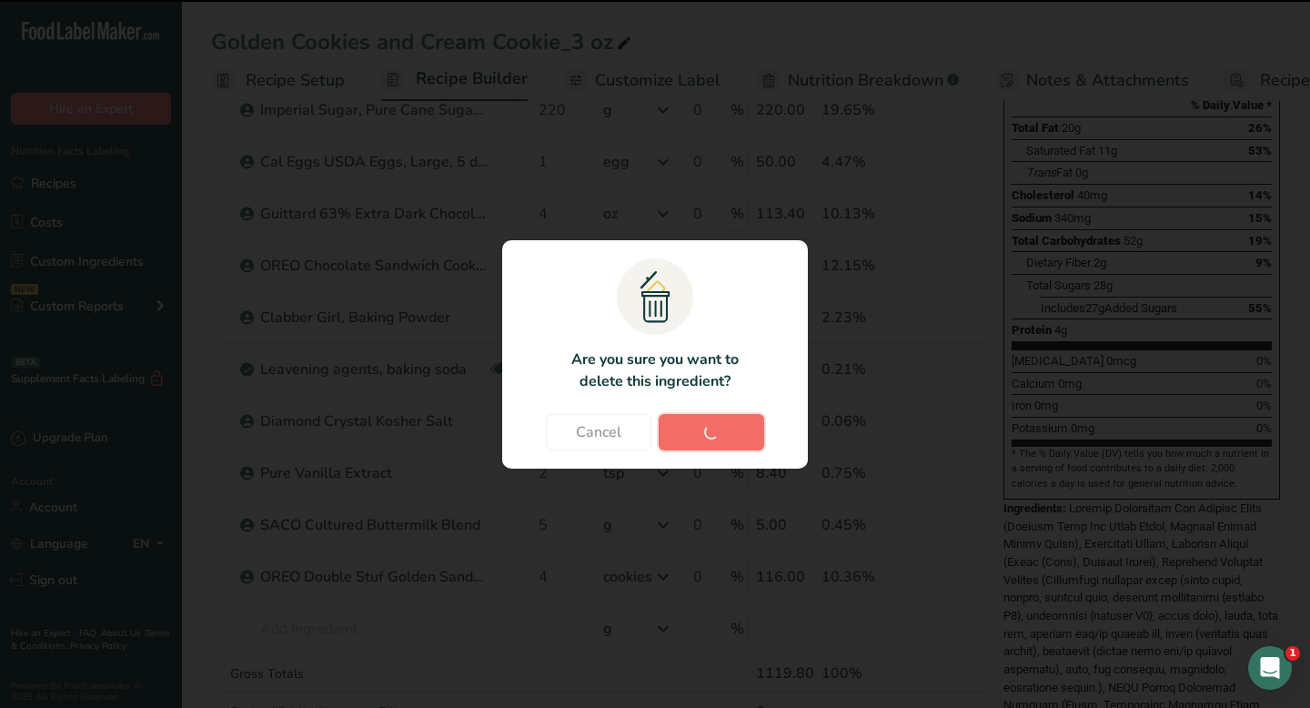
type input "5"
type input "4"
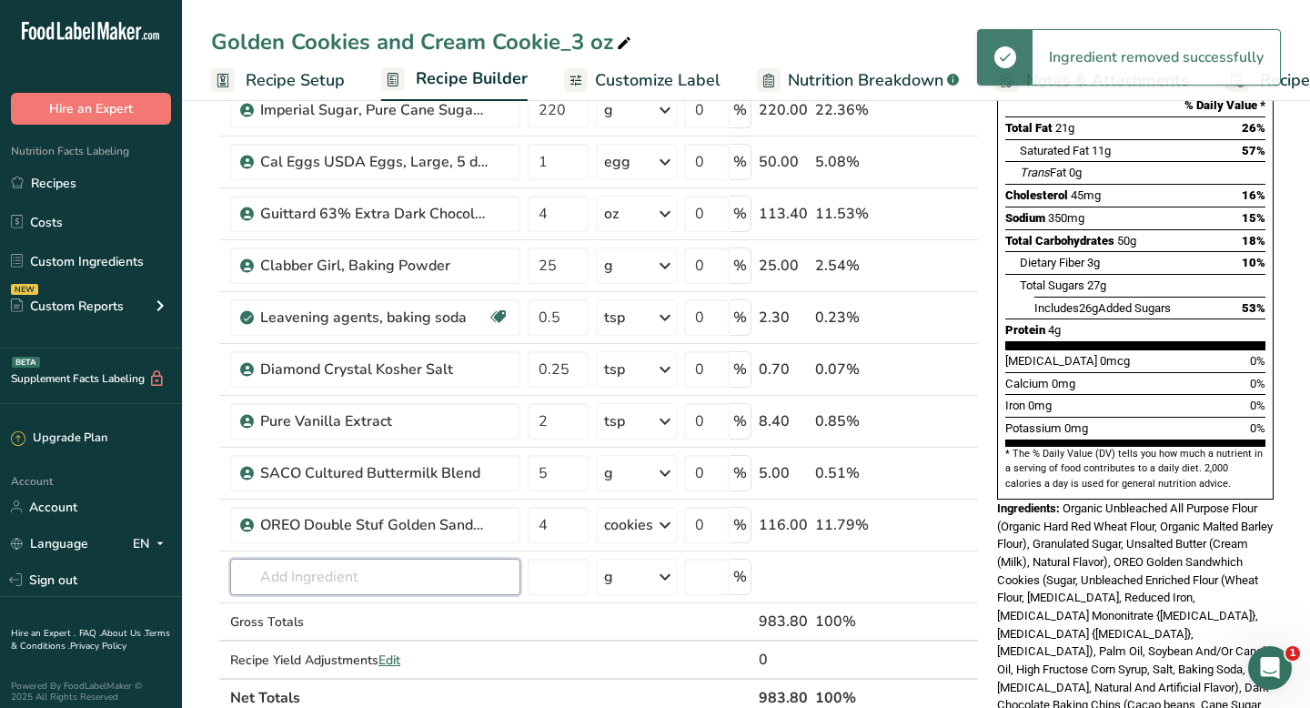
click at [363, 582] on input "text" at bounding box center [375, 576] width 290 height 36
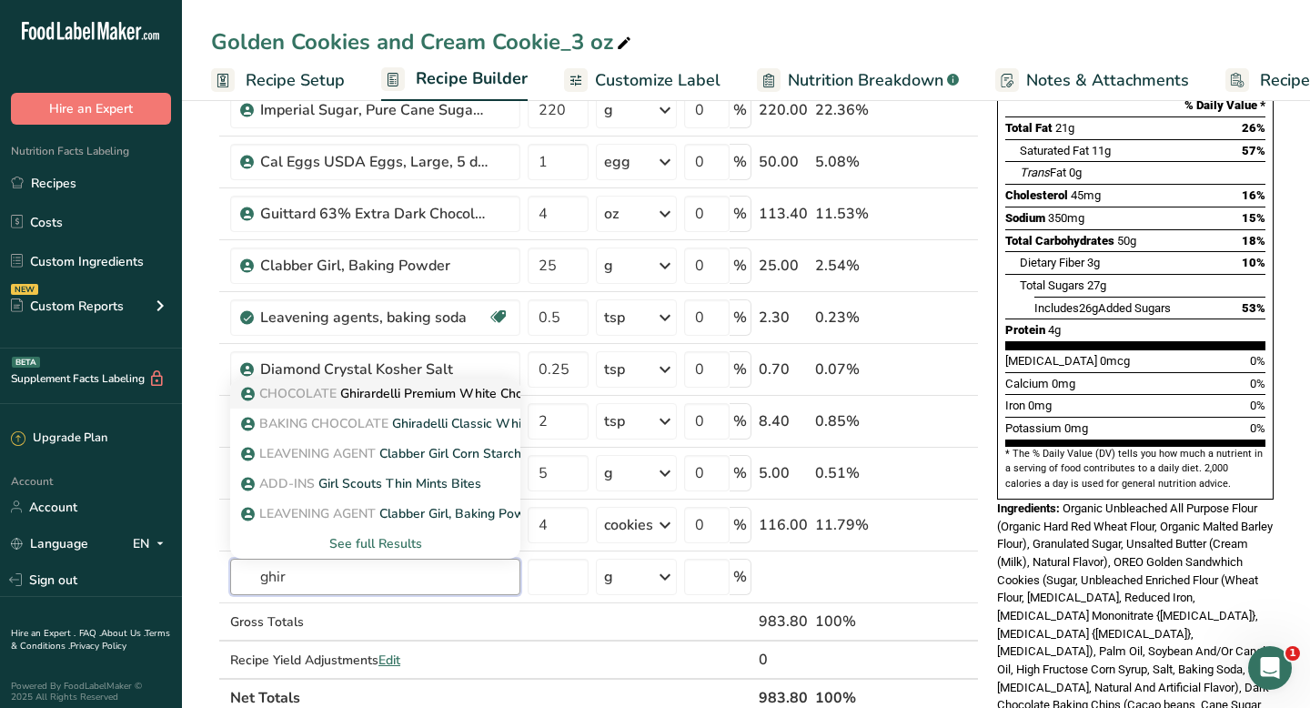
type input "ghir"
click at [423, 399] on p "CHOCOLATE Ghirardelli Premium White Chocolate Baking Bar" at bounding box center [436, 393] width 383 height 19
type input "Ghirardelli Premium White Chocolate Baking Bar"
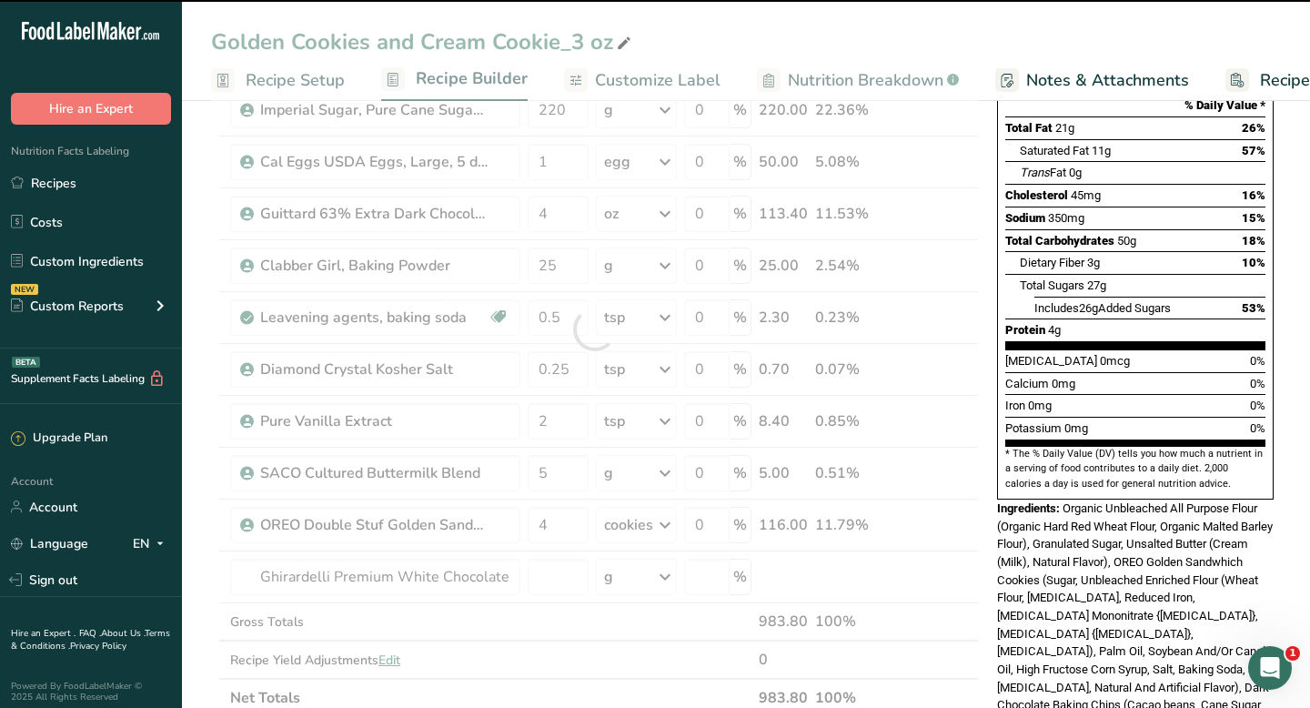
type input "0"
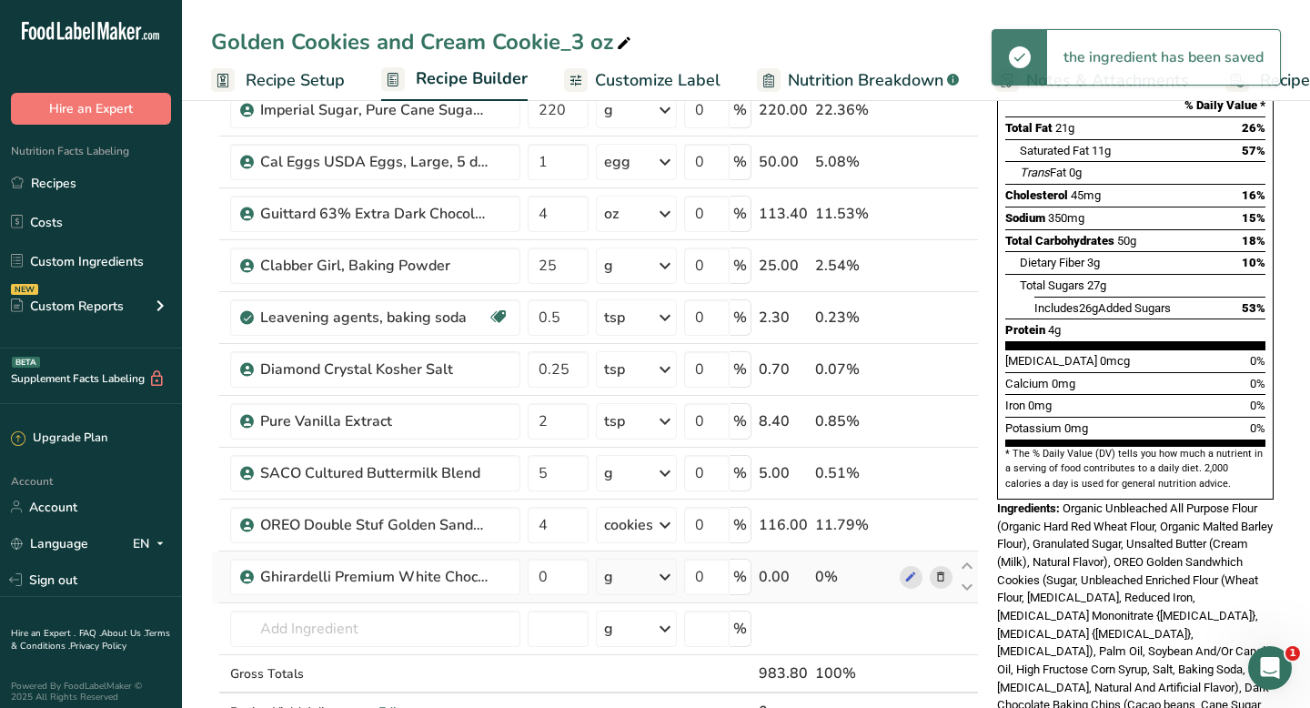
click at [634, 577] on div "g" at bounding box center [636, 576] width 81 height 36
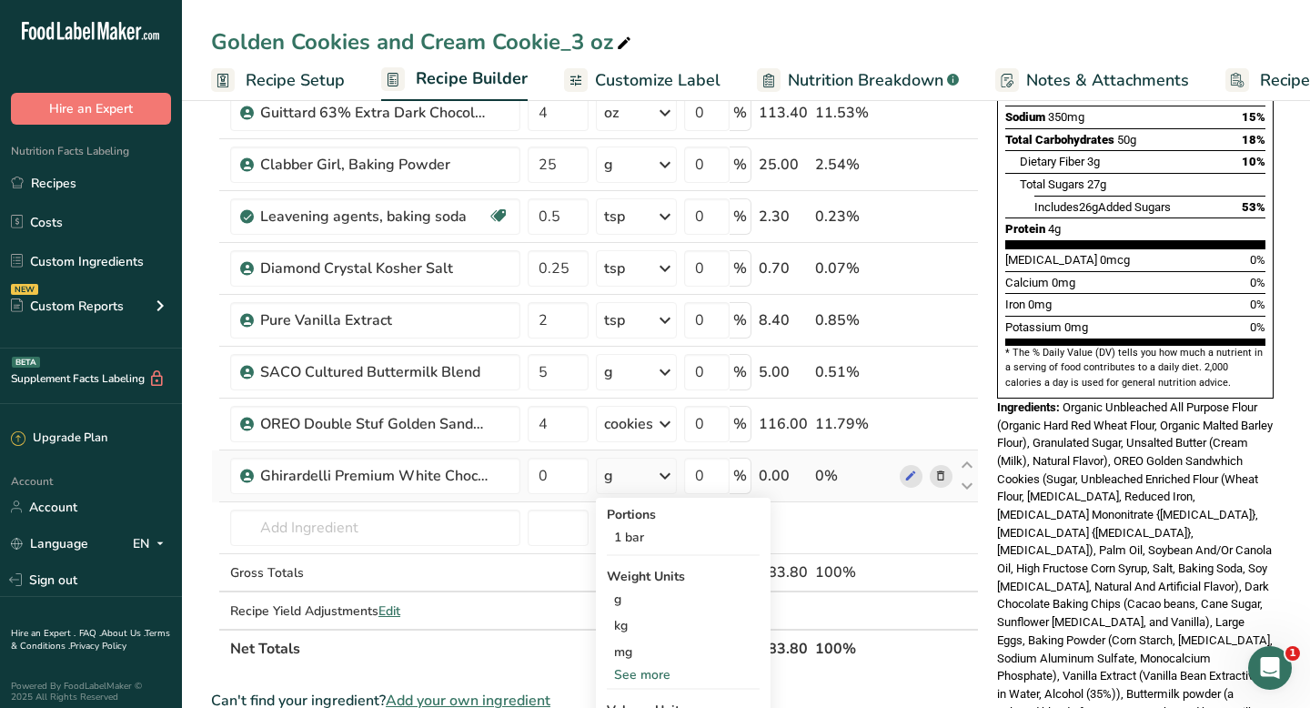
scroll to position [367, 0]
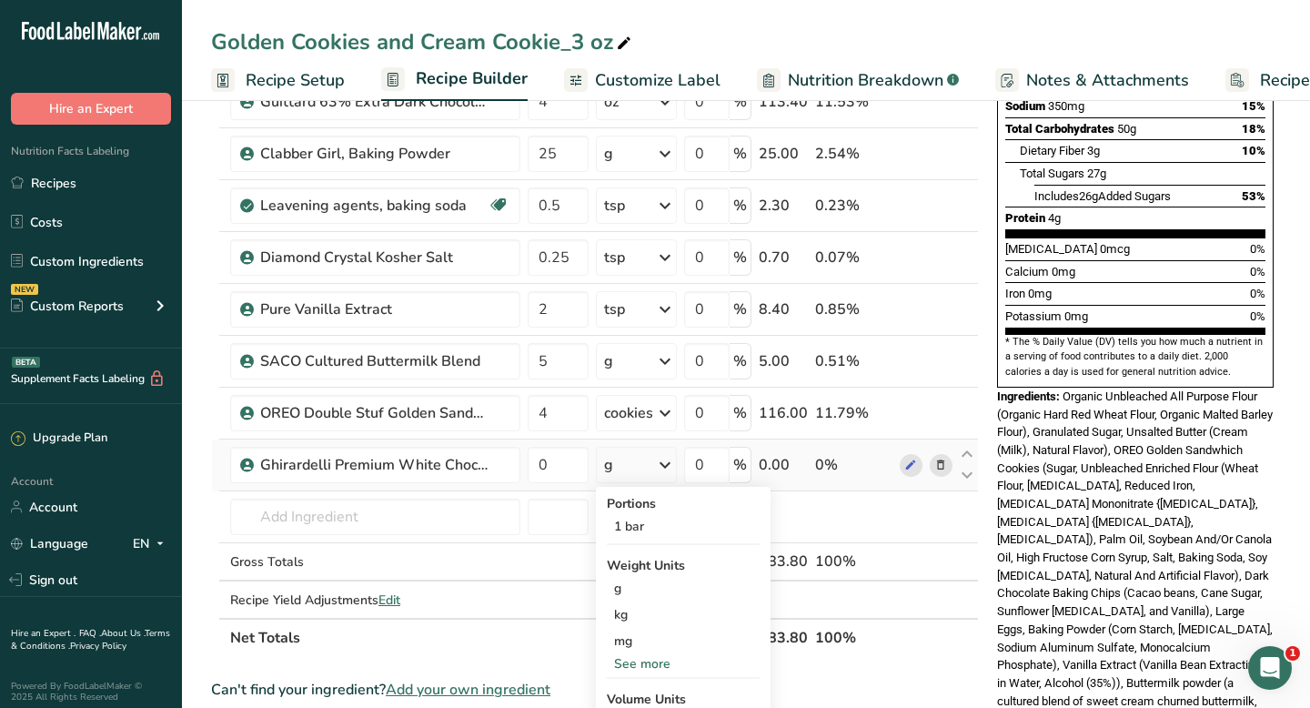
click at [631, 664] on div "See more" at bounding box center [683, 663] width 153 height 19
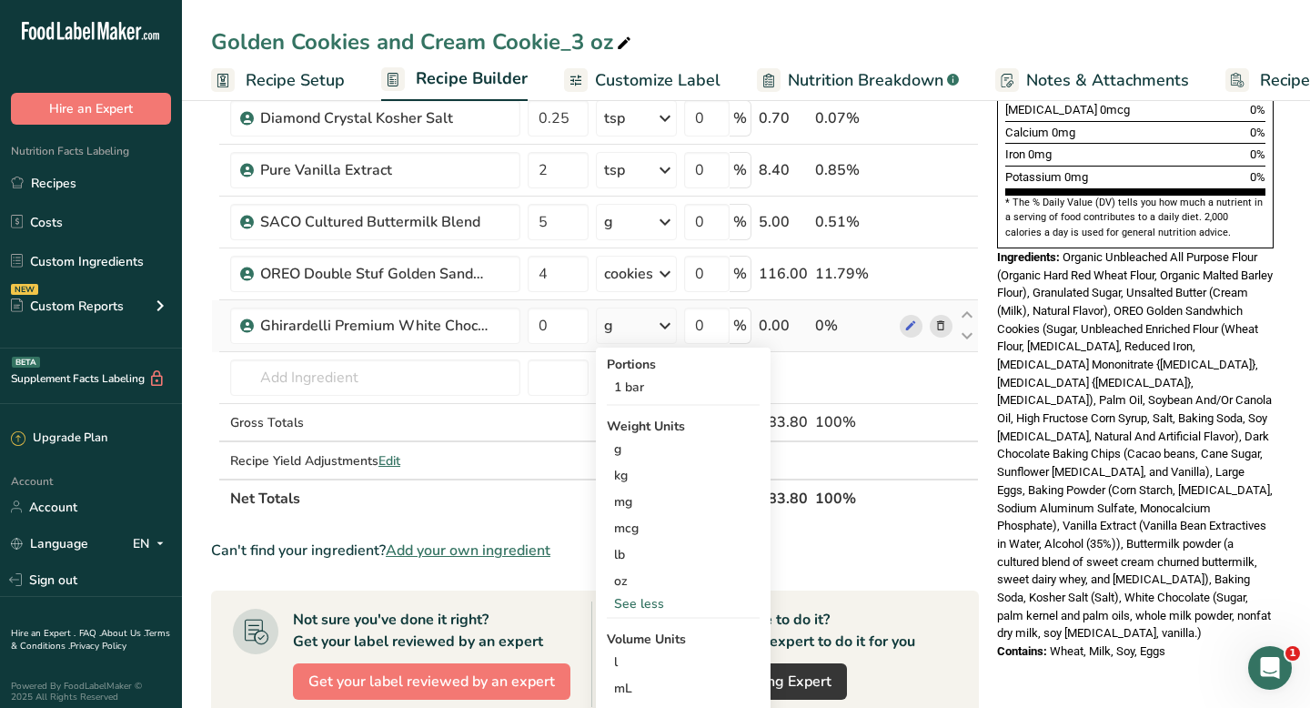
scroll to position [509, 0]
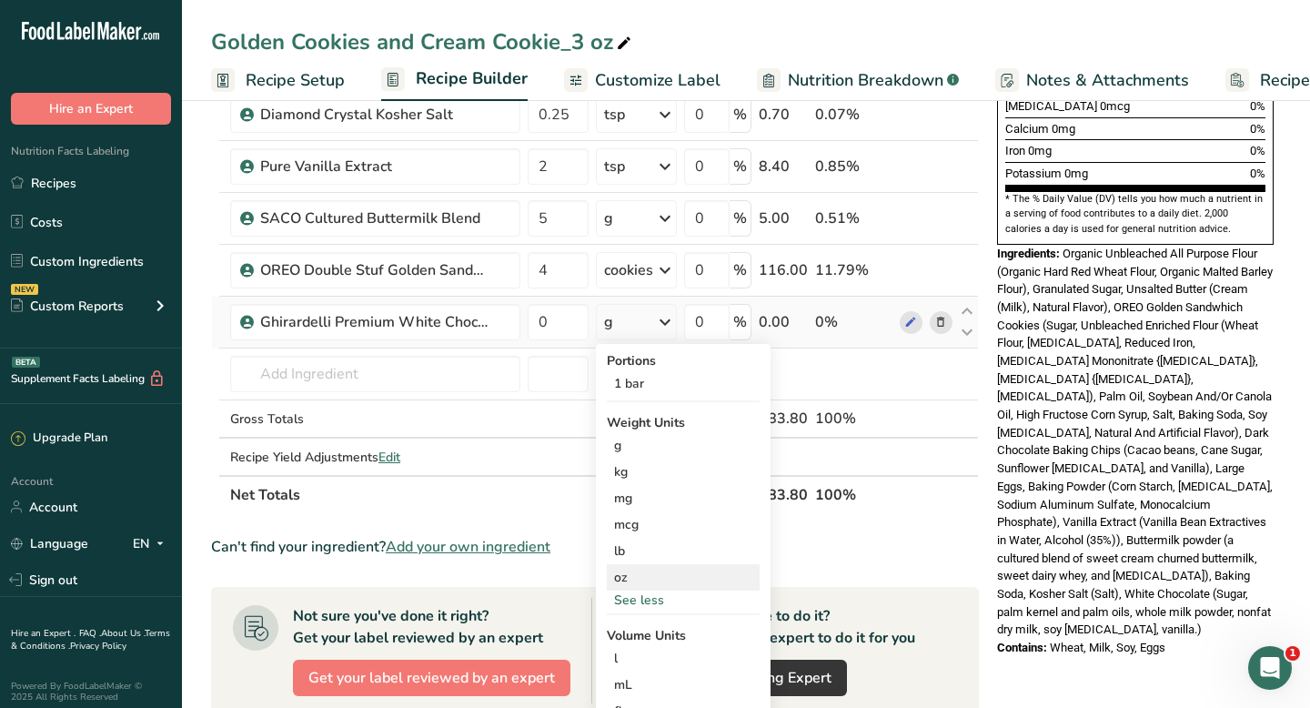
click at [636, 579] on div "oz" at bounding box center [683, 577] width 153 height 26
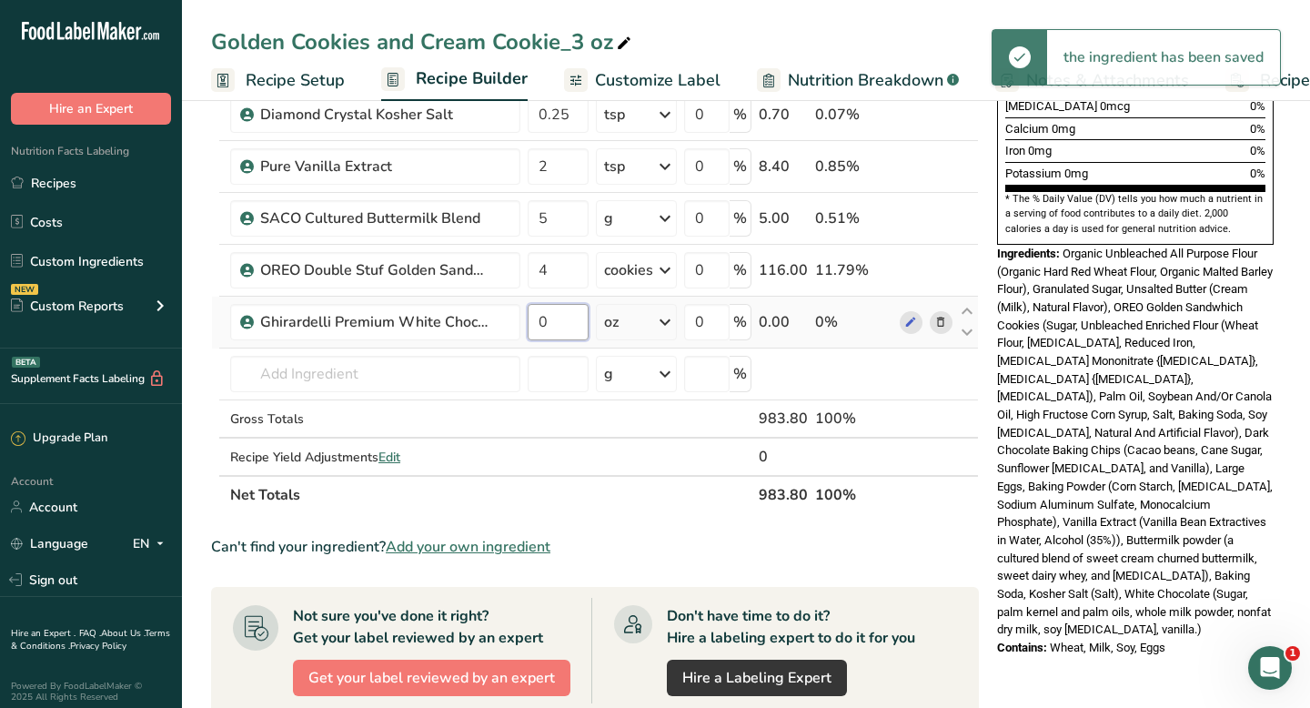
click at [552, 322] on input "0" at bounding box center [558, 322] width 61 height 36
click at [551, 322] on input "0" at bounding box center [558, 322] width 61 height 36
drag, startPoint x: 551, startPoint y: 322, endPoint x: 541, endPoint y: 322, distance: 10.0
click at [541, 322] on input "0" at bounding box center [558, 322] width 61 height 36
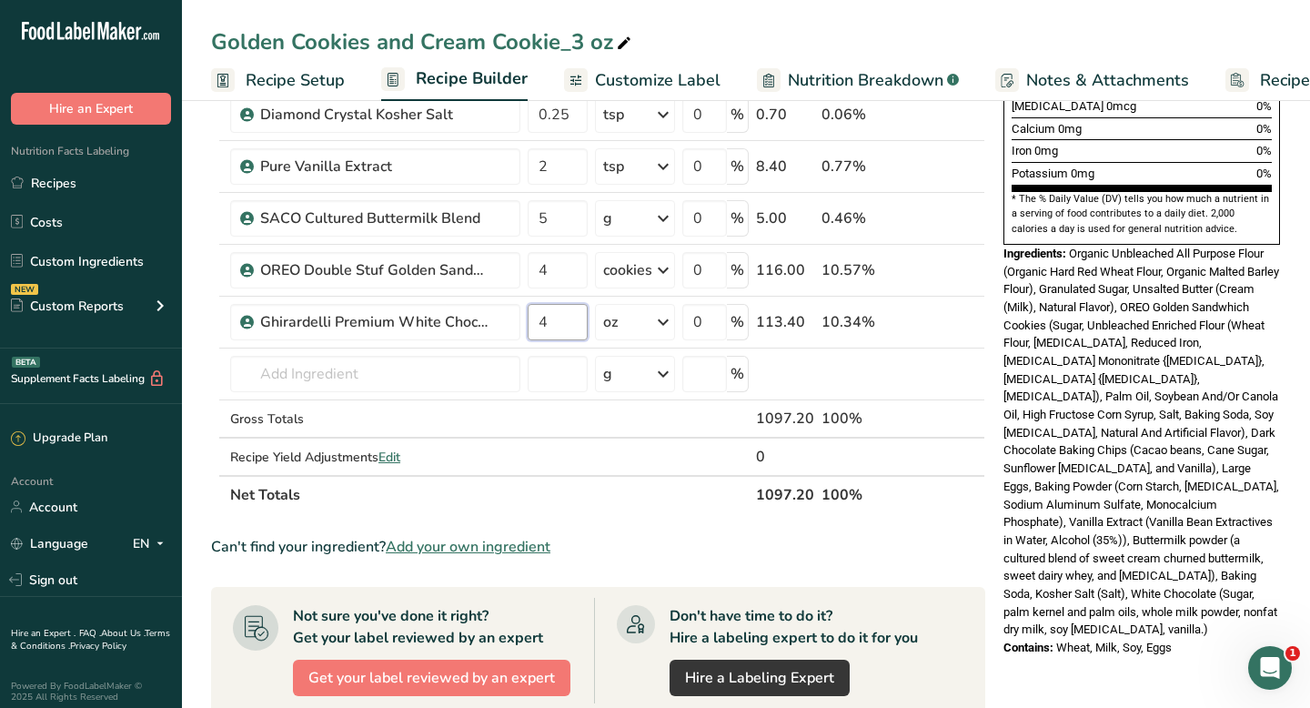
type input "4"
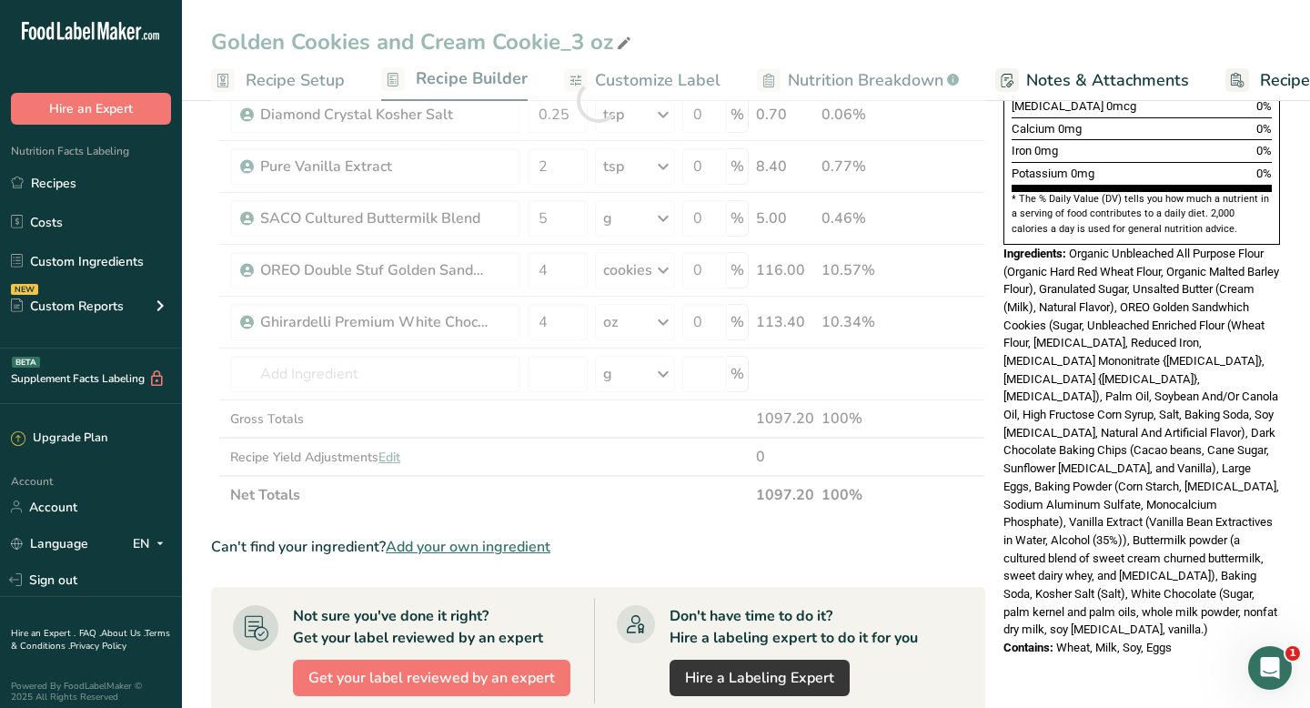
click at [188, 324] on section "Add Ingredients Manage Recipe Delete Recipe Duplicate Recipe Scale Recipe Save …" at bounding box center [746, 371] width 1128 height 1572
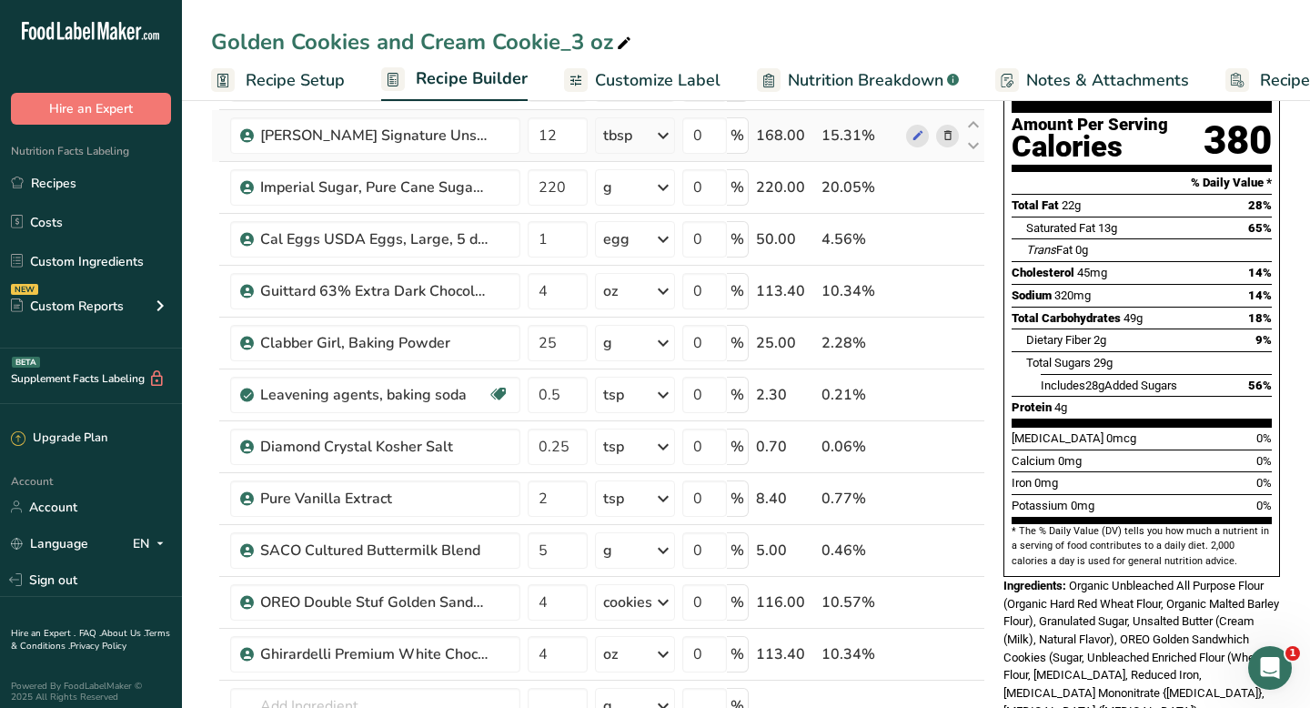
scroll to position [0, 0]
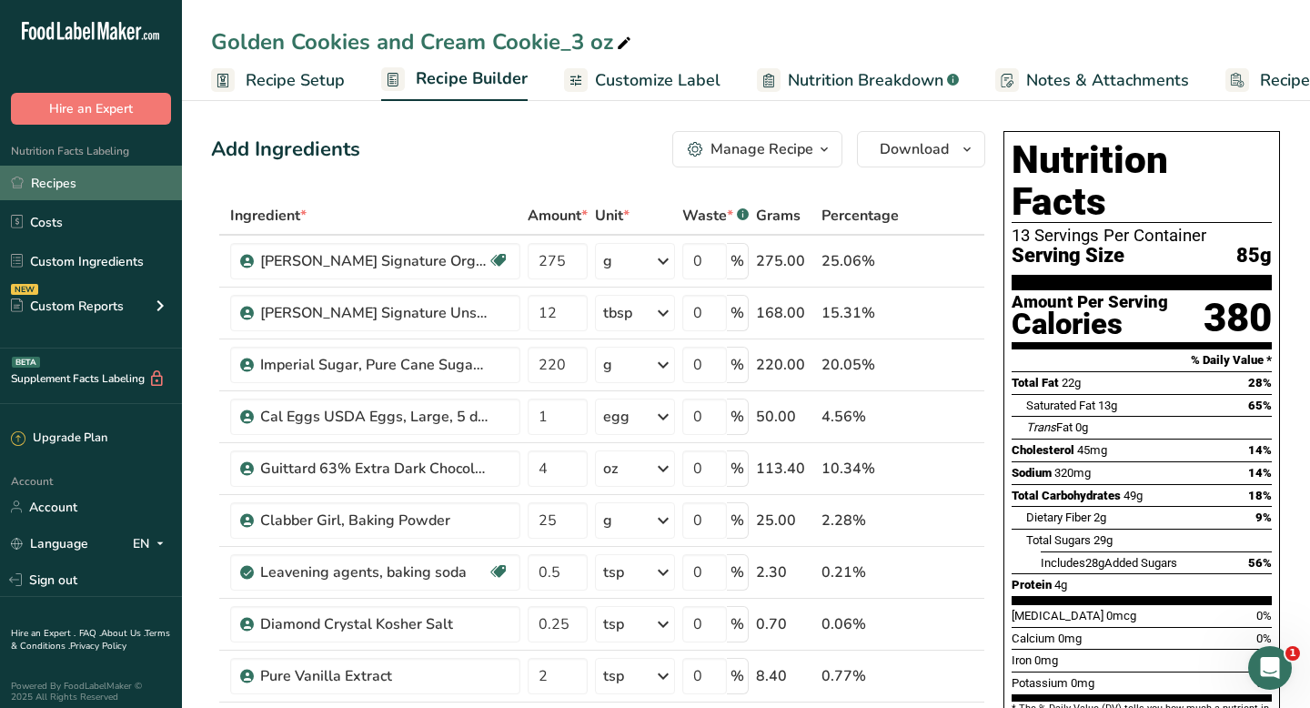
click at [106, 173] on link "Recipes" at bounding box center [91, 183] width 182 height 35
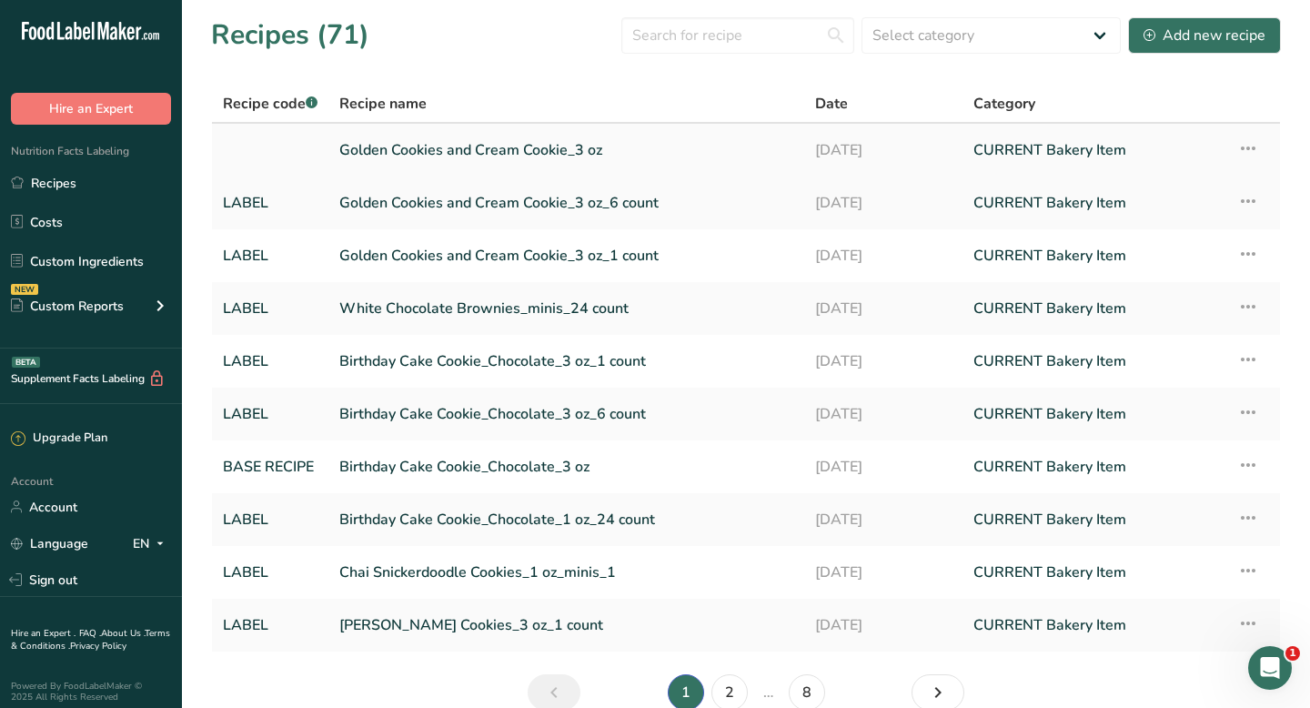
click at [1257, 146] on icon at bounding box center [1248, 148] width 22 height 33
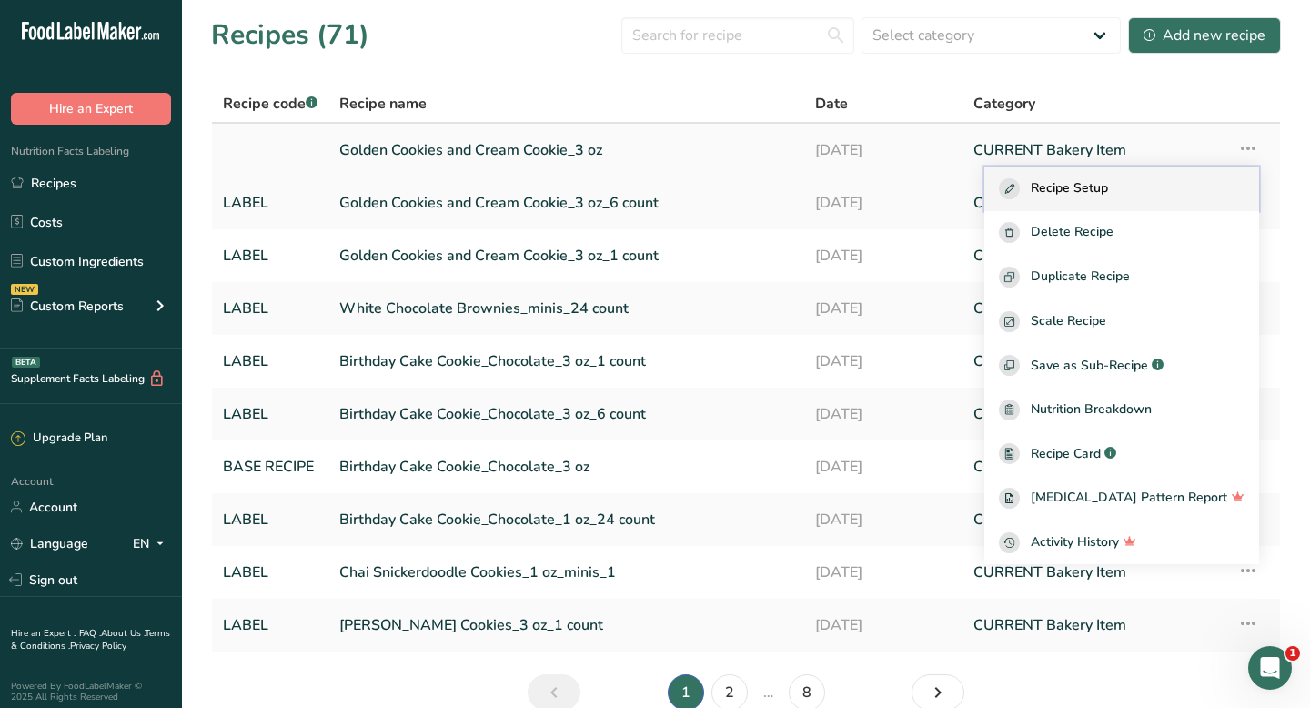
click at [1152, 180] on div "Recipe Setup" at bounding box center [1122, 188] width 246 height 21
select select "5"
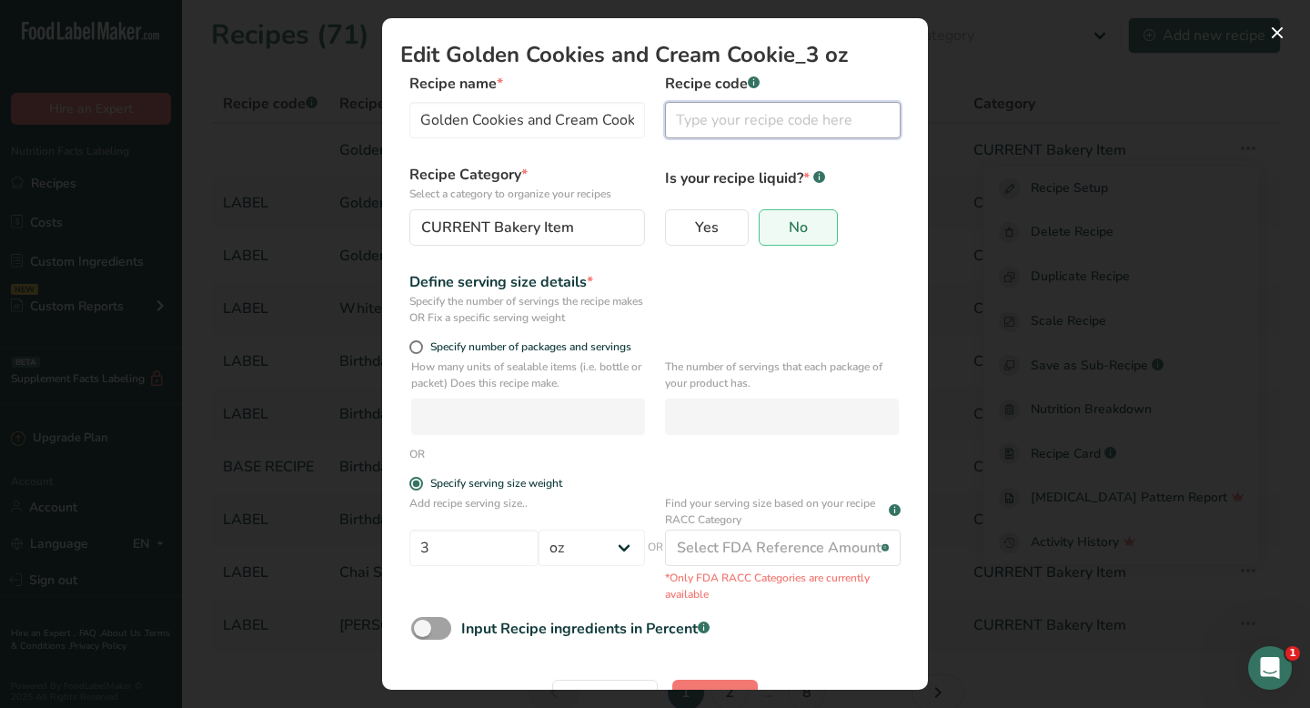
click at [851, 120] on input "Edit Recipe Modal" at bounding box center [783, 120] width 236 height 36
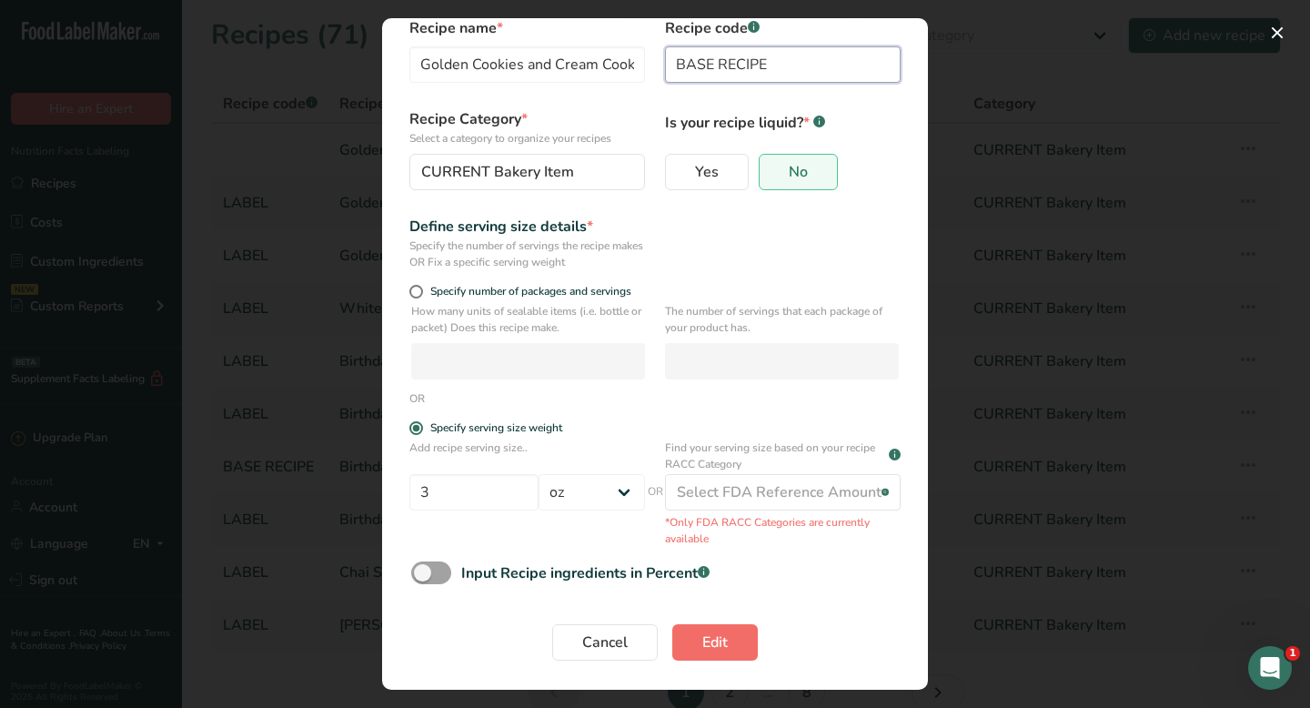
type input "BASE RECIPE"
click at [726, 655] on button "Edit" at bounding box center [715, 642] width 86 height 36
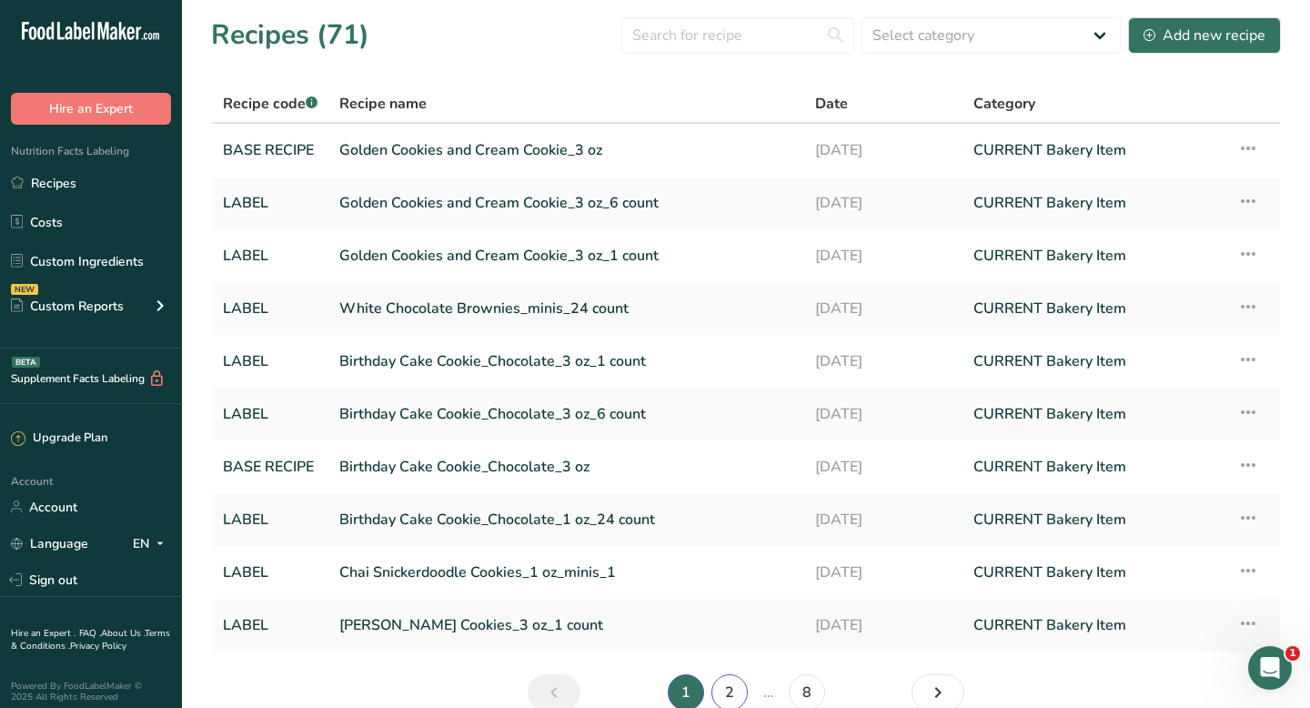
click at [723, 693] on link "2" at bounding box center [729, 692] width 36 height 36
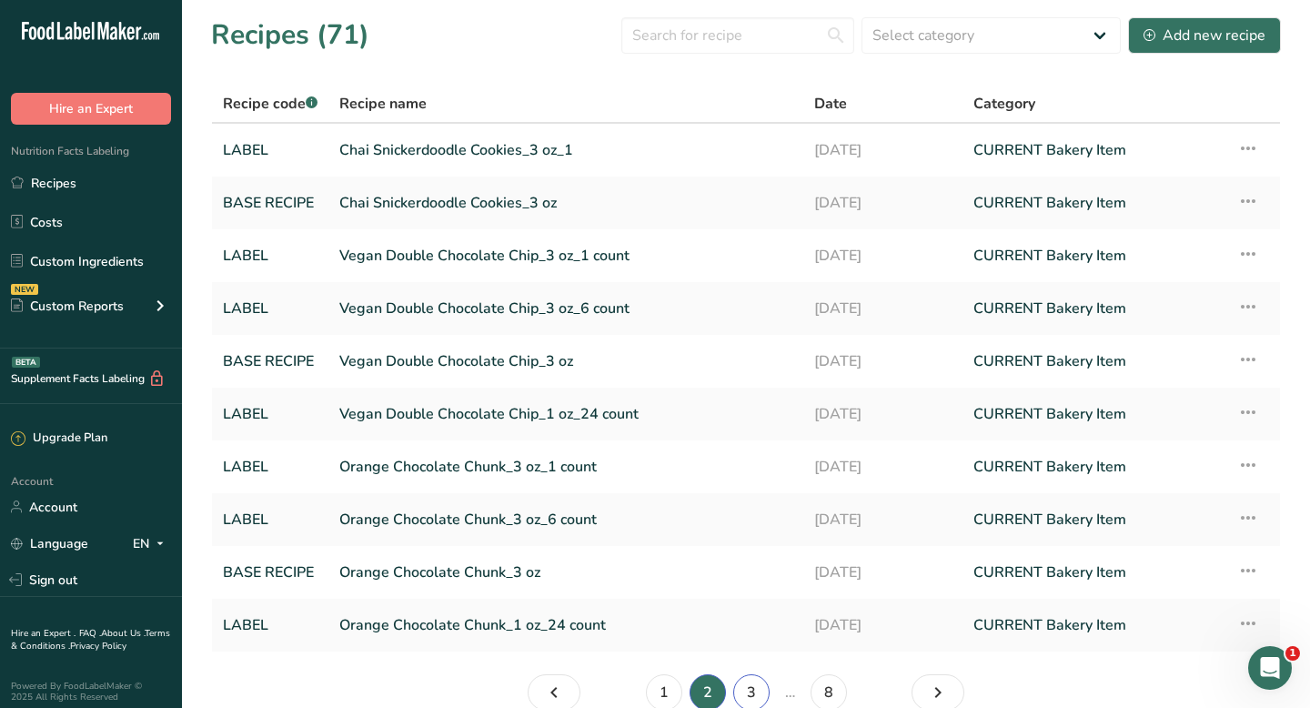
click at [748, 689] on link "3" at bounding box center [751, 692] width 36 height 36
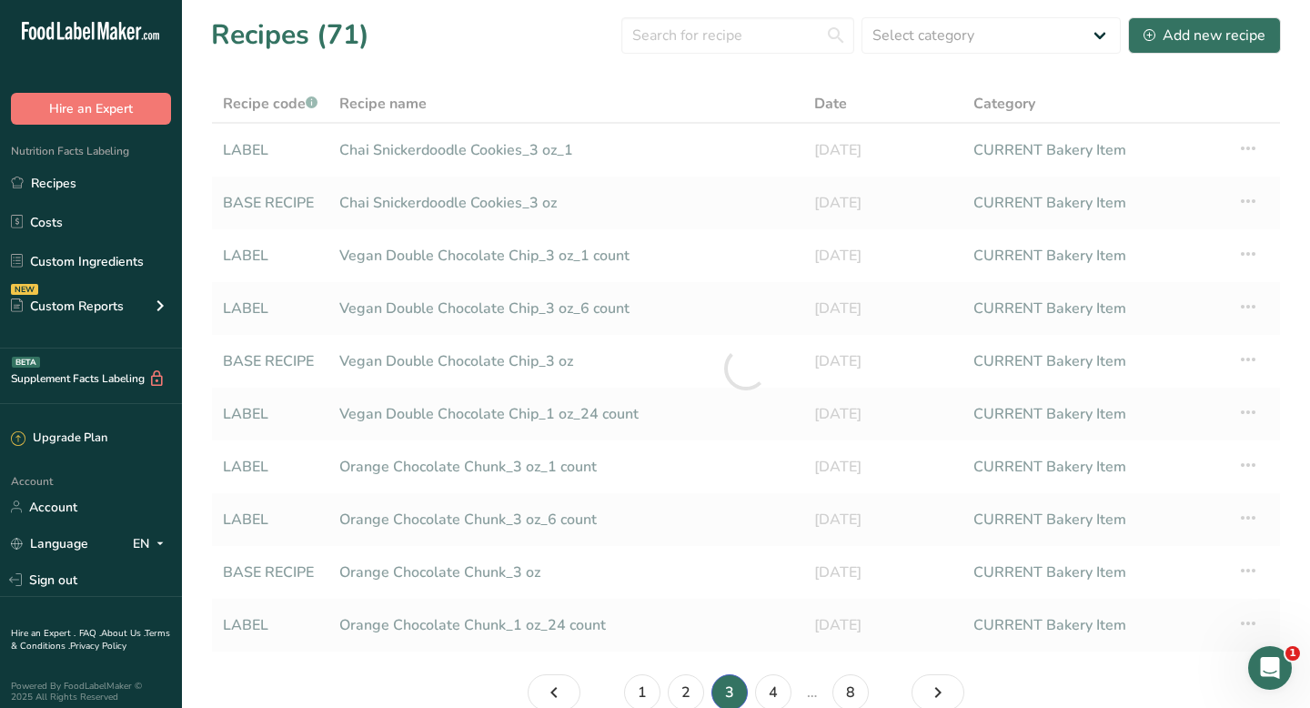
scroll to position [3, 0]
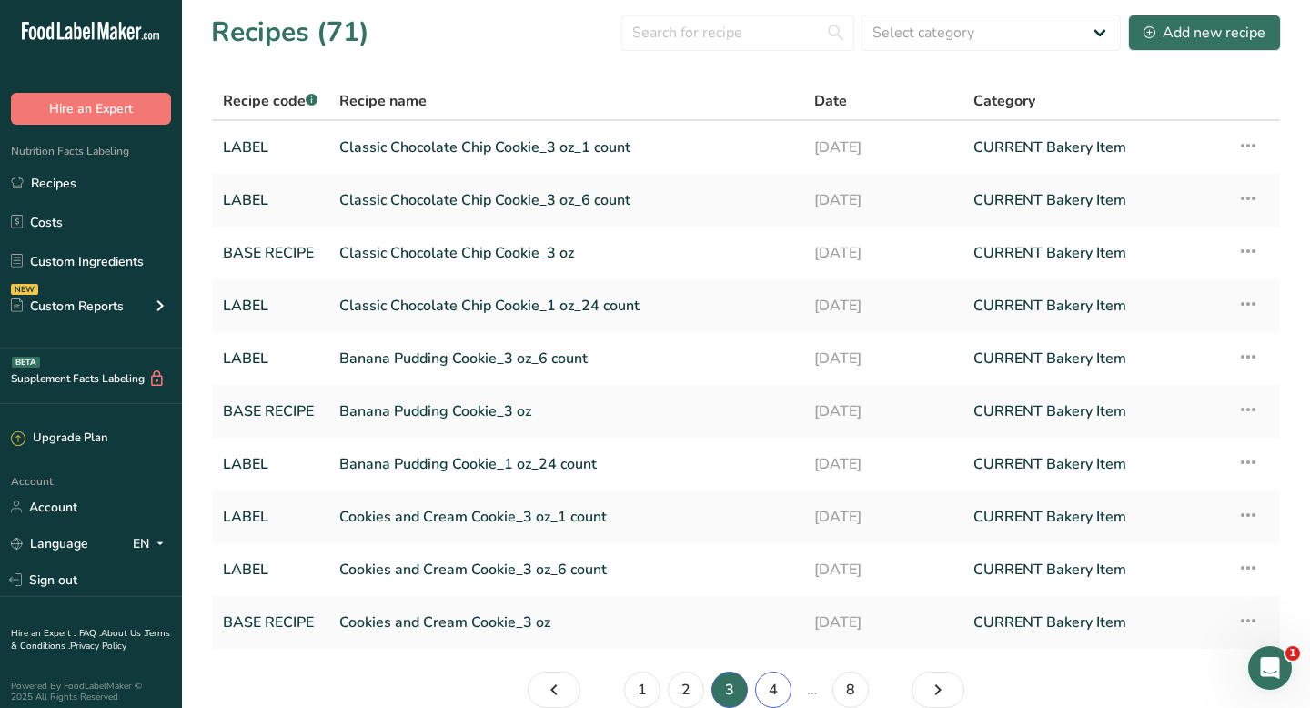
click at [772, 693] on link "4" at bounding box center [773, 689] width 36 height 36
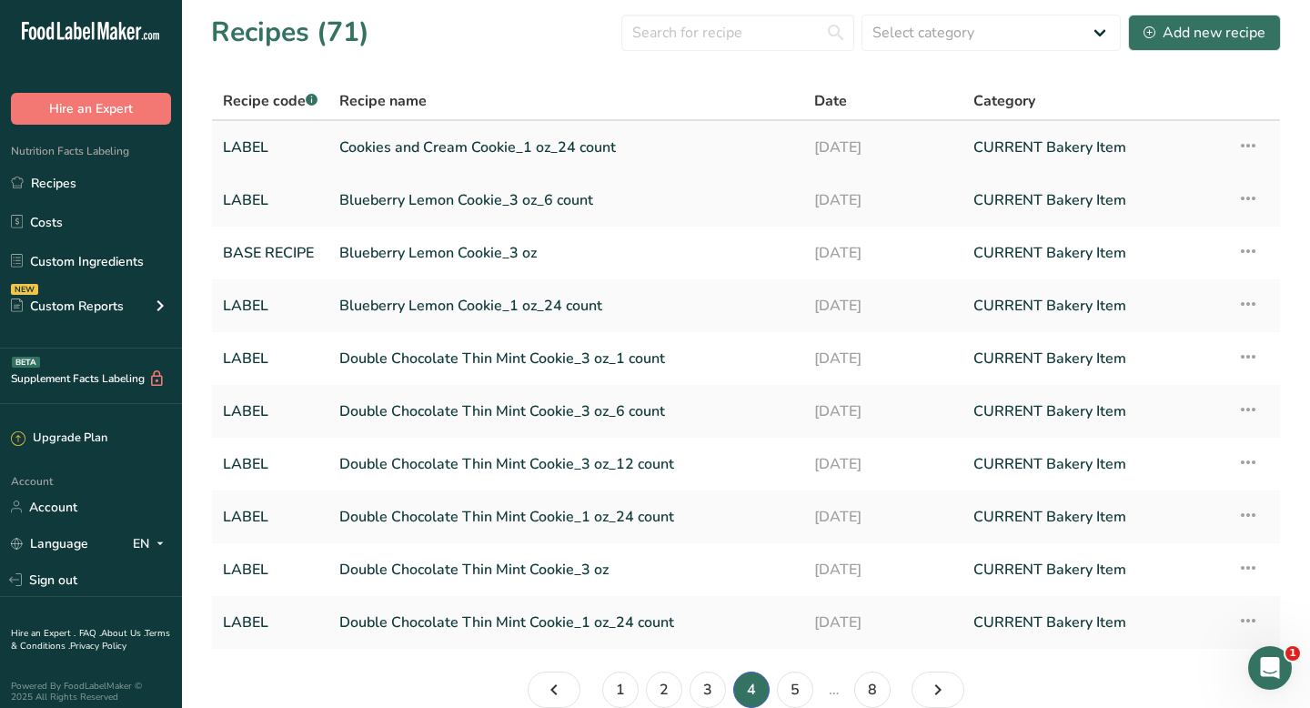
click at [528, 142] on link "Cookies and Cream Cookie_1 oz_24 count" at bounding box center [565, 147] width 453 height 38
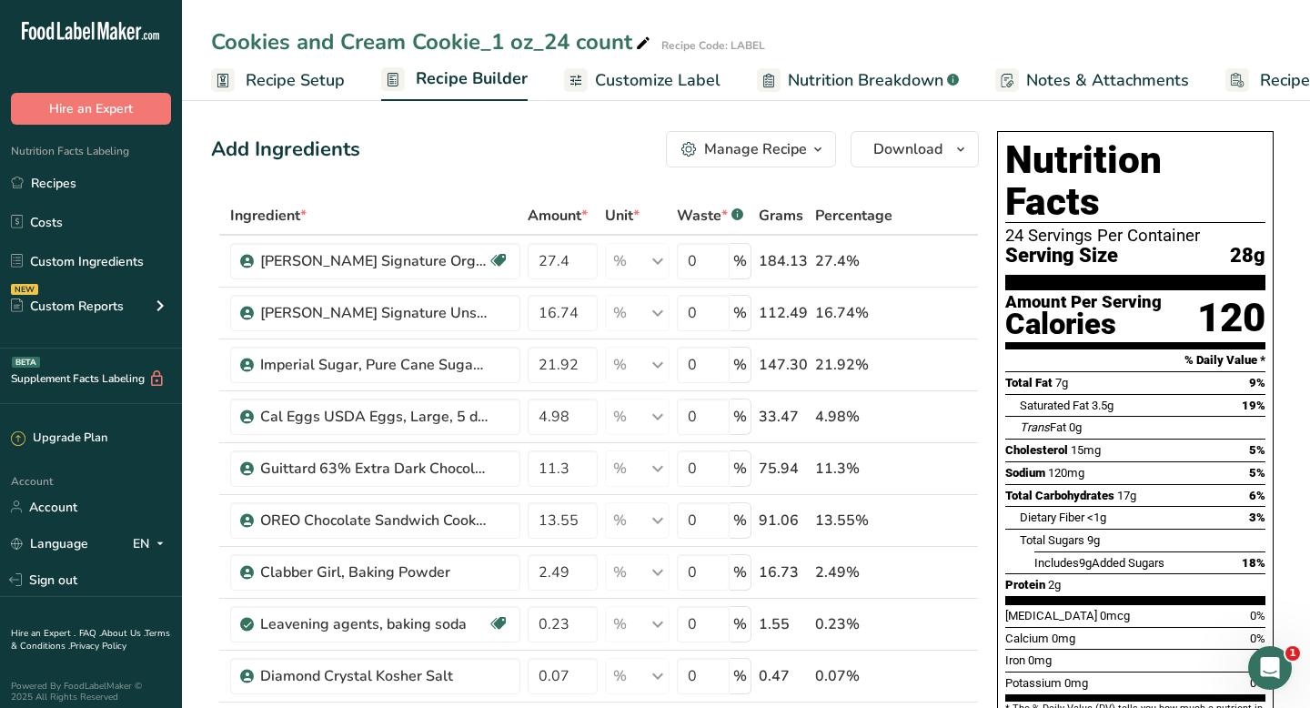
click at [771, 156] on div "Manage Recipe" at bounding box center [755, 149] width 103 height 22
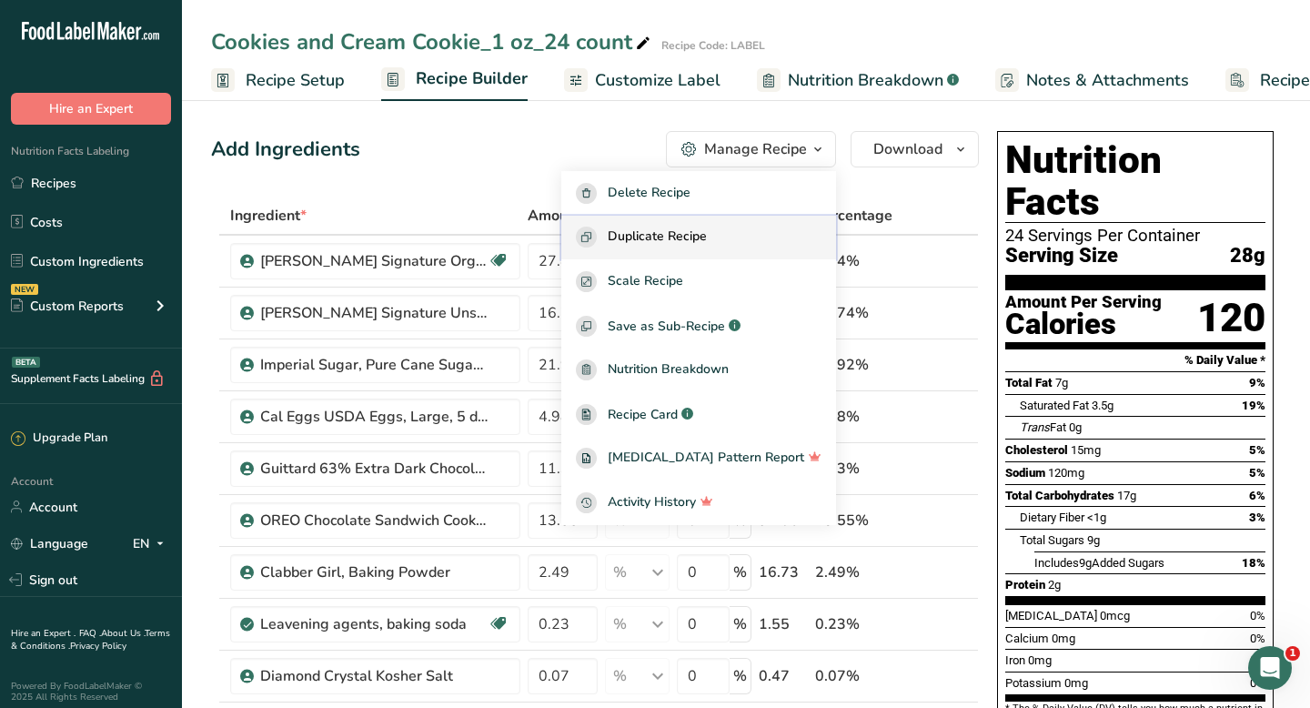
click at [705, 231] on span "Duplicate Recipe" at bounding box center [657, 236] width 99 height 21
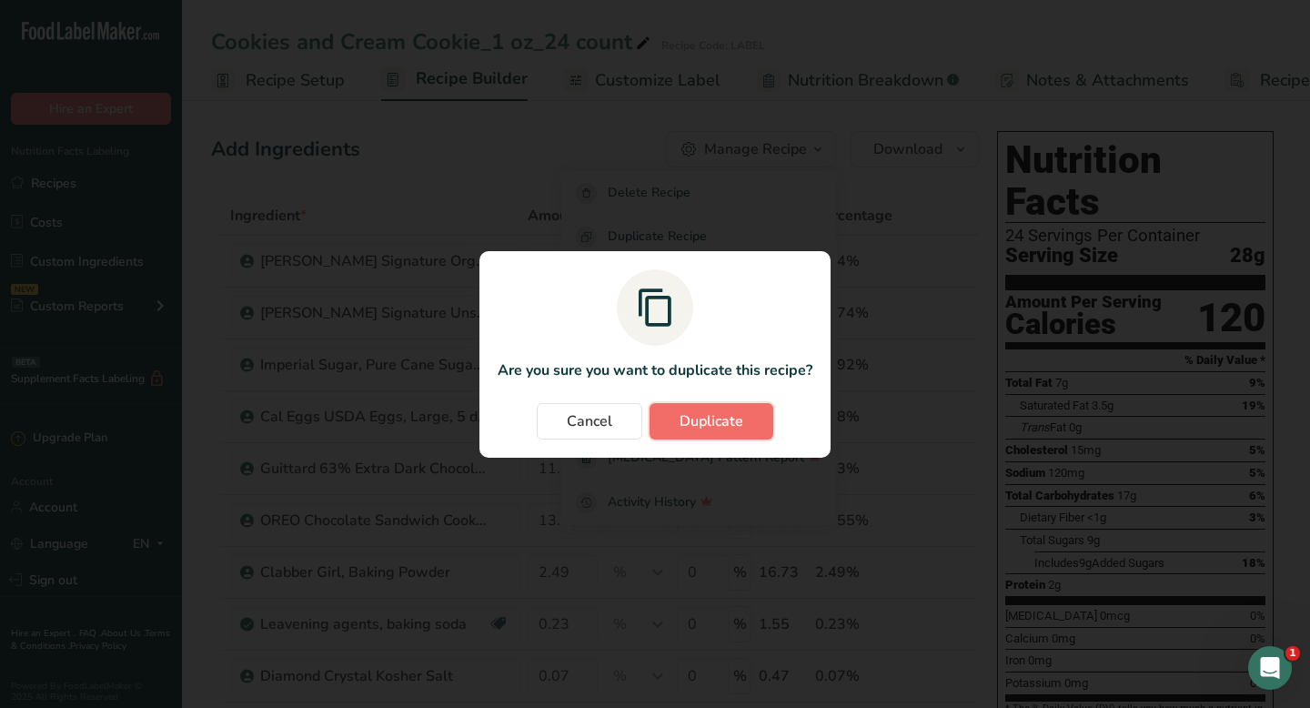
click at [674, 411] on button "Duplicate" at bounding box center [711, 421] width 124 height 36
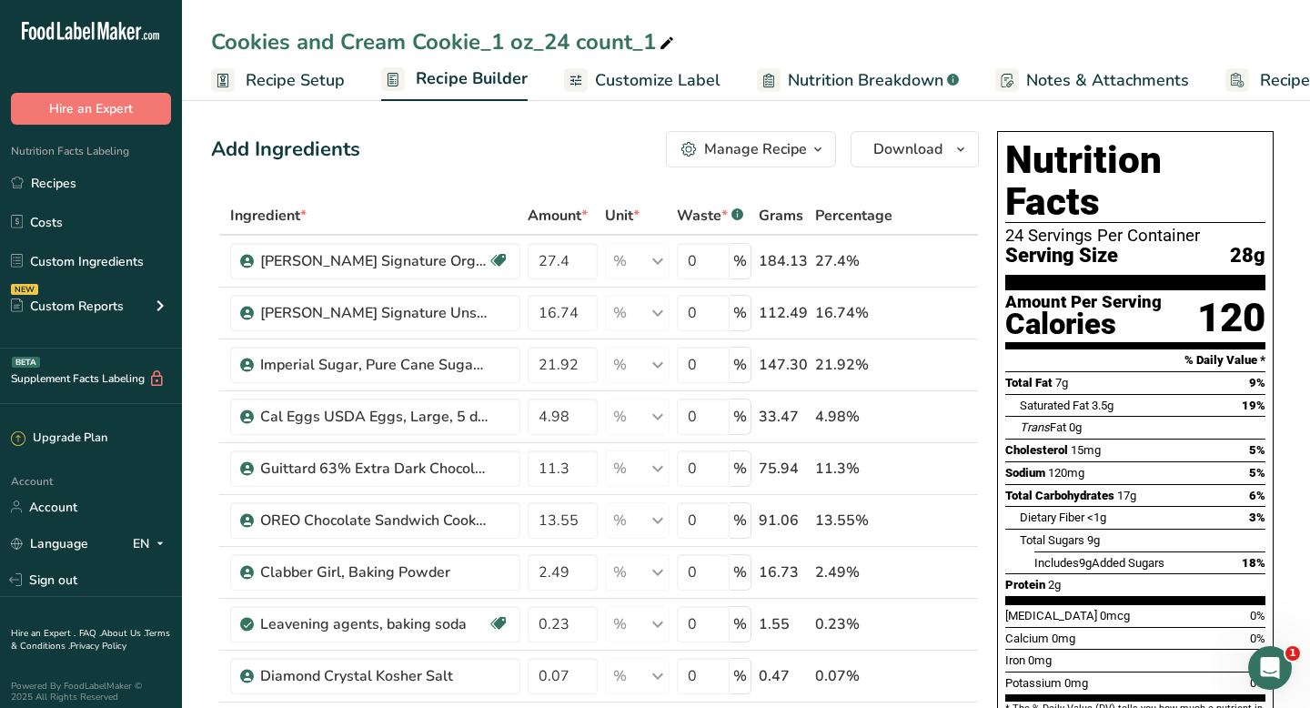
click at [216, 34] on div "Cookies and Cream Cookie_1 oz_24 count_1" at bounding box center [444, 41] width 467 height 33
click at [216, 39] on input "Cookies and Cream Cookie_1 oz_24 count_1" at bounding box center [746, 41] width 1070 height 33
click at [734, 33] on input "Golden Cookies and Cream Cookie_1 oz_24 count_1" at bounding box center [746, 41] width 1070 height 33
type input "Golden Cookies and Cream Cookie_1 oz_24 count"
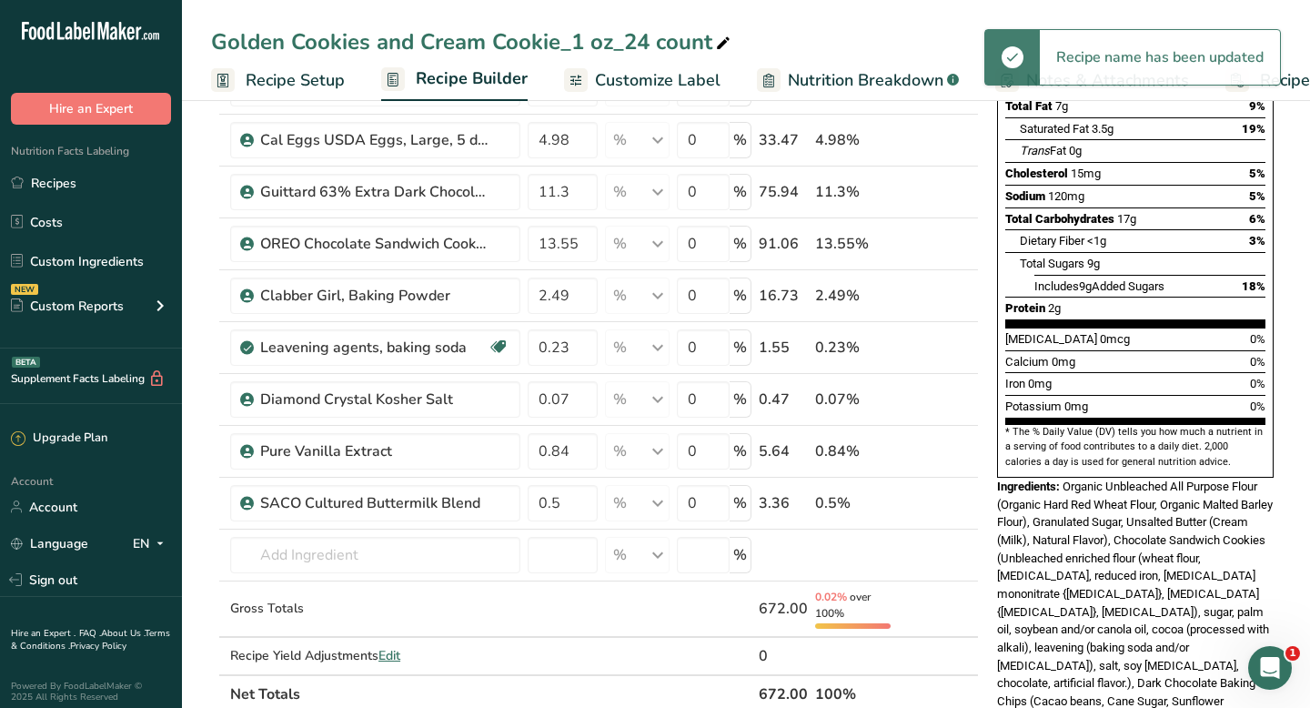
scroll to position [279, 0]
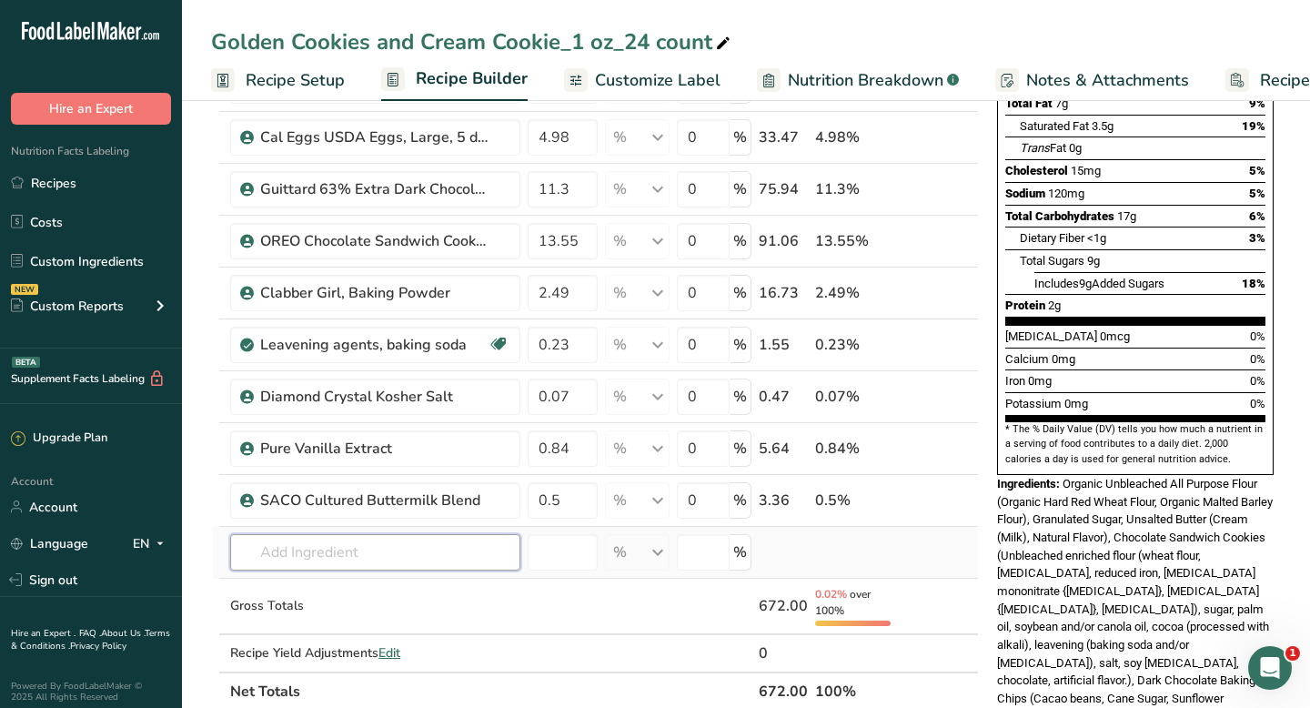
click at [257, 558] on input "text" at bounding box center [375, 552] width 290 height 36
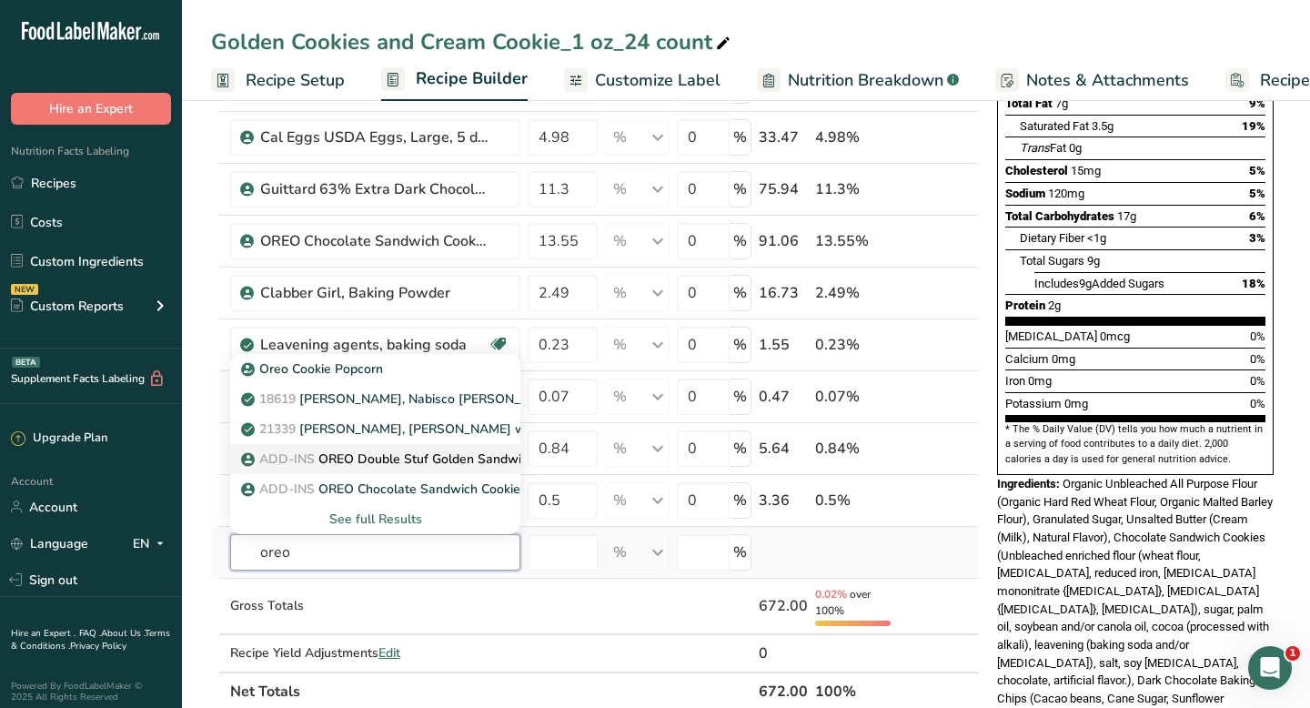
type input "oreo"
click at [381, 468] on p "ADD-INS OREO Double Stuf Golden Sandwich Cookies" at bounding box center [414, 458] width 339 height 19
type input "OREO Double Stuf Golden Sandwich Cookies"
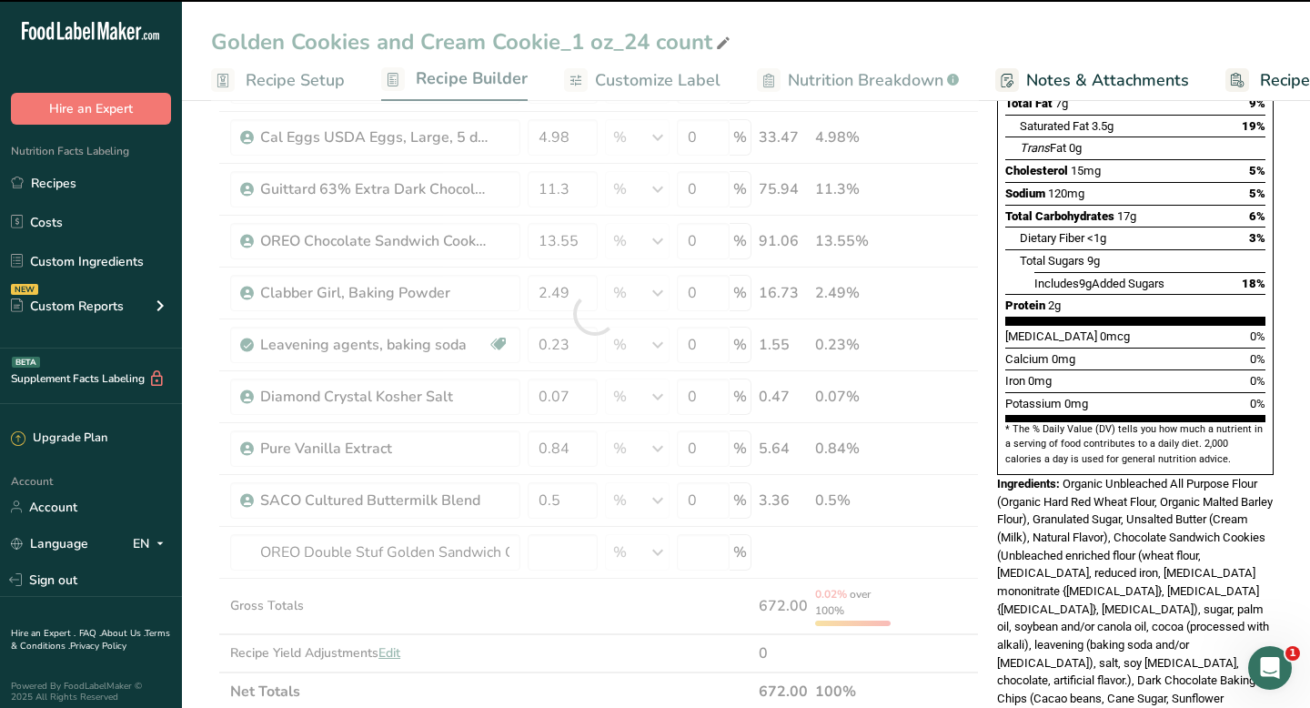
type input "0"
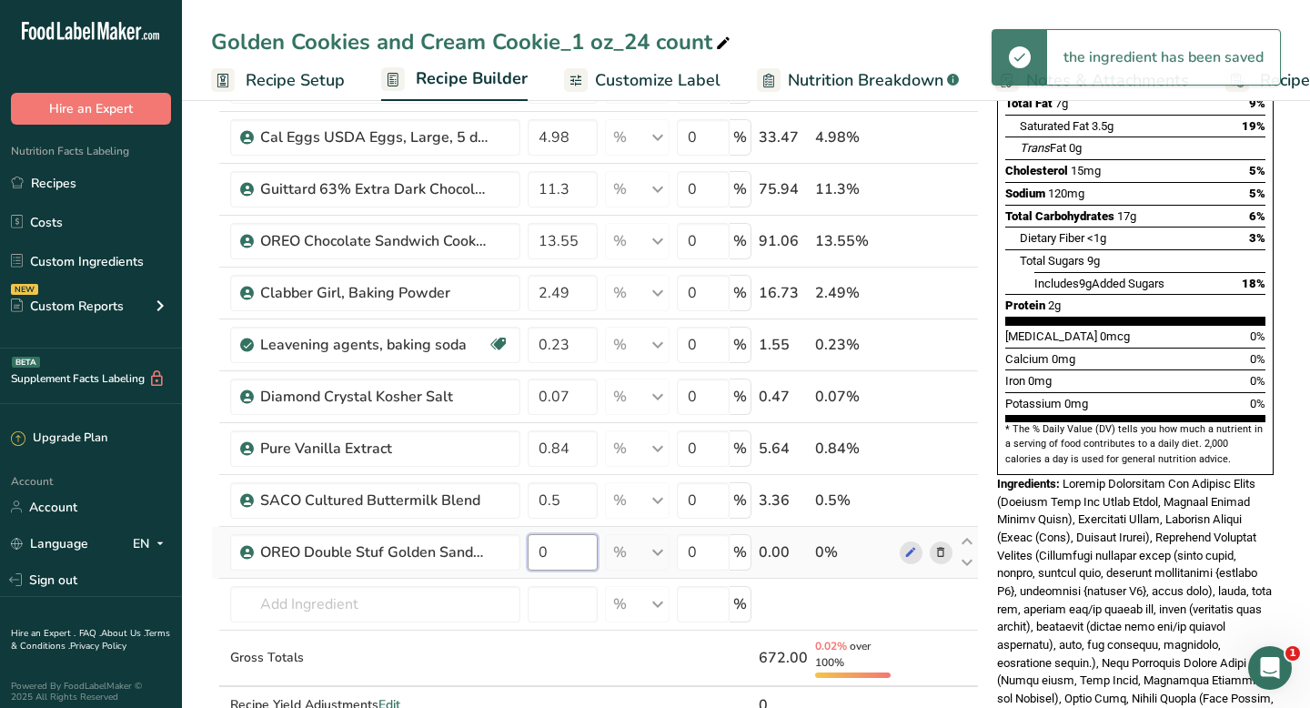
drag, startPoint x: 558, startPoint y: 552, endPoint x: 530, endPoint y: 552, distance: 27.3
click at [530, 552] on input "0" at bounding box center [562, 552] width 69 height 36
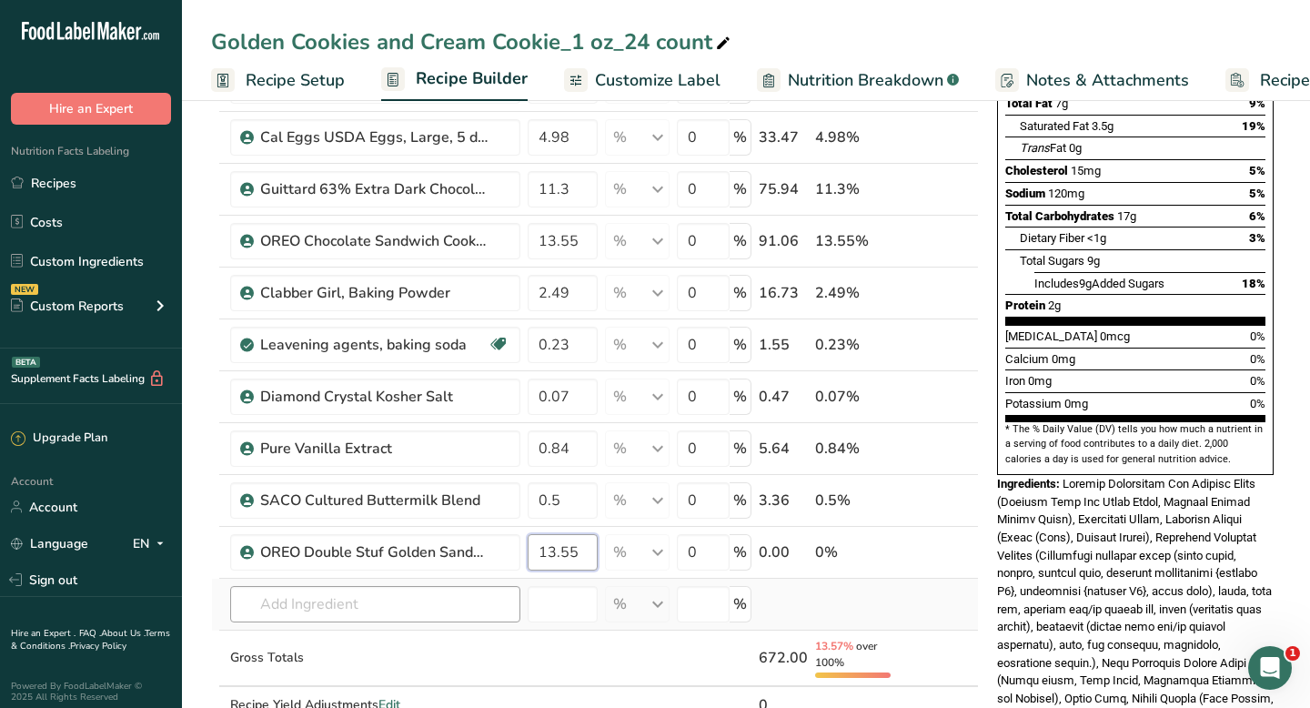
type input "13.55"
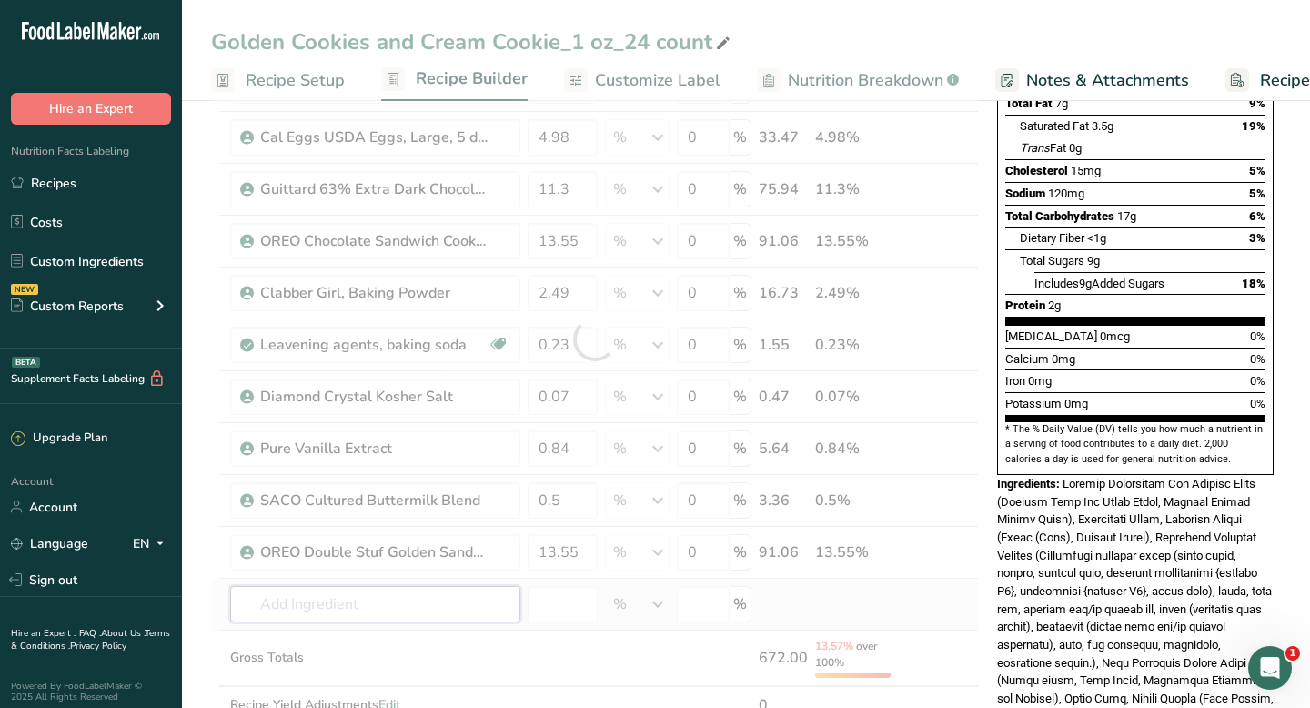
click at [464, 602] on div "Ingredient * Amount * Unit * Waste * .a-a{fill:#347362;}.b-a{fill:#fff;} Grams …" at bounding box center [595, 339] width 768 height 845
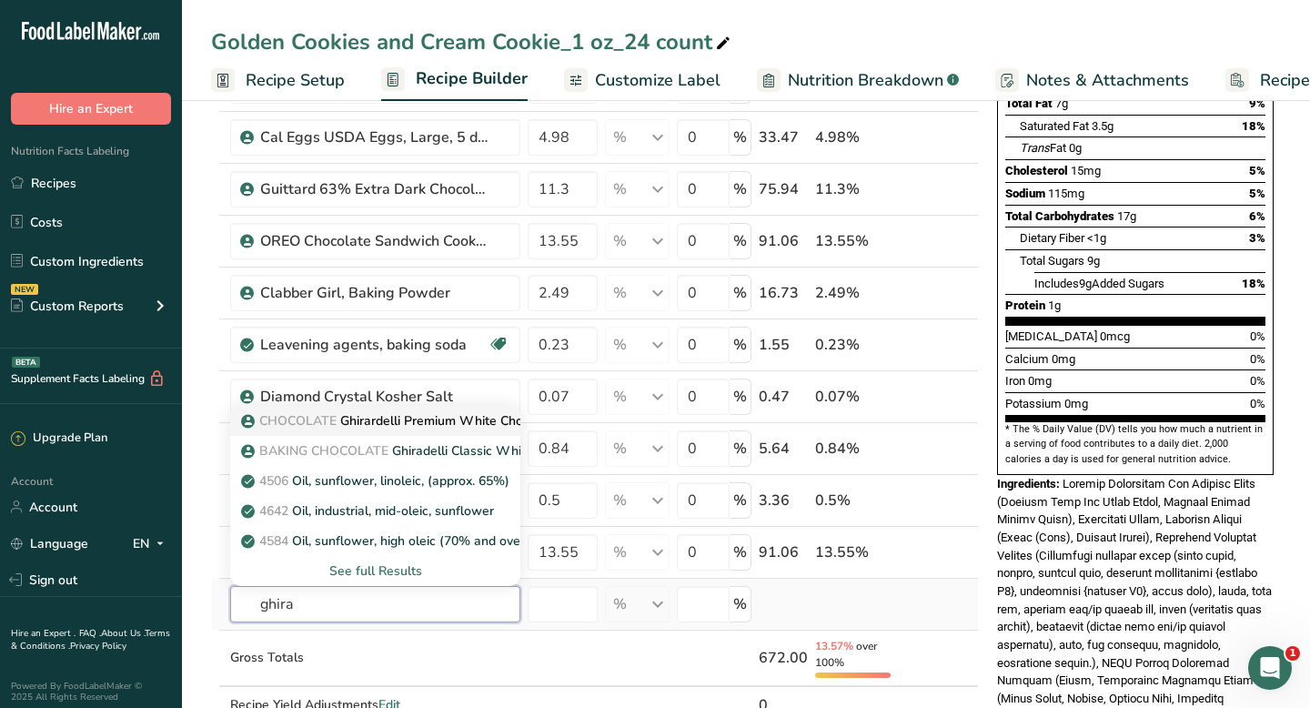
type input "ghira"
click at [440, 426] on p "CHOCOLATE Ghirardelli Premium White Chocolate Baking Bar" at bounding box center [436, 420] width 383 height 19
type input "Ghirardelli Premium White Chocolate Baking Bar"
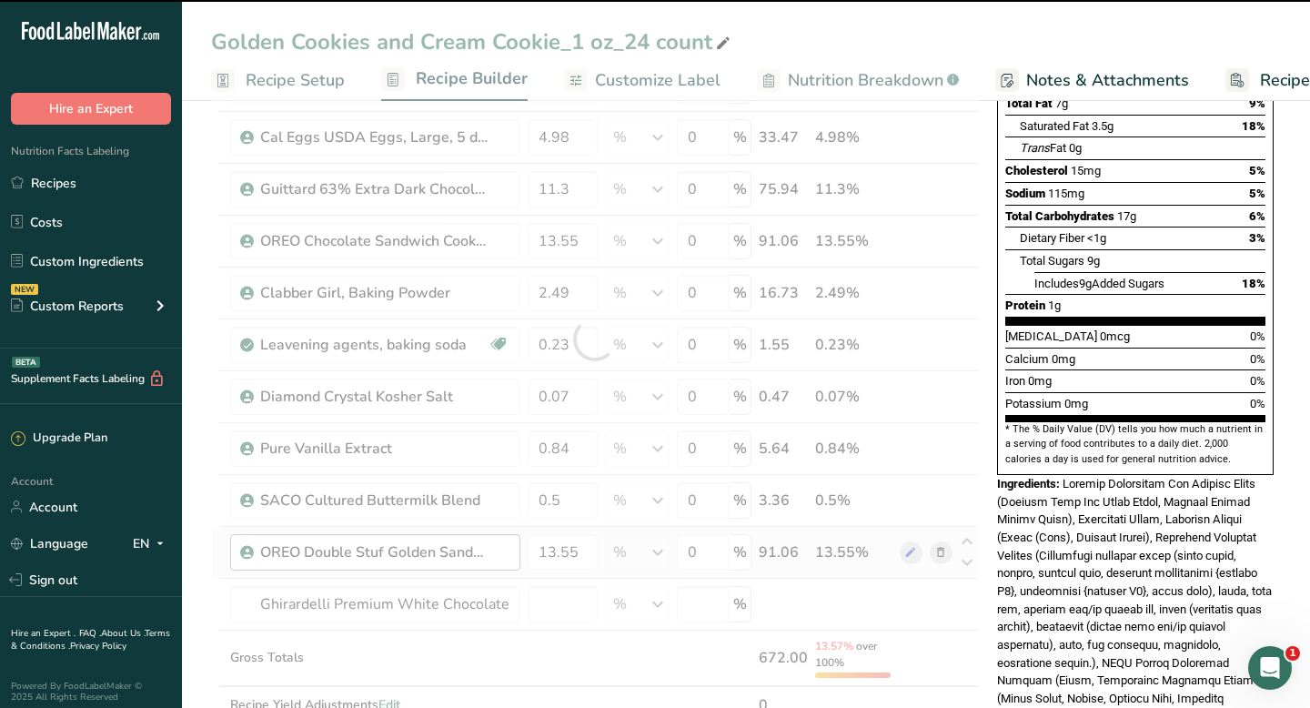
type input "0"
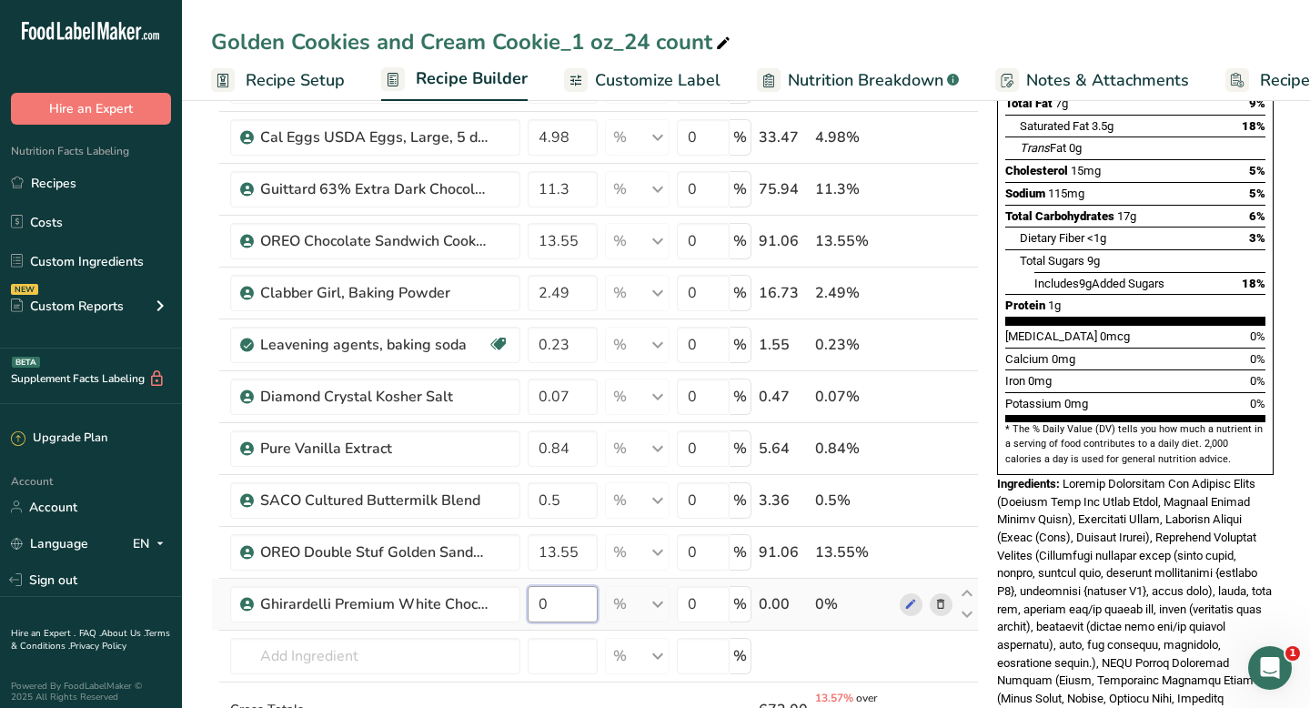
click at [541, 603] on input "0" at bounding box center [562, 604] width 69 height 36
click at [547, 602] on input "0" at bounding box center [562, 604] width 69 height 36
type input "11.3"
click at [204, 644] on section "Add Ingredients Manage Recipe Delete Recipe Duplicate Recipe Scale Recipe Save …" at bounding box center [746, 636] width 1128 height 1642
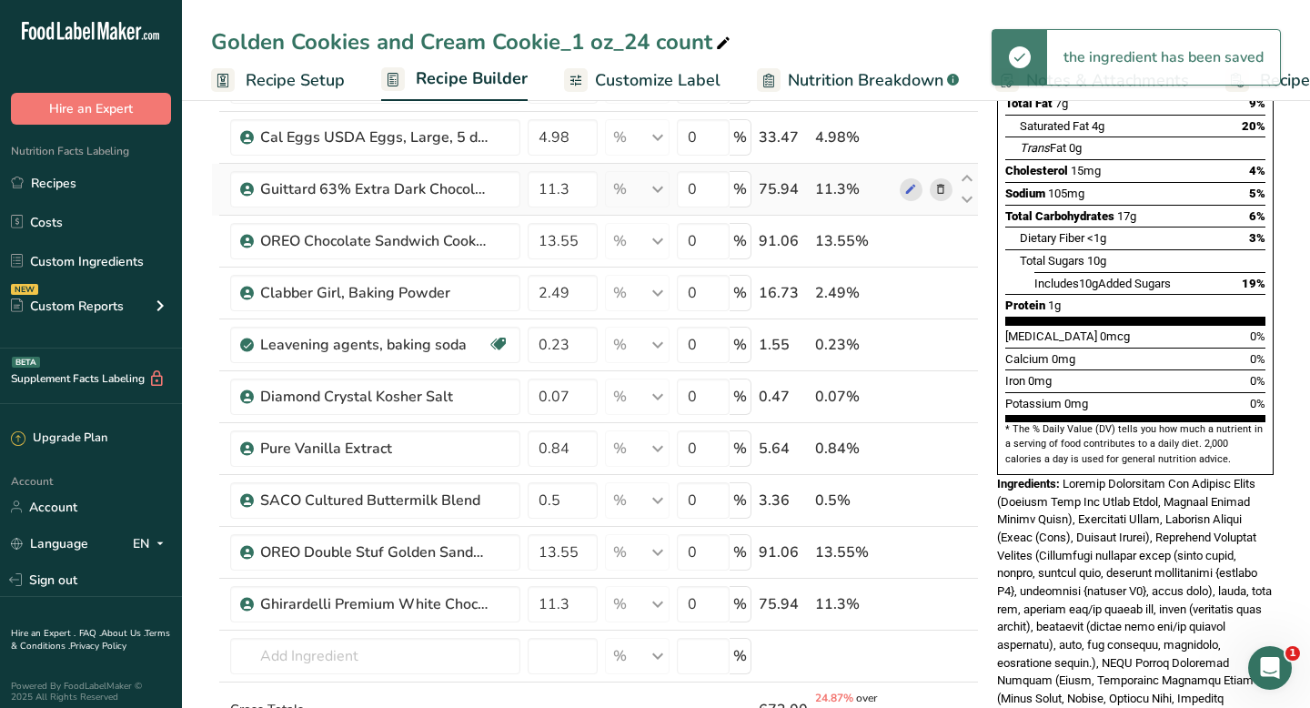
click at [941, 189] on icon at bounding box center [940, 189] width 13 height 19
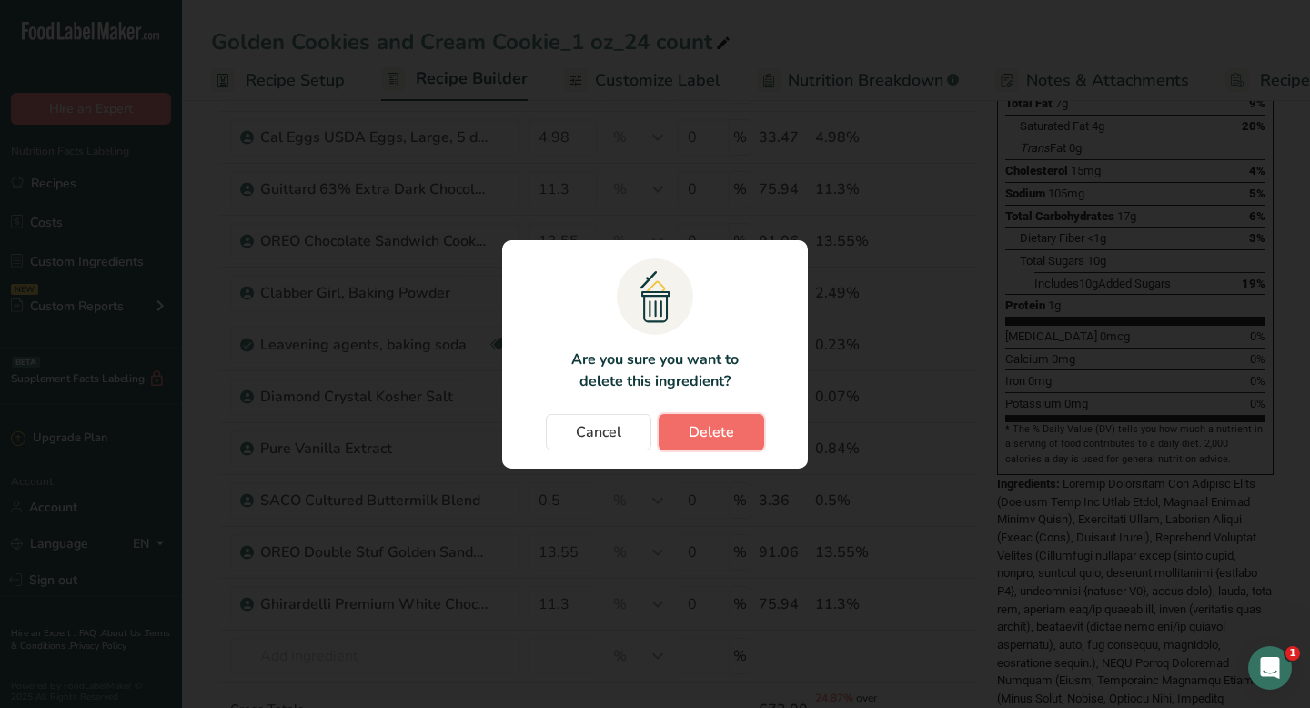
click at [722, 432] on span "Delete" at bounding box center [711, 432] width 45 height 22
type input "13.55"
type input "2.49"
type input "0.23"
type input "0.07"
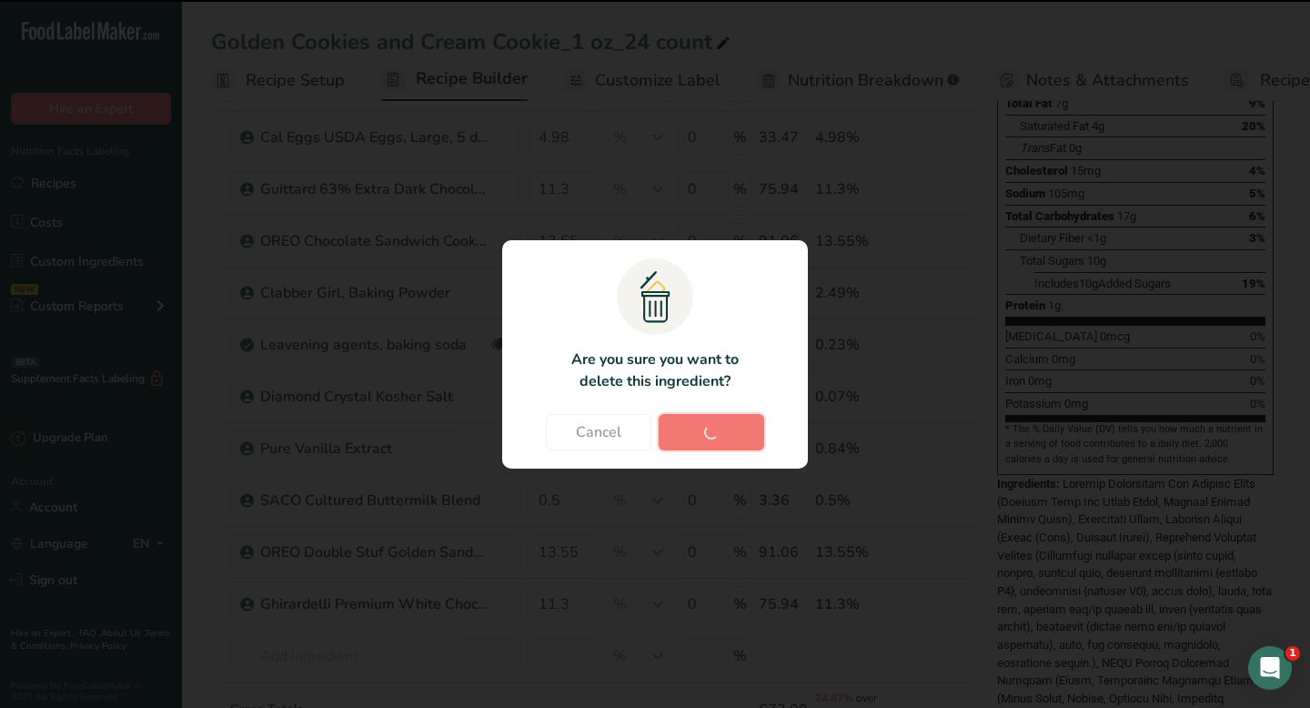
type input "0.84"
type input "0.5"
type input "13.55"
type input "11.3"
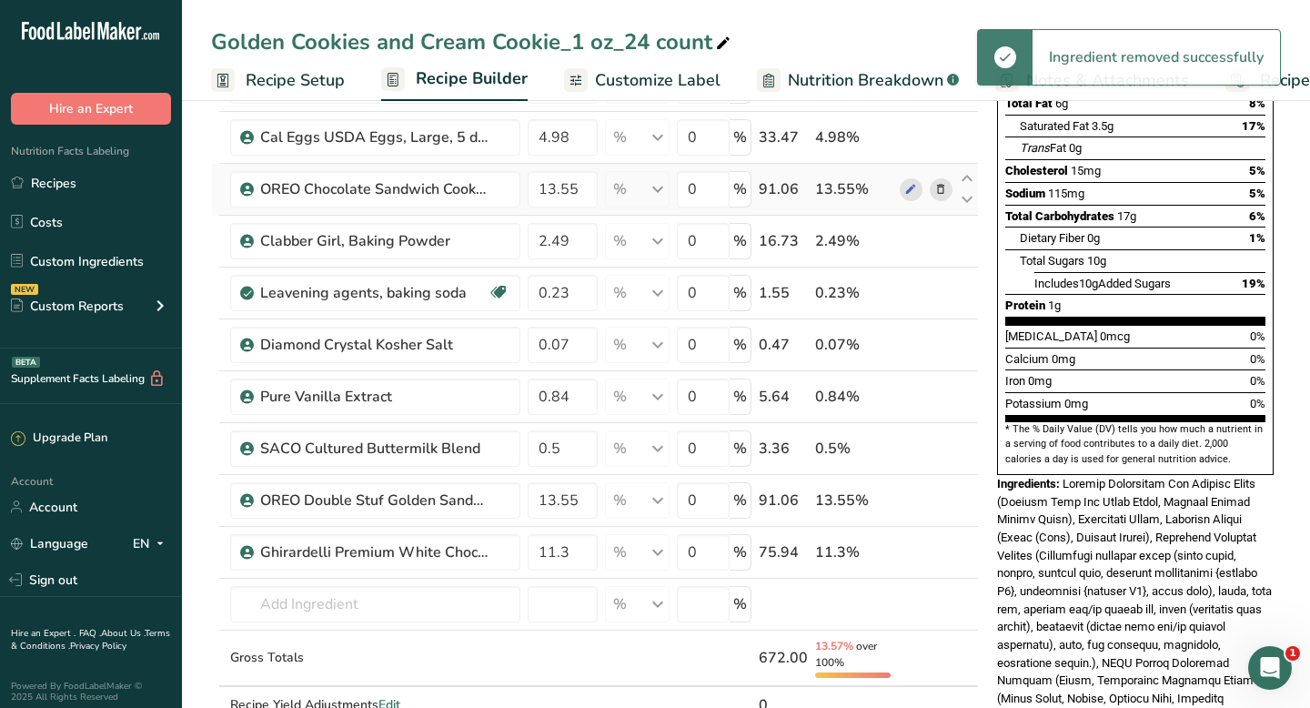
click at [937, 190] on icon at bounding box center [940, 189] width 13 height 19
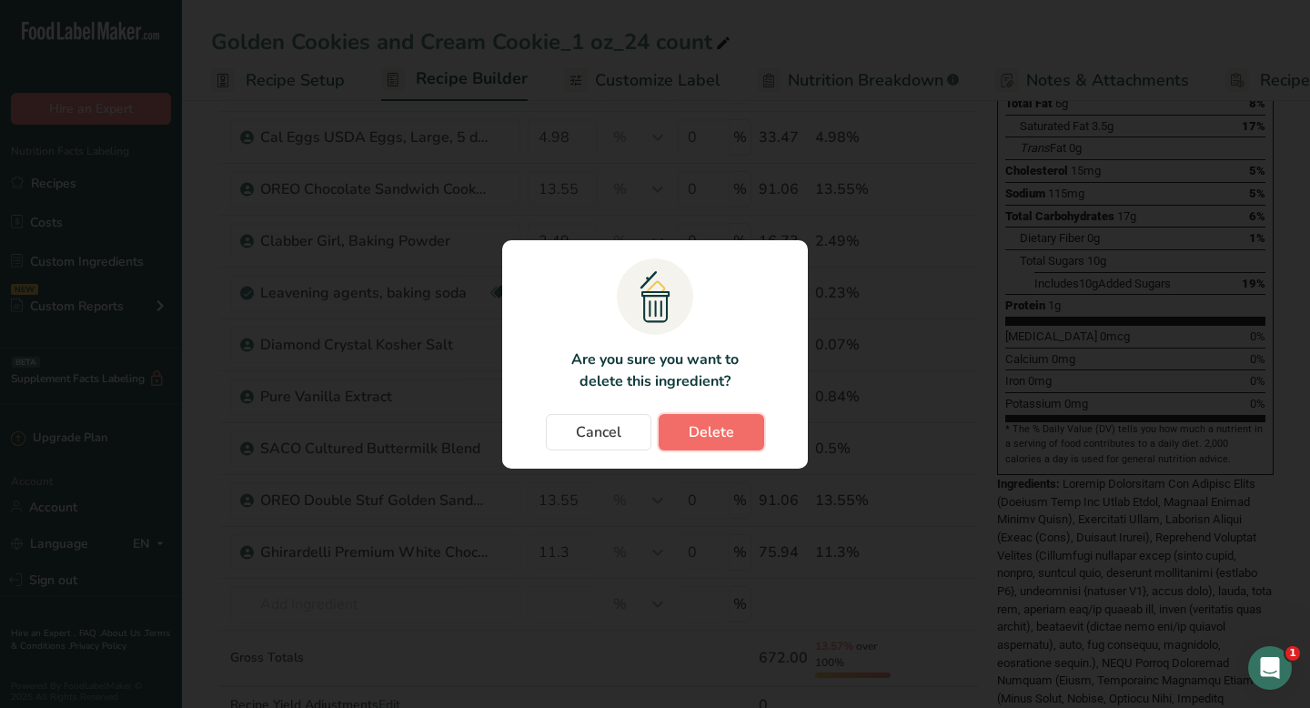
click at [735, 428] on button "Delete" at bounding box center [712, 432] width 106 height 36
type input "2.49"
type input "0.23"
type input "0.07"
type input "0.84"
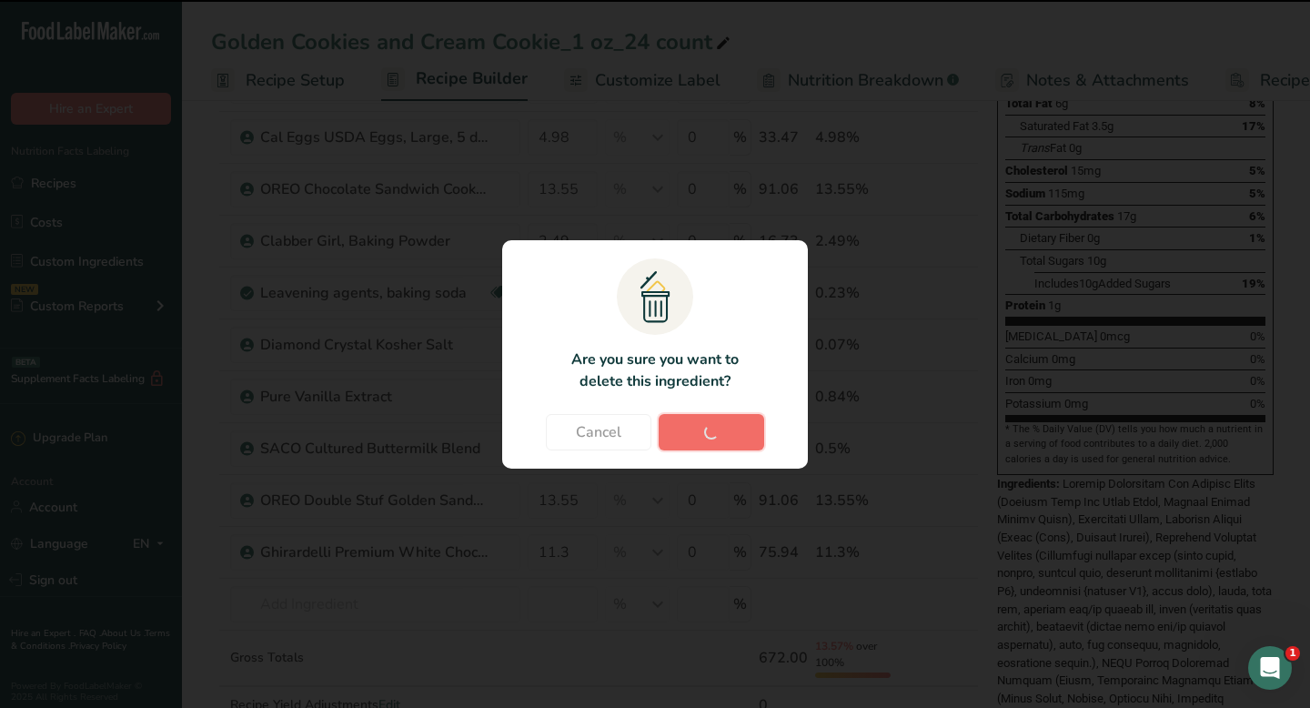
type input "0.5"
type input "13.55"
type input "11.3"
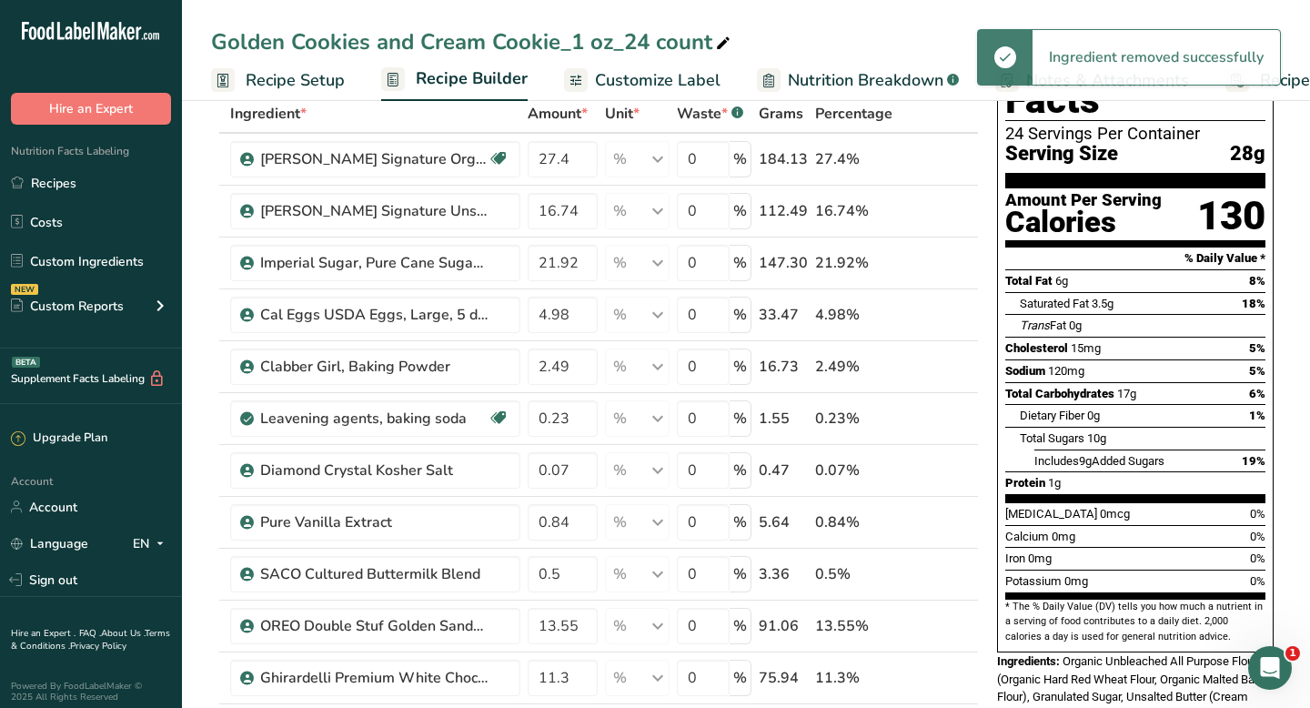
scroll to position [0, 0]
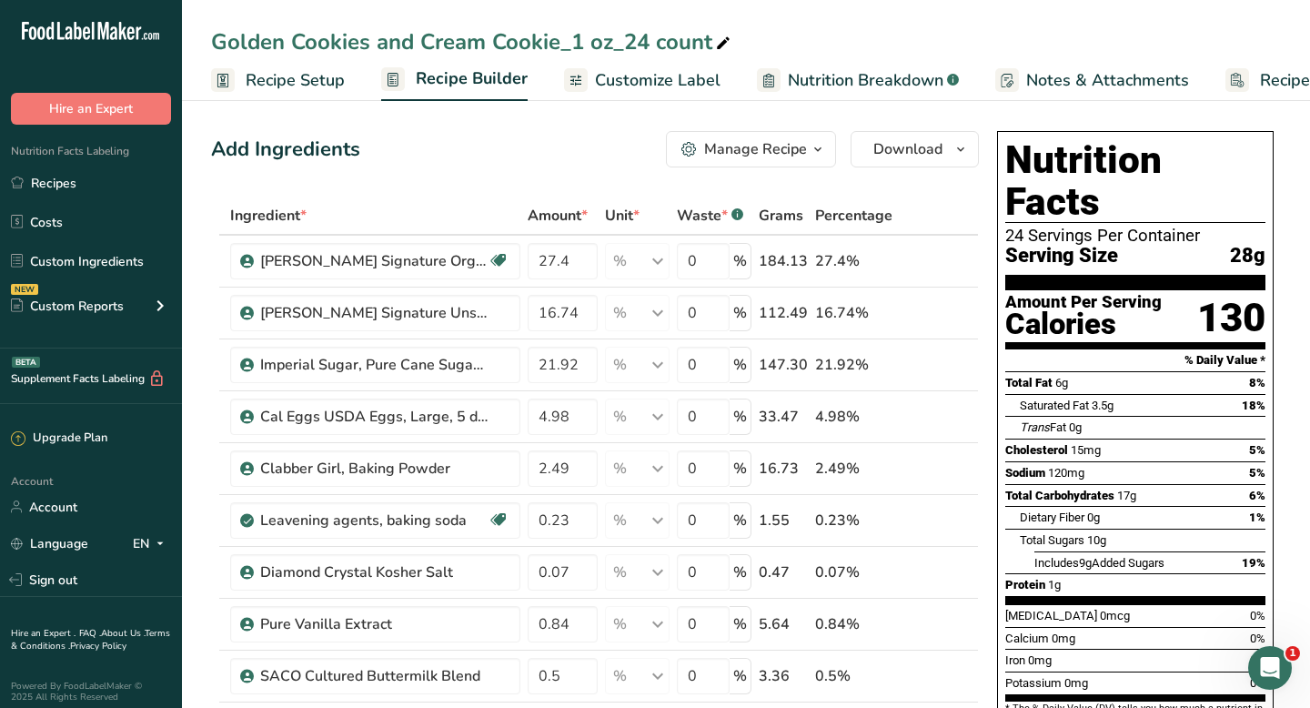
click at [267, 75] on span "Recipe Setup" at bounding box center [295, 80] width 99 height 25
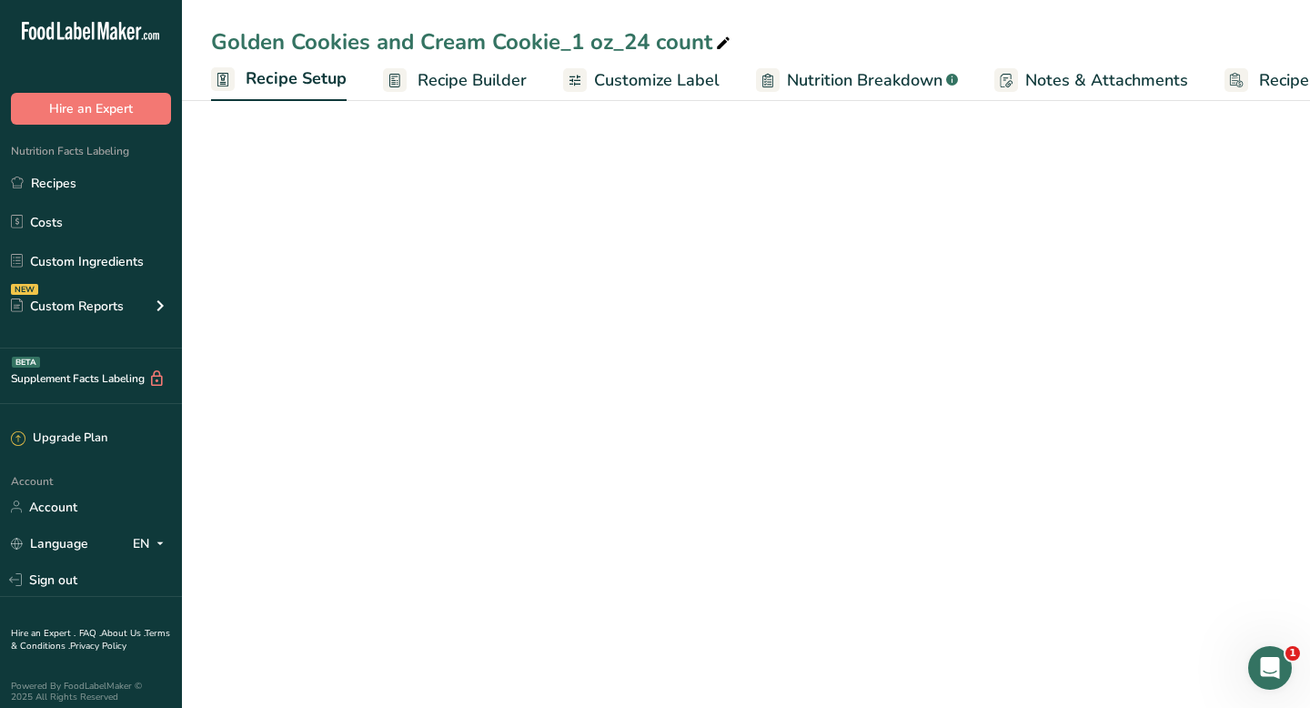
scroll to position [0, 6]
select select "5"
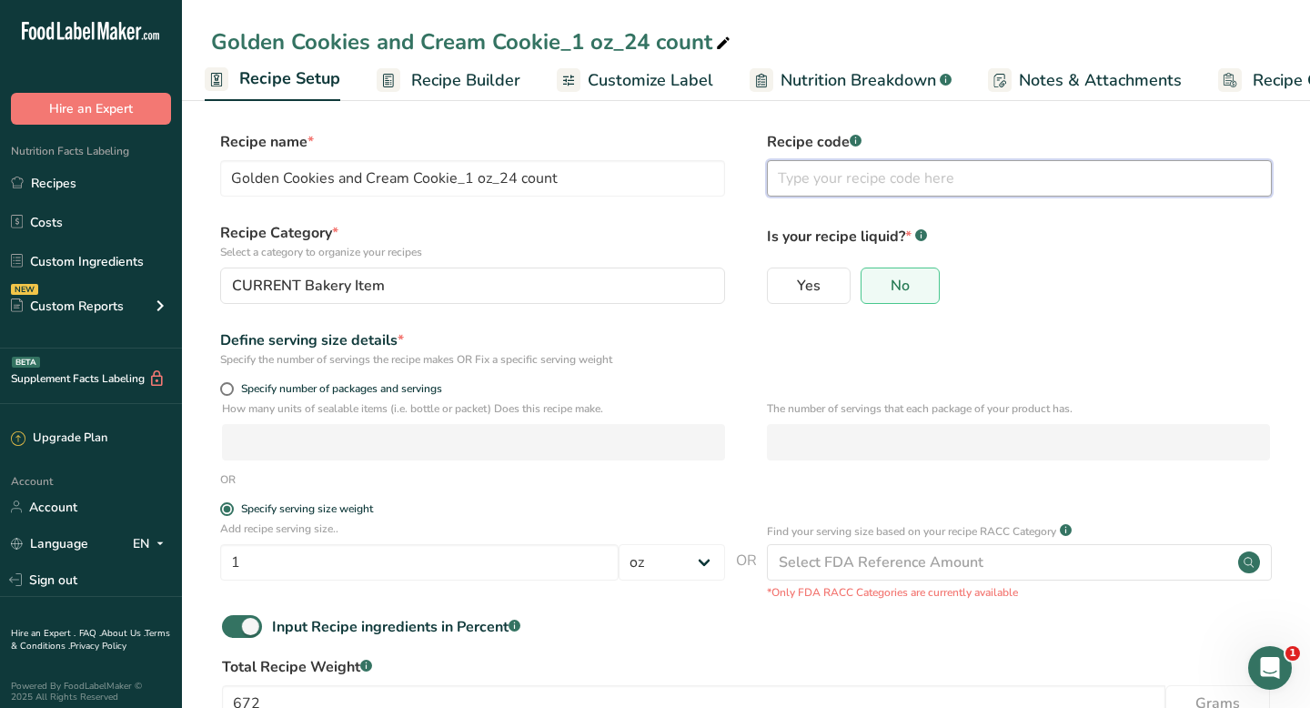
click at [783, 173] on input "text" at bounding box center [1019, 178] width 505 height 36
type input "LABEL"
click at [209, 135] on section "Recipe name * Golden Cookies and Cream Cookie_1 oz_24 count Recipe code .a-a{fi…" at bounding box center [746, 464] width 1128 height 739
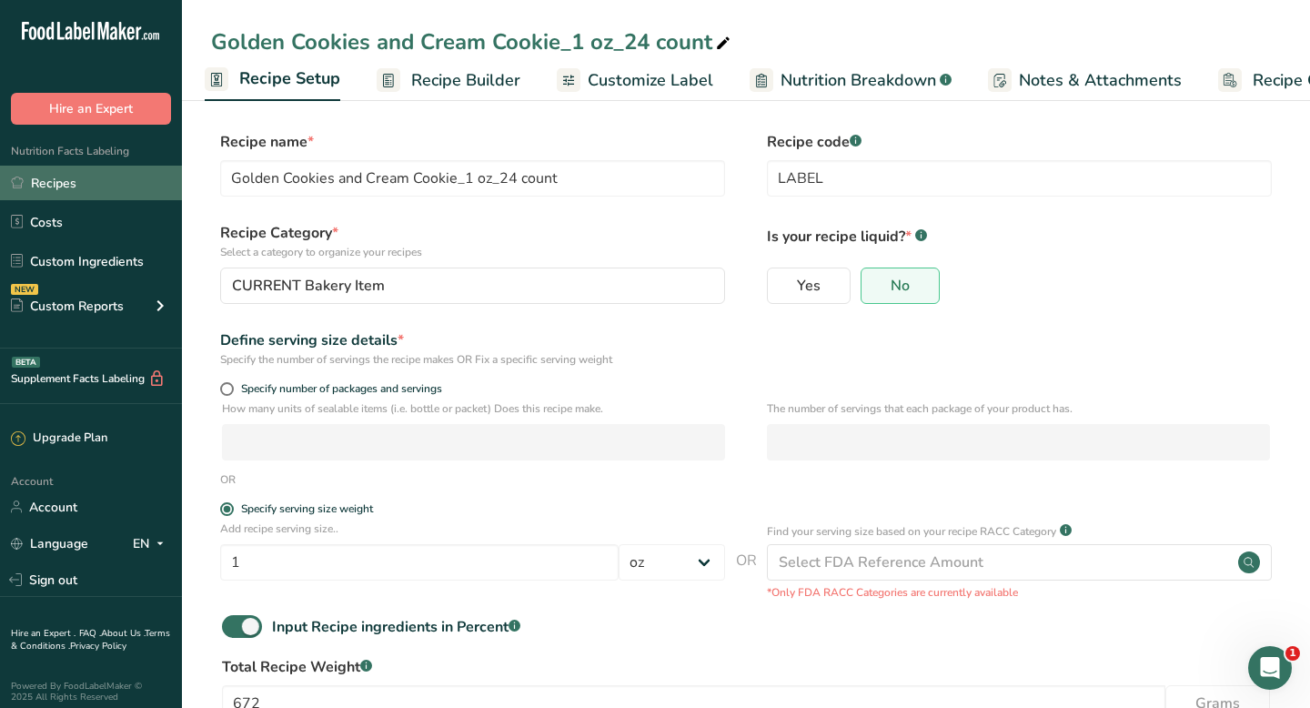
click at [38, 185] on link "Recipes" at bounding box center [91, 183] width 182 height 35
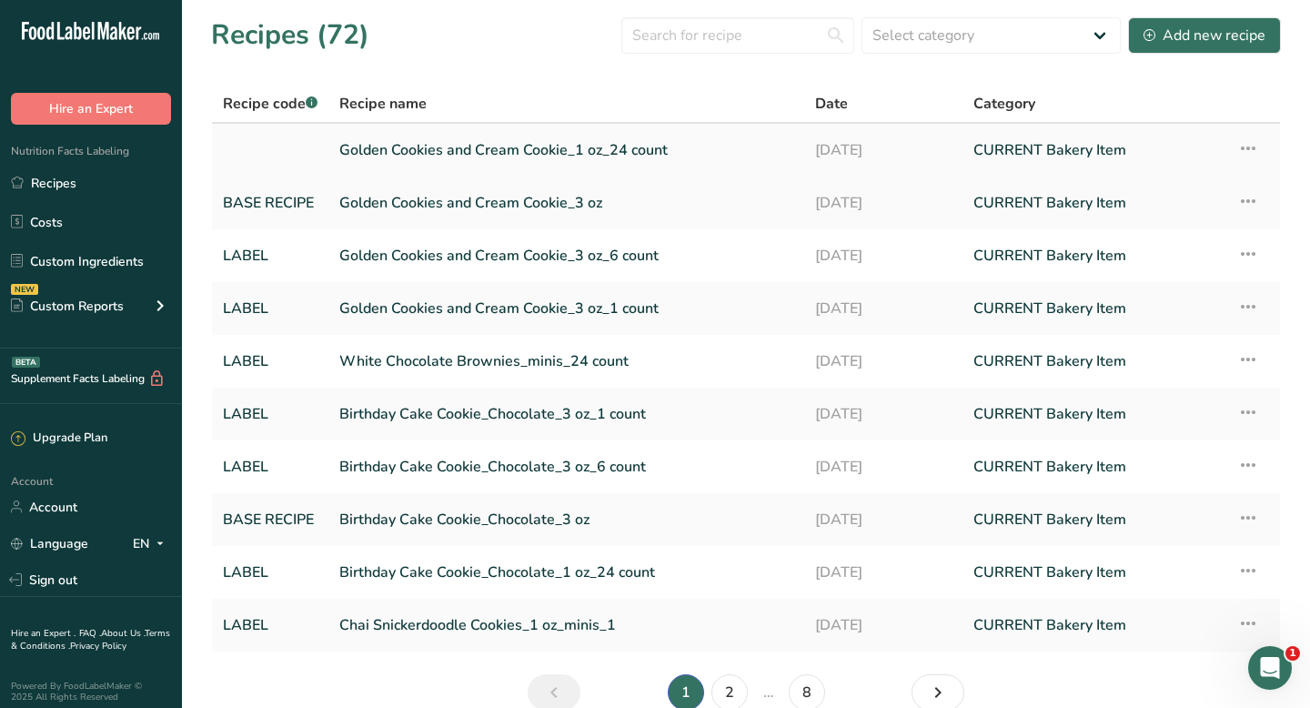
click at [275, 156] on link at bounding box center [270, 150] width 95 height 38
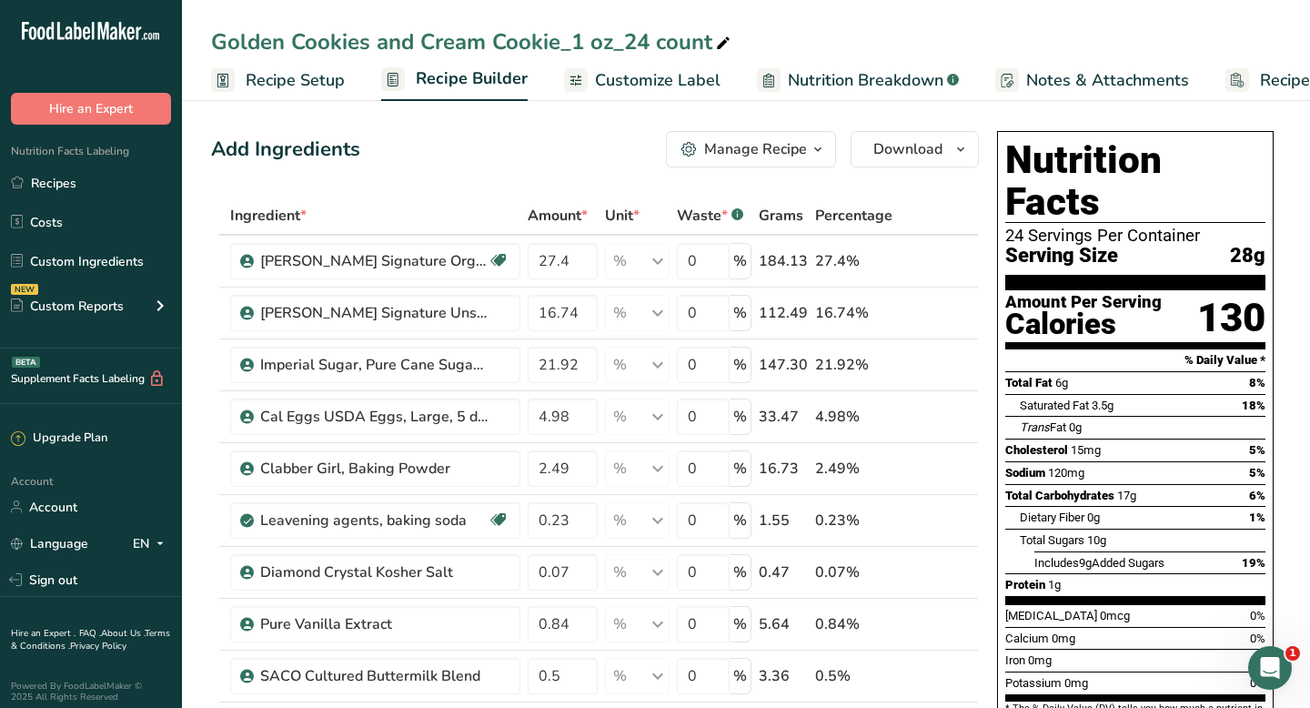
click at [315, 77] on span "Recipe Setup" at bounding box center [295, 80] width 99 height 25
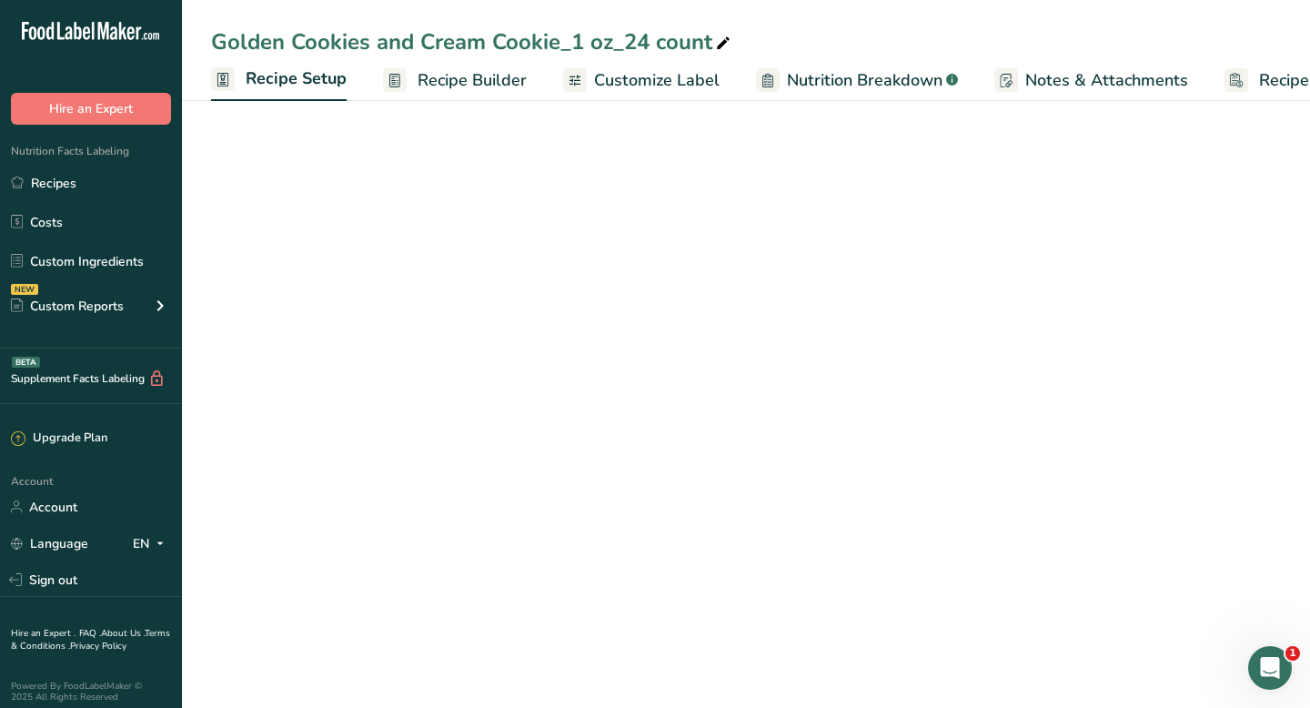
scroll to position [0, 6]
select select "5"
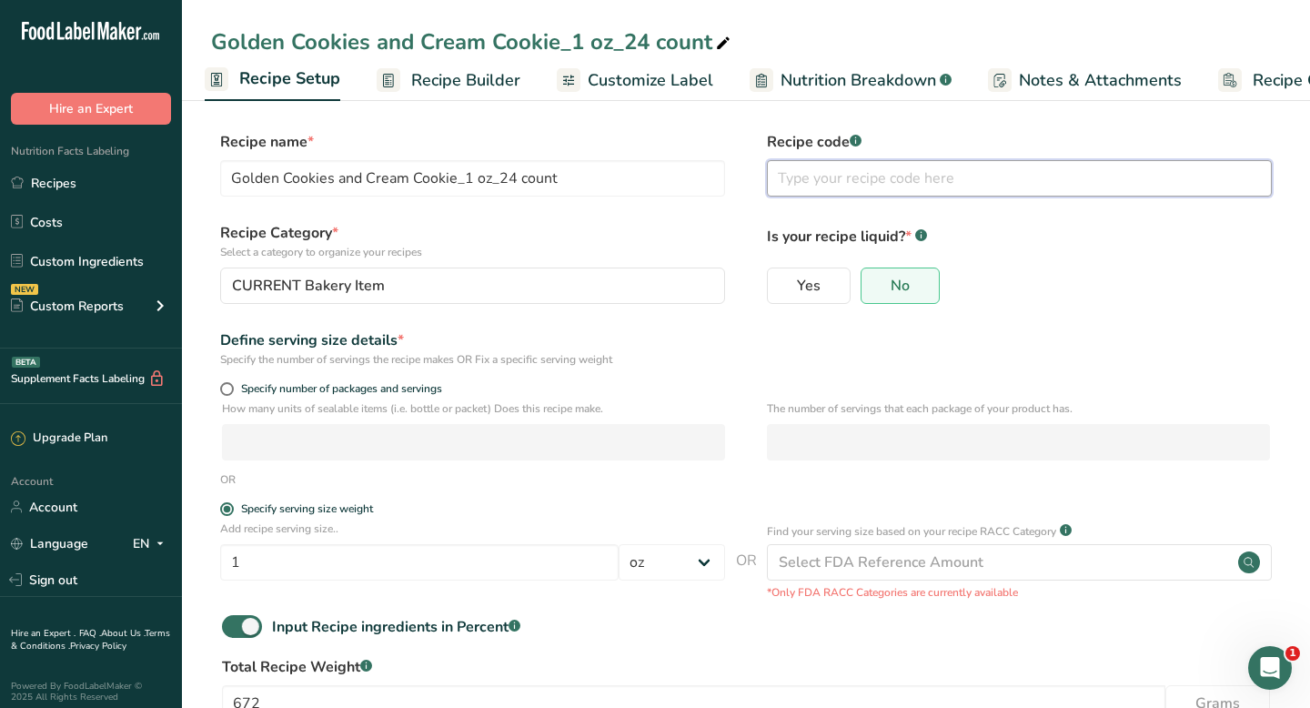
click at [949, 183] on input "text" at bounding box center [1019, 178] width 505 height 36
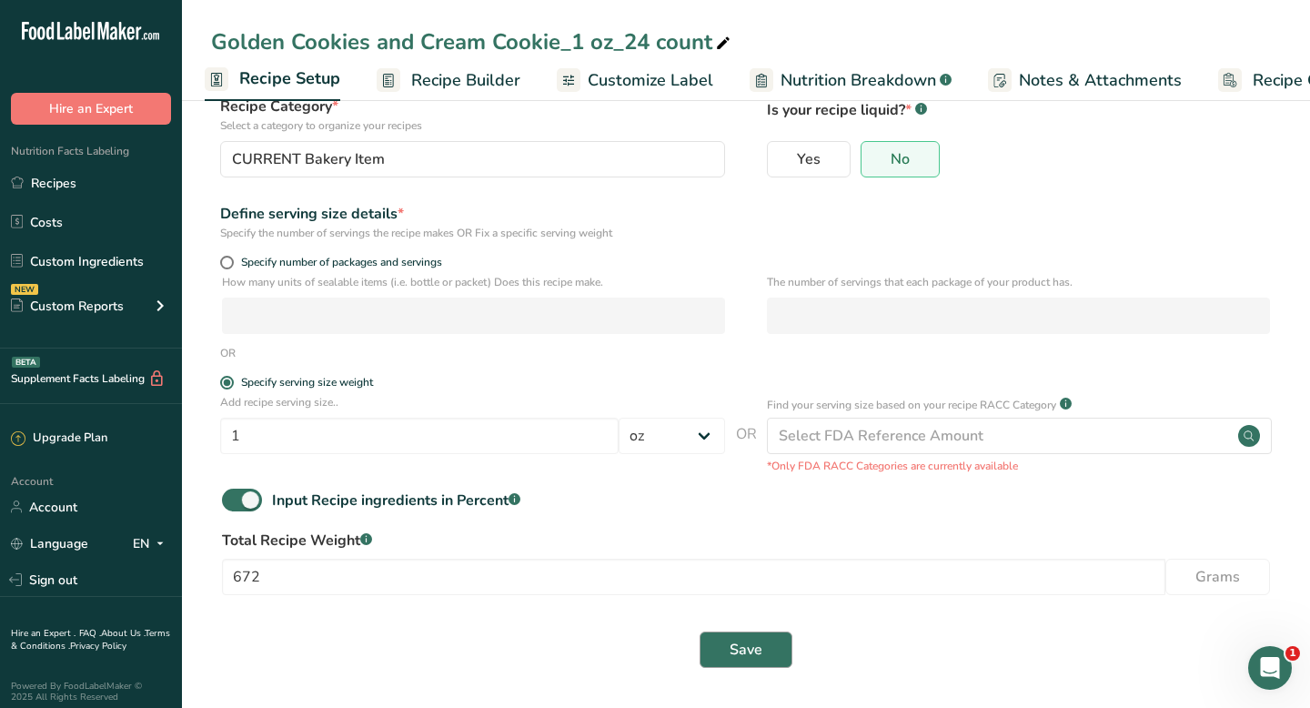
type input "LABEL"
click at [717, 648] on button "Save" at bounding box center [745, 649] width 93 height 36
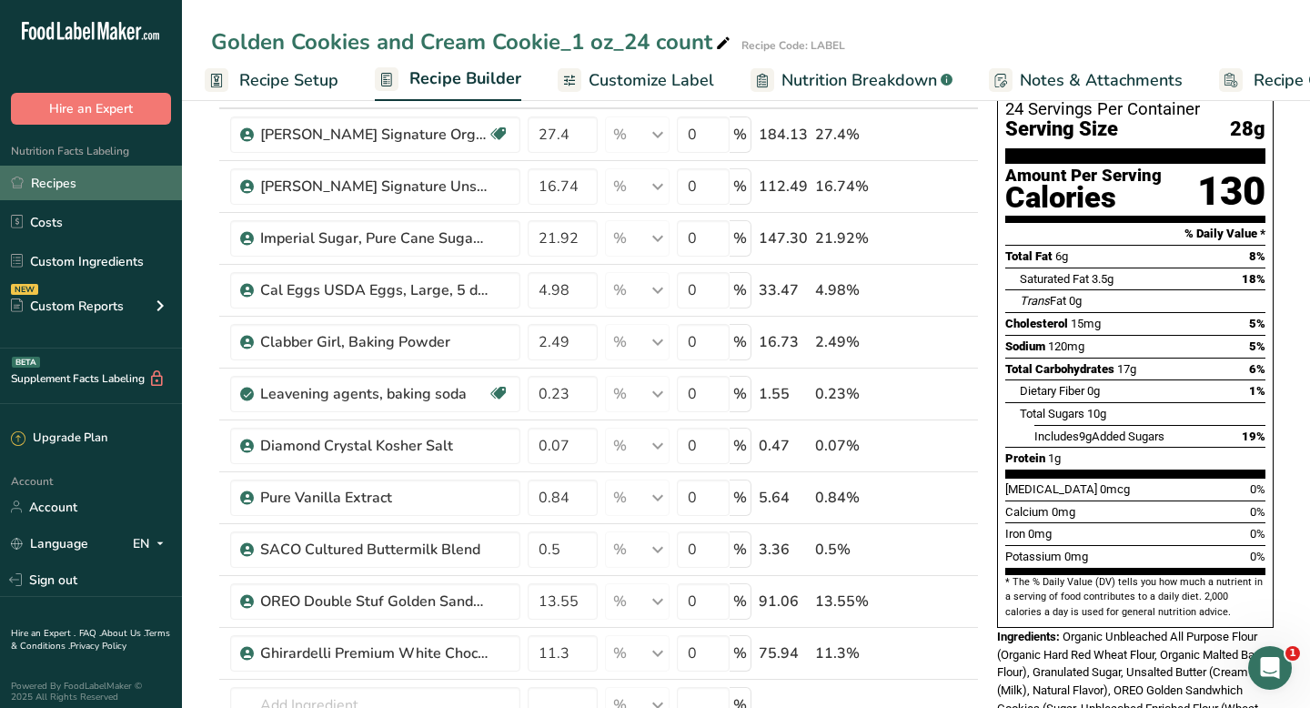
click at [61, 184] on link "Recipes" at bounding box center [91, 183] width 182 height 35
